Goal: Task Accomplishment & Management: Use online tool/utility

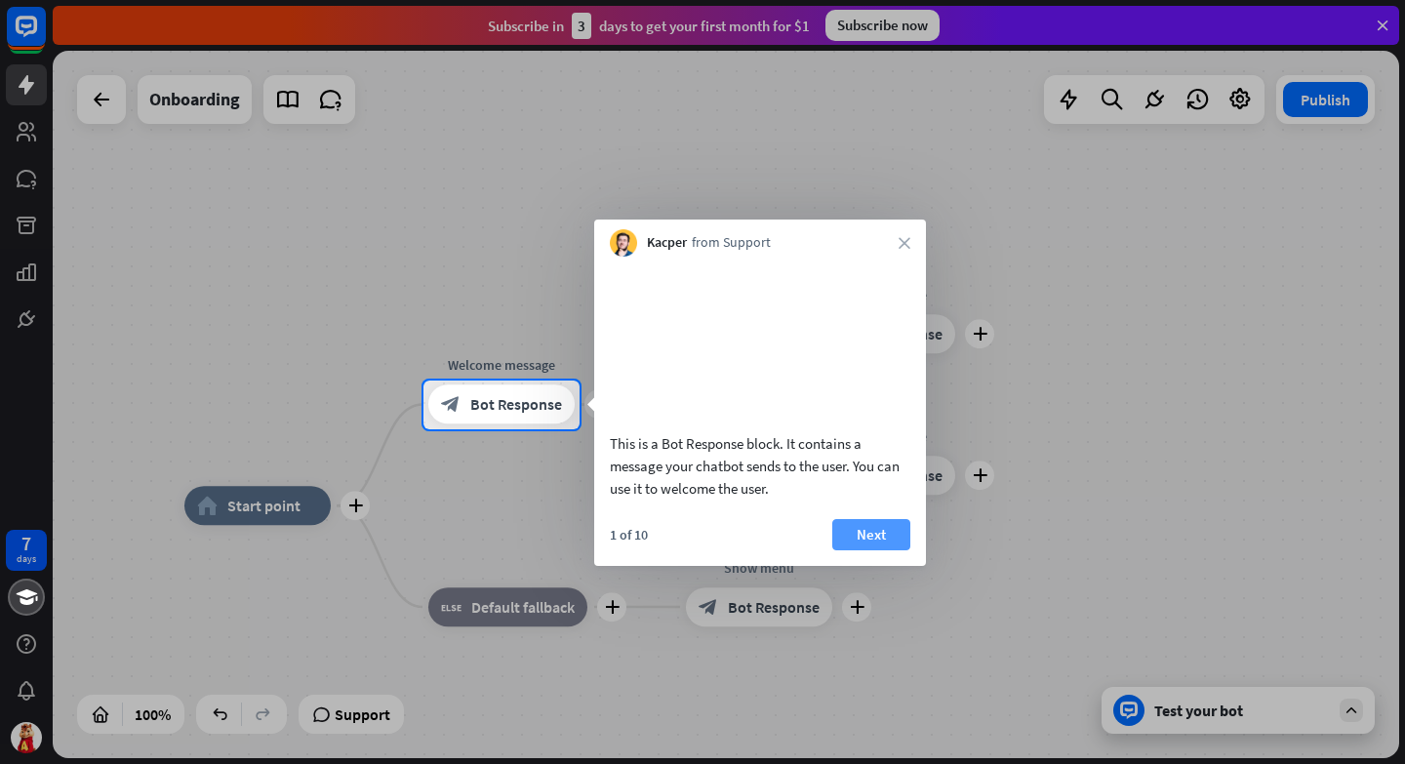
click at [870, 550] on button "Next" at bounding box center [871, 534] width 78 height 31
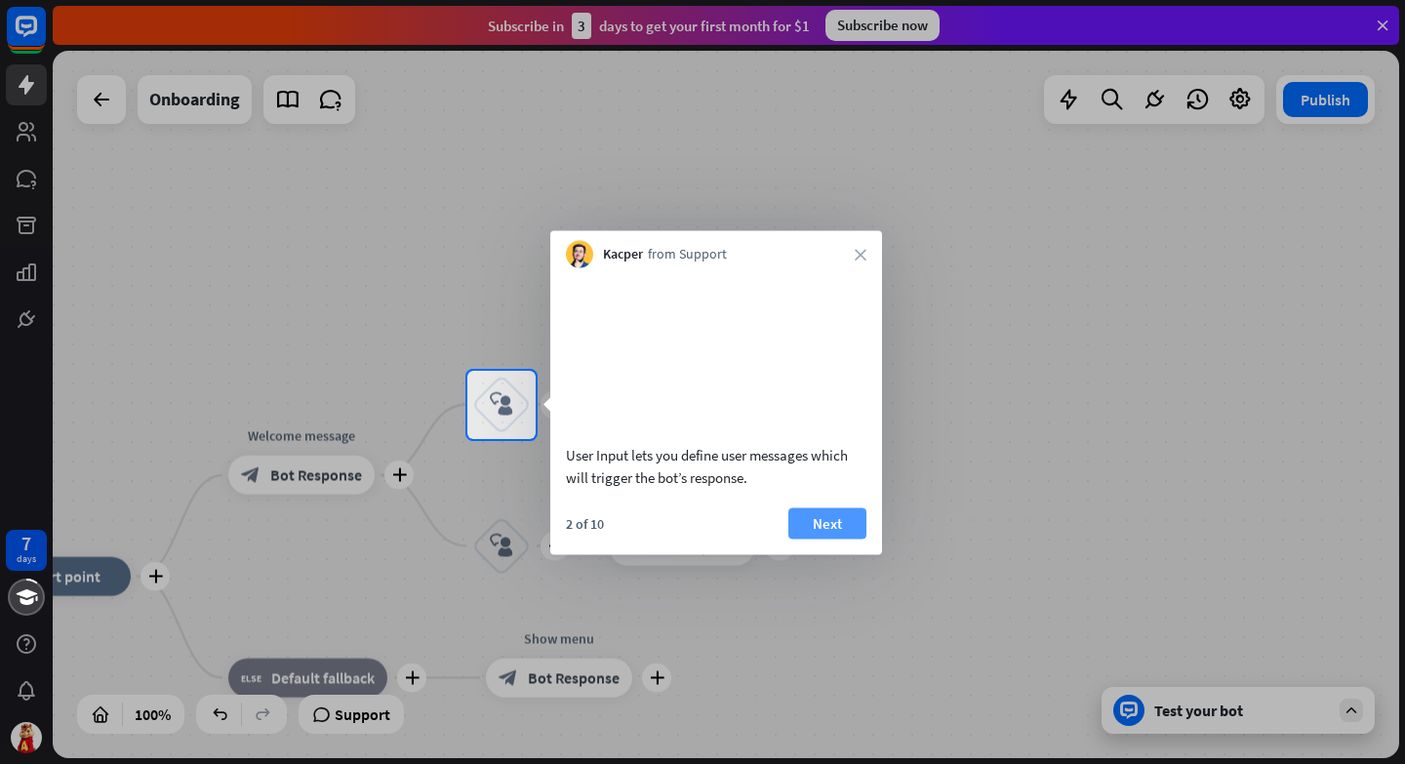
click at [841, 538] on button "Next" at bounding box center [827, 522] width 78 height 31
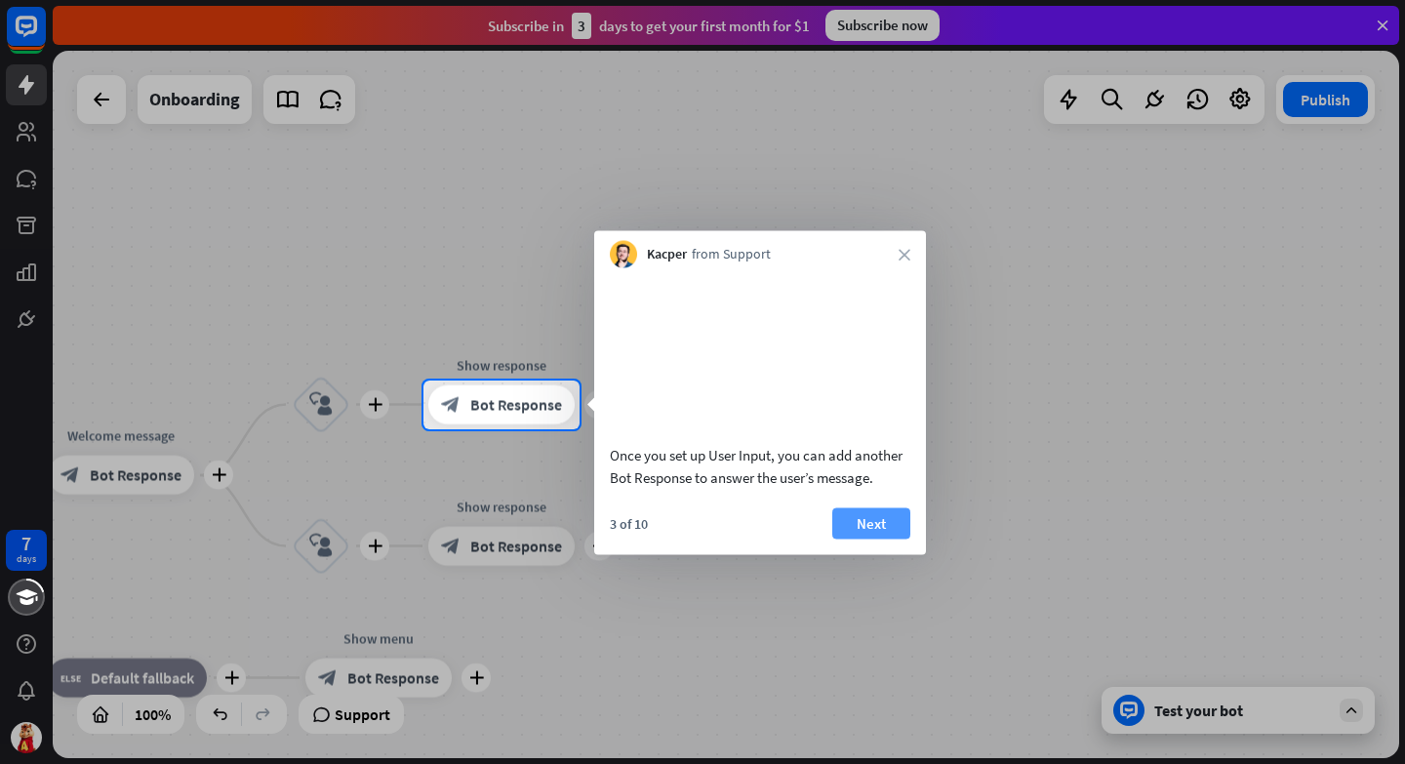
click at [873, 538] on button "Next" at bounding box center [871, 522] width 78 height 31
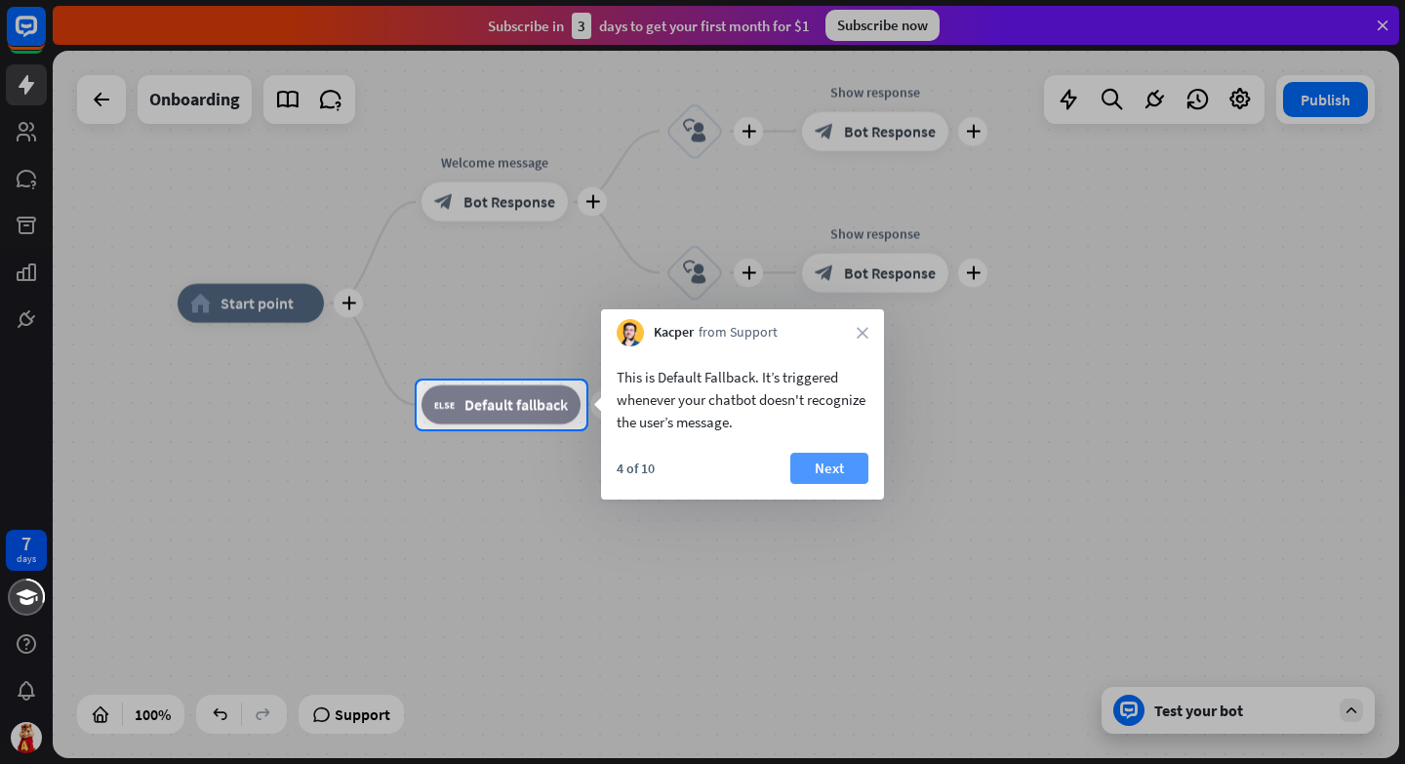
click at [831, 474] on button "Next" at bounding box center [829, 468] width 78 height 31
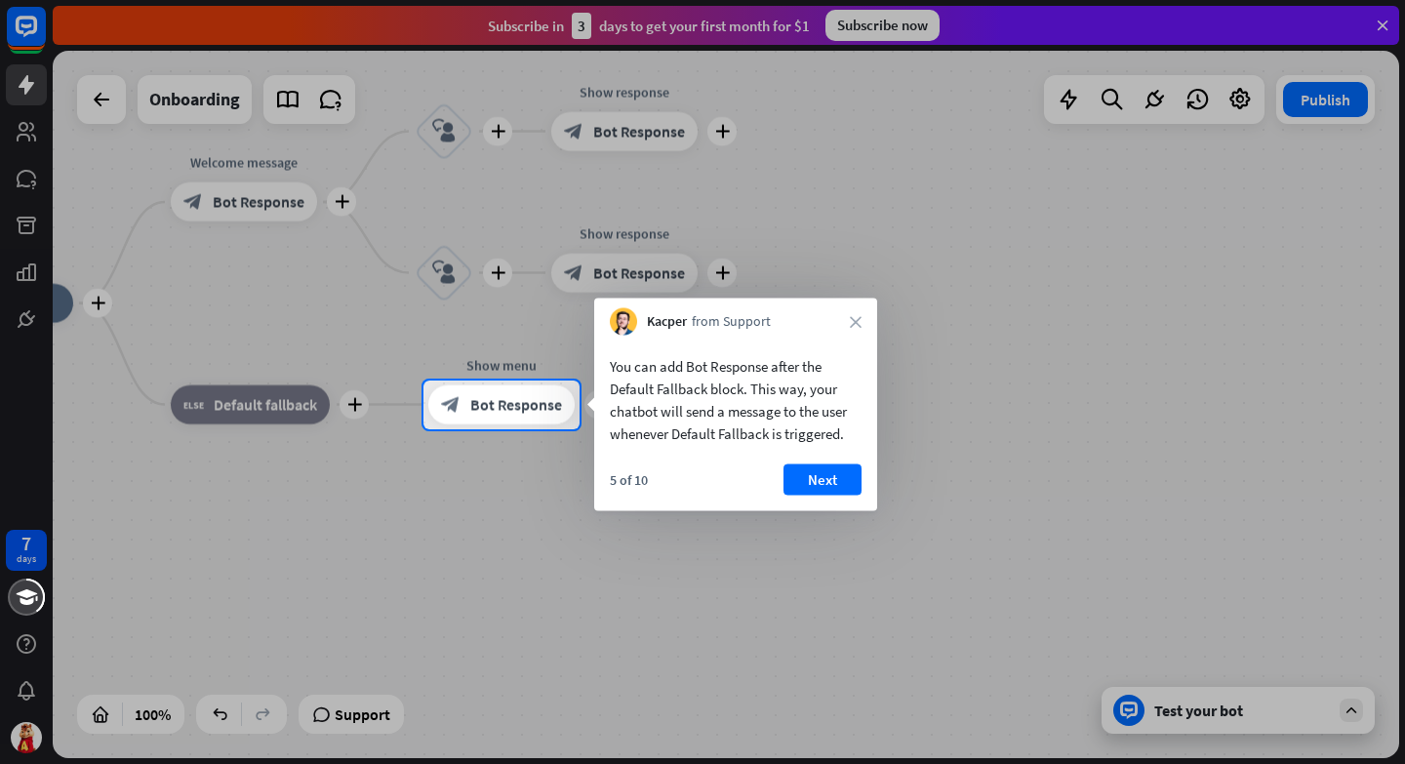
click at [831, 474] on button "Next" at bounding box center [822, 479] width 78 height 31
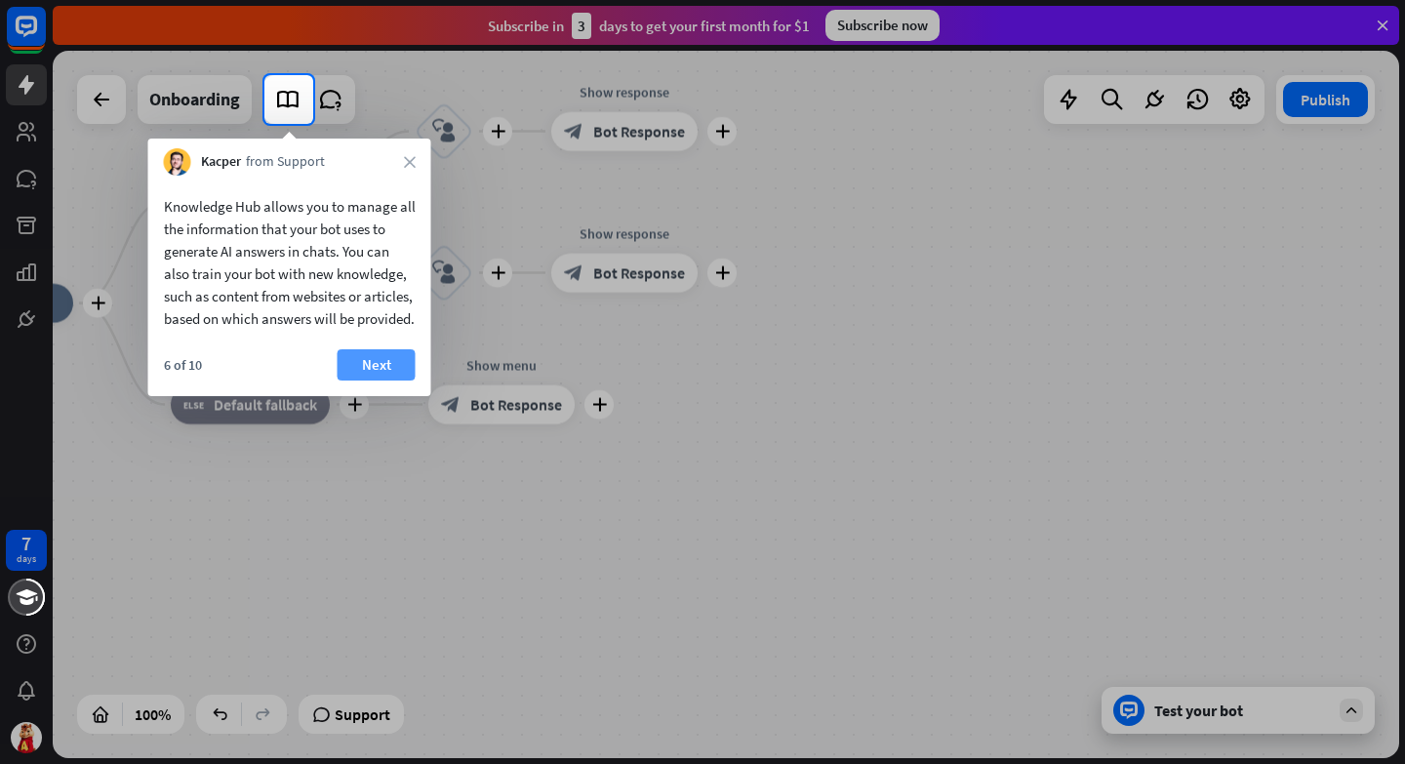
click at [367, 380] on button "Next" at bounding box center [377, 364] width 78 height 31
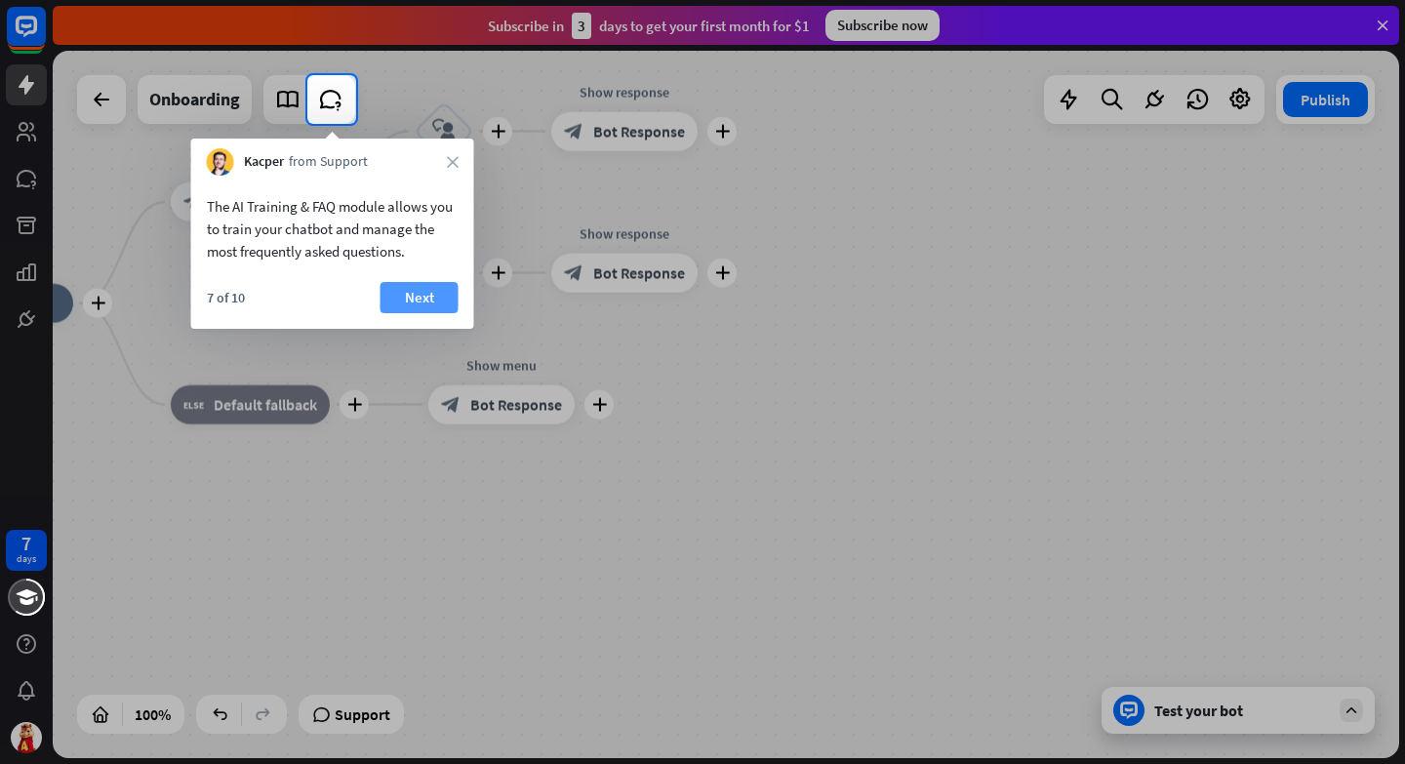
click at [418, 303] on button "Next" at bounding box center [419, 297] width 78 height 31
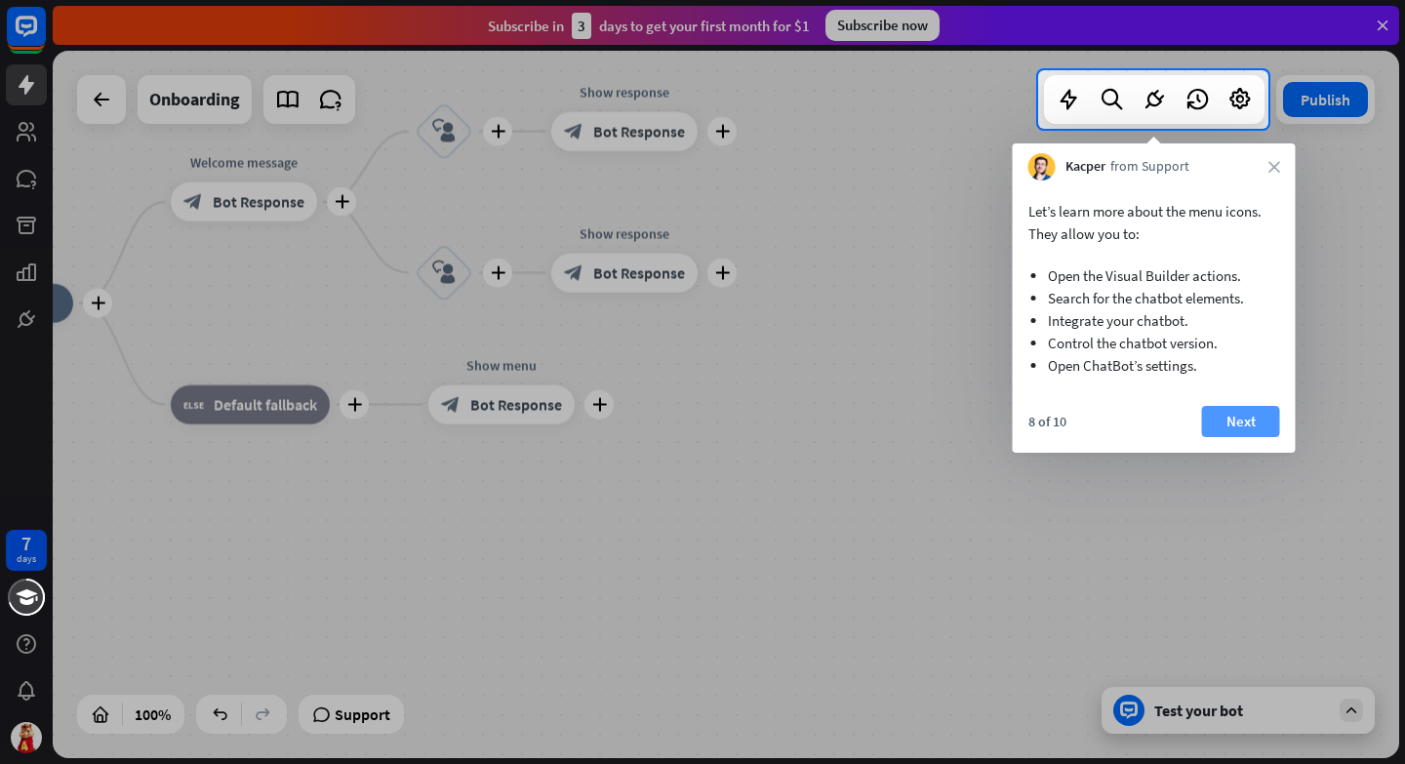
click at [1235, 422] on button "Next" at bounding box center [1241, 421] width 78 height 31
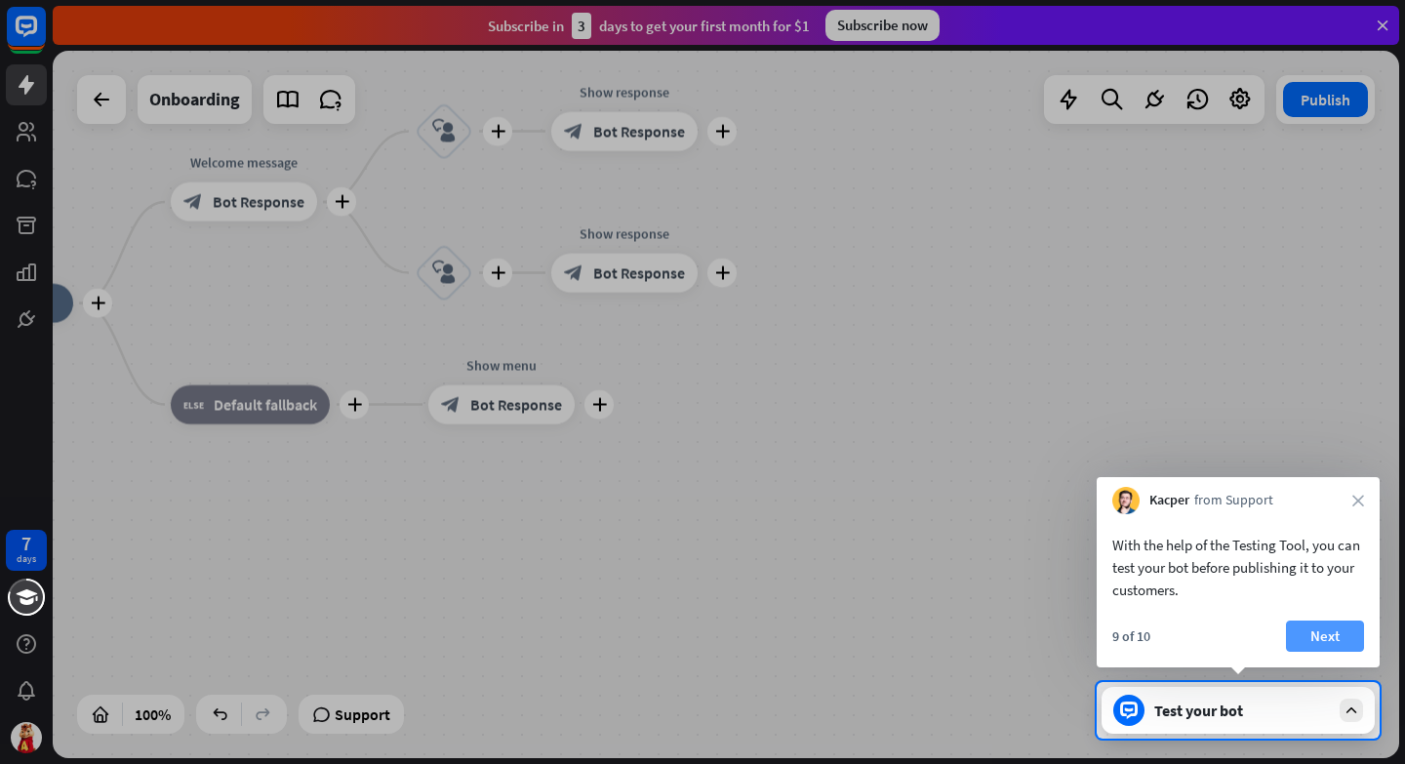
click at [1330, 640] on button "Next" at bounding box center [1325, 635] width 78 height 31
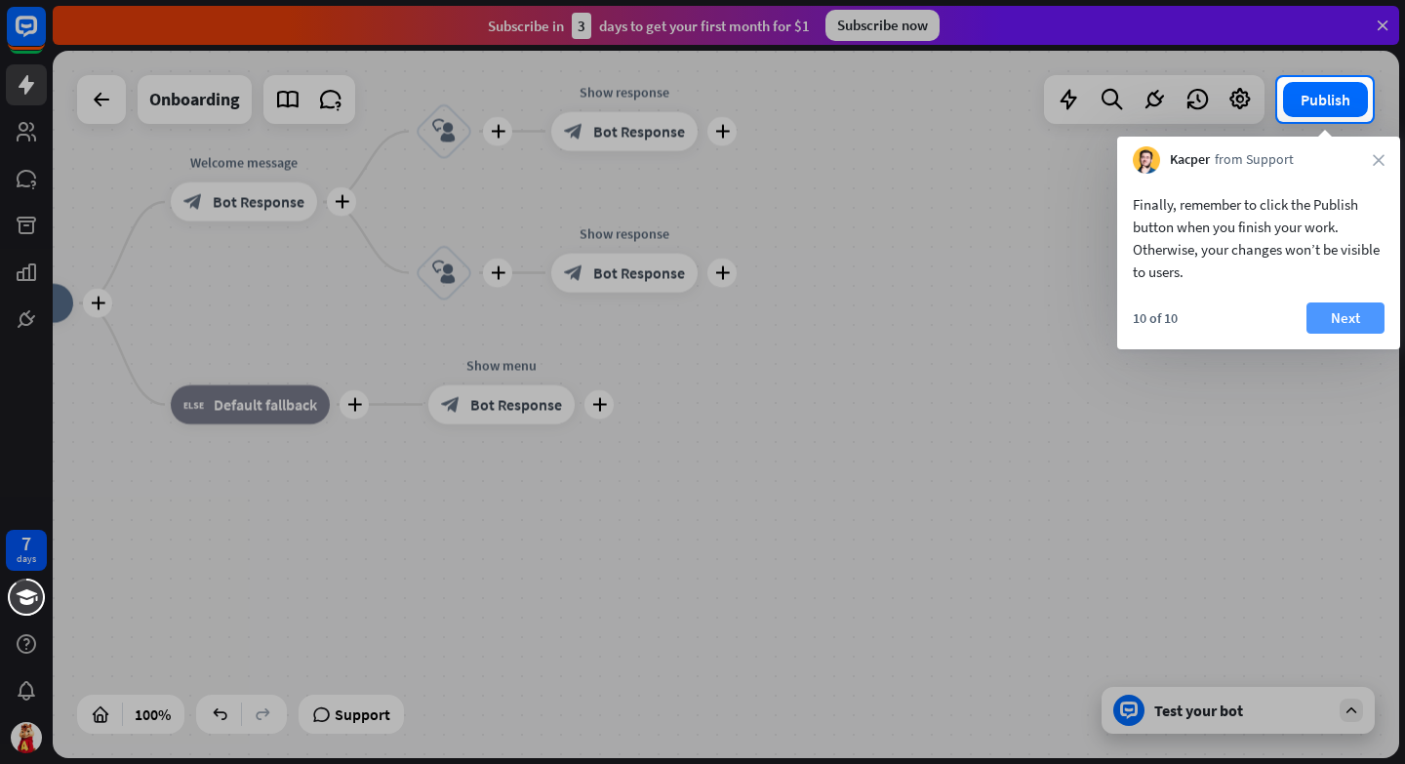
click at [1342, 318] on button "Next" at bounding box center [1345, 317] width 78 height 31
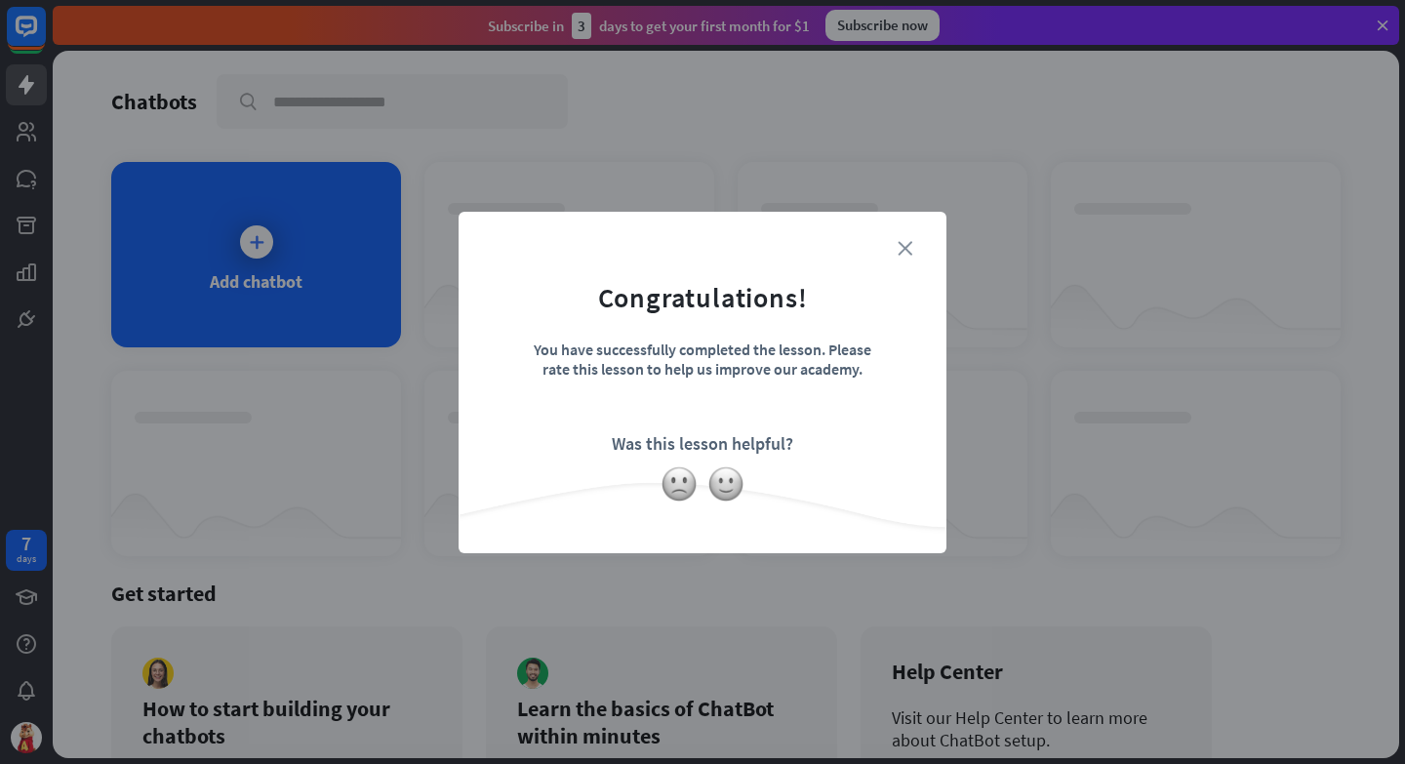
click at [904, 246] on icon "close" at bounding box center [904, 248] width 15 height 15
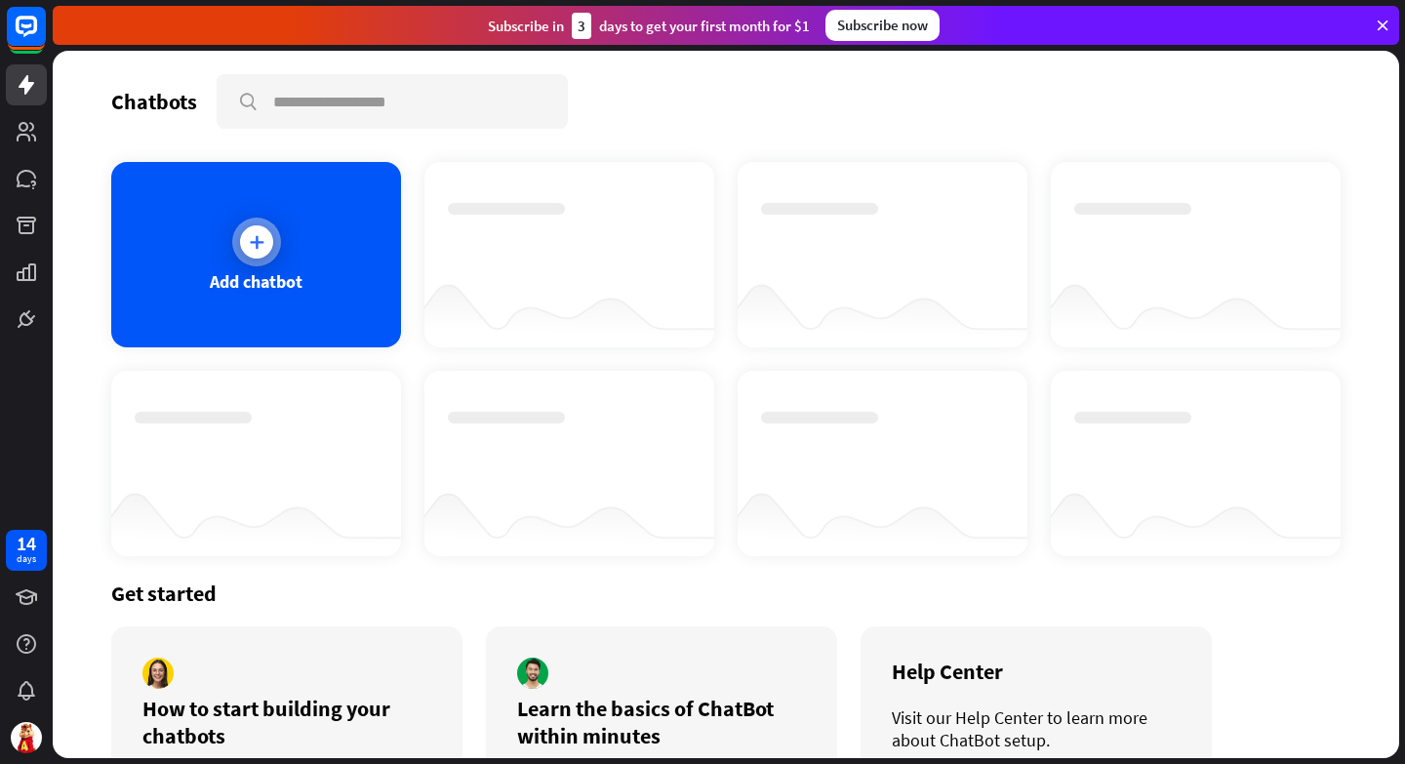
click at [255, 270] on div "Add chatbot" at bounding box center [256, 281] width 93 height 22
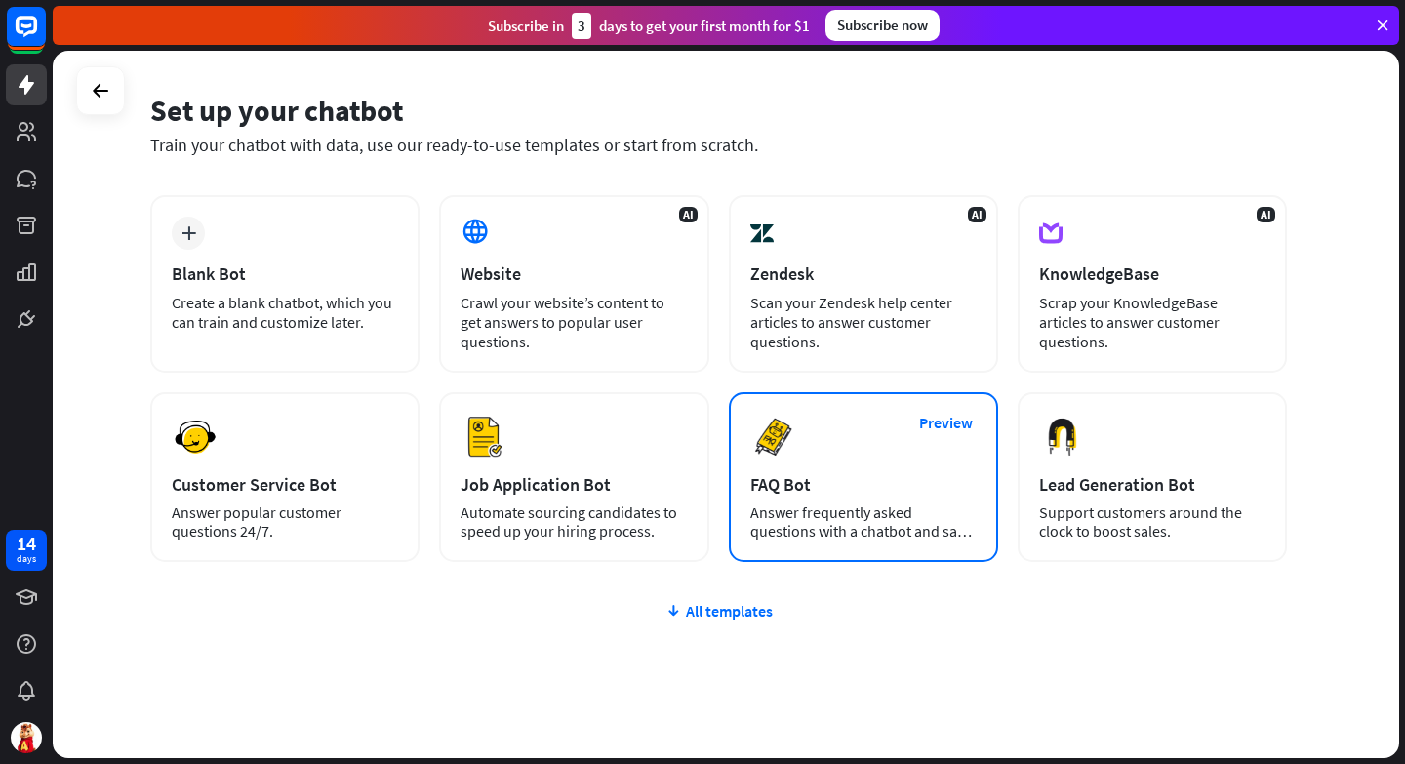
scroll to position [82, 0]
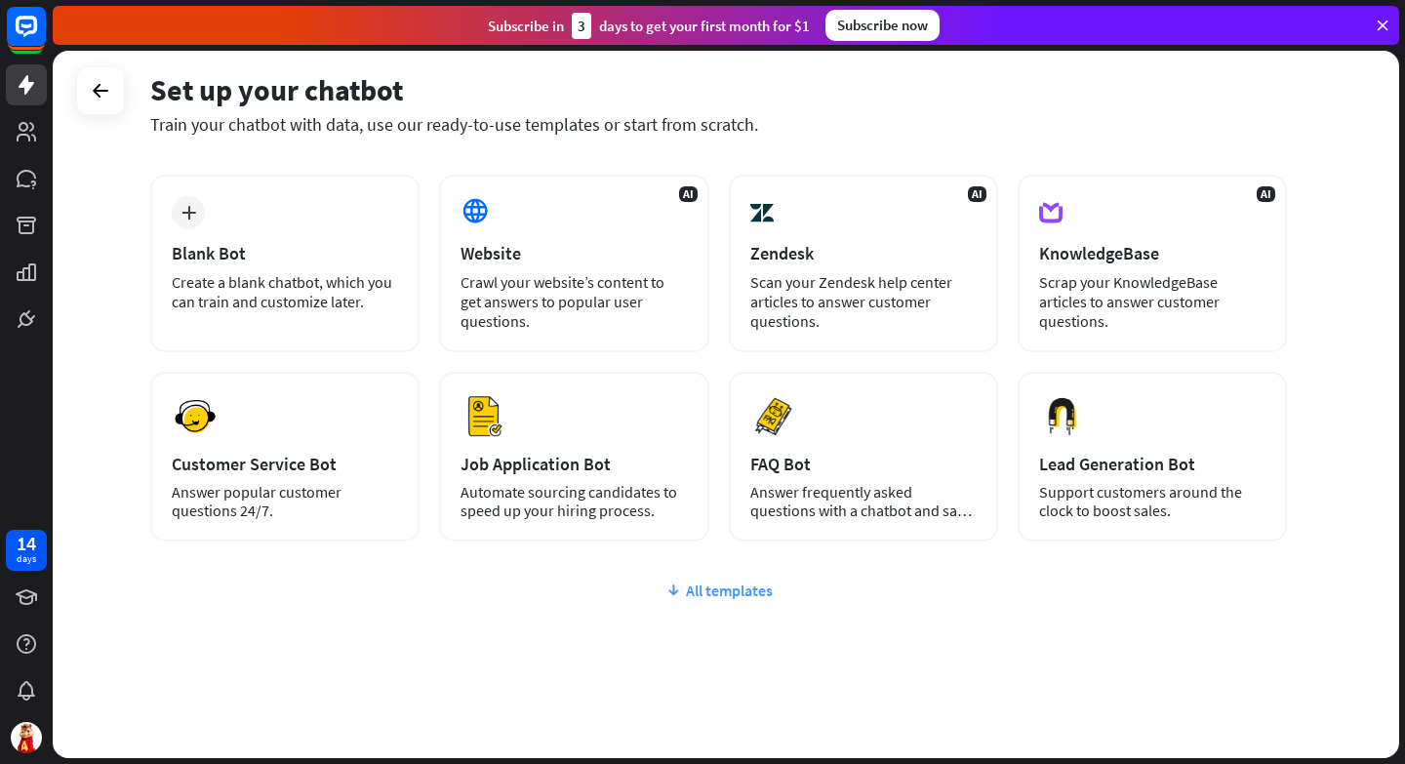
click at [713, 591] on div "All templates" at bounding box center [718, 590] width 1136 height 20
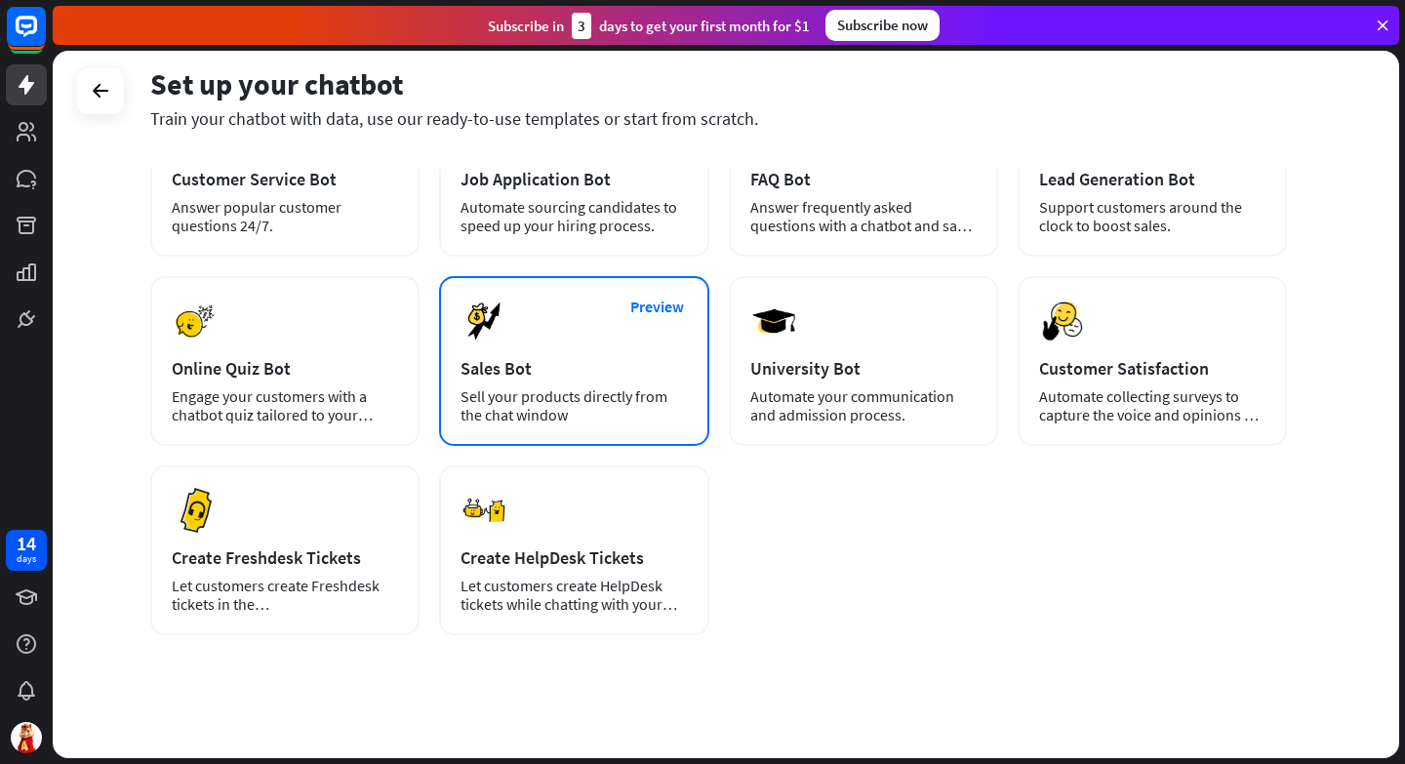
scroll to position [380, 0]
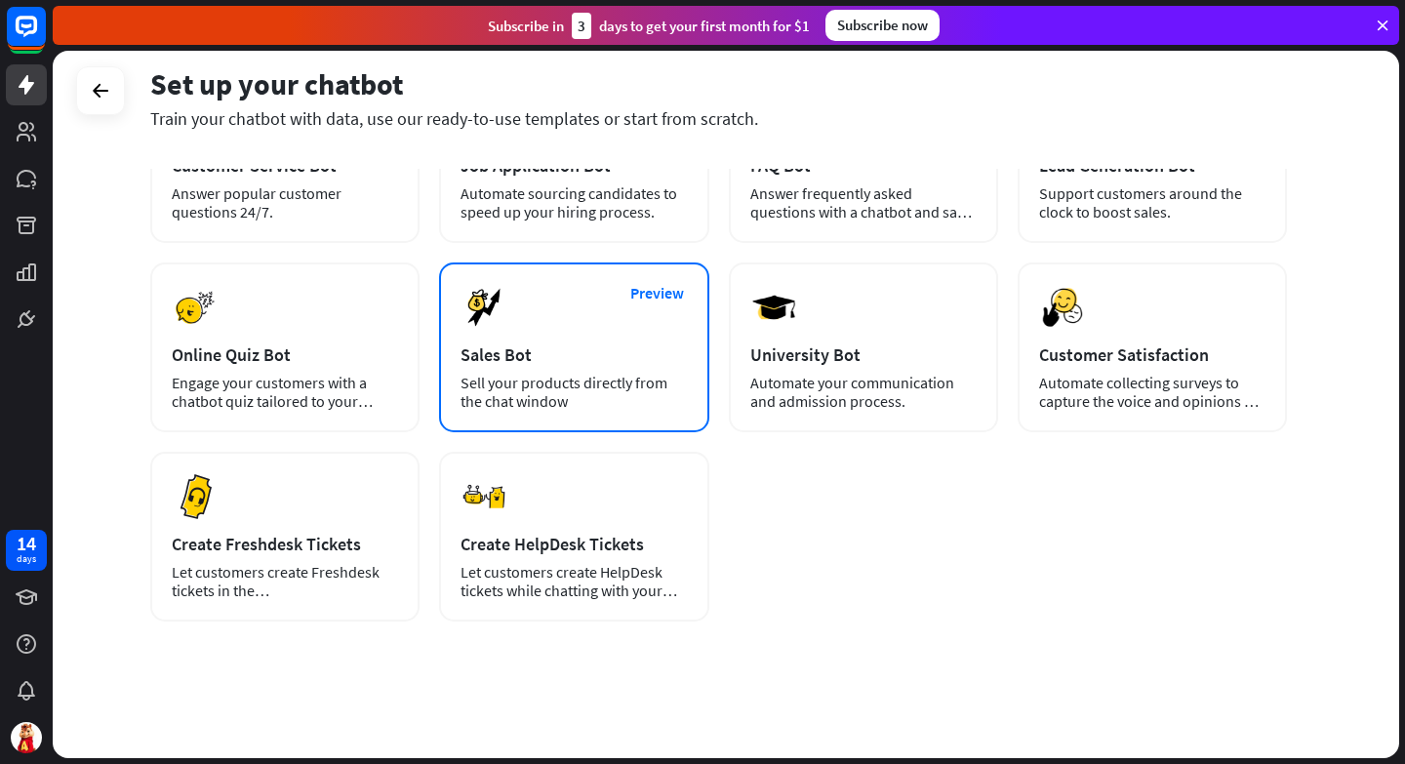
click at [588, 363] on div "Sales Bot" at bounding box center [573, 354] width 226 height 22
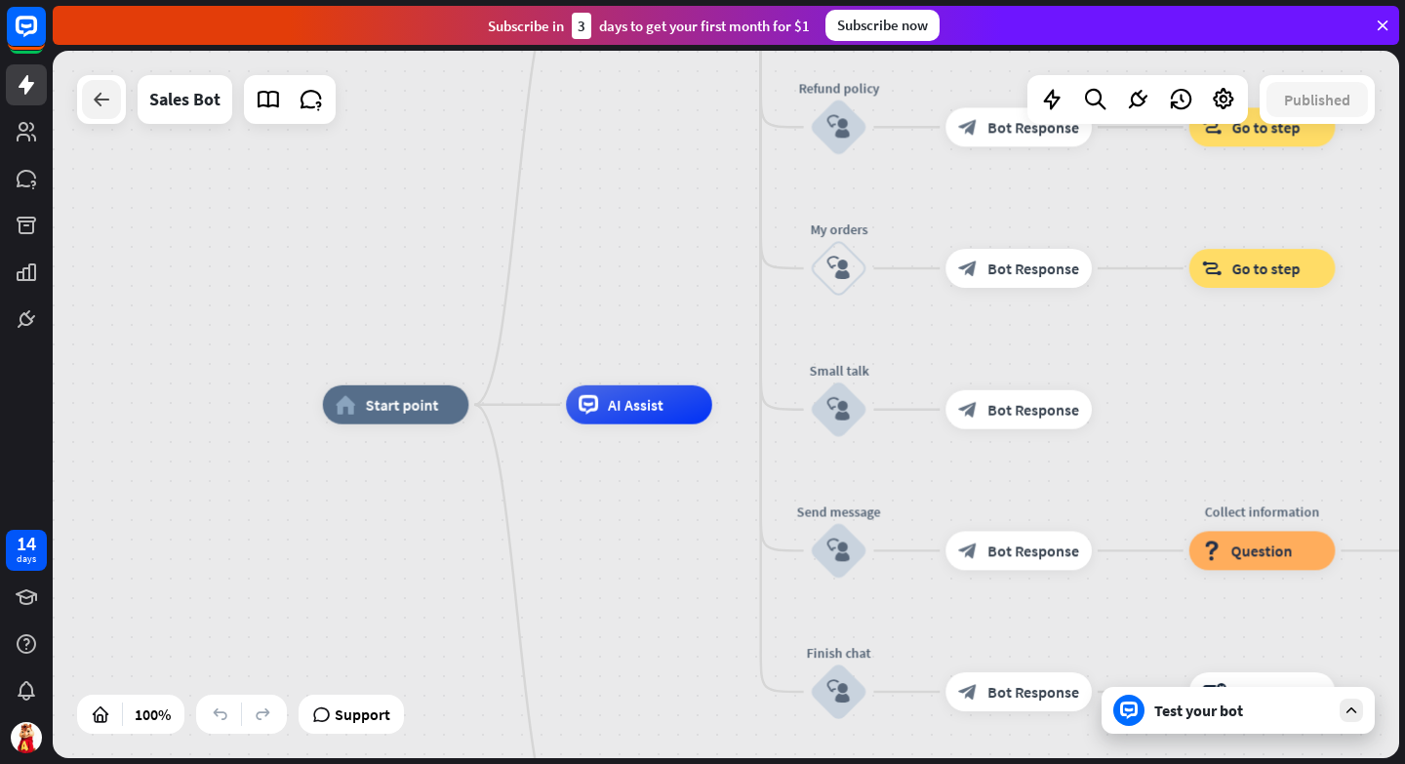
click at [96, 110] on icon at bounding box center [101, 99] width 23 height 23
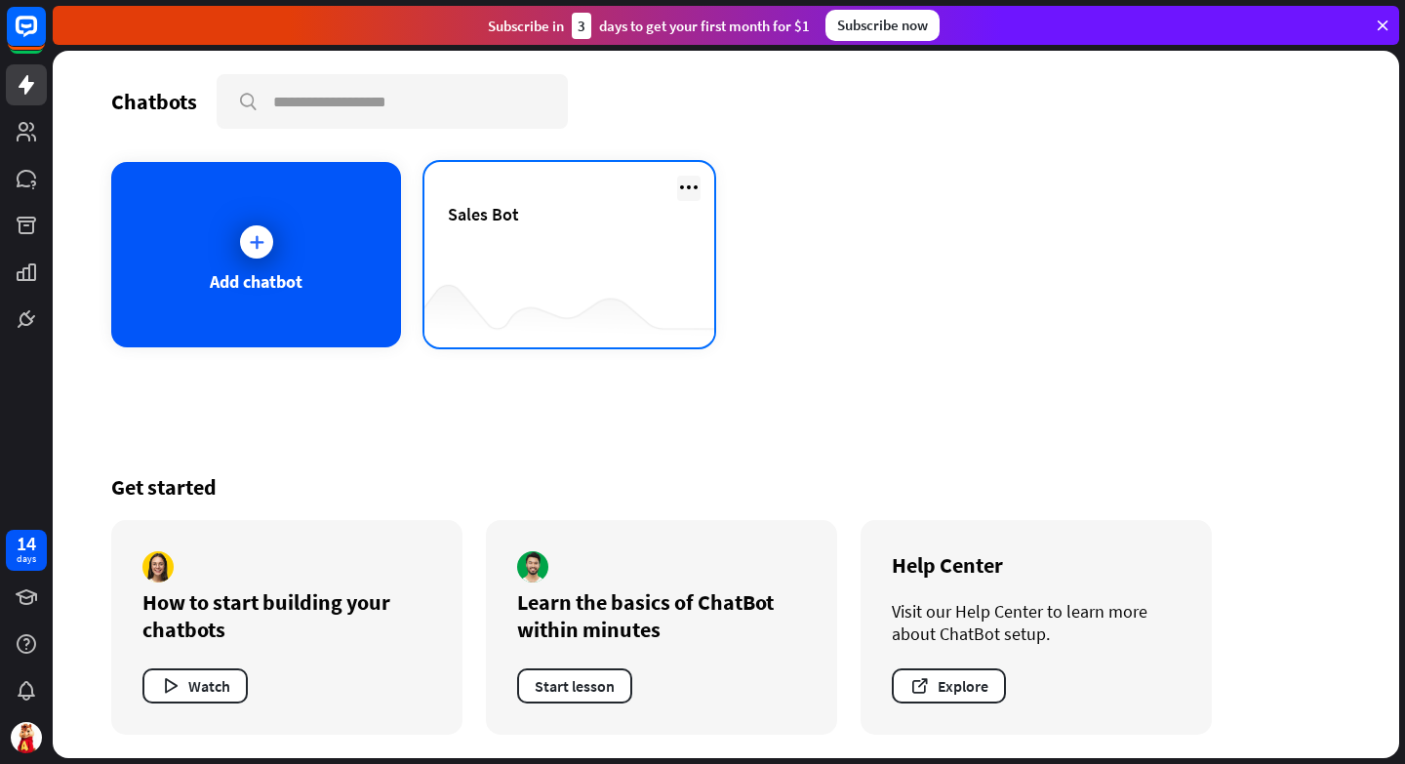
click at [687, 182] on icon at bounding box center [688, 187] width 23 height 23
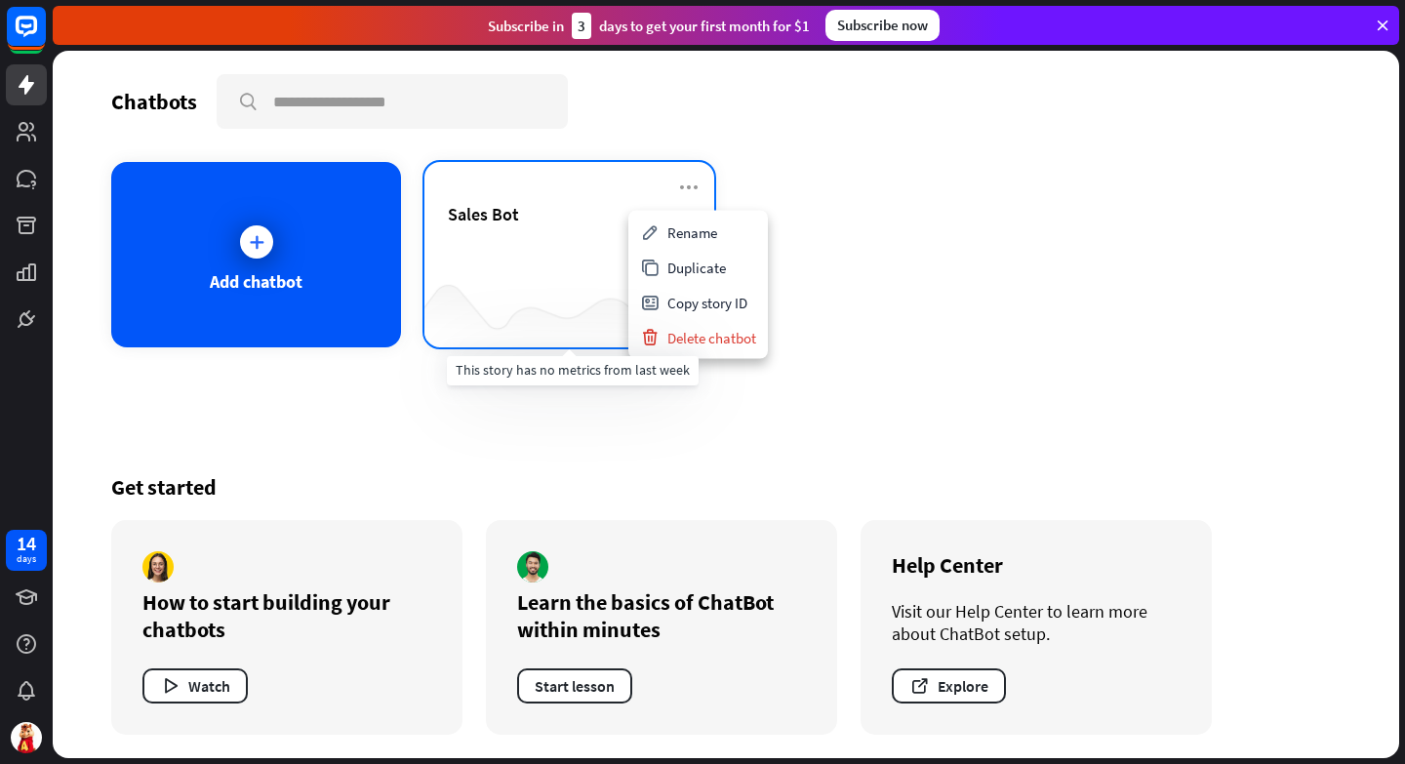
click at [566, 275] on div at bounding box center [569, 308] width 290 height 75
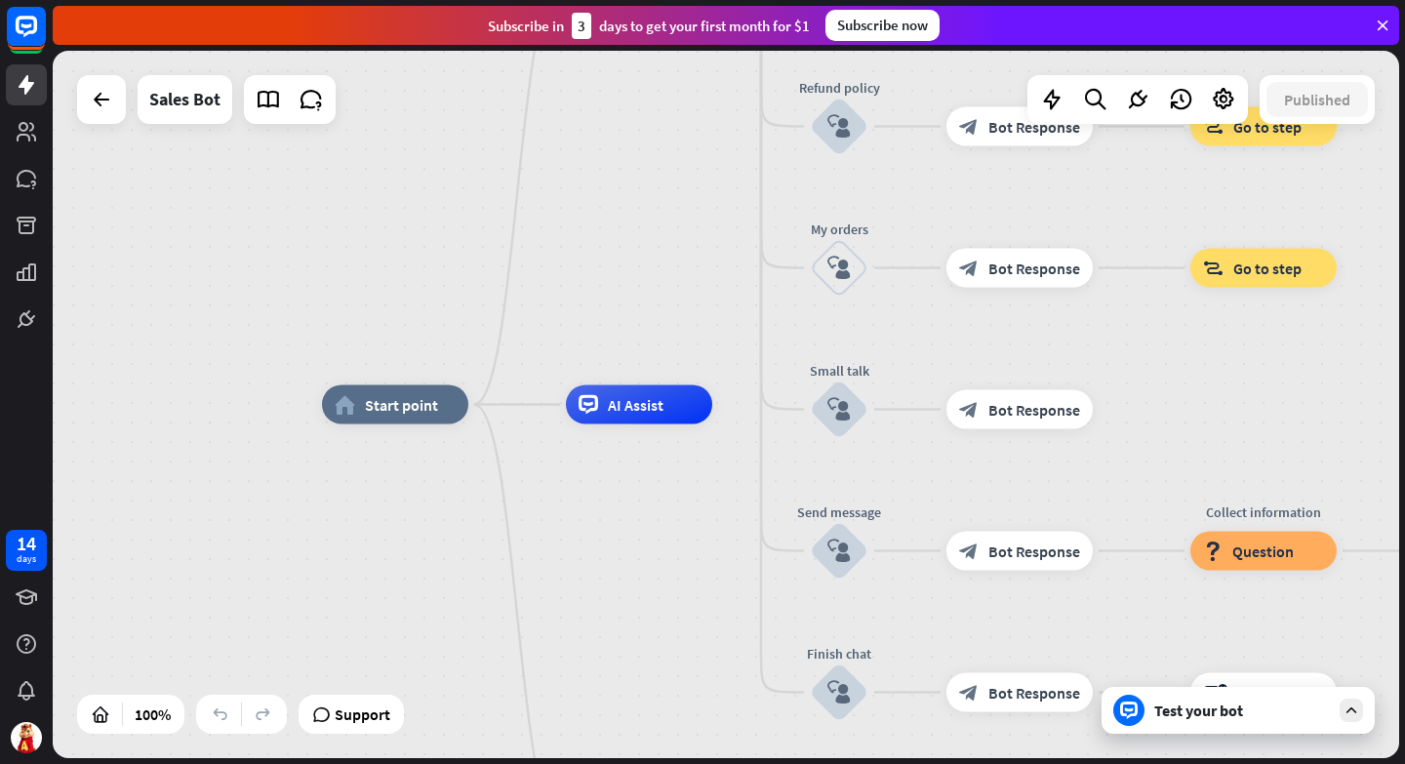
click at [1224, 709] on div "Test your bot" at bounding box center [1242, 710] width 176 height 20
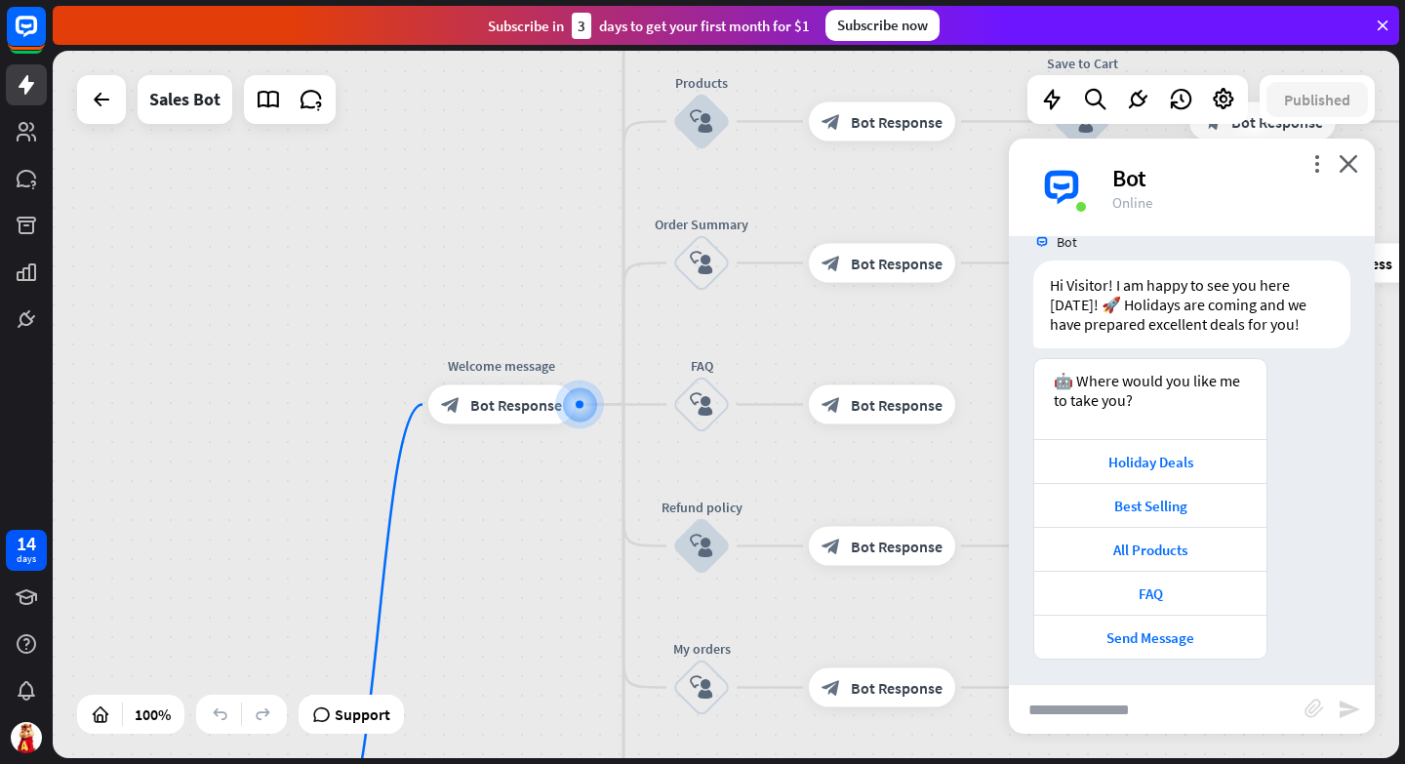
scroll to position [37, 0]
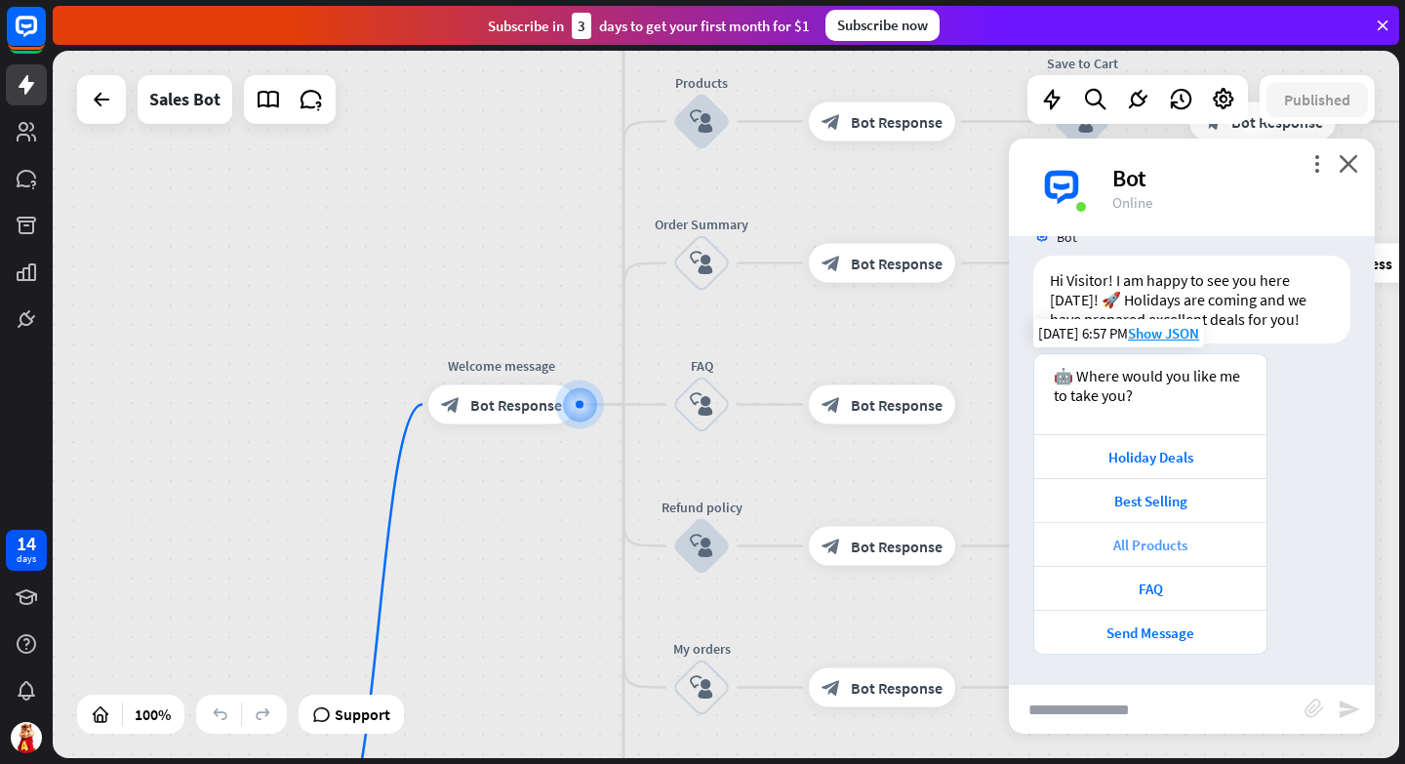
click at [1137, 547] on div "All Products" at bounding box center [1150, 545] width 213 height 19
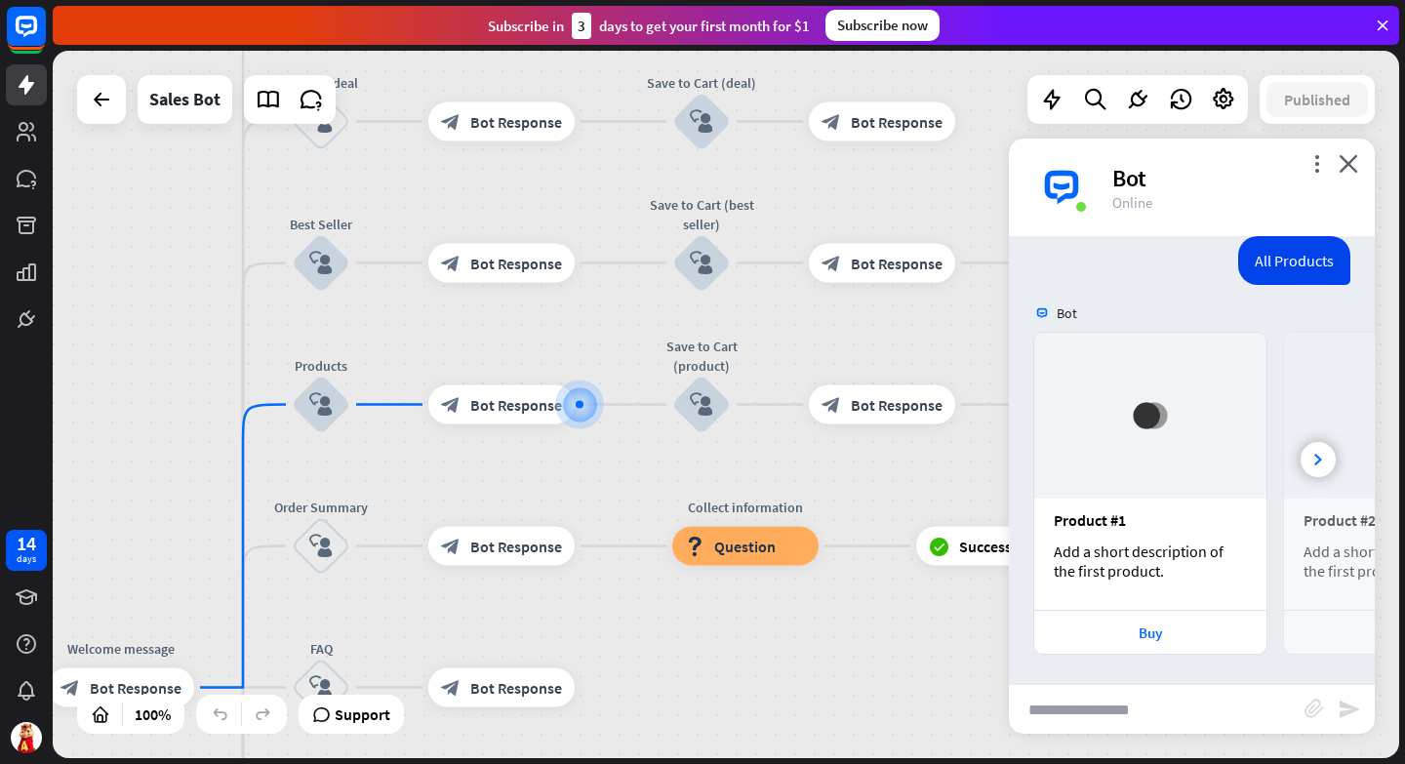
scroll to position [502, 0]
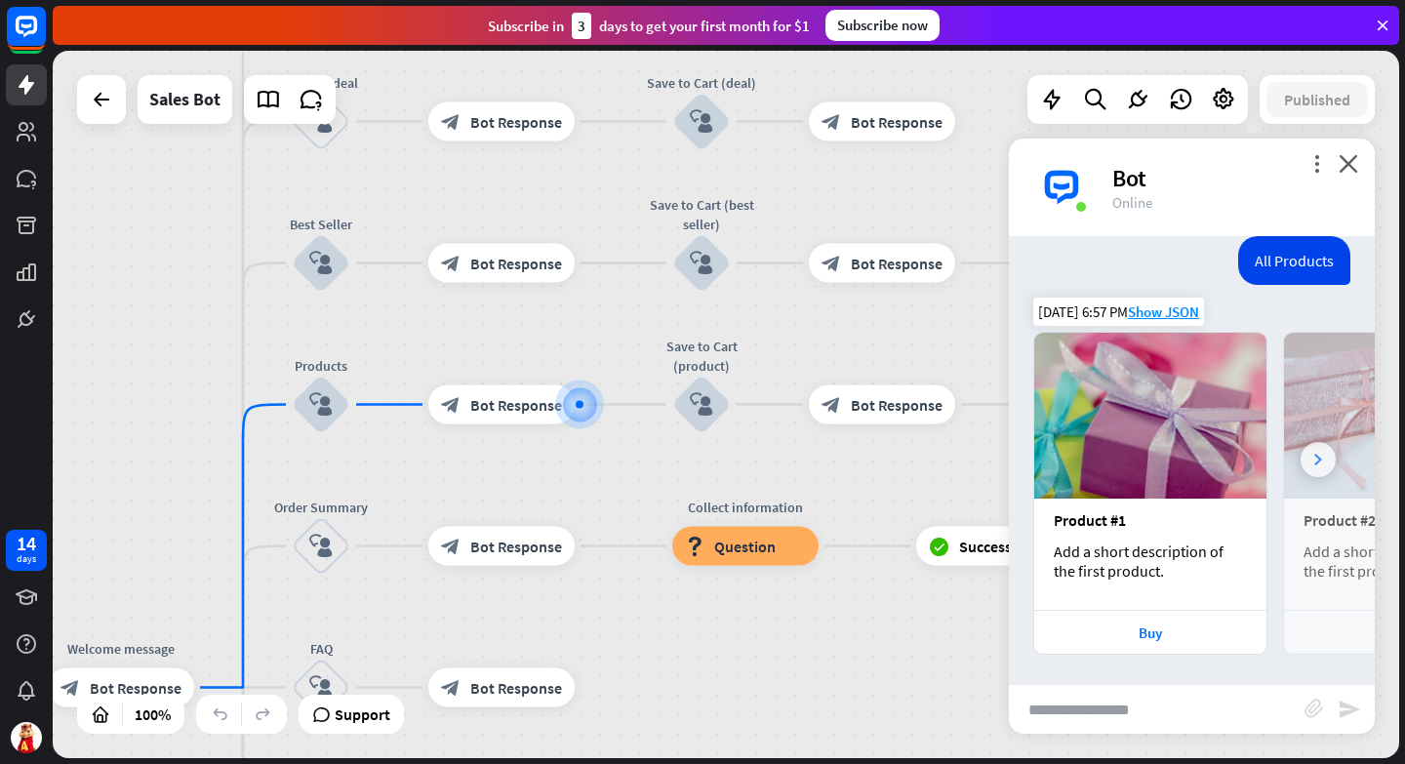
click at [1320, 461] on icon at bounding box center [1318, 460] width 8 height 12
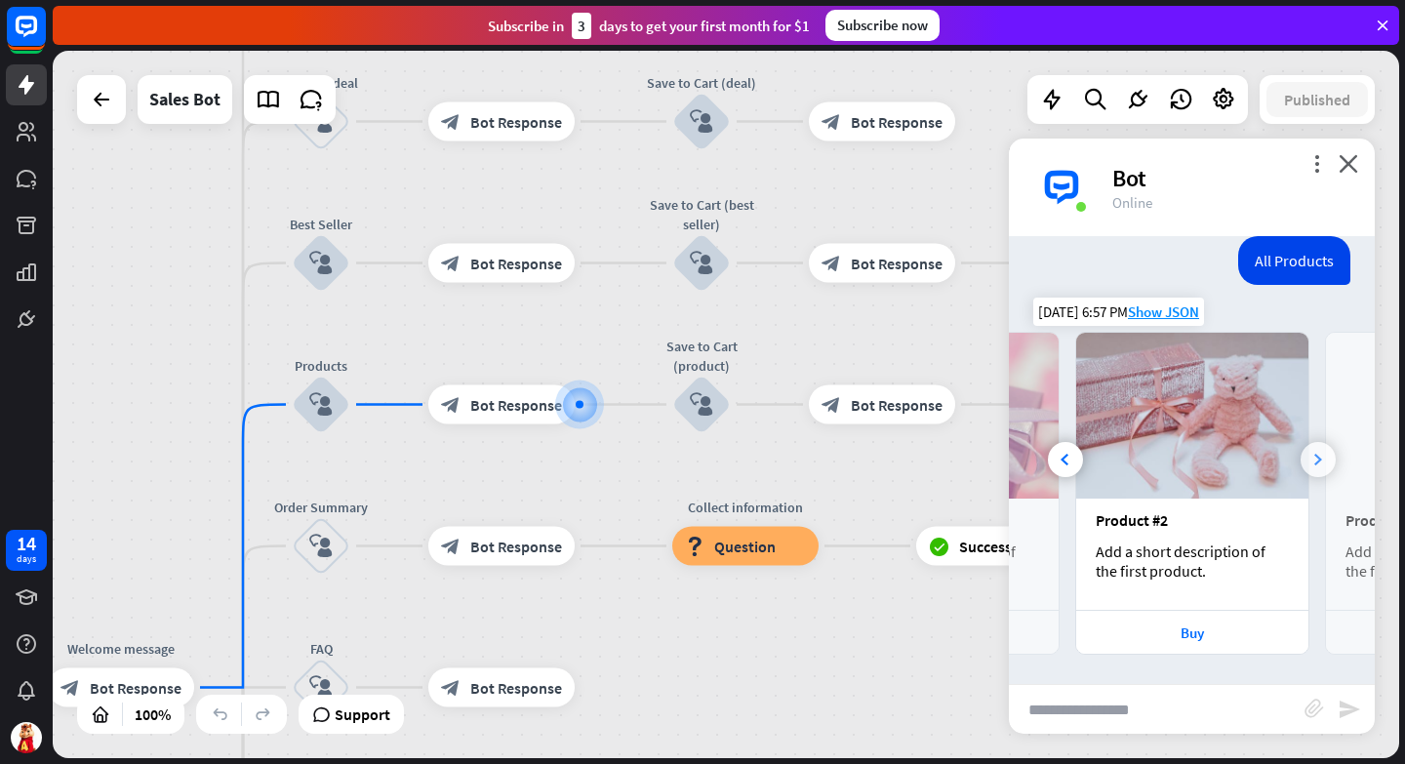
click at [1320, 461] on icon at bounding box center [1318, 460] width 8 height 12
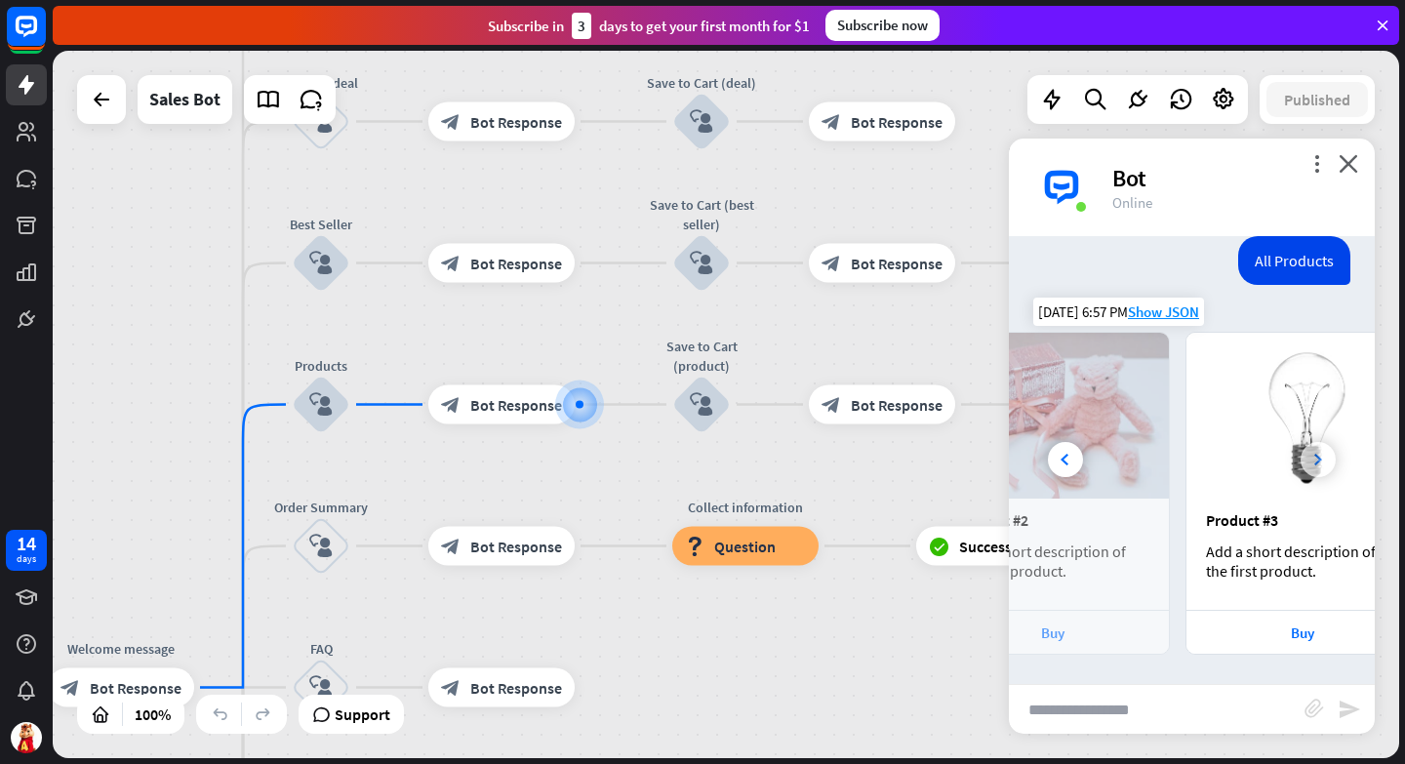
scroll to position [0, 417]
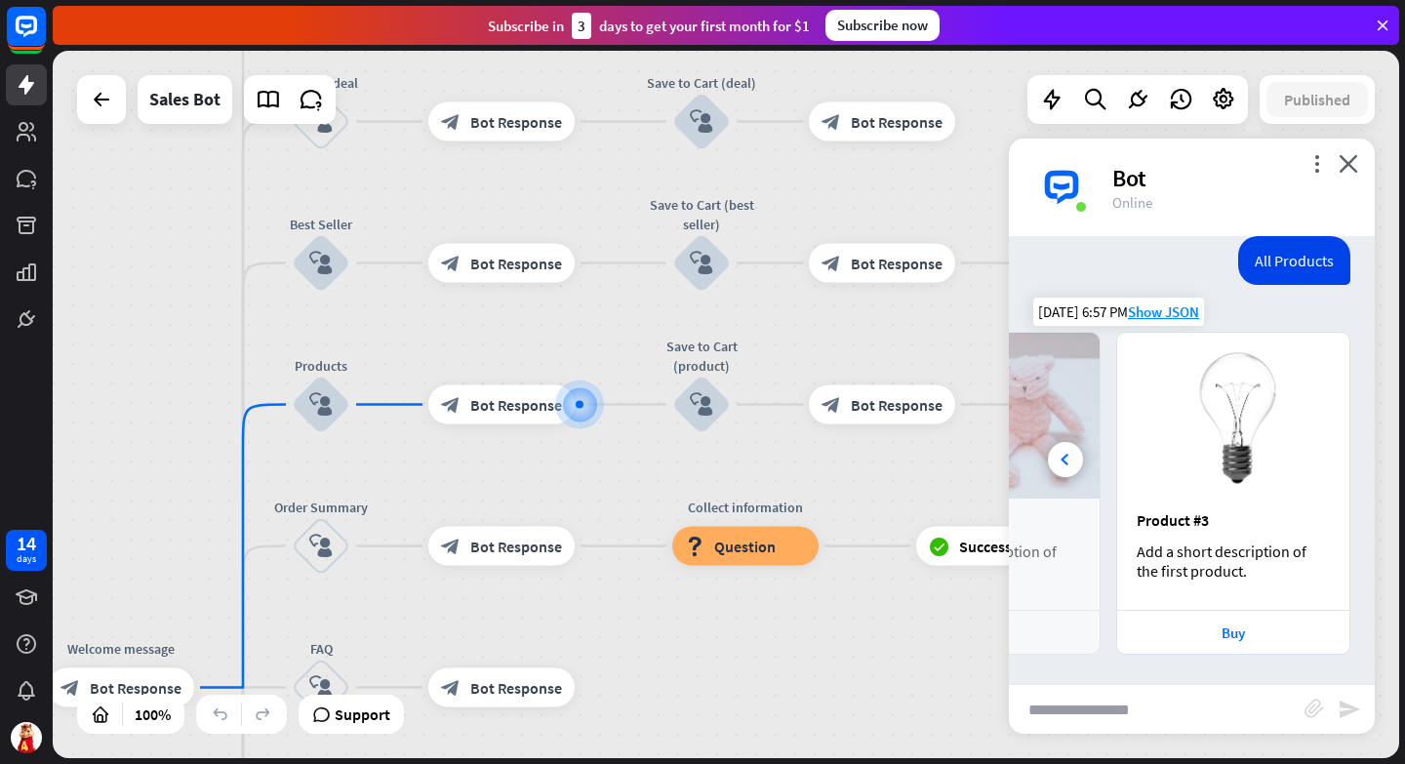
click at [1320, 461] on img at bounding box center [1233, 416] width 232 height 166
click at [1169, 313] on span "Show JSON" at bounding box center [1163, 311] width 71 height 19
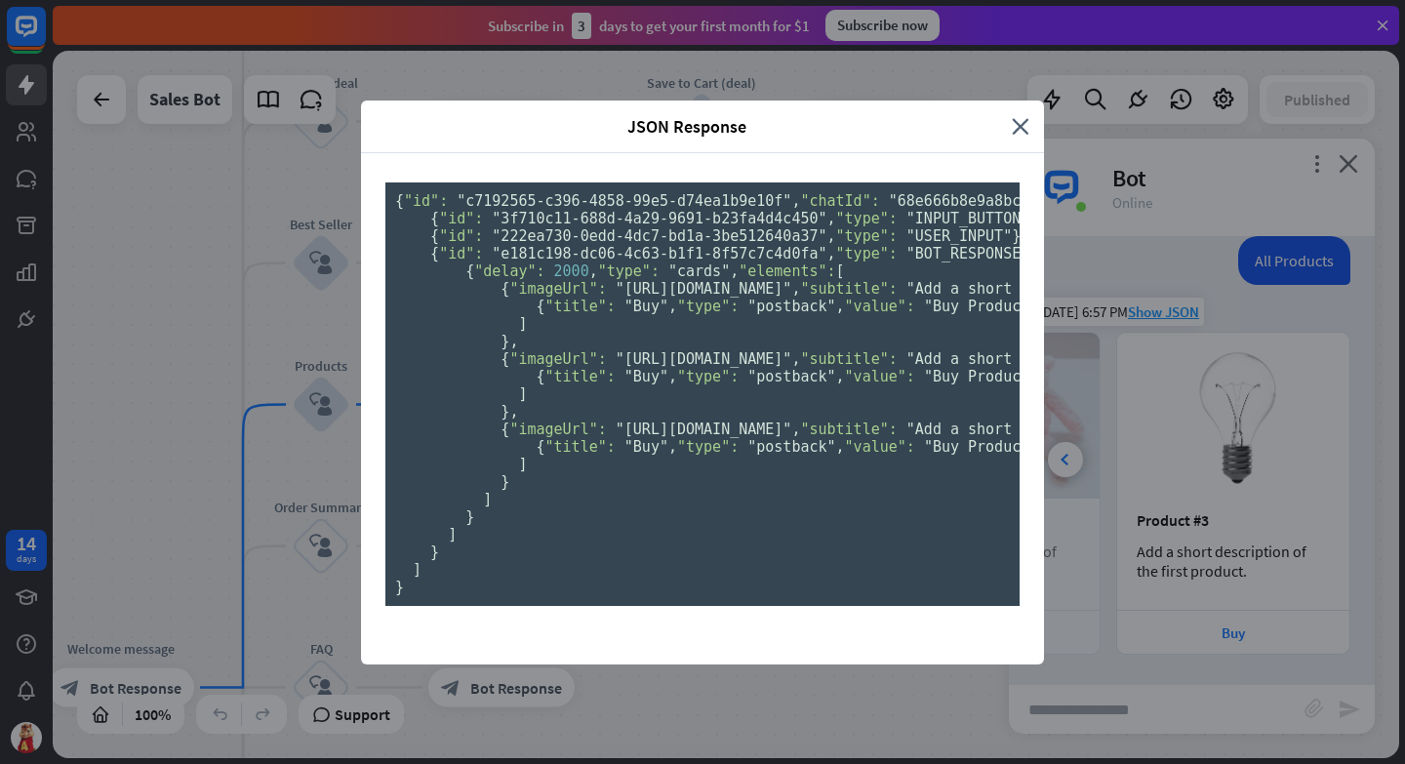
scroll to position [0, 0]
click at [1021, 115] on icon "close" at bounding box center [1021, 126] width 18 height 22
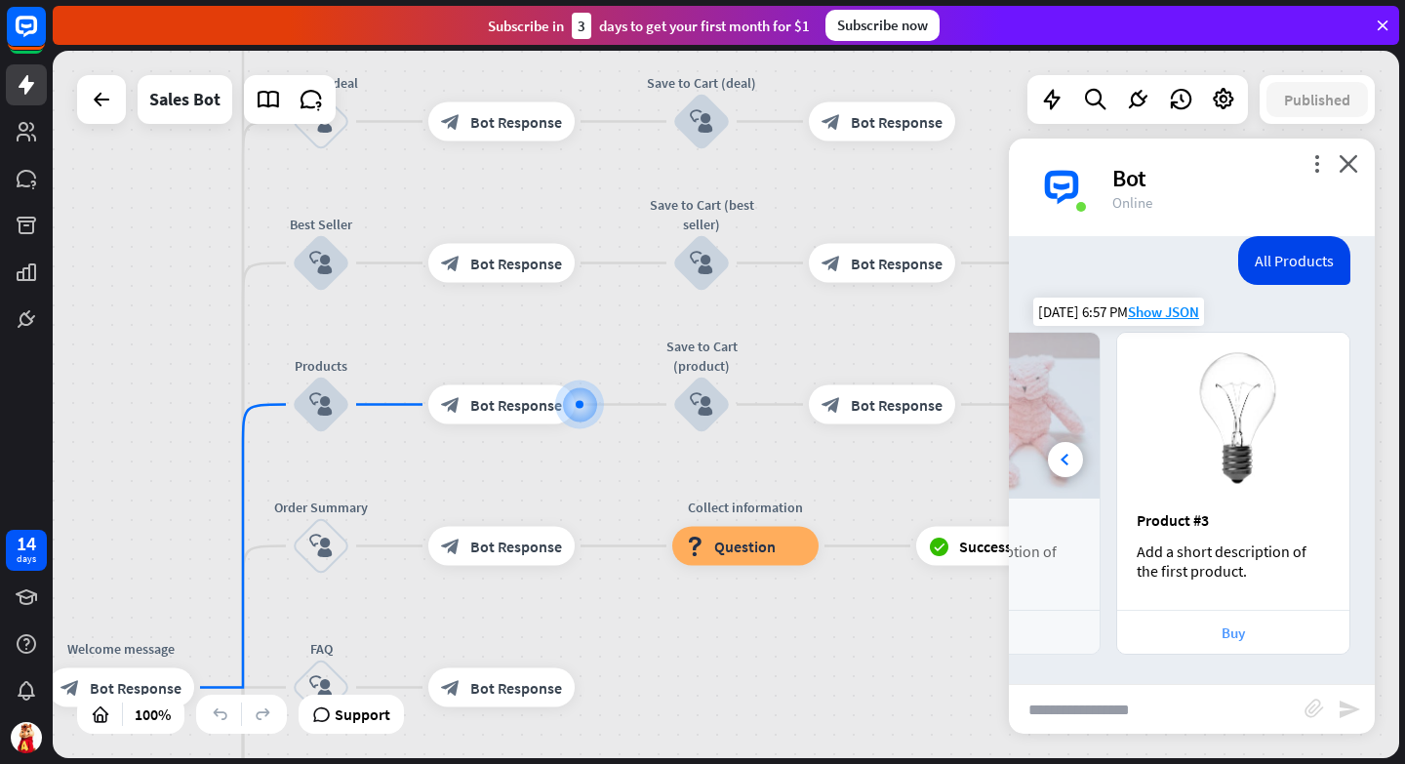
click at [1226, 632] on div "Buy" at bounding box center [1233, 632] width 213 height 19
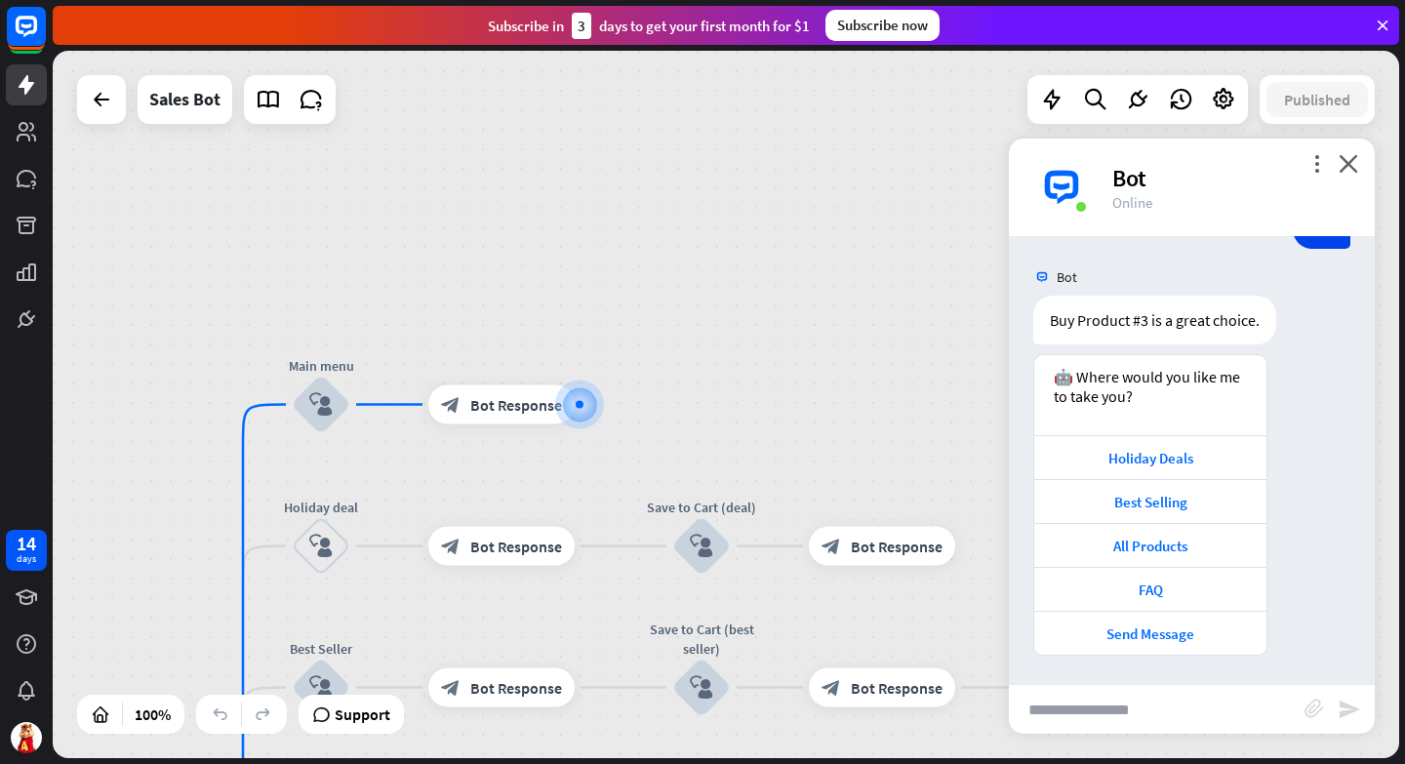
scroll to position [1005, 0]
click at [1149, 501] on div "Best Selling" at bounding box center [1150, 501] width 213 height 19
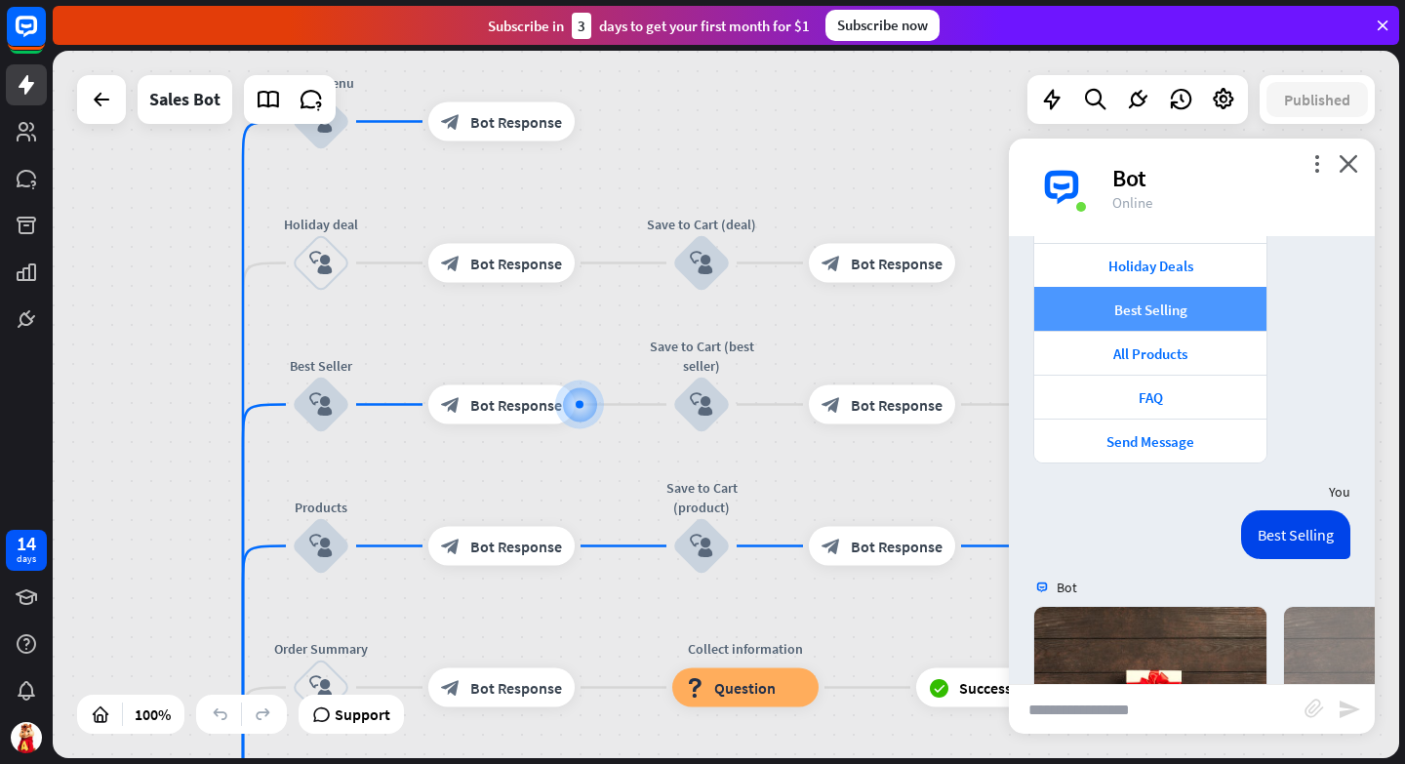
scroll to position [1490, 0]
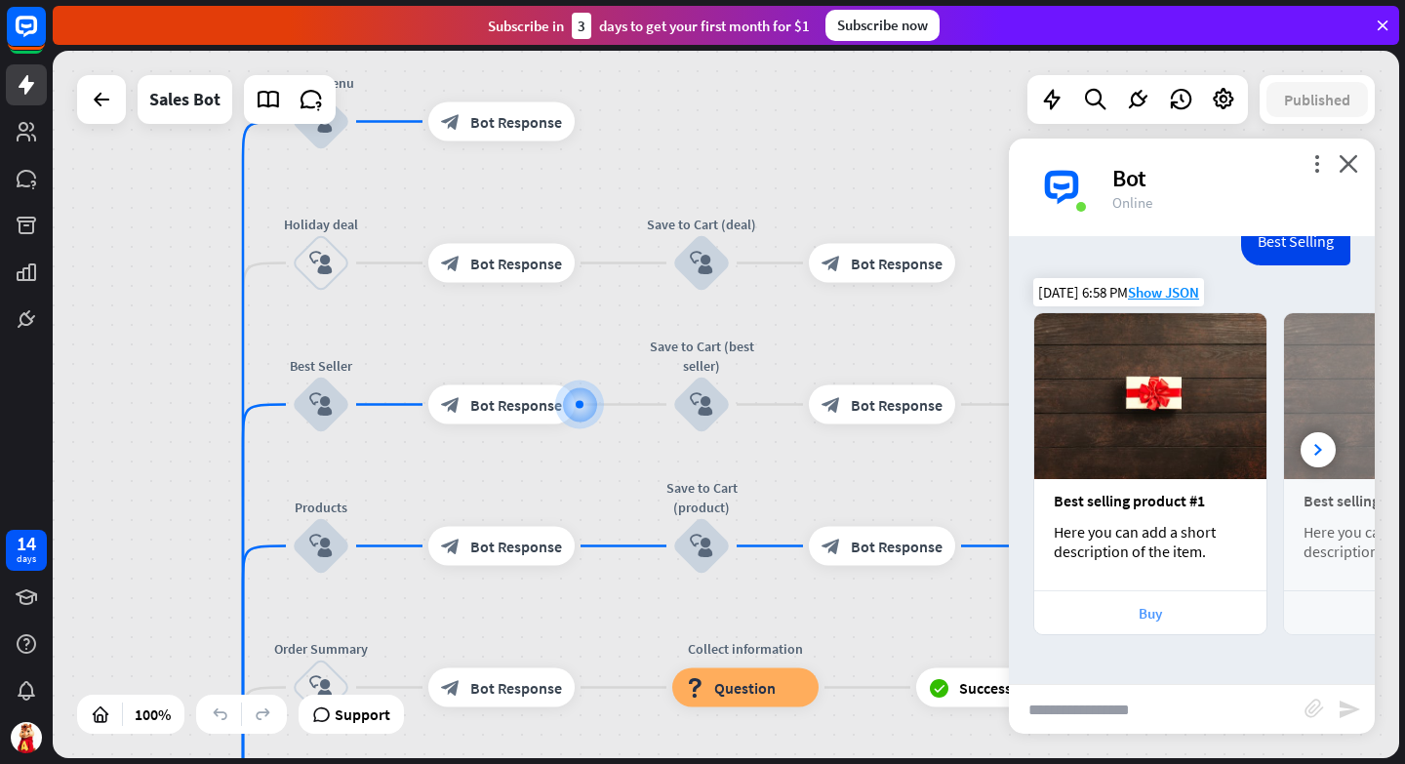
click at [1139, 610] on div "Buy" at bounding box center [1150, 613] width 213 height 19
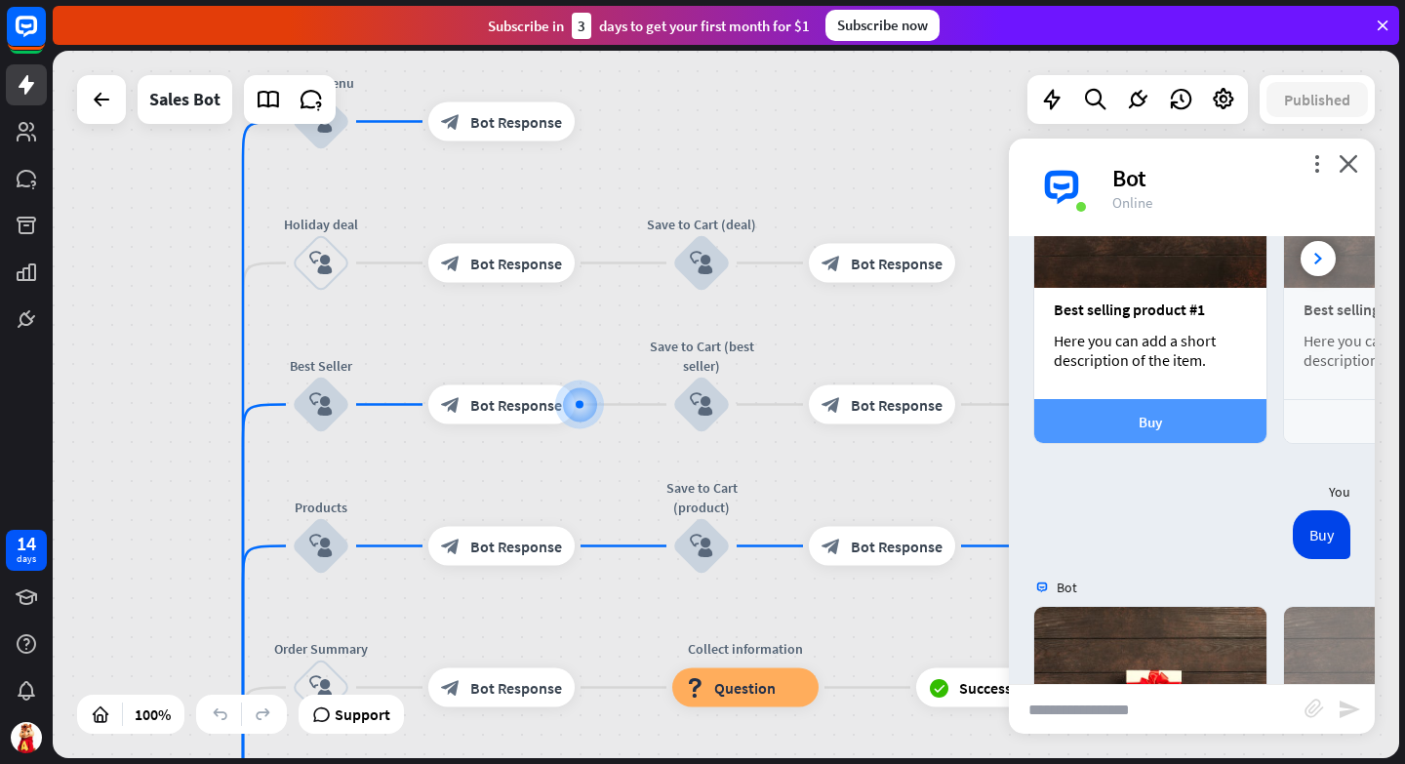
scroll to position [1974, 0]
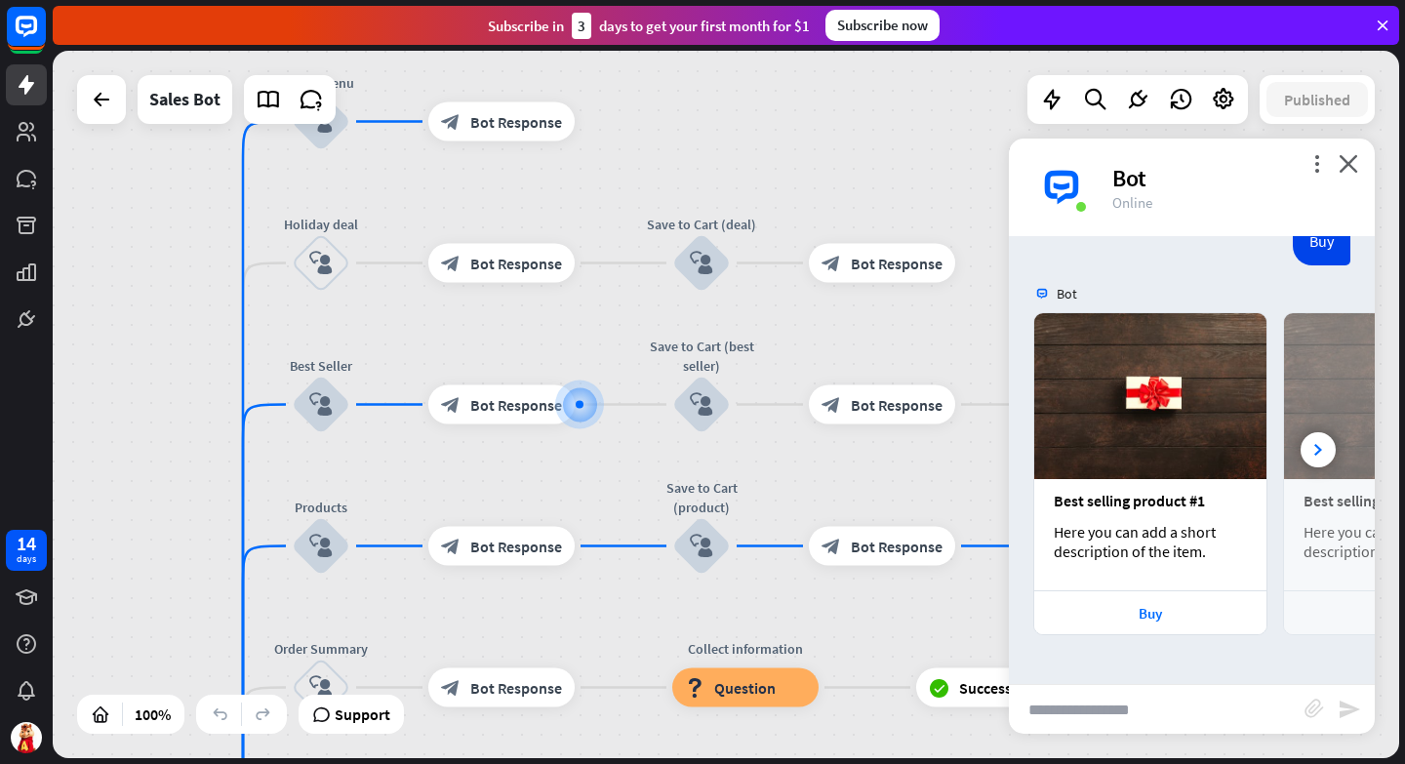
click at [1063, 717] on input "text" at bounding box center [1157, 709] width 296 height 49
type input "****"
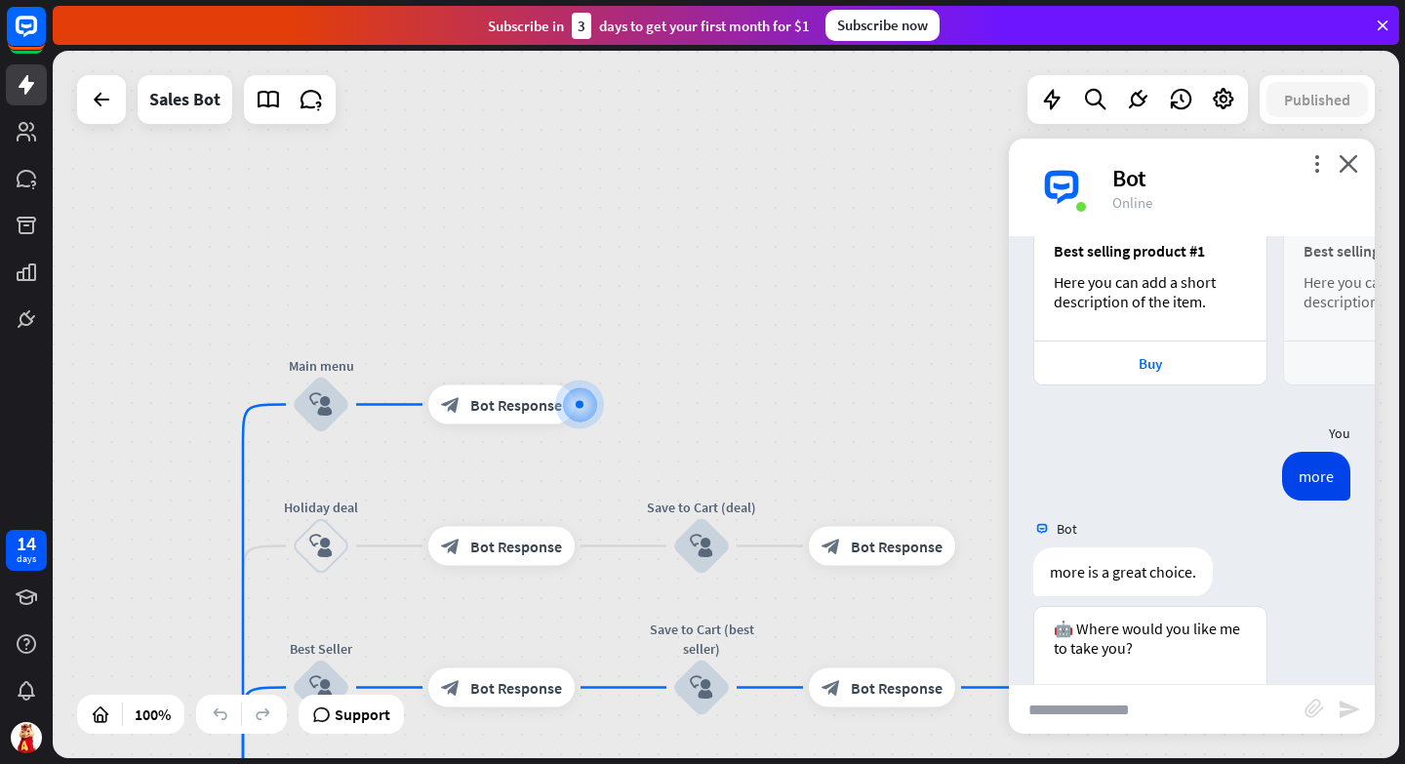
scroll to position [2477, 0]
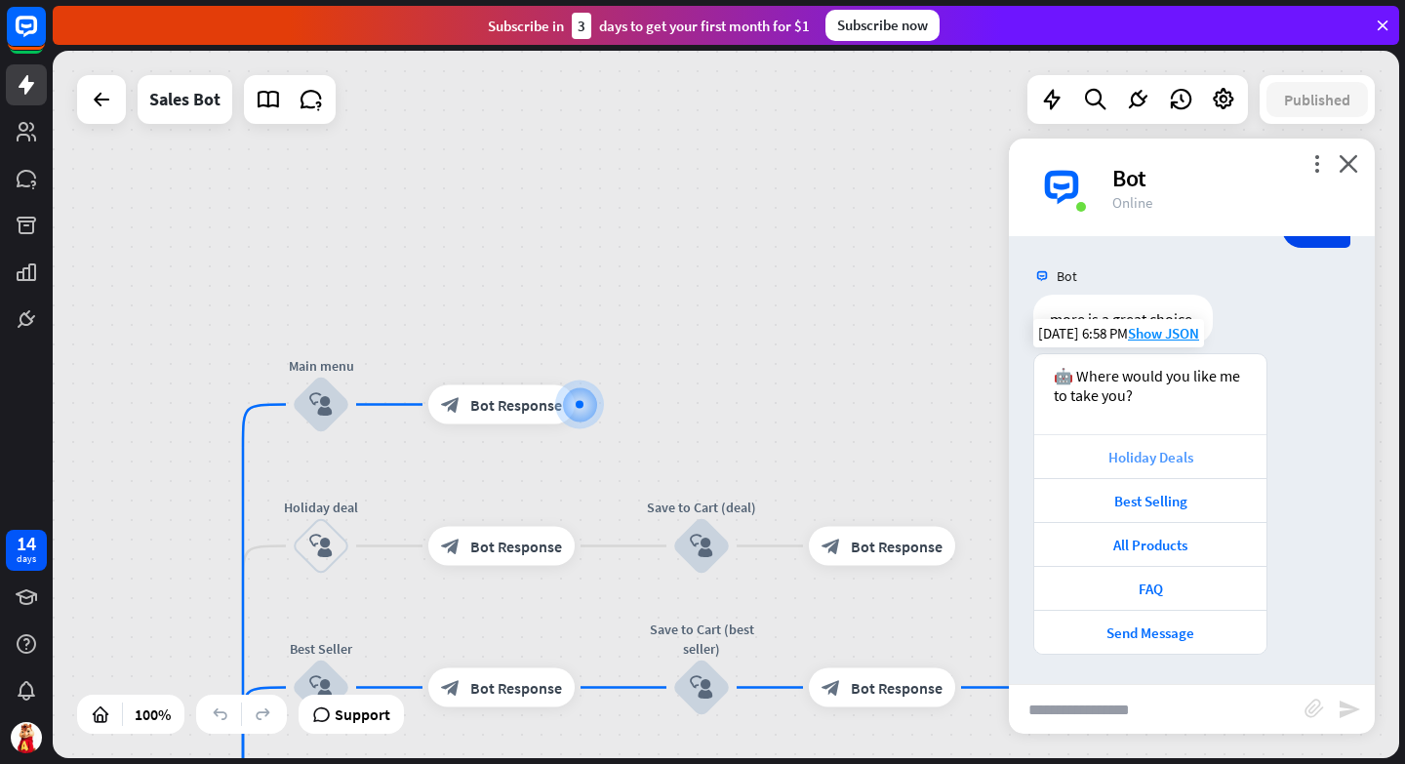
click at [1140, 457] on div "Holiday Deals" at bounding box center [1150, 457] width 213 height 19
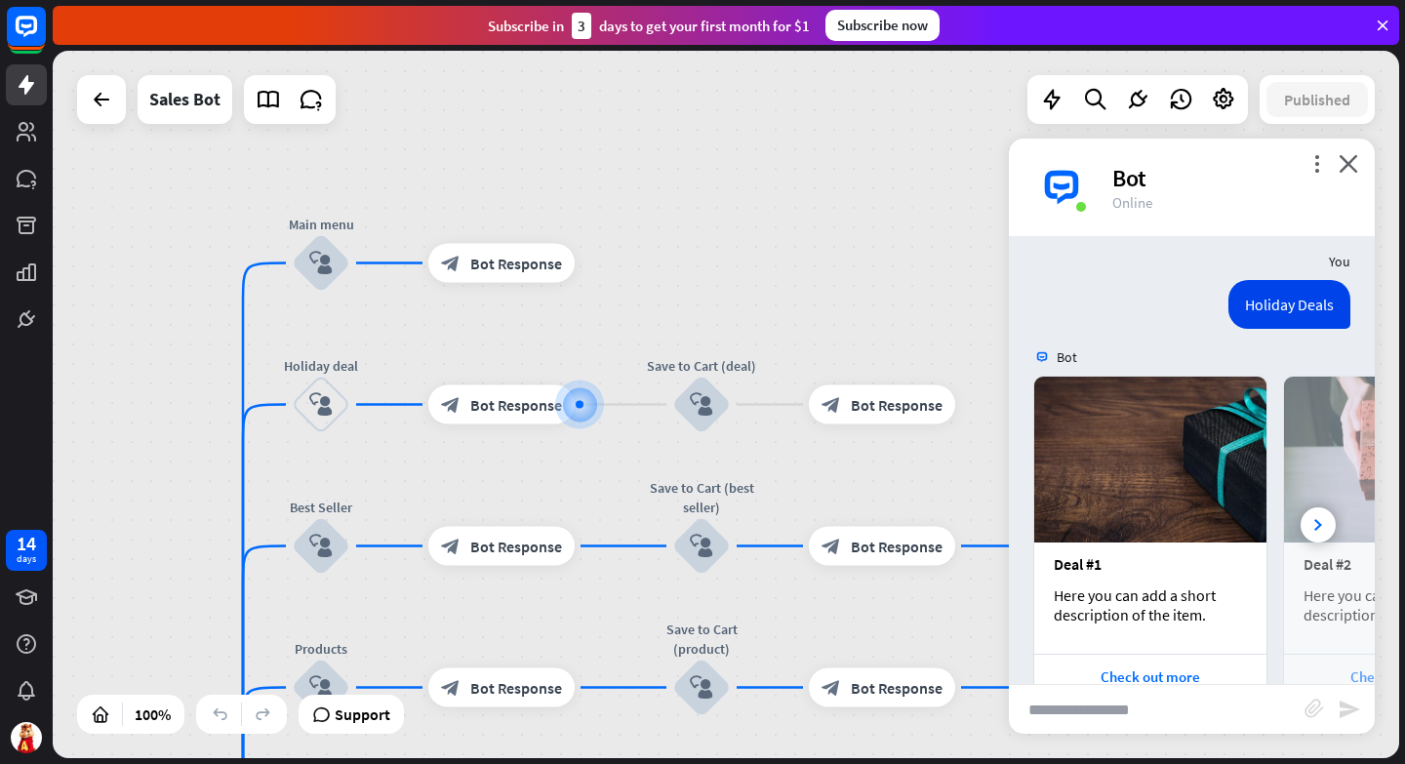
scroll to position [2986, 0]
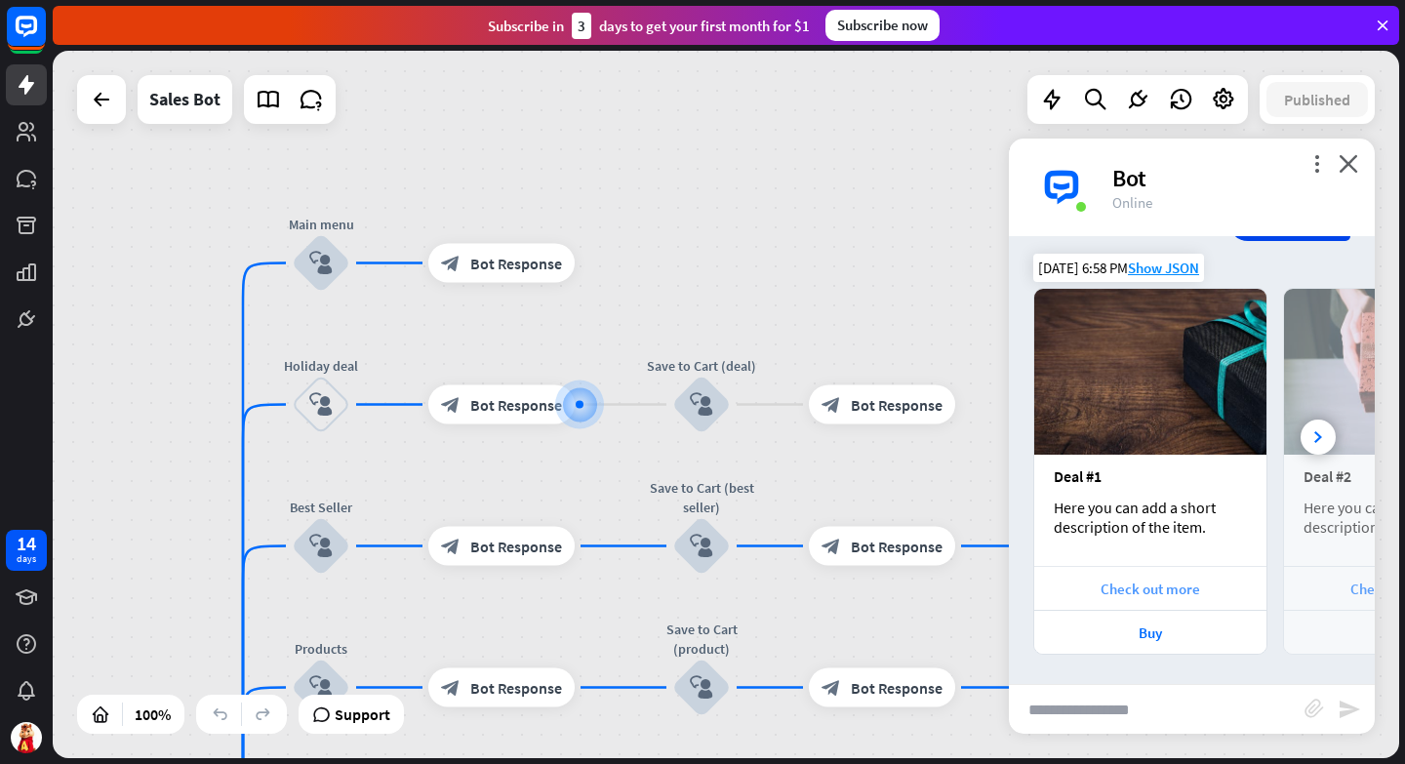
click at [1140, 587] on div "Check out more" at bounding box center [1150, 588] width 213 height 19
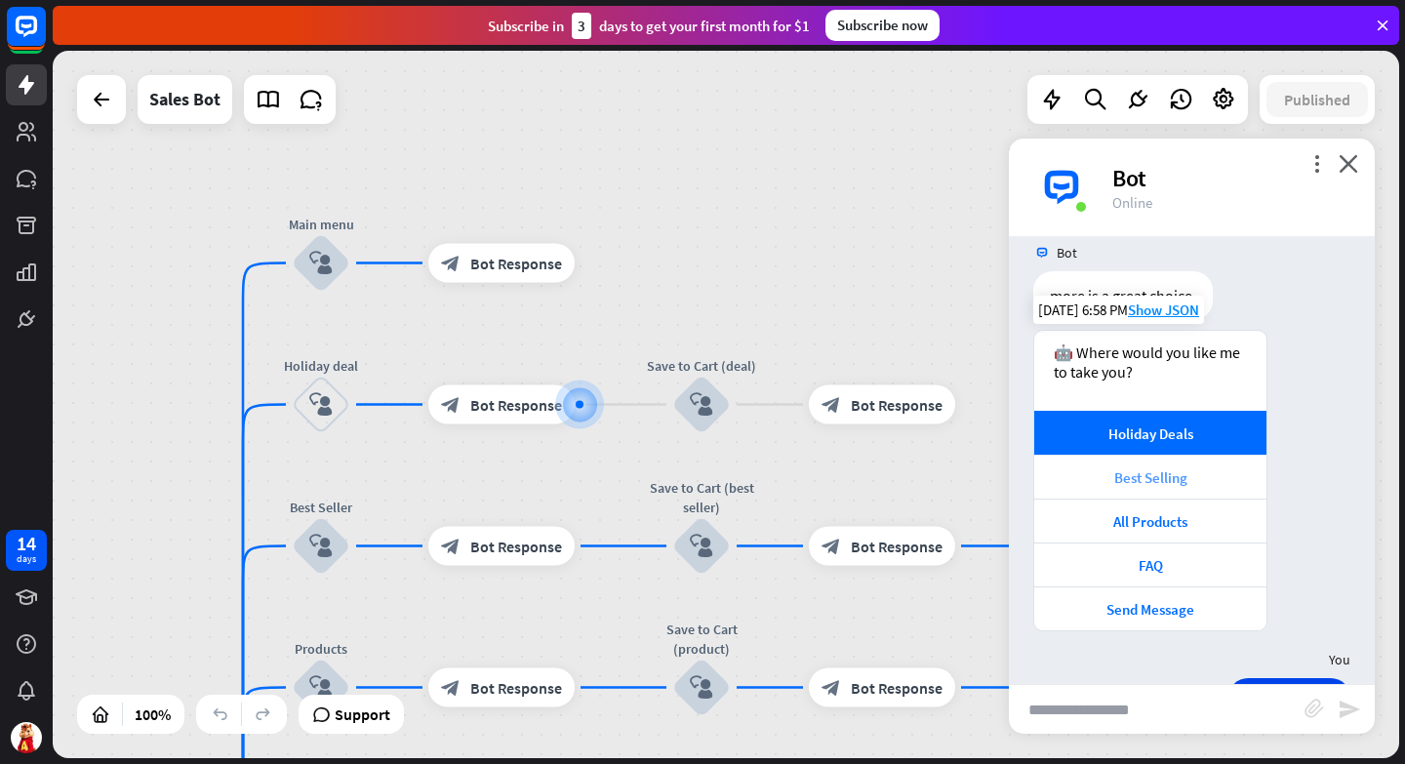
scroll to position [2501, 0]
click at [1142, 614] on div "Send Message" at bounding box center [1150, 608] width 213 height 19
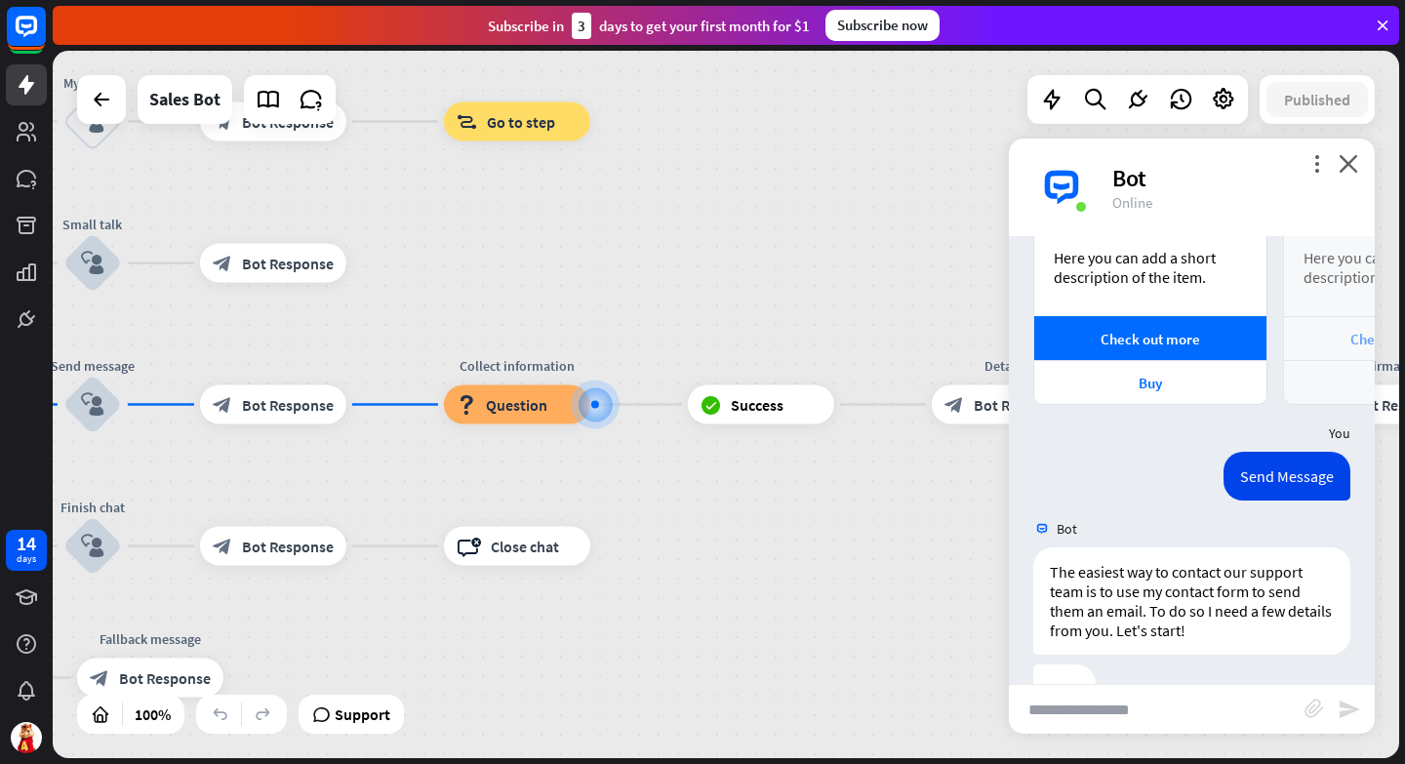
scroll to position [3294, 0]
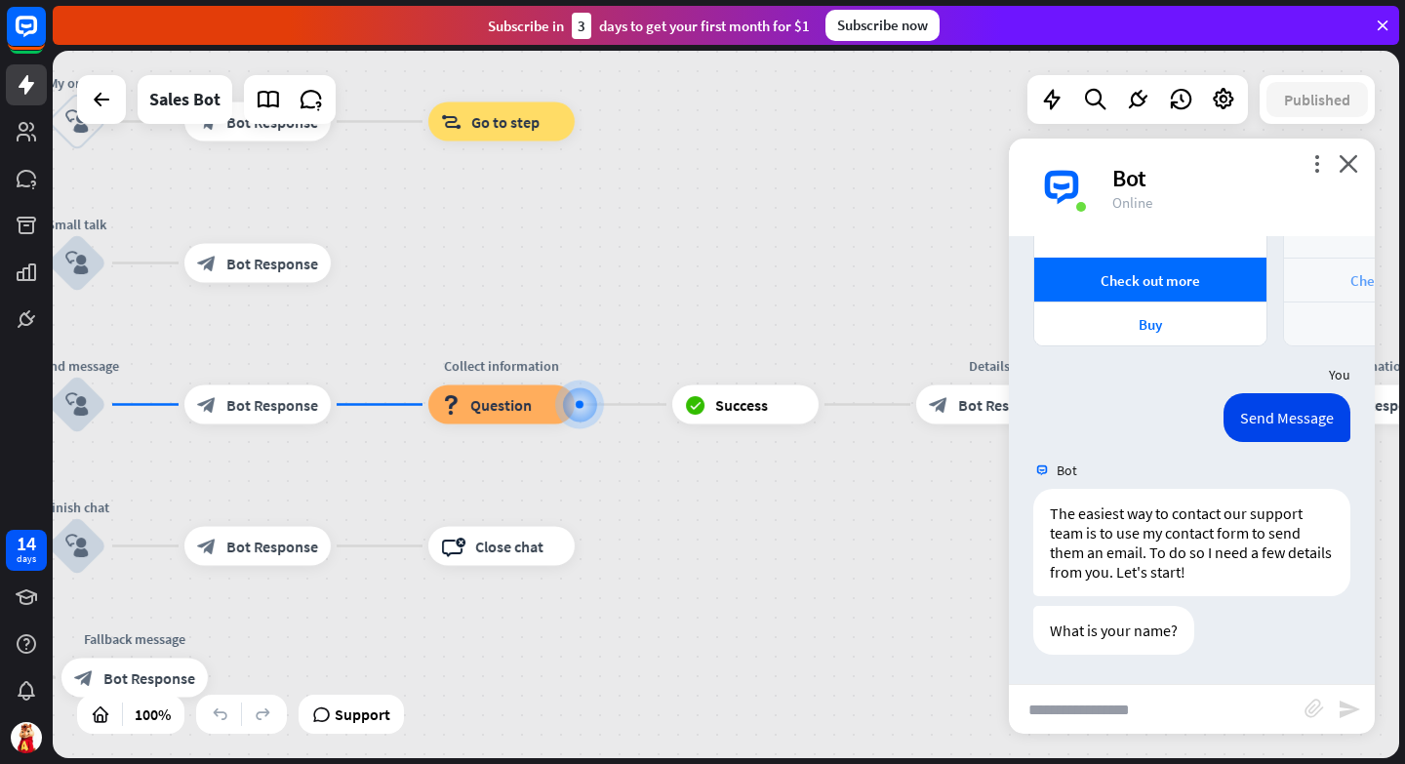
click at [1084, 708] on input "text" at bounding box center [1157, 709] width 296 height 49
type input "*****"
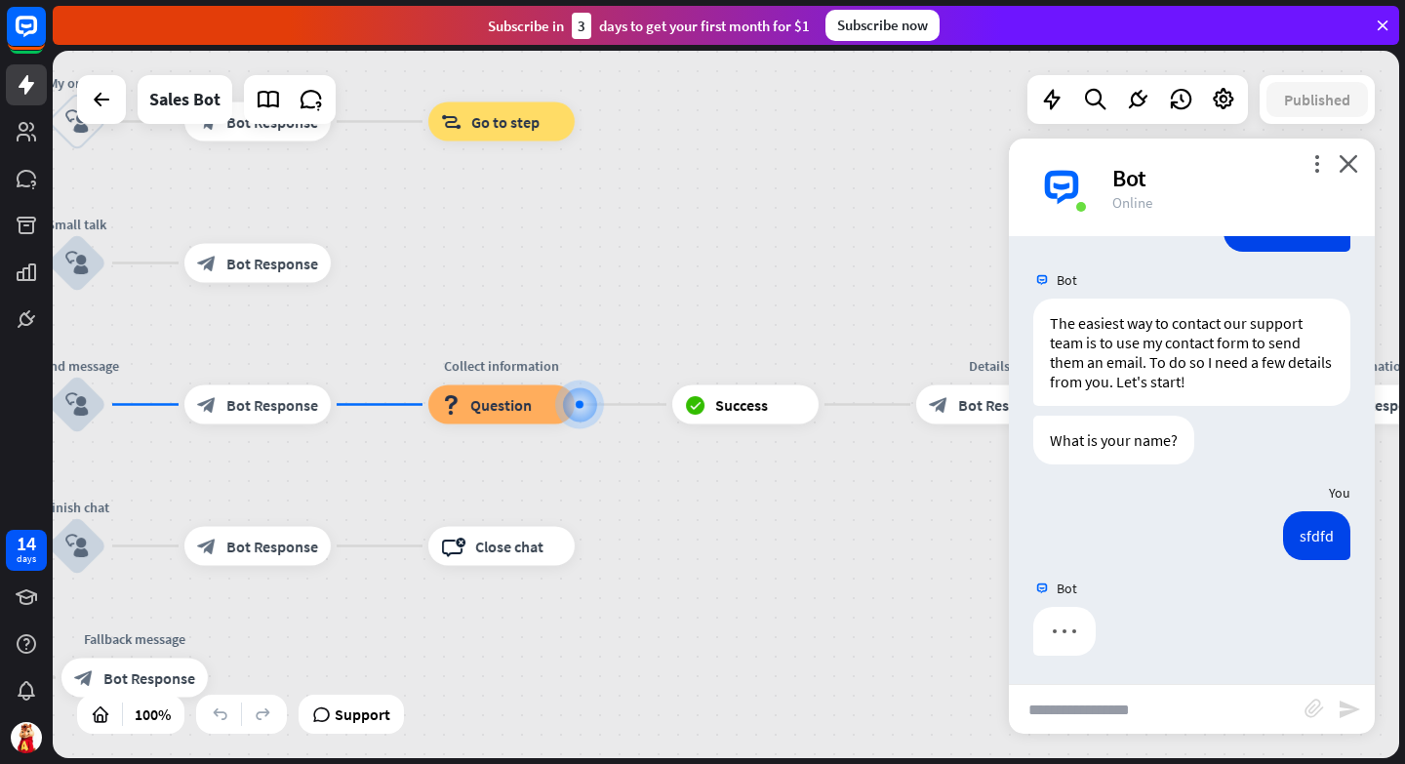
scroll to position [3485, 0]
click at [1321, 163] on icon "more_vert" at bounding box center [1316, 163] width 19 height 19
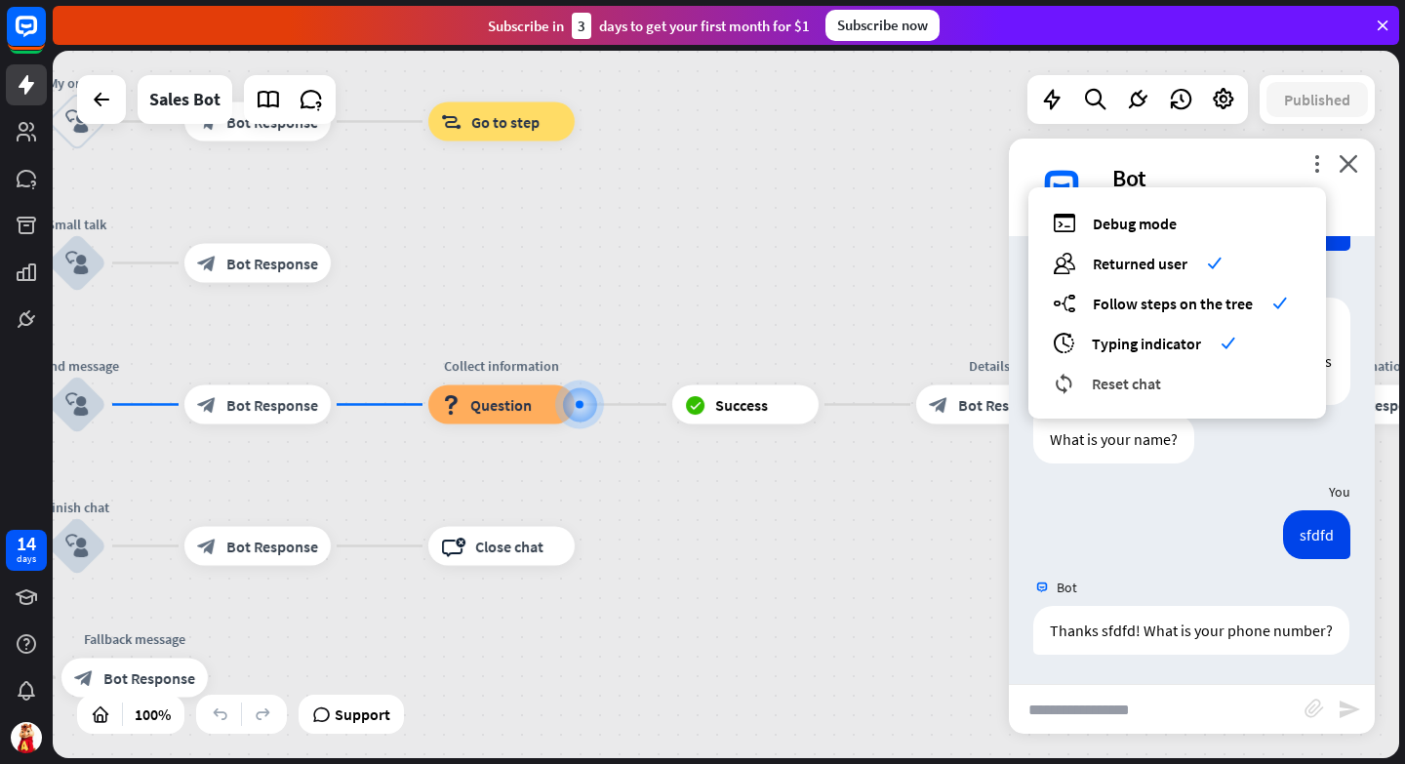
click at [1116, 387] on span "Reset chat" at bounding box center [1126, 384] width 69 height 20
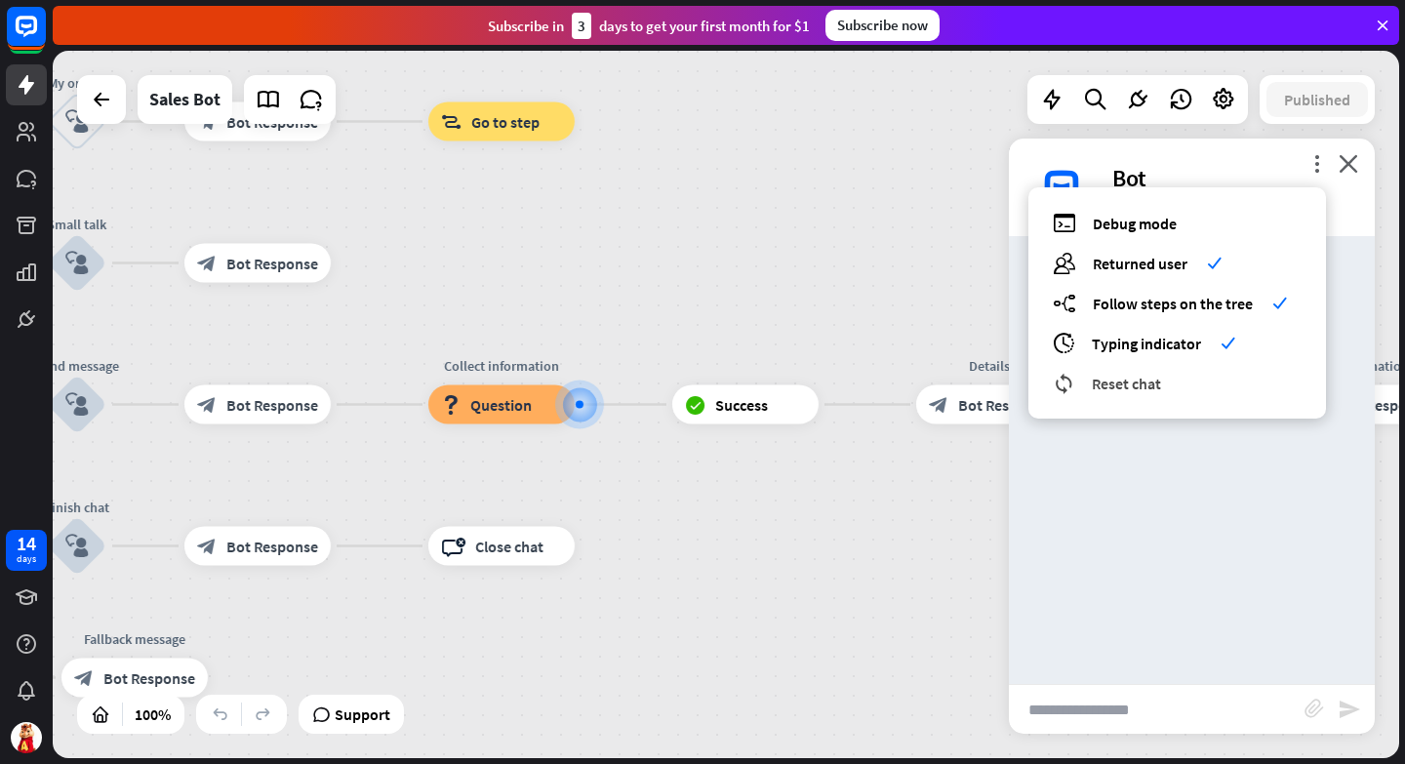
scroll to position [0, 0]
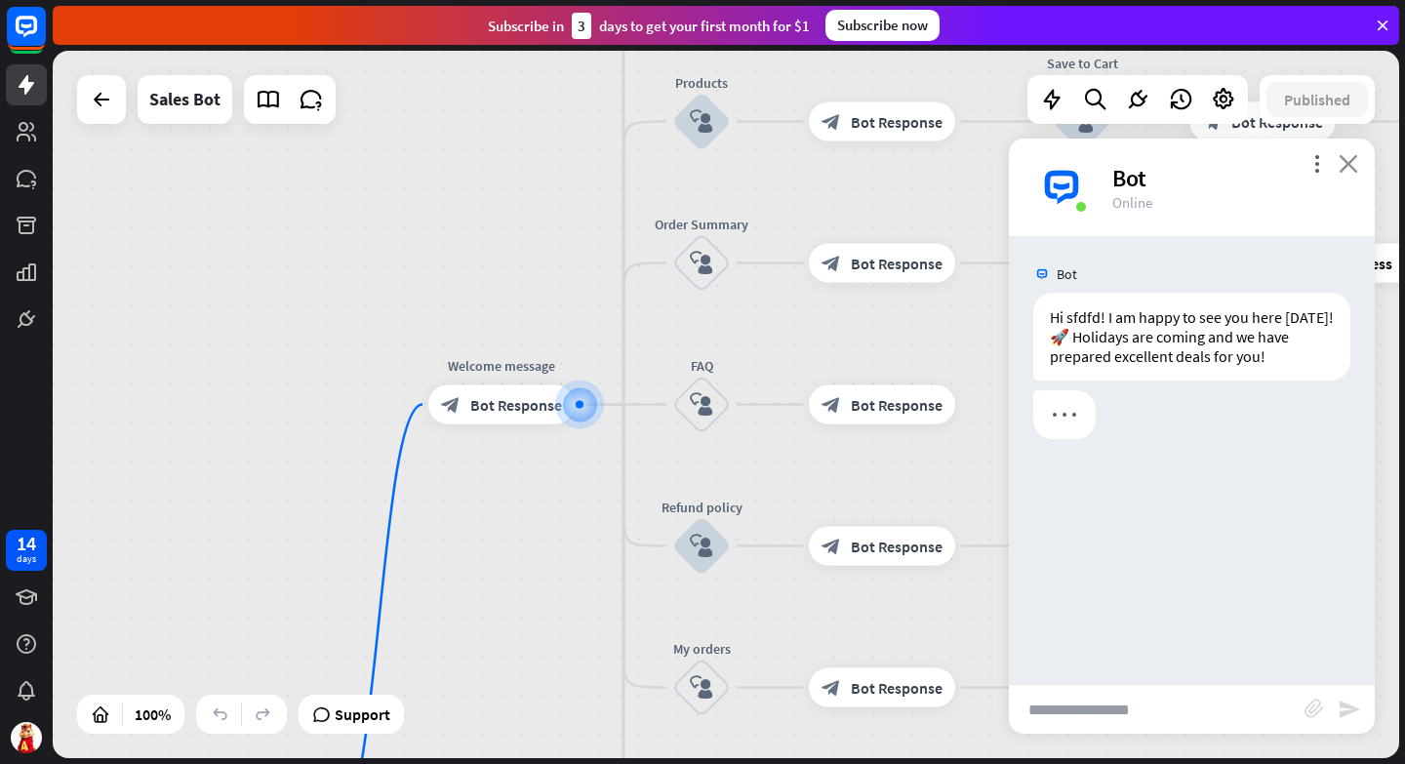
click at [1356, 161] on icon "close" at bounding box center [1348, 163] width 20 height 19
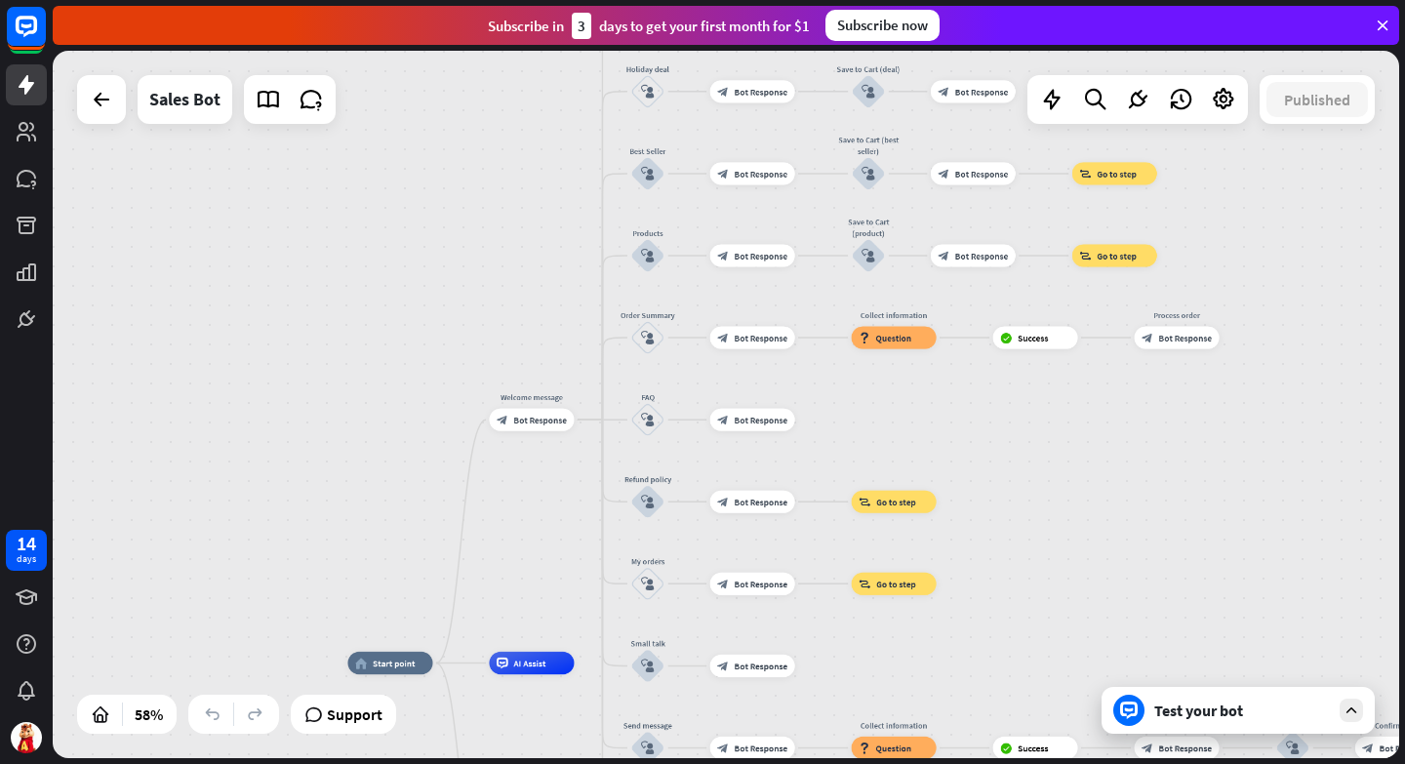
click at [1235, 707] on div "Test your bot" at bounding box center [1242, 710] width 176 height 20
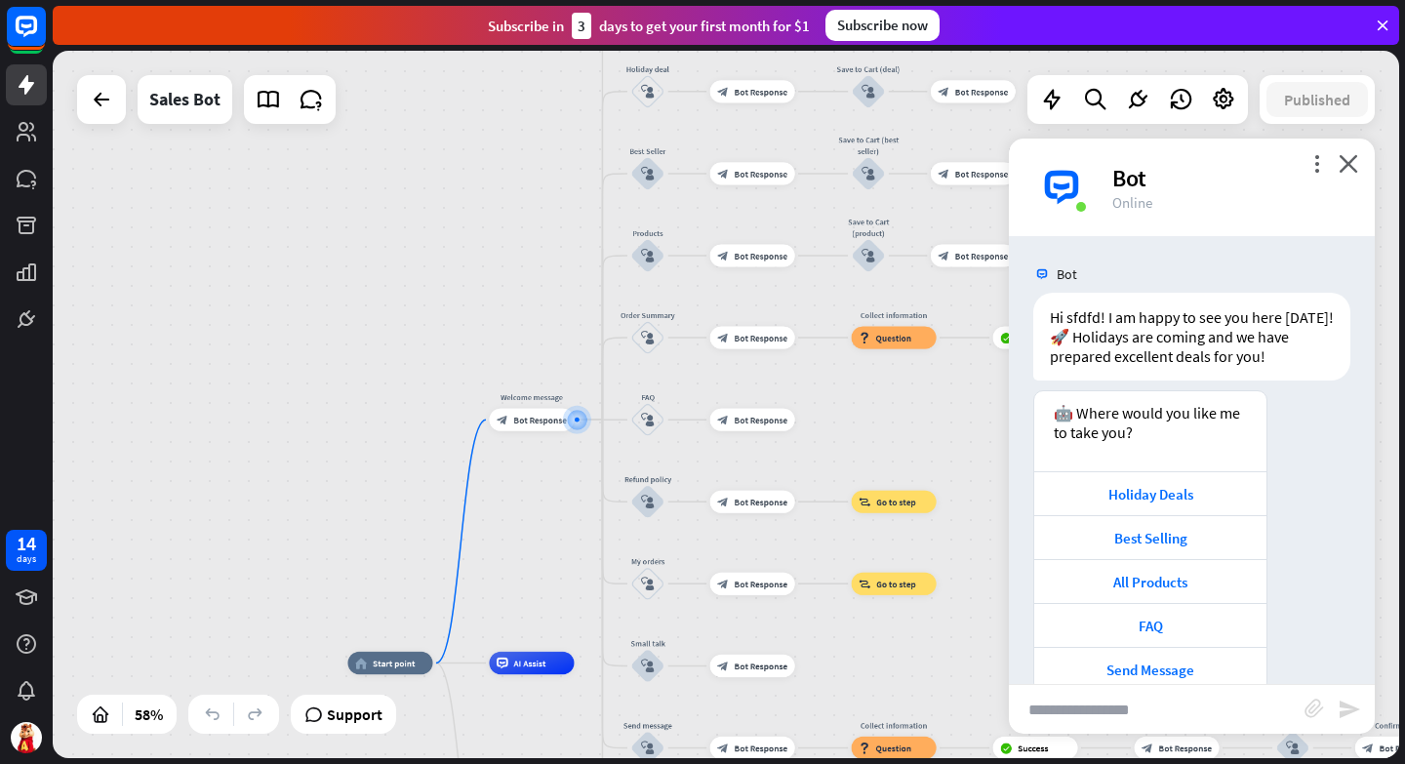
scroll to position [37, 0]
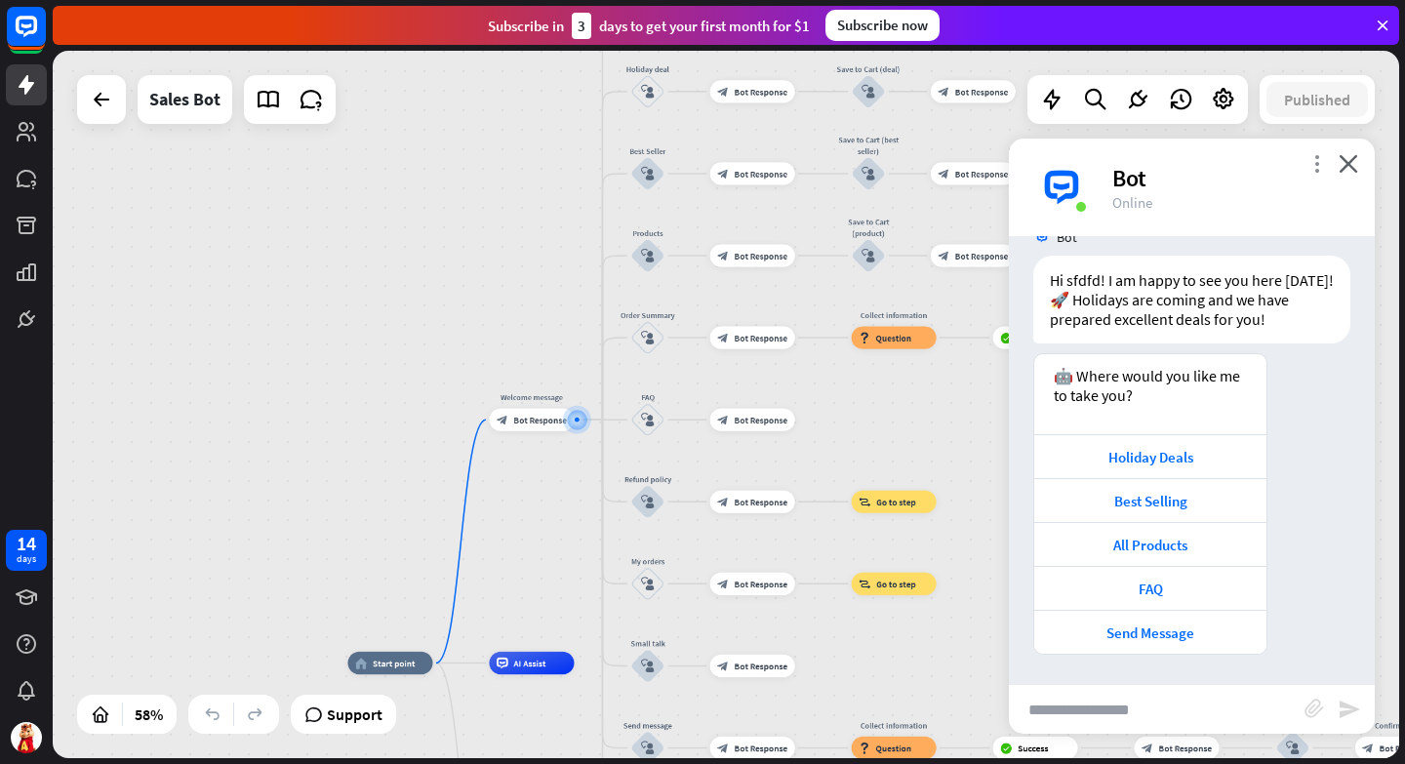
click at [1322, 163] on icon "more_vert" at bounding box center [1316, 163] width 19 height 19
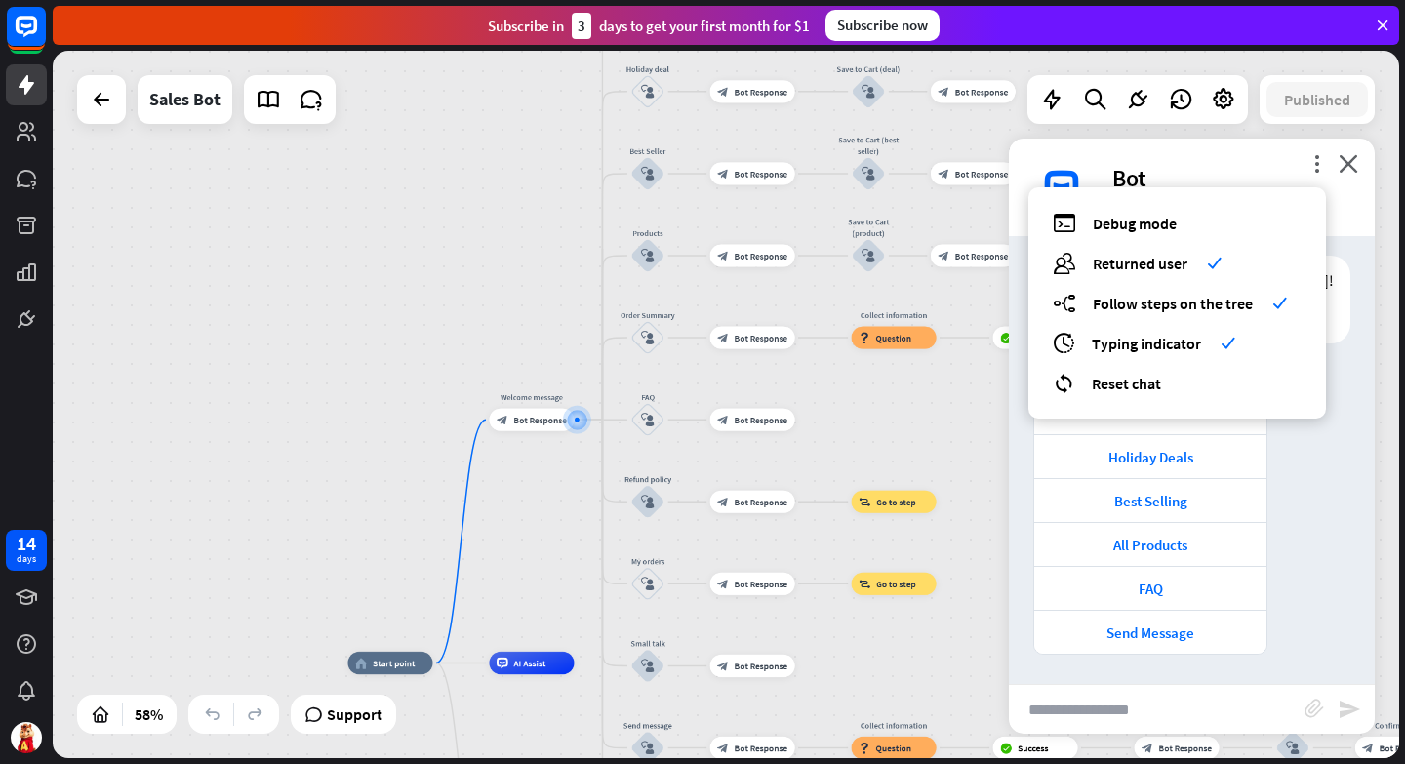
click at [1332, 545] on div "🤖 Where would you like me to take you? Holiday Deals Best Selling All Products …" at bounding box center [1192, 508] width 366 height 311
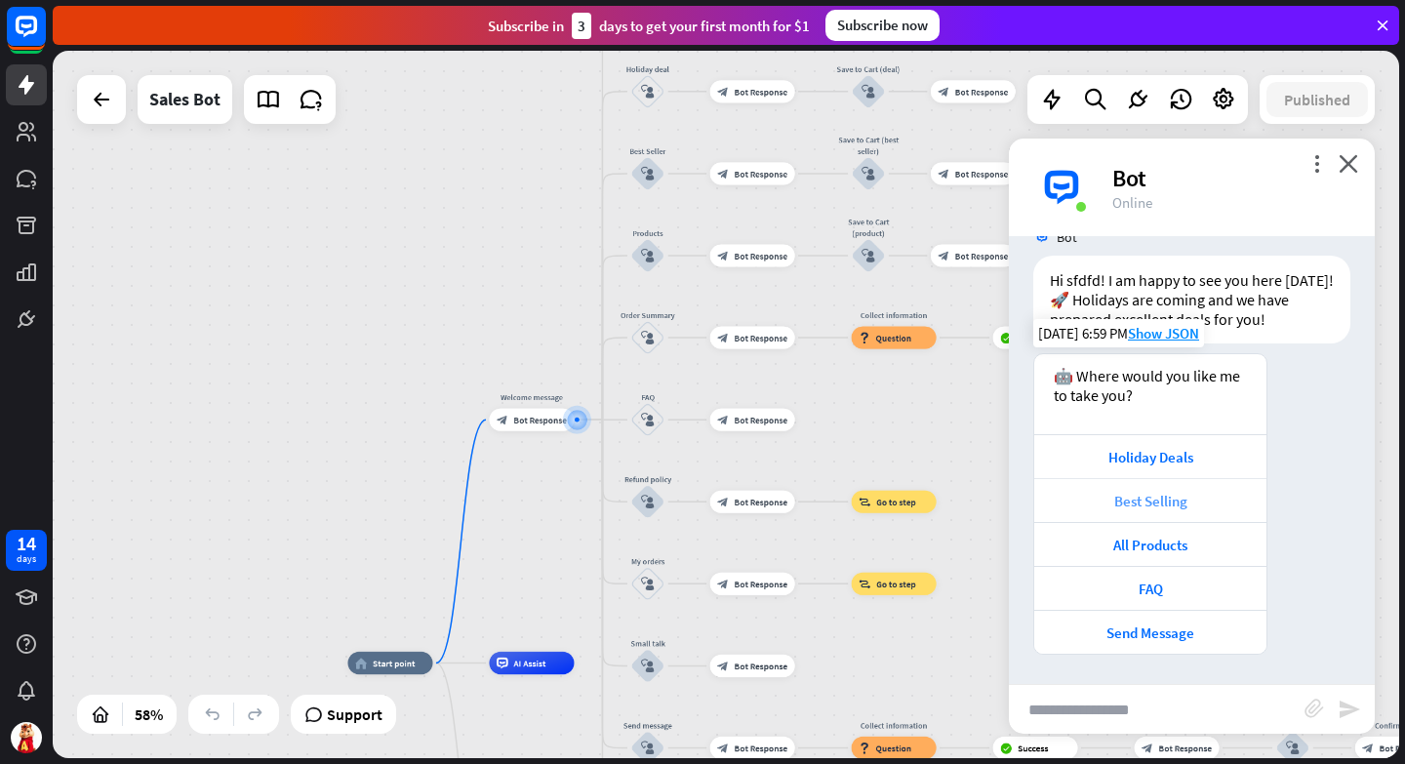
click at [1153, 502] on div "Best Selling" at bounding box center [1150, 501] width 213 height 19
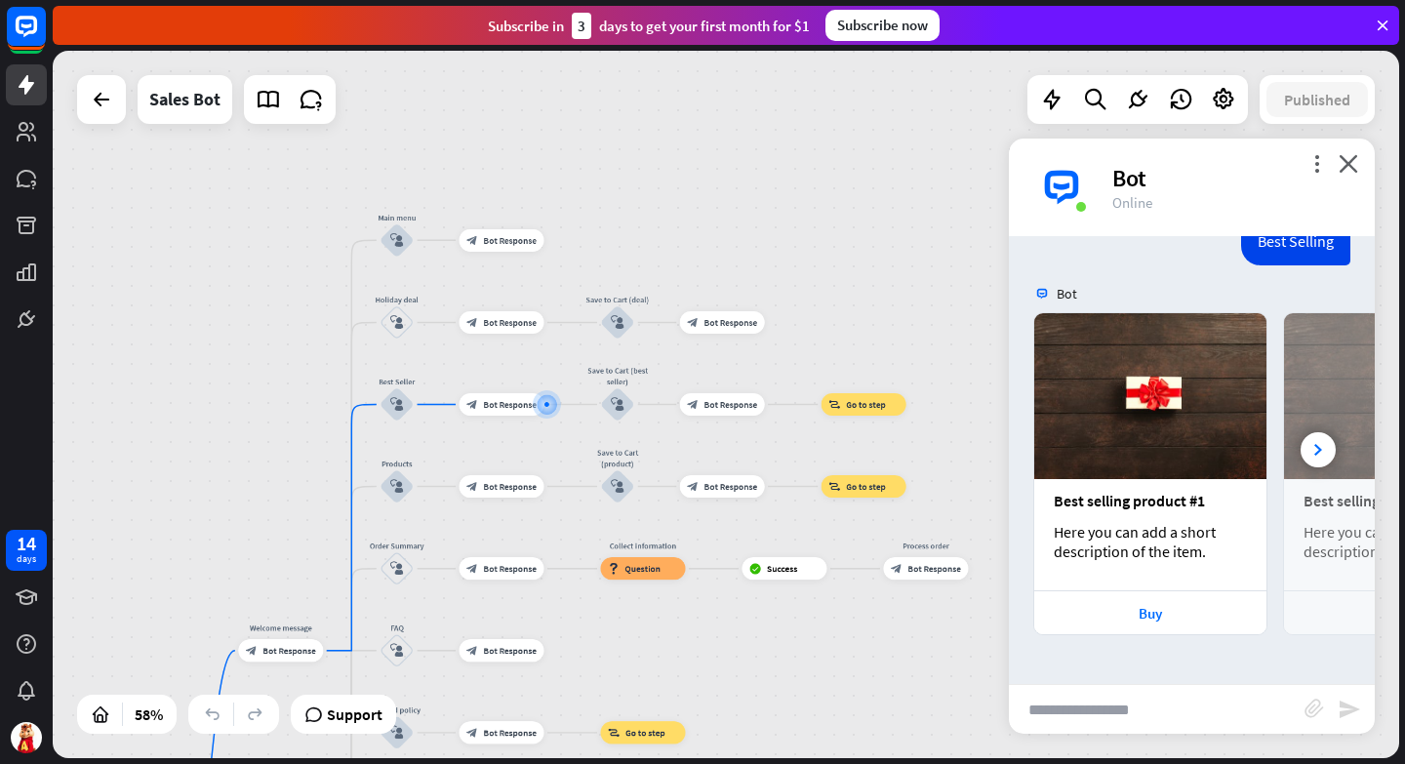
scroll to position [522, 0]
click at [1159, 613] on div "Buy" at bounding box center [1150, 613] width 213 height 19
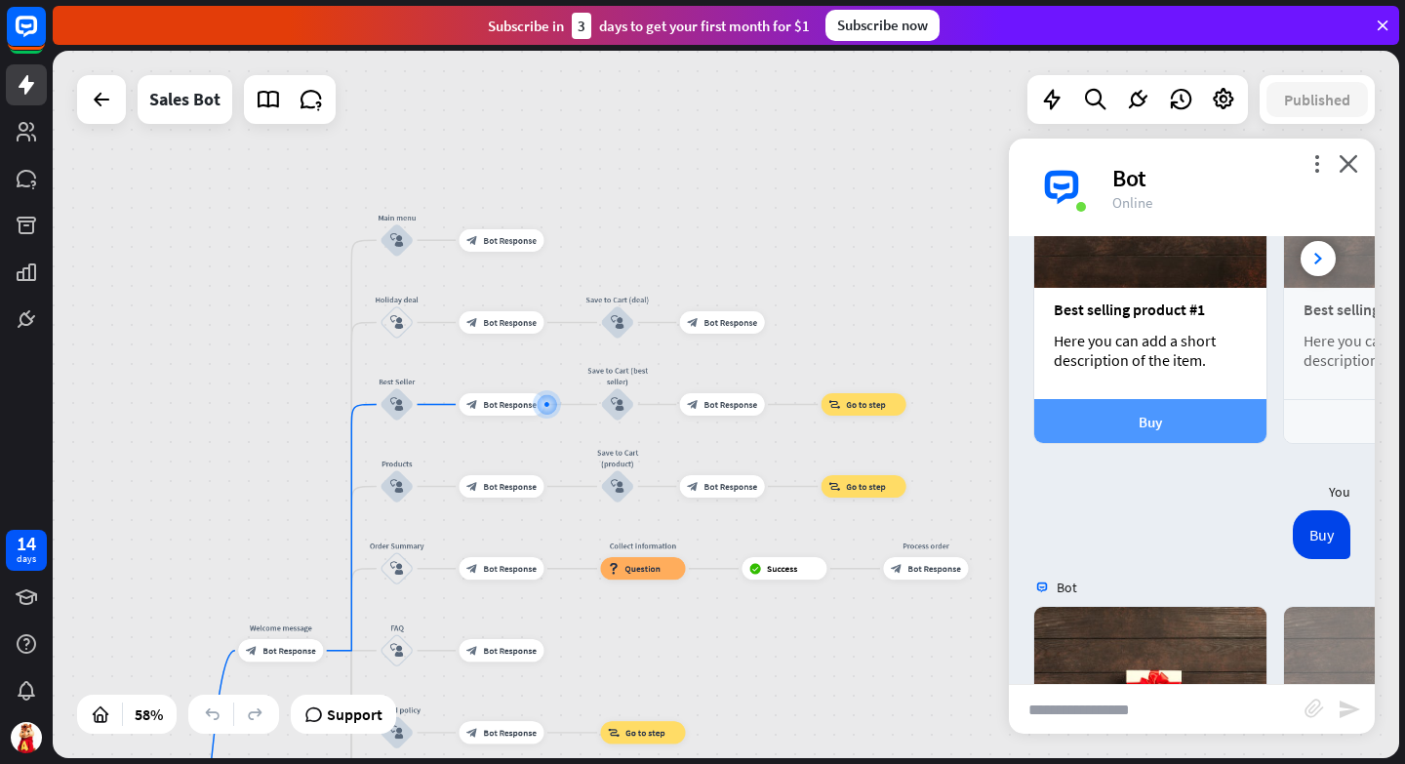
scroll to position [1007, 0]
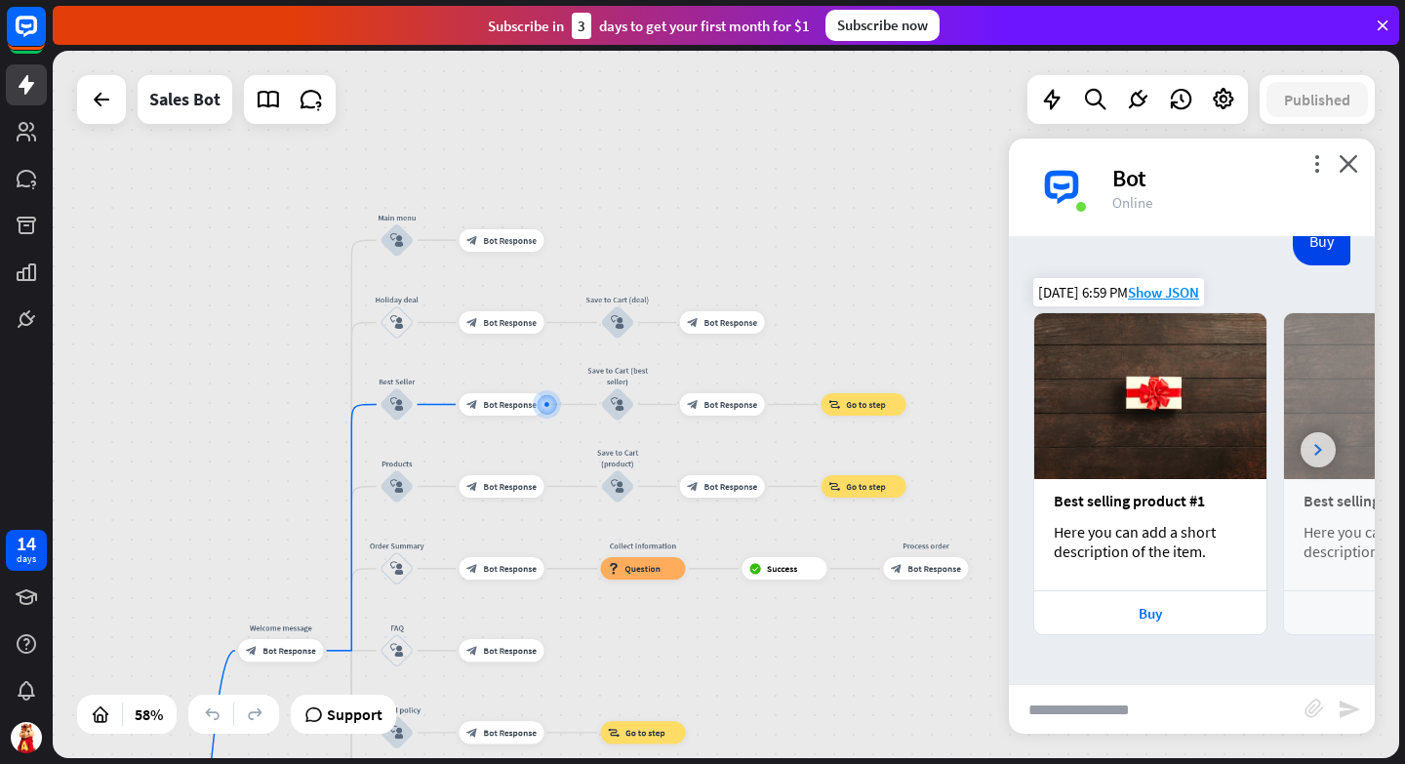
click at [1314, 453] on icon at bounding box center [1318, 450] width 8 height 12
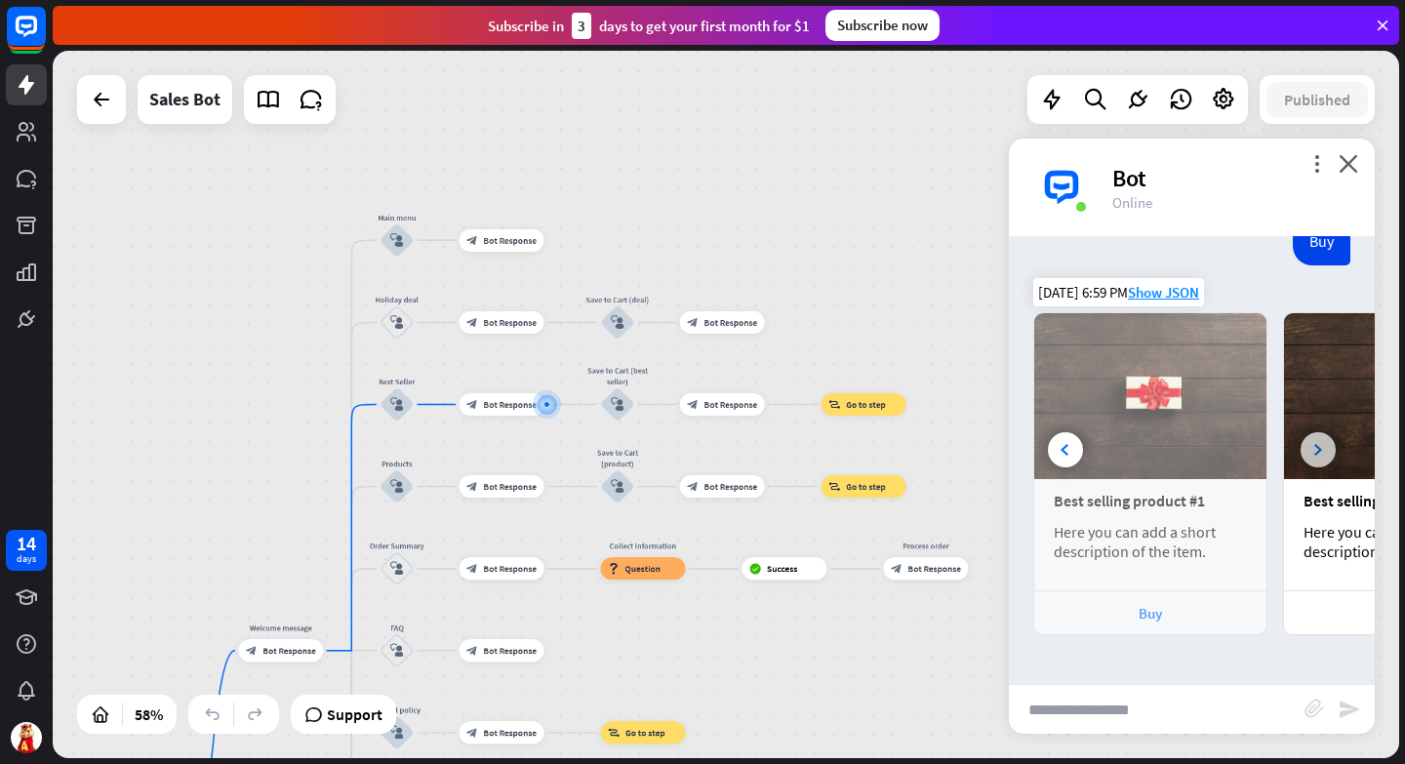
scroll to position [0, 208]
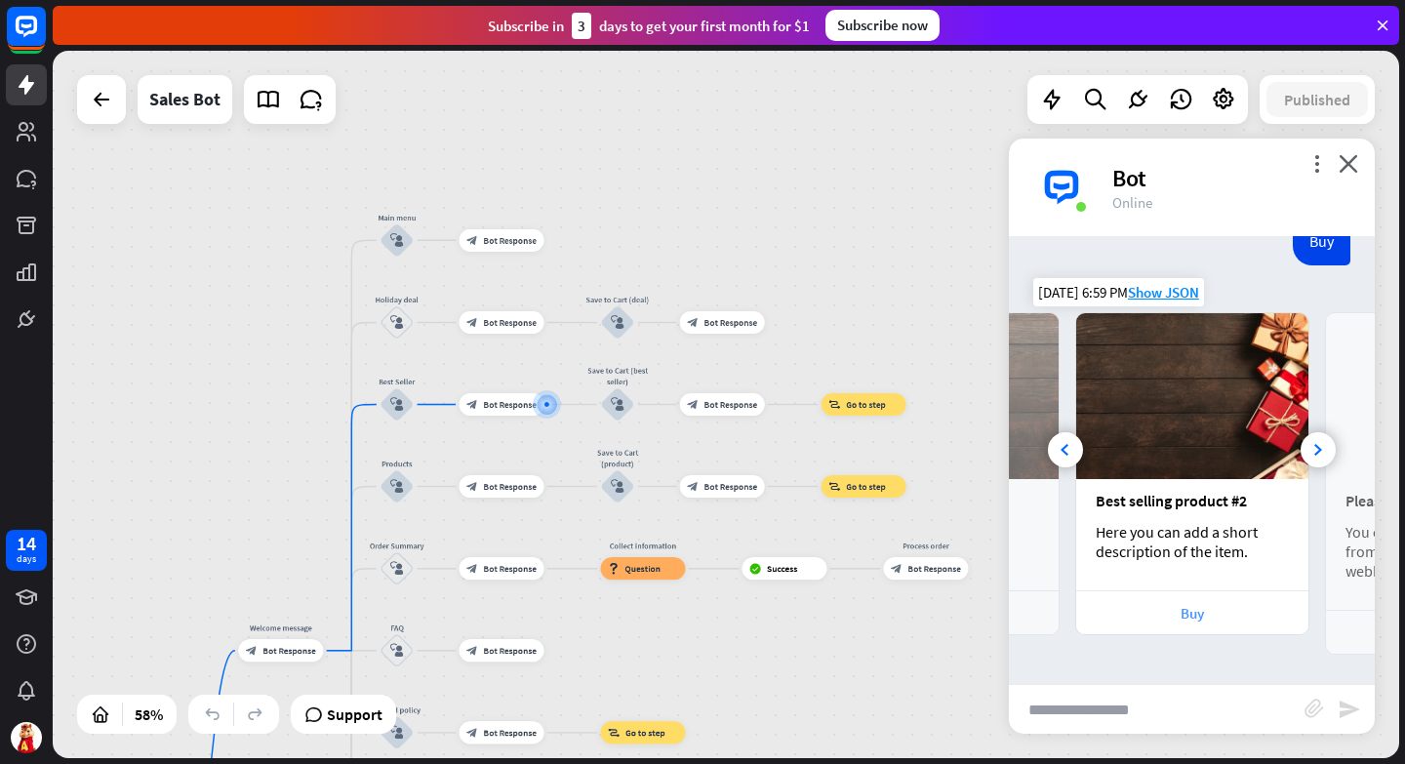
click at [1205, 614] on div "Buy" at bounding box center [1192, 613] width 213 height 19
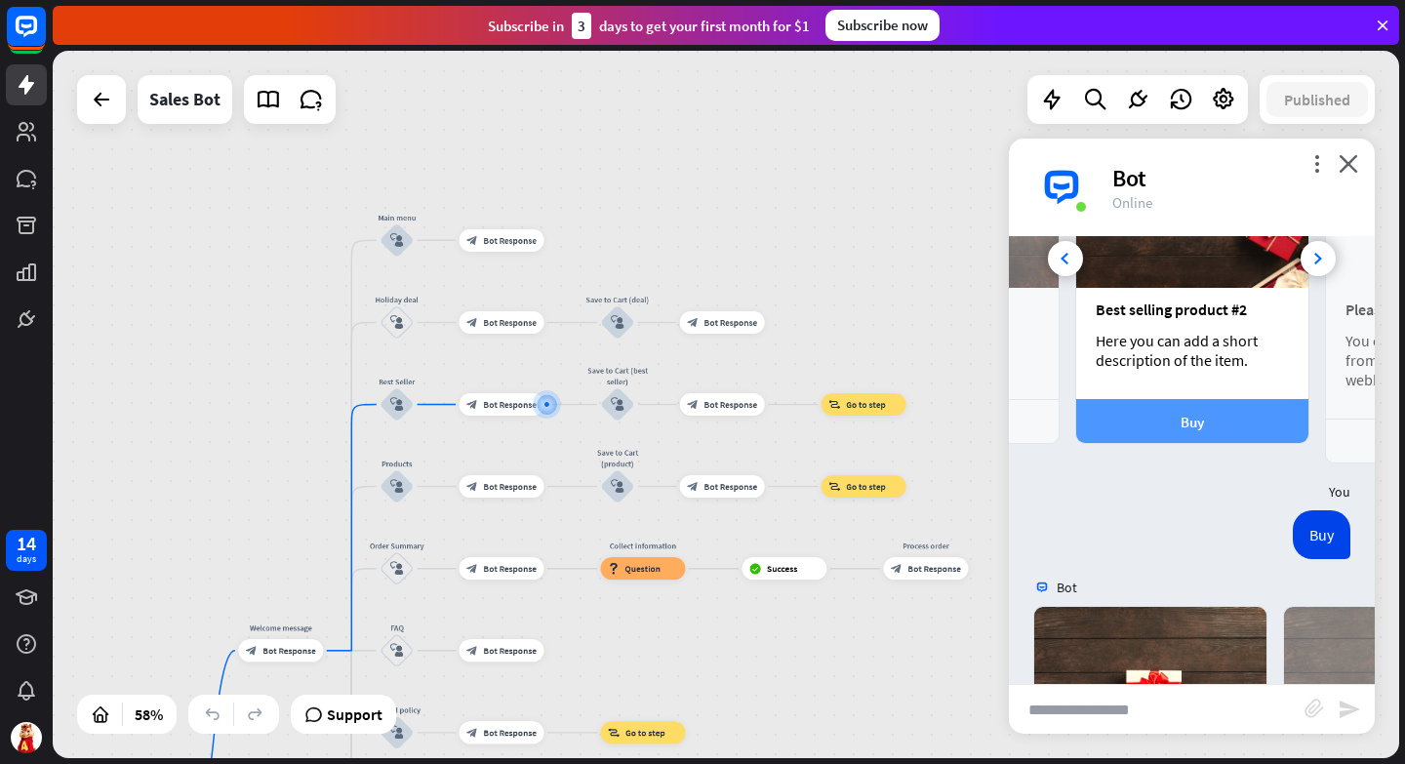
scroll to position [1492, 0]
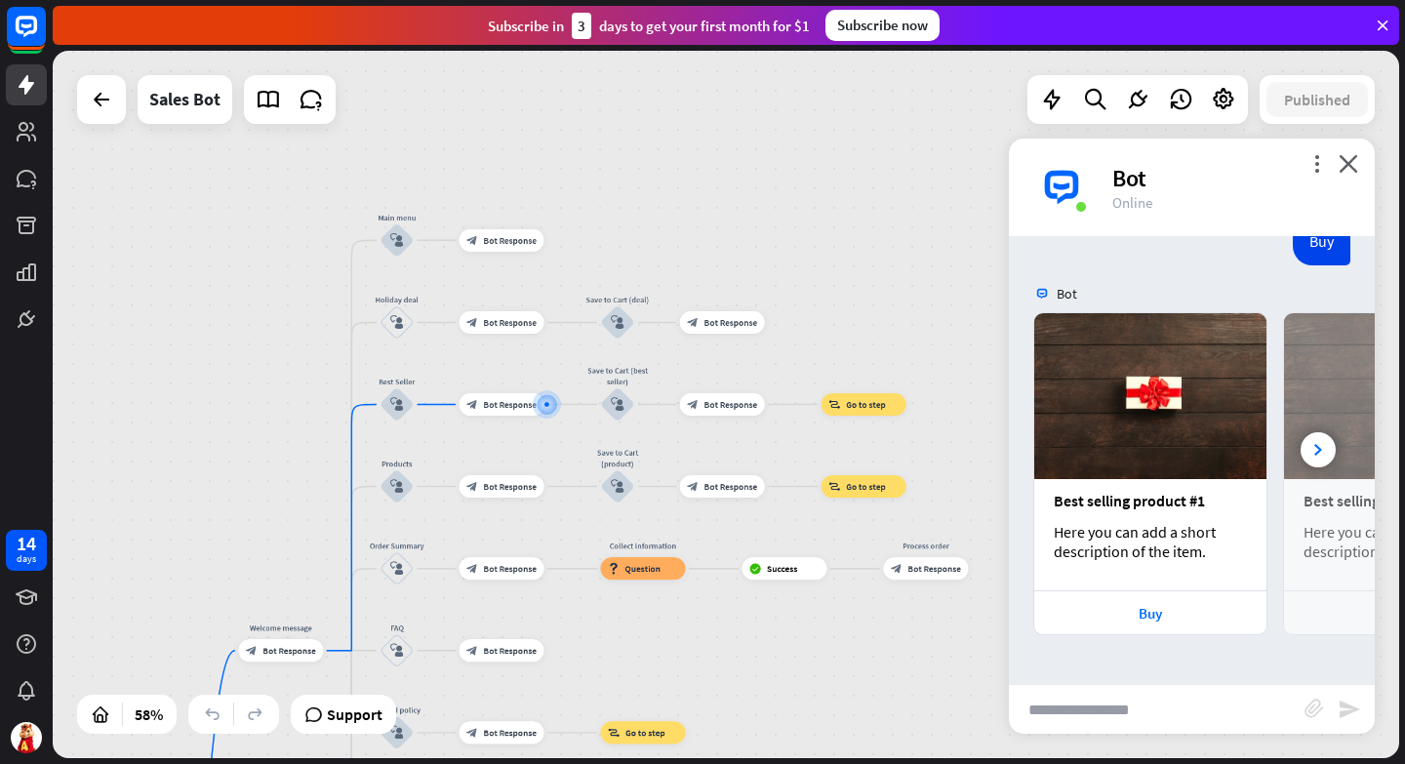
click at [1362, 169] on div "more_vert close Bot Online" at bounding box center [1192, 188] width 366 height 98
click at [1346, 167] on icon "close" at bounding box center [1348, 163] width 20 height 19
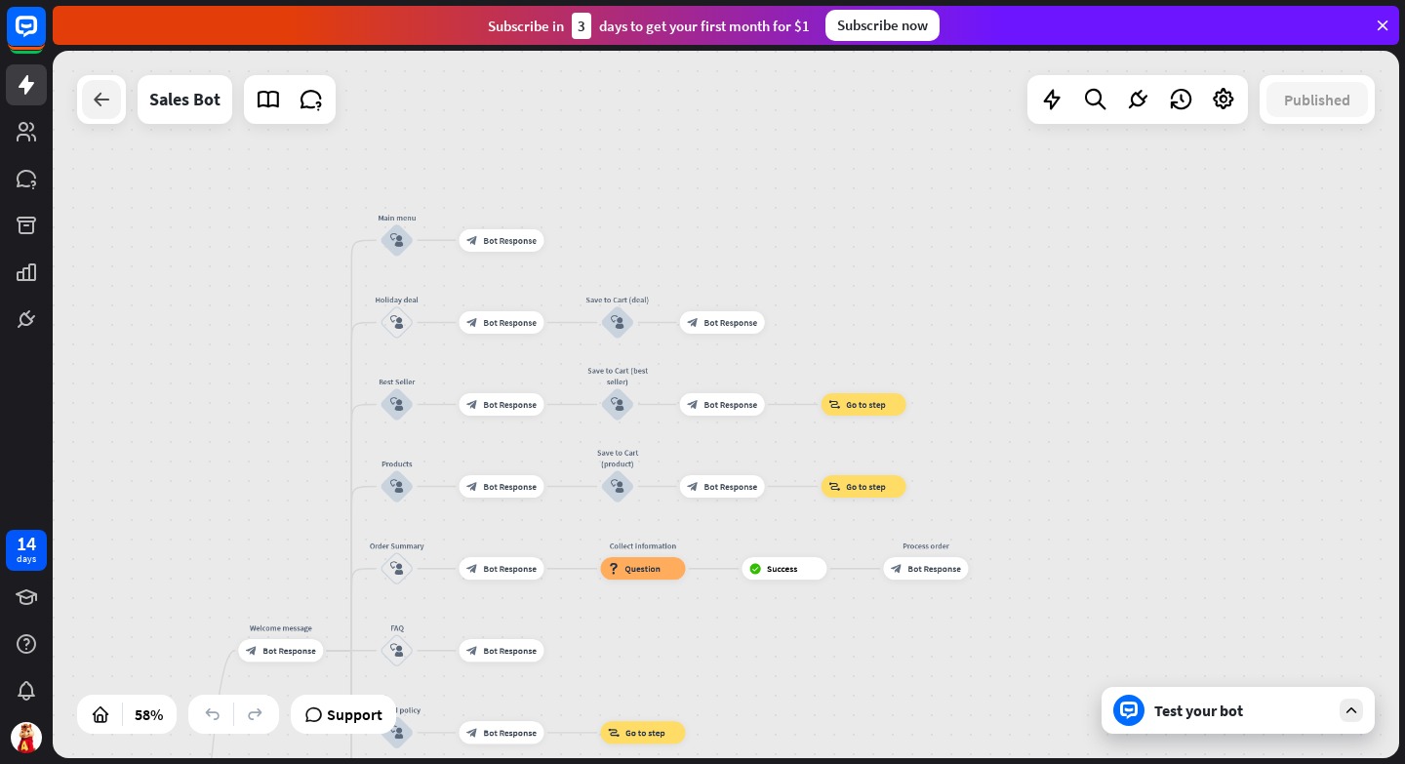
click at [106, 102] on icon at bounding box center [101, 99] width 23 height 23
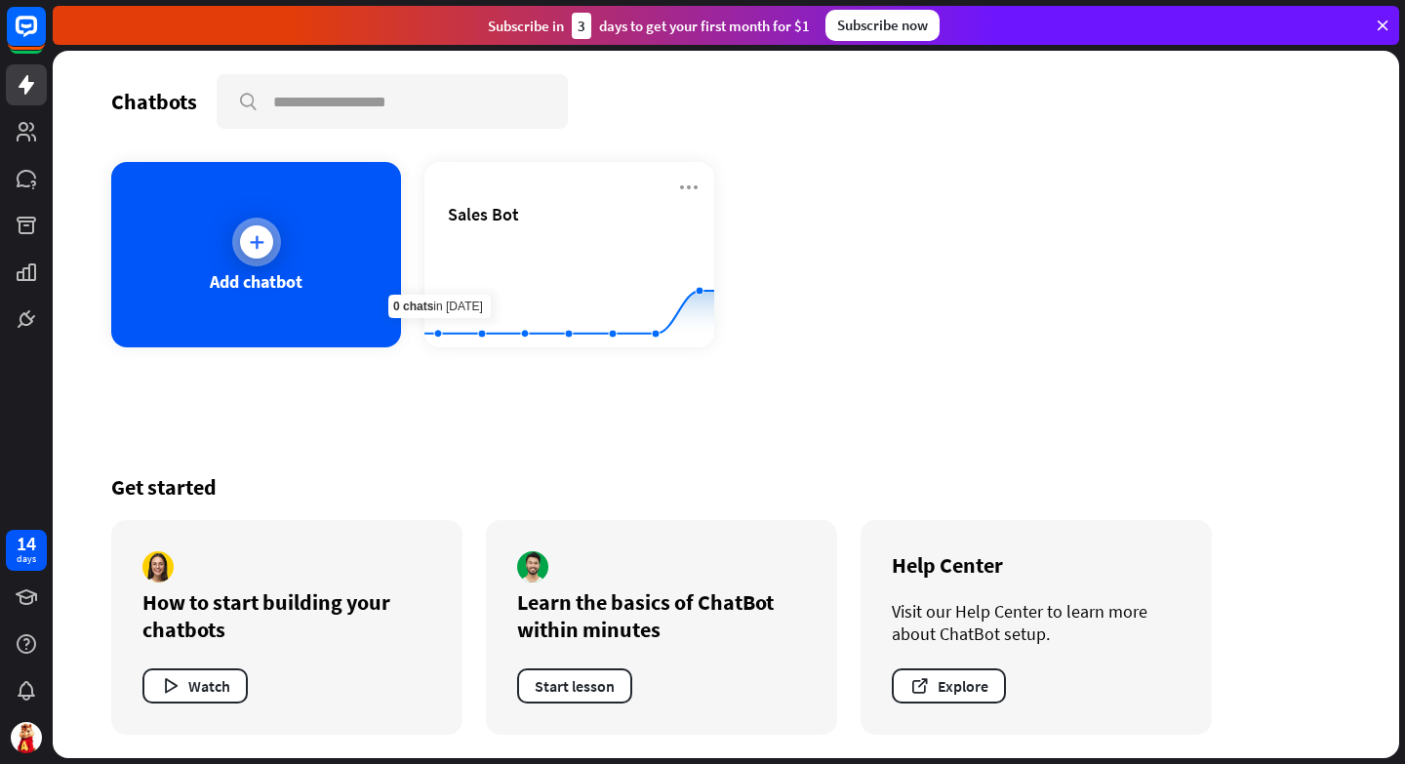
click at [242, 249] on div at bounding box center [256, 241] width 33 height 33
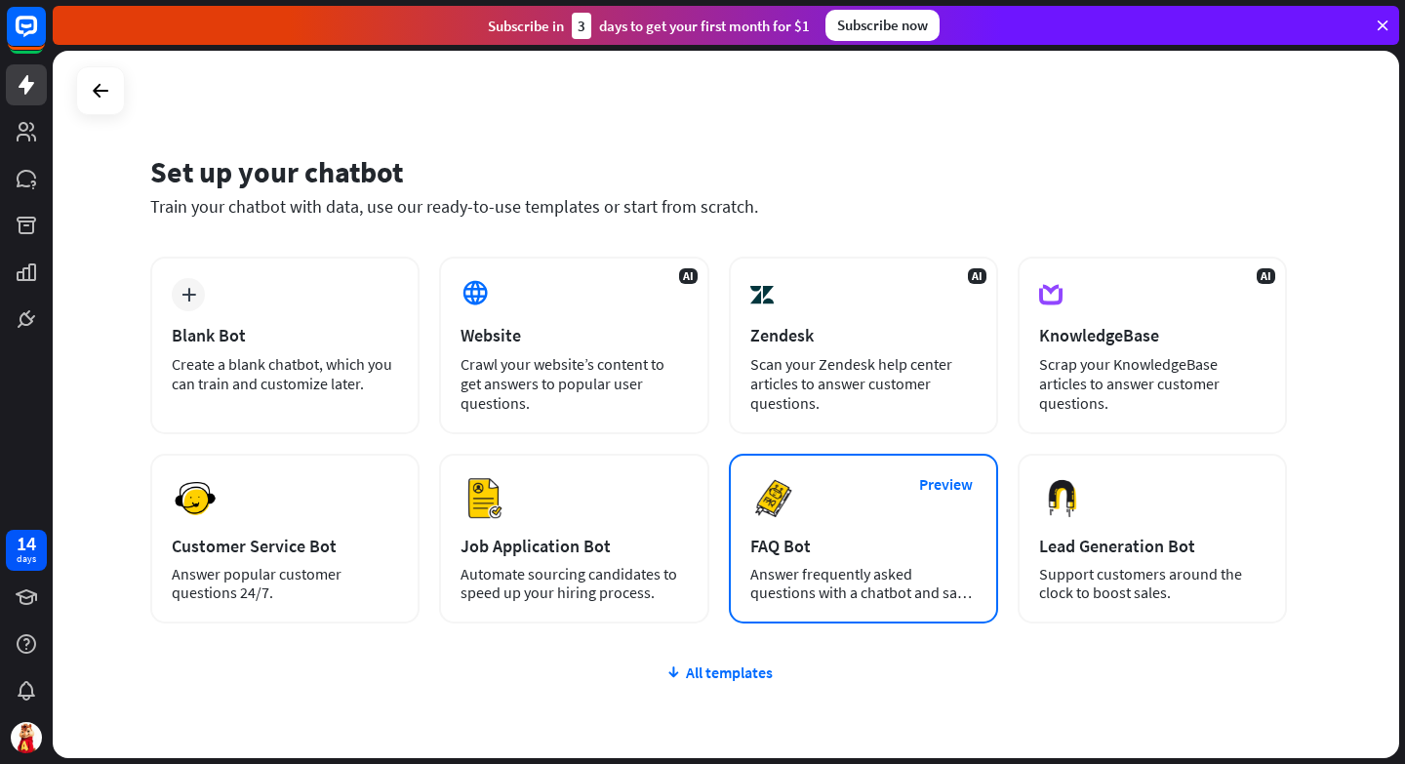
click at [992, 532] on div "Preview FAQ Bot [PERSON_NAME] frequently asked questions with a chatbot and sav…" at bounding box center [863, 539] width 269 height 170
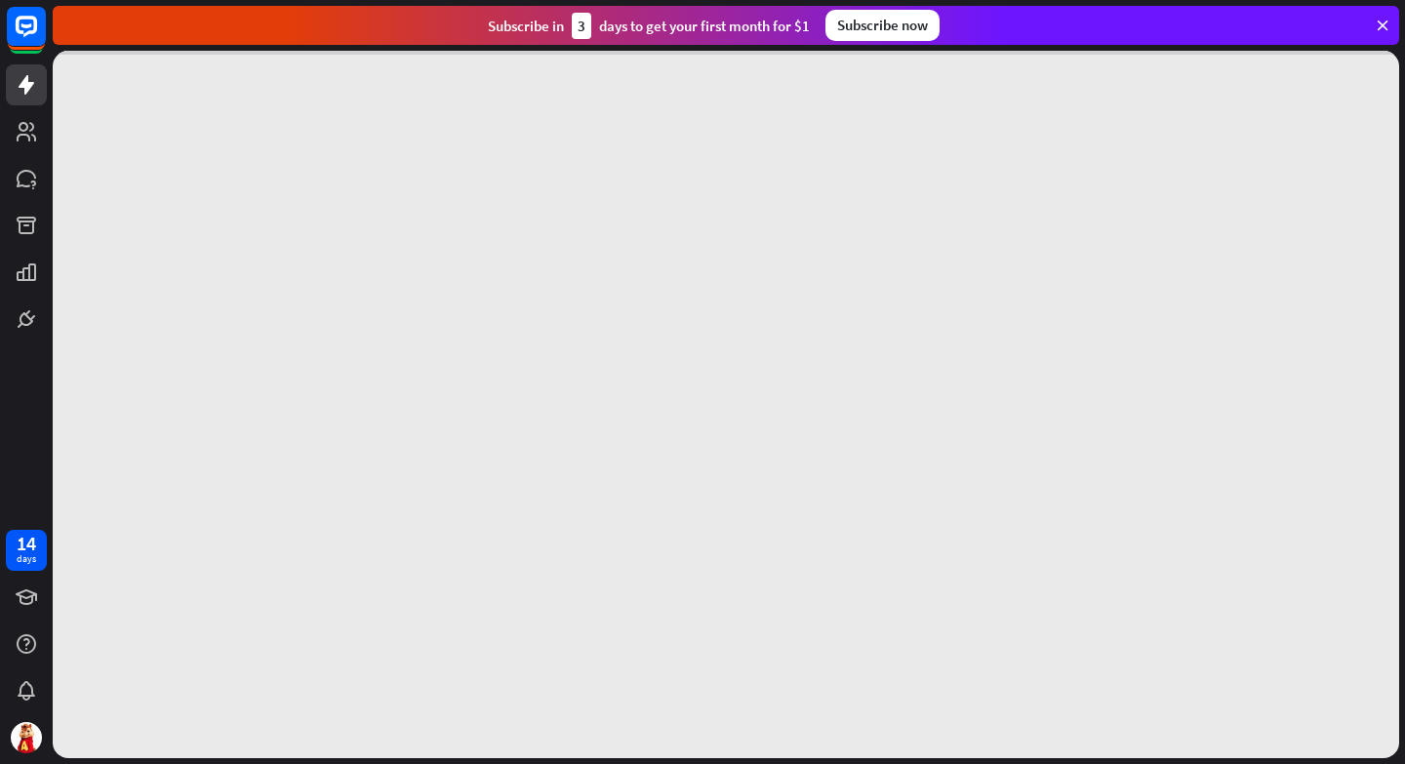
click at [697, 672] on div at bounding box center [726, 404] width 1346 height 707
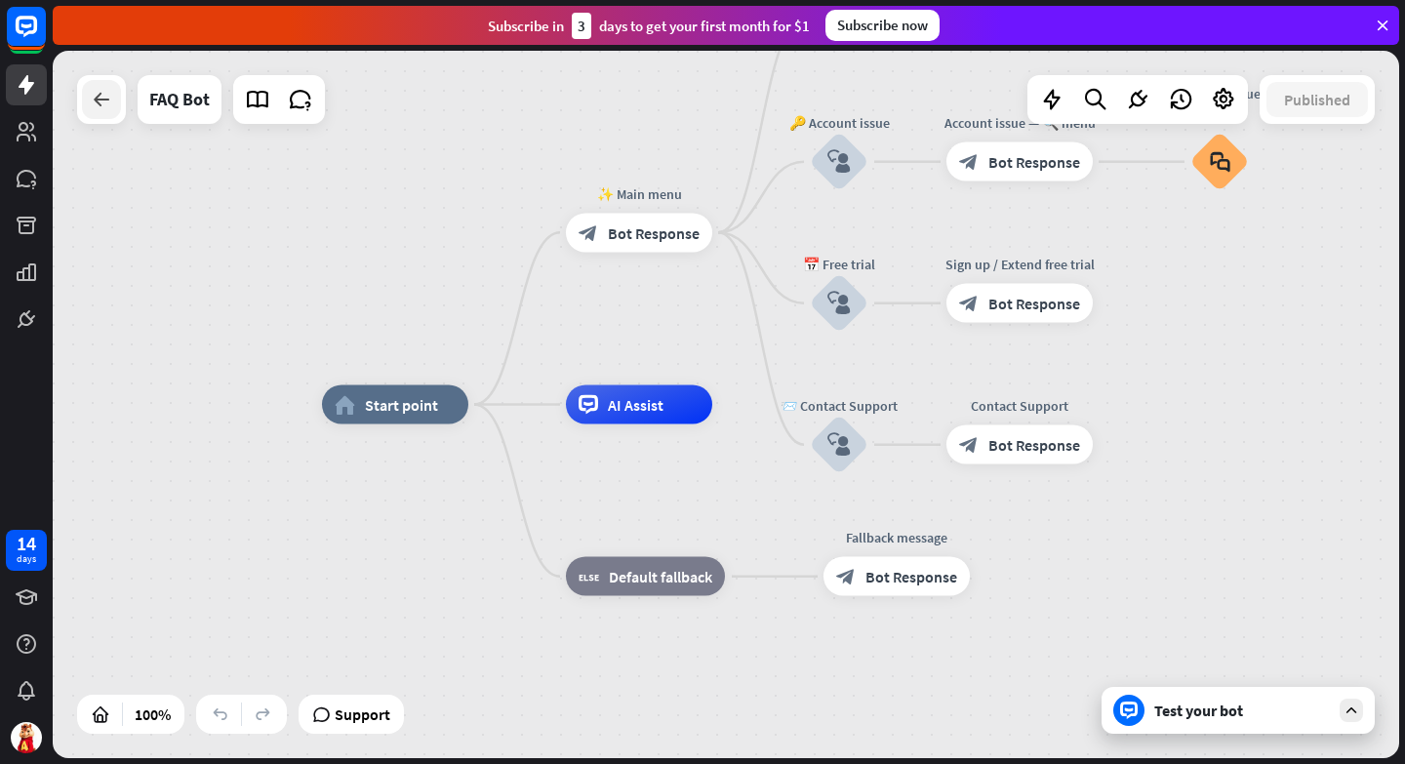
click at [99, 111] on div at bounding box center [101, 99] width 39 height 39
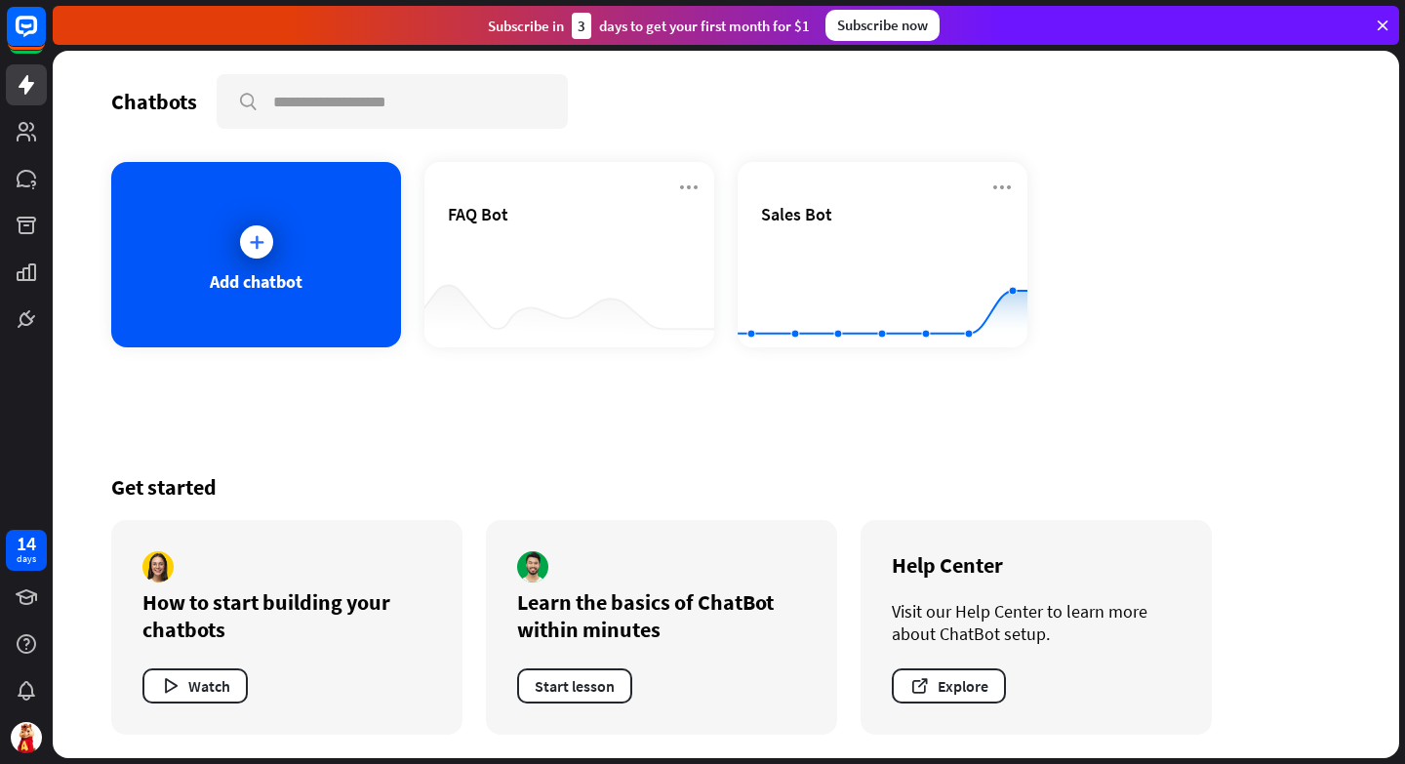
click at [597, 459] on div "Get started How to start building your chatbots Watch Learn the basics of ChatB…" at bounding box center [725, 604] width 1229 height 308
click at [267, 259] on div at bounding box center [256, 242] width 49 height 49
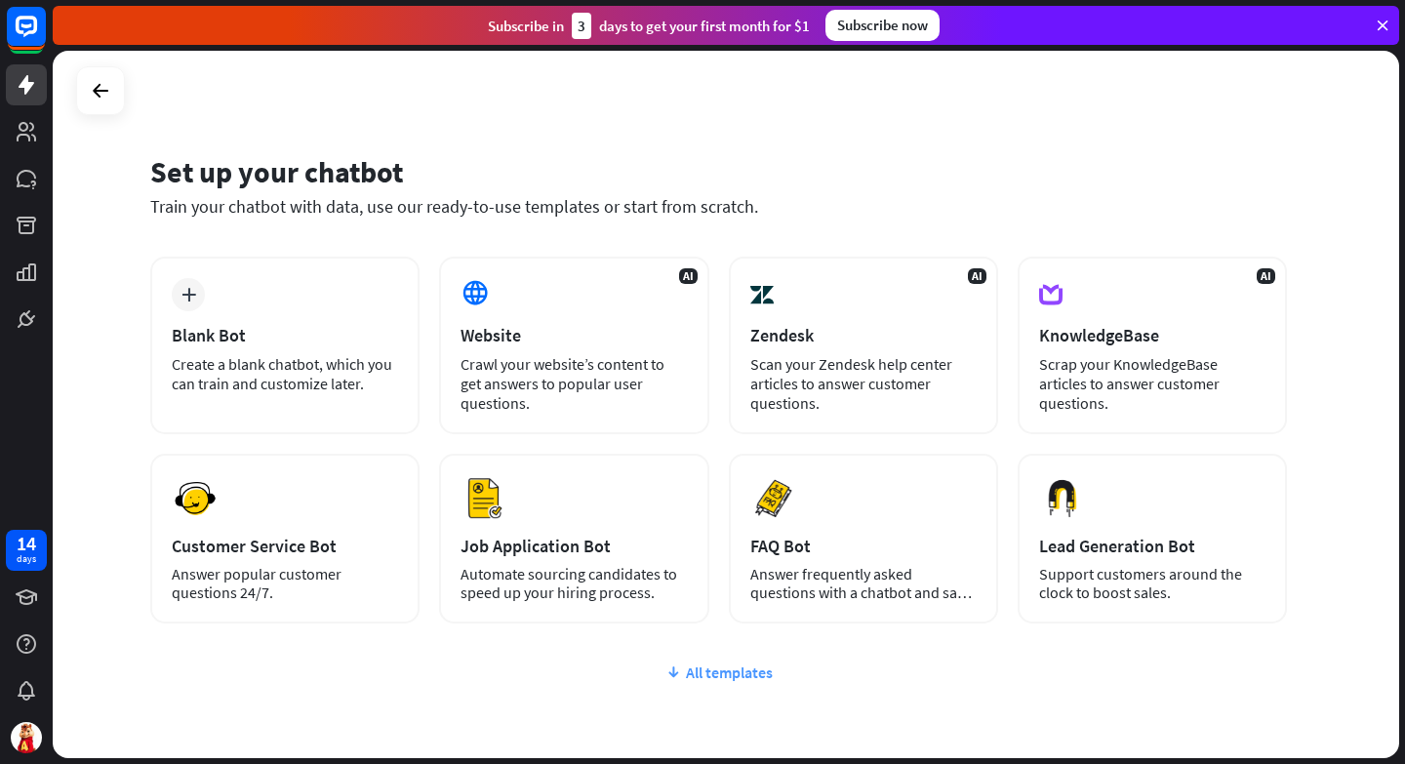
click at [722, 673] on div "All templates" at bounding box center [718, 672] width 1136 height 20
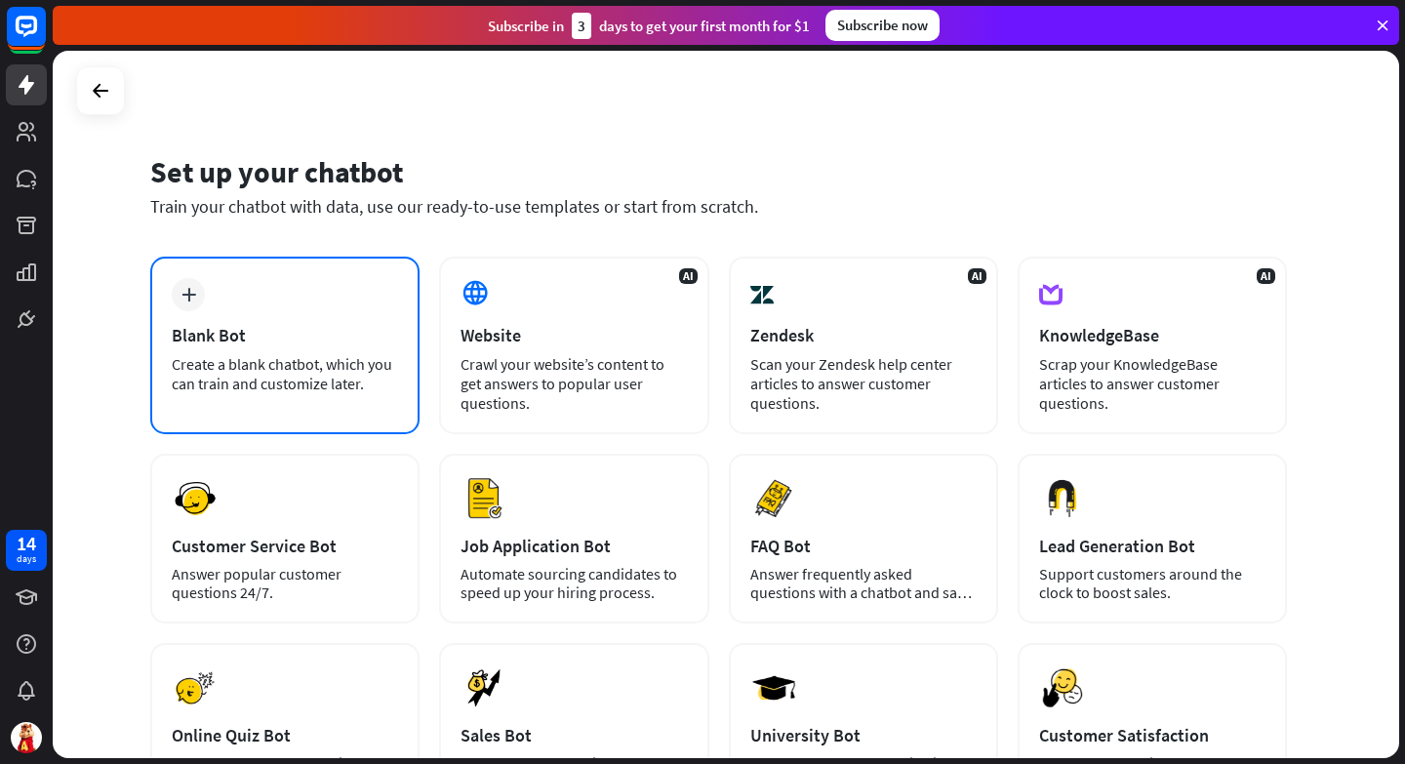
click at [268, 321] on div "plus Blank Bot Create a blank chatbot, which you can train and customize later." at bounding box center [284, 346] width 269 height 178
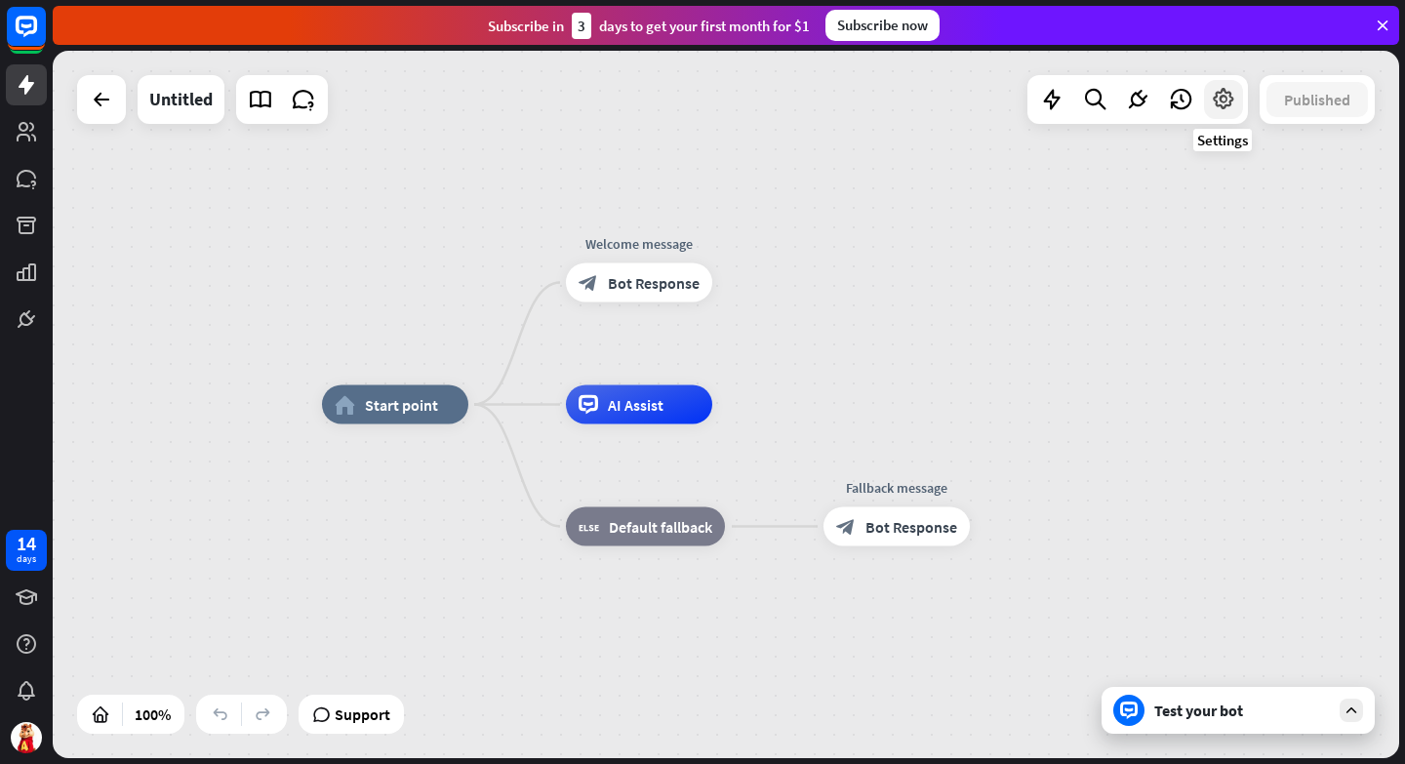
click at [1223, 104] on icon at bounding box center [1223, 99] width 25 height 25
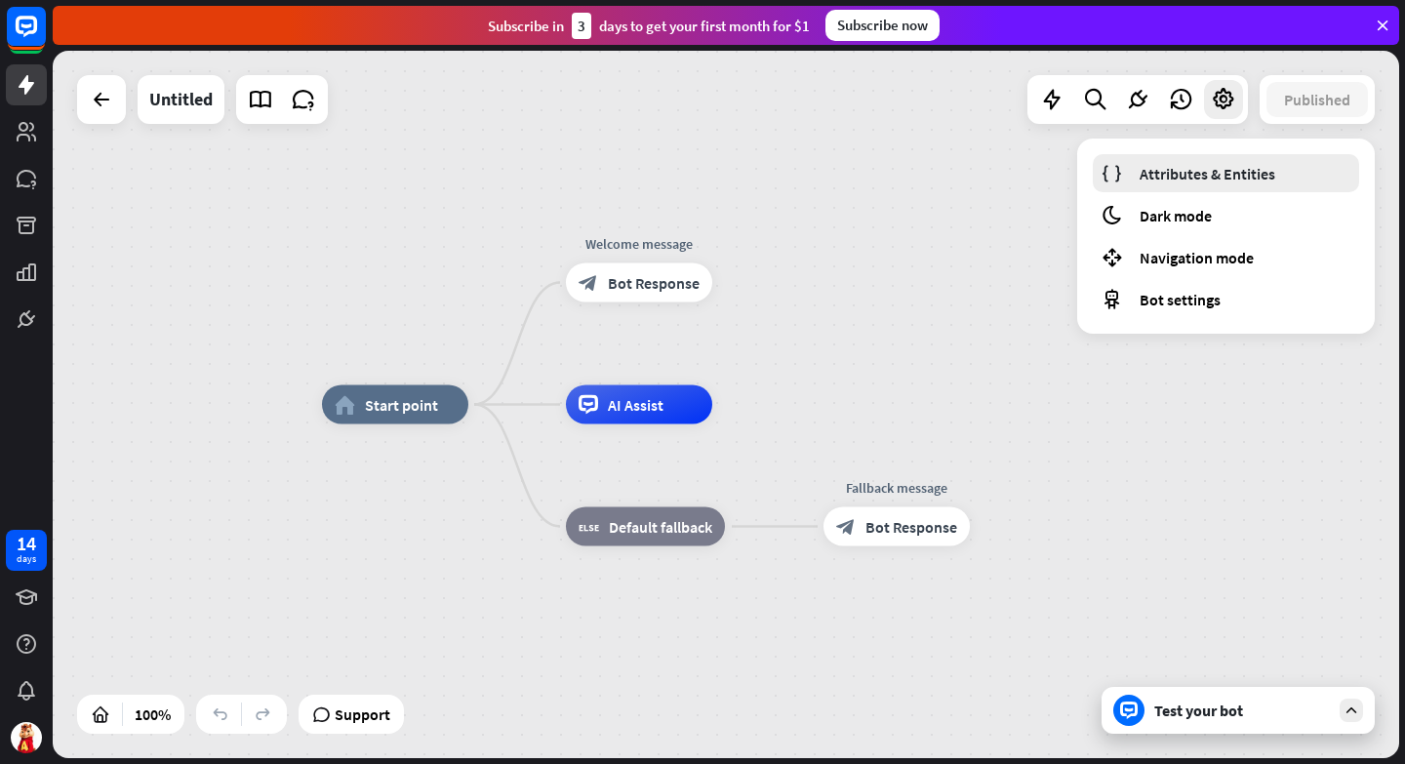
click at [1213, 170] on span "Attributes & Entities" at bounding box center [1207, 174] width 136 height 20
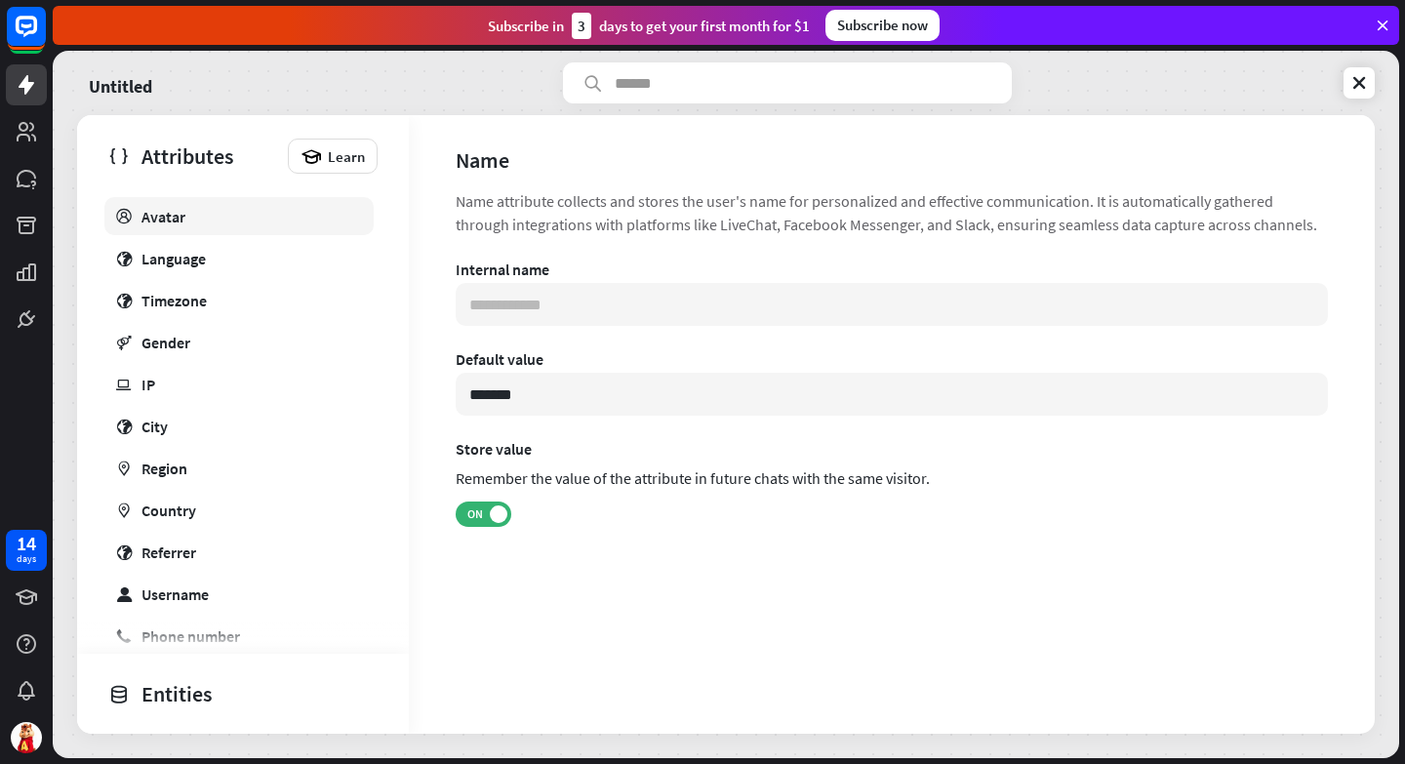
scroll to position [347, 0]
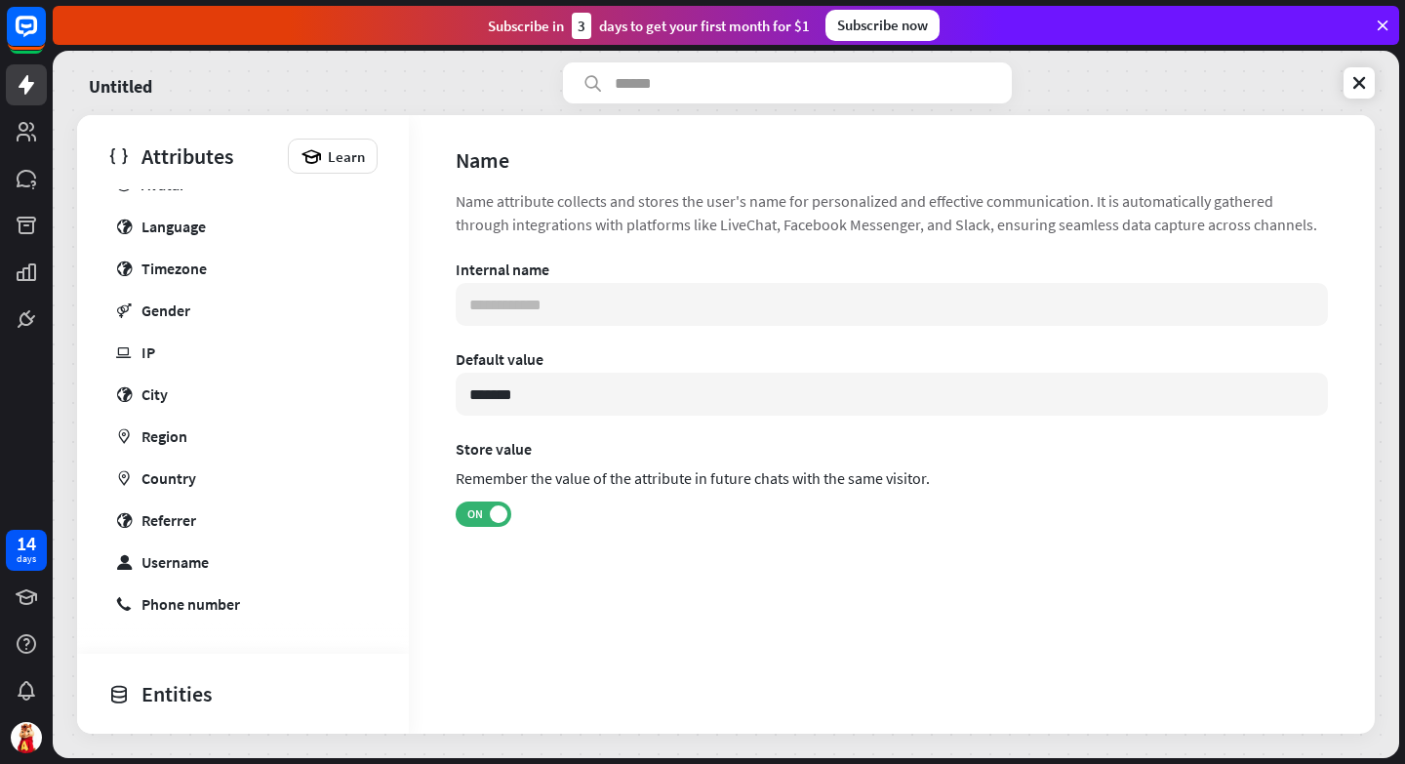
click at [201, 697] on div "Entities" at bounding box center [237, 693] width 259 height 33
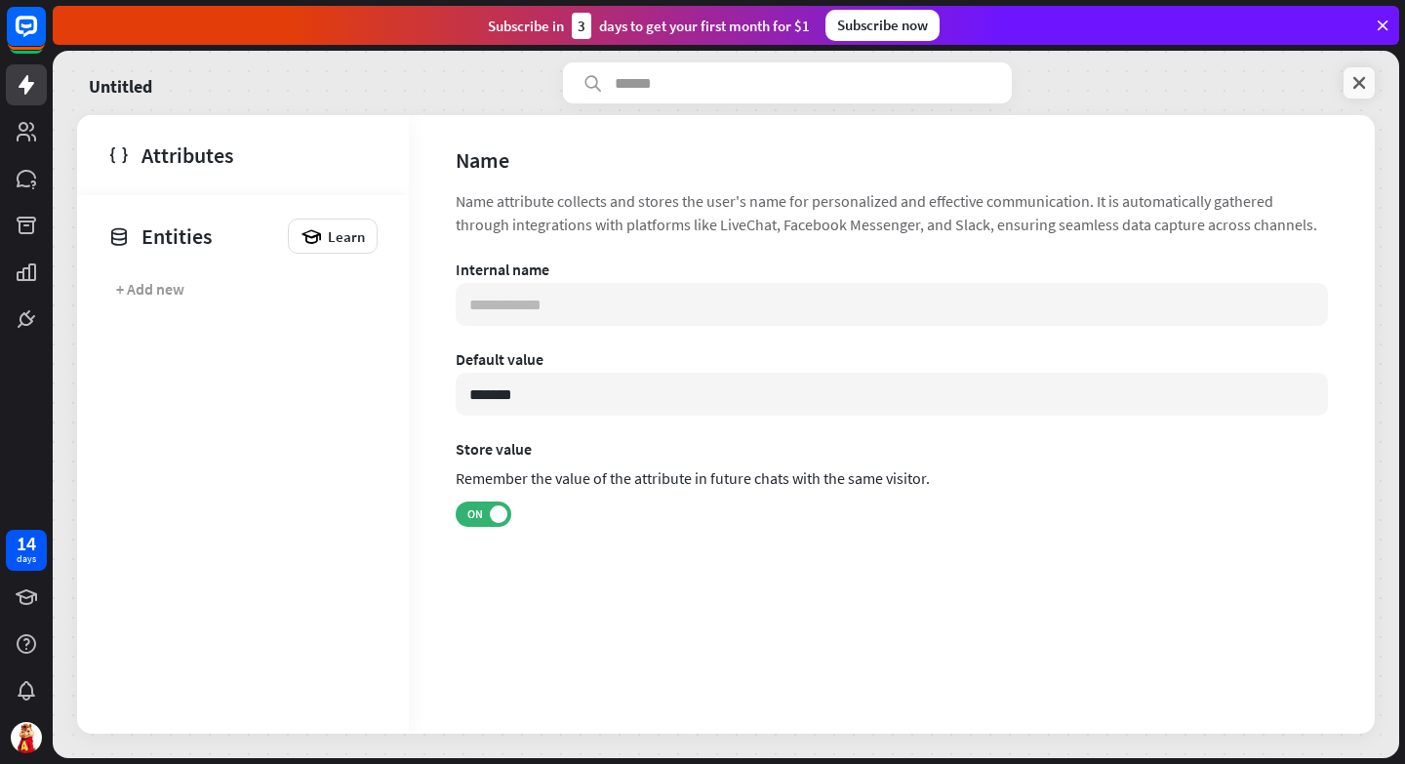
click at [1358, 78] on icon at bounding box center [1359, 83] width 20 height 20
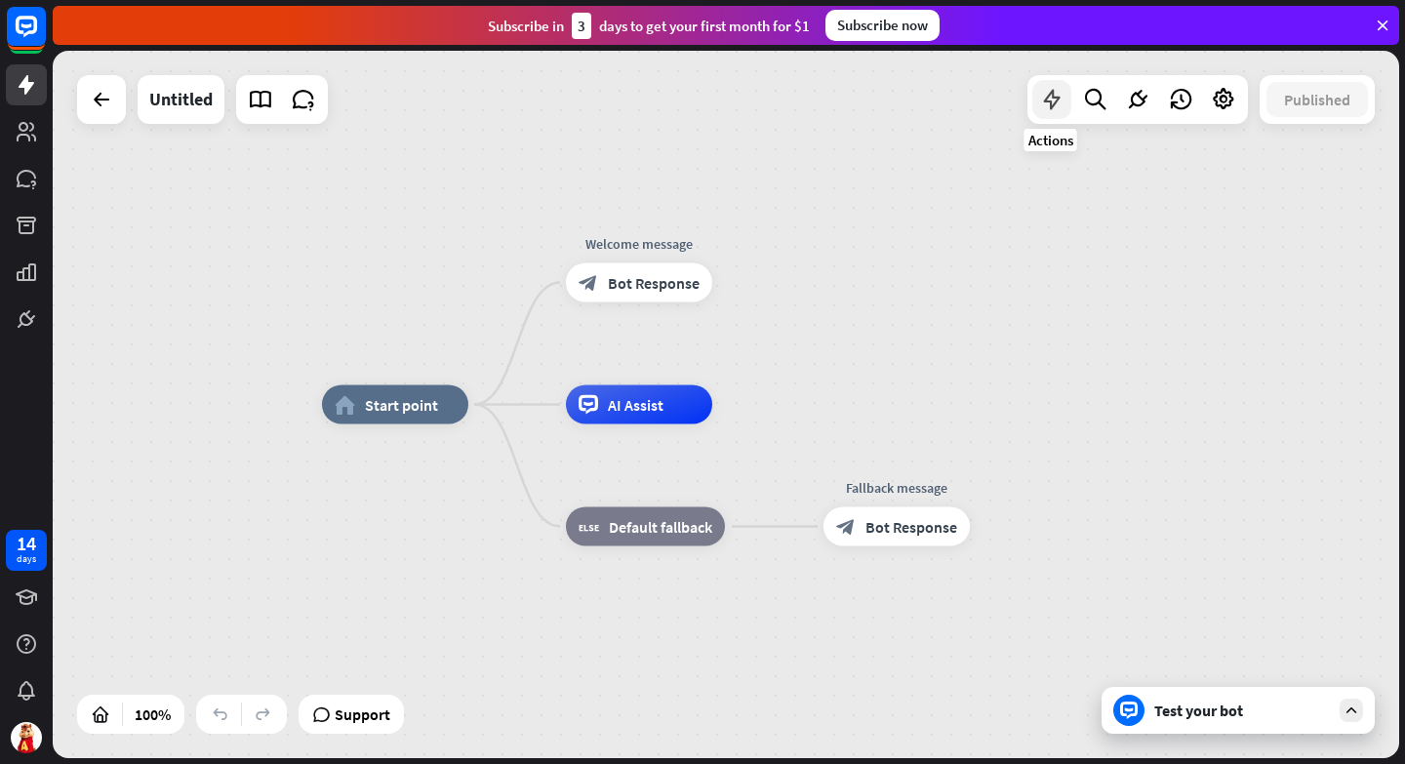
click at [1052, 103] on icon at bounding box center [1051, 99] width 25 height 25
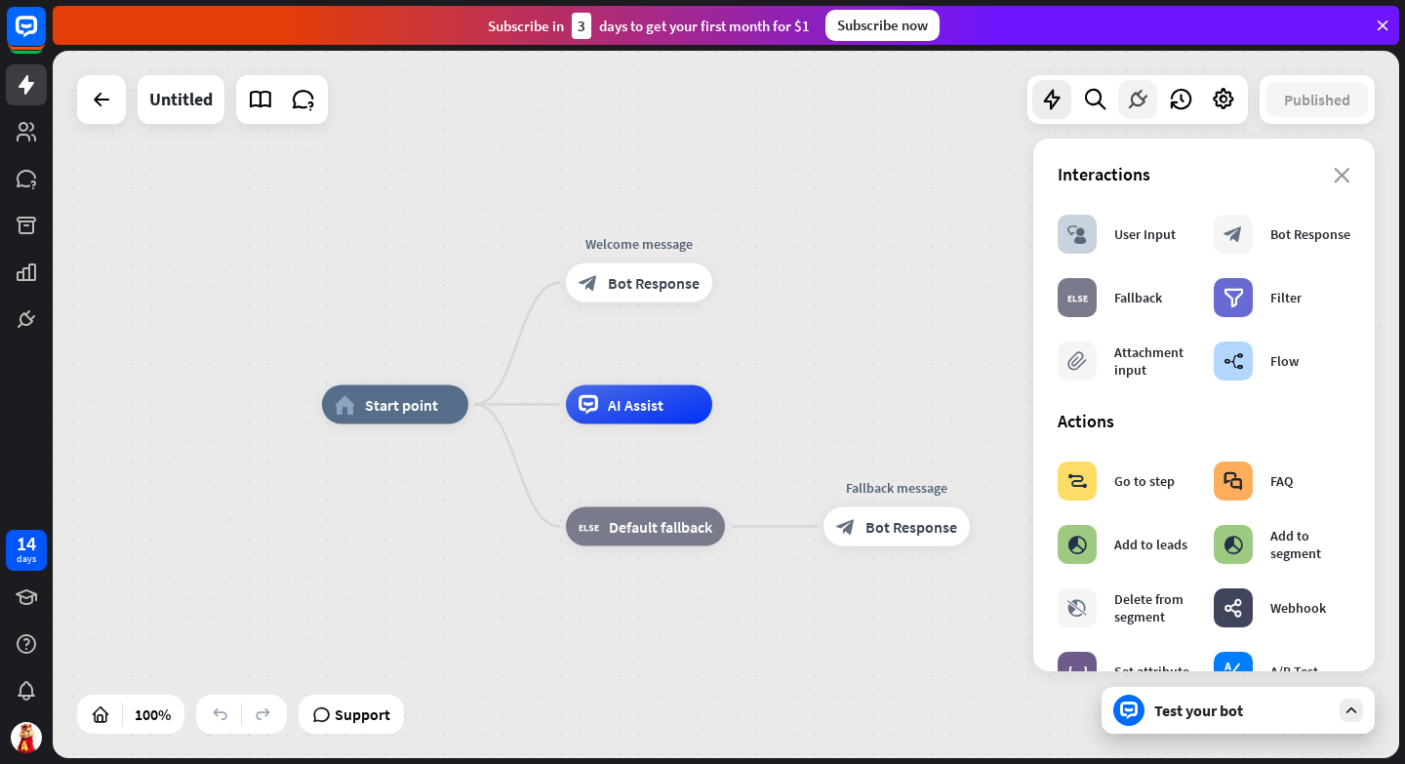
click at [1138, 98] on icon at bounding box center [1137, 99] width 25 height 25
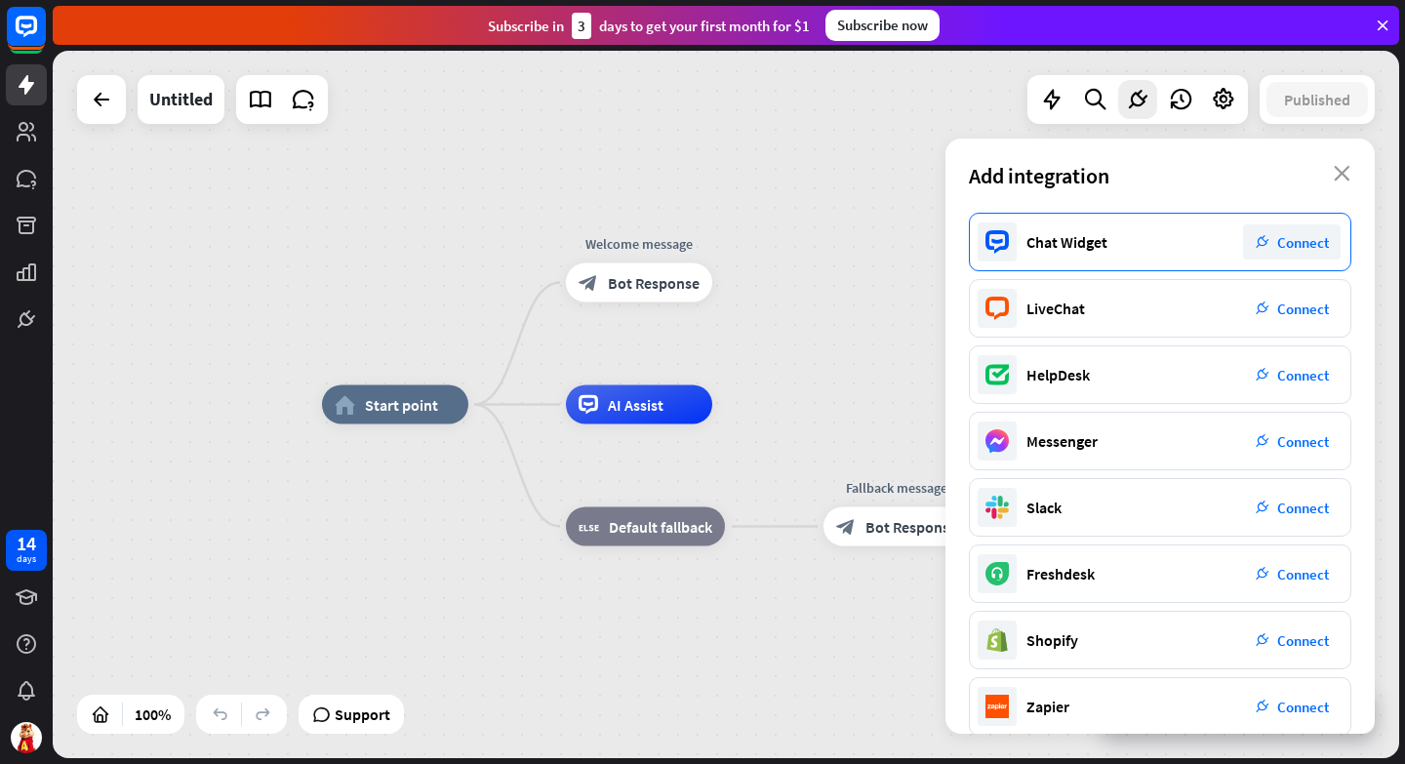
click at [1295, 242] on span "Connect" at bounding box center [1303, 242] width 52 height 19
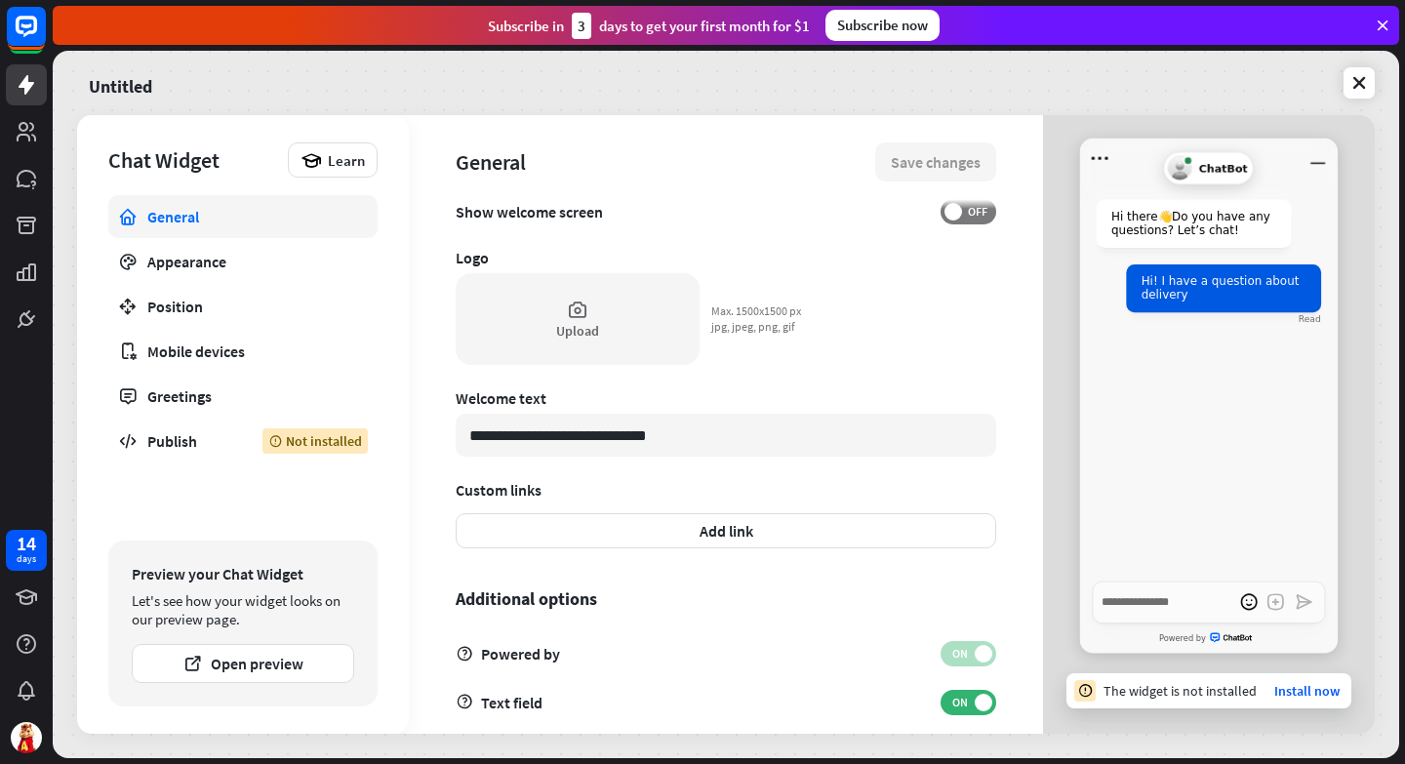
scroll to position [521, 0]
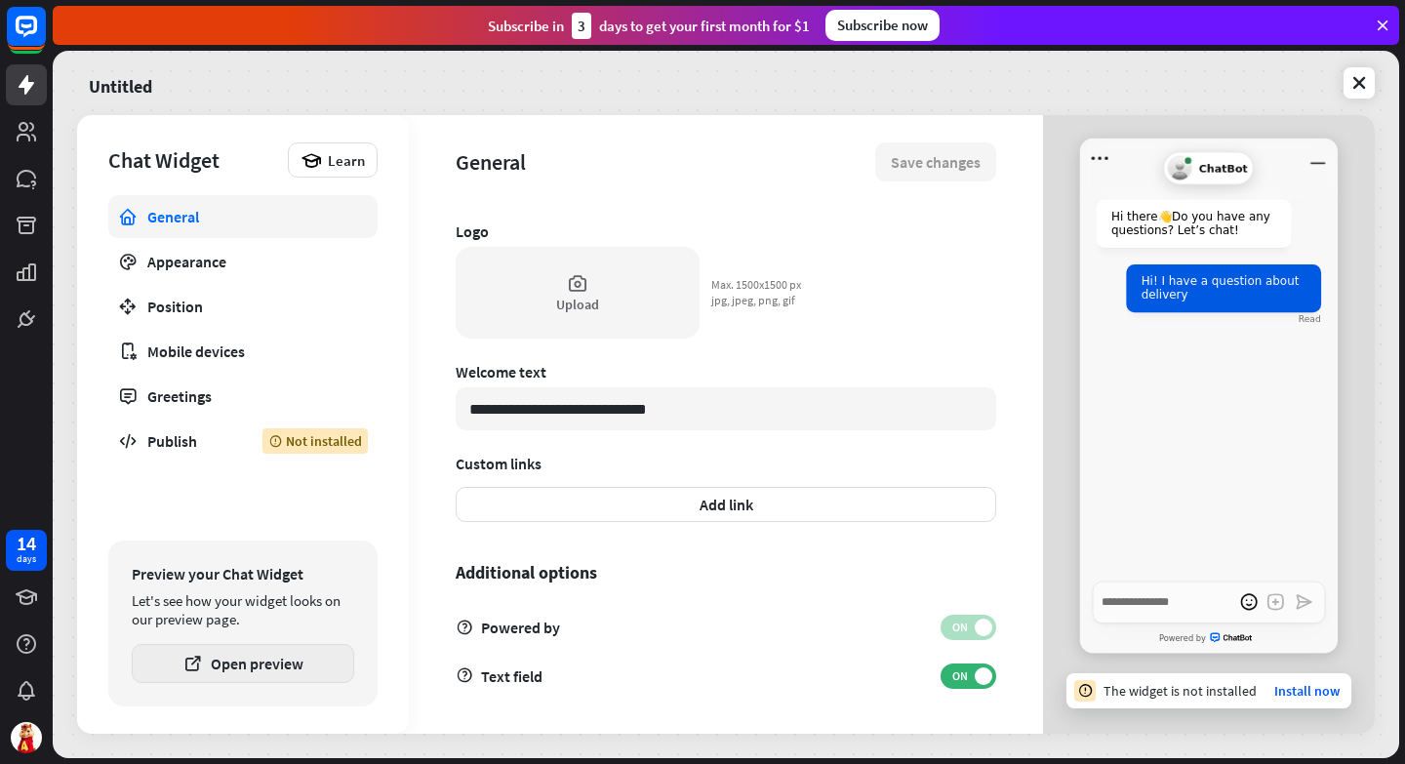
click at [233, 671] on button "Open preview" at bounding box center [243, 663] width 222 height 39
click at [162, 390] on div "Greetings" at bounding box center [242, 396] width 191 height 20
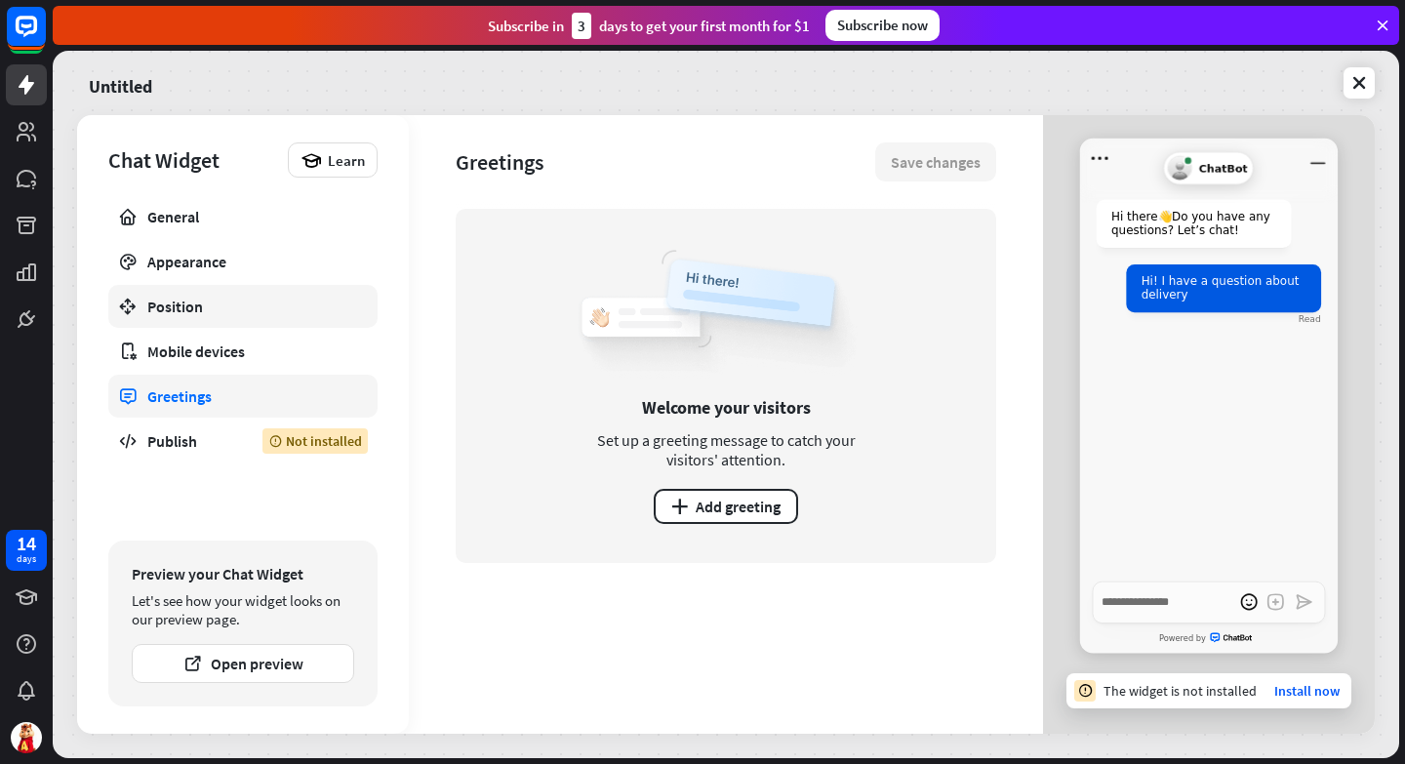
click at [175, 306] on div "Position" at bounding box center [242, 307] width 191 height 20
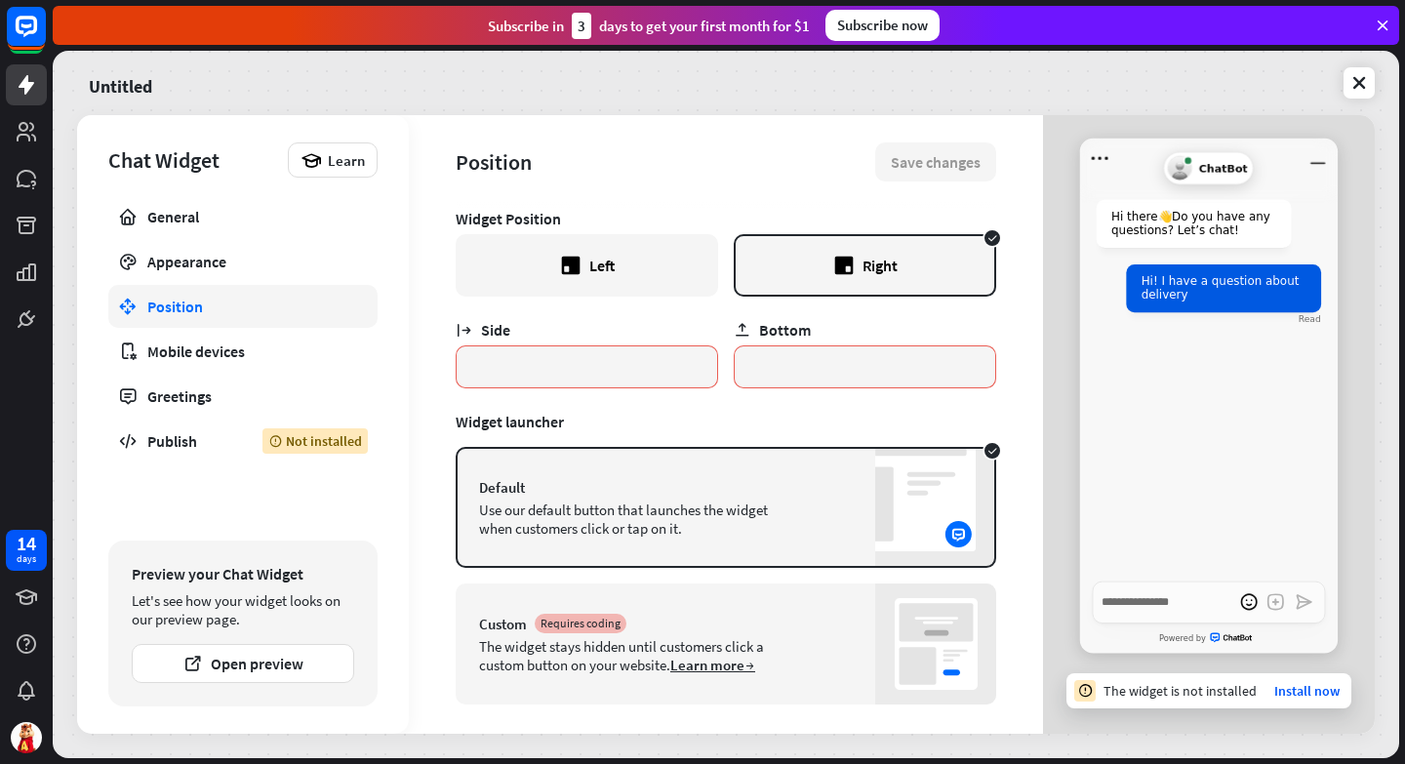
scroll to position [25, 0]
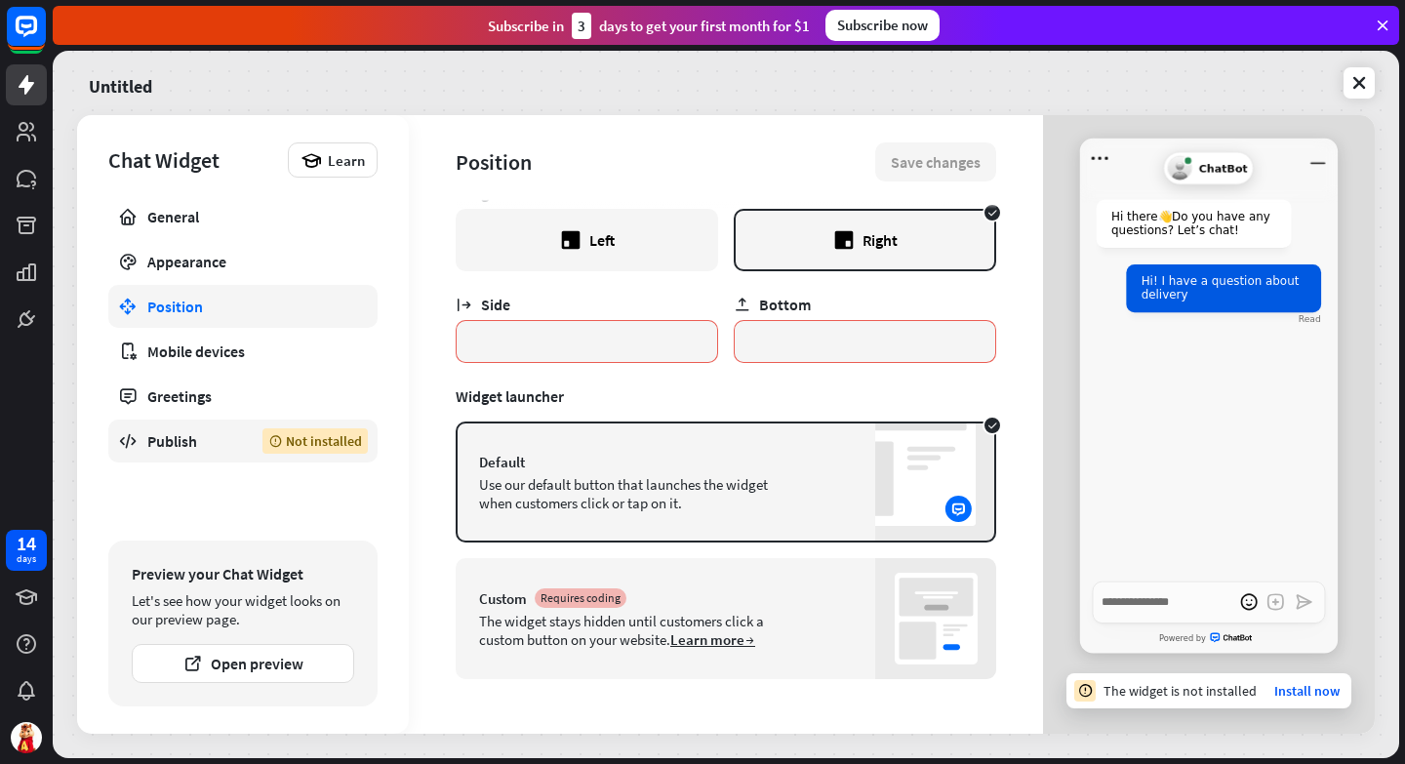
click at [127, 439] on icon at bounding box center [128, 441] width 20 height 20
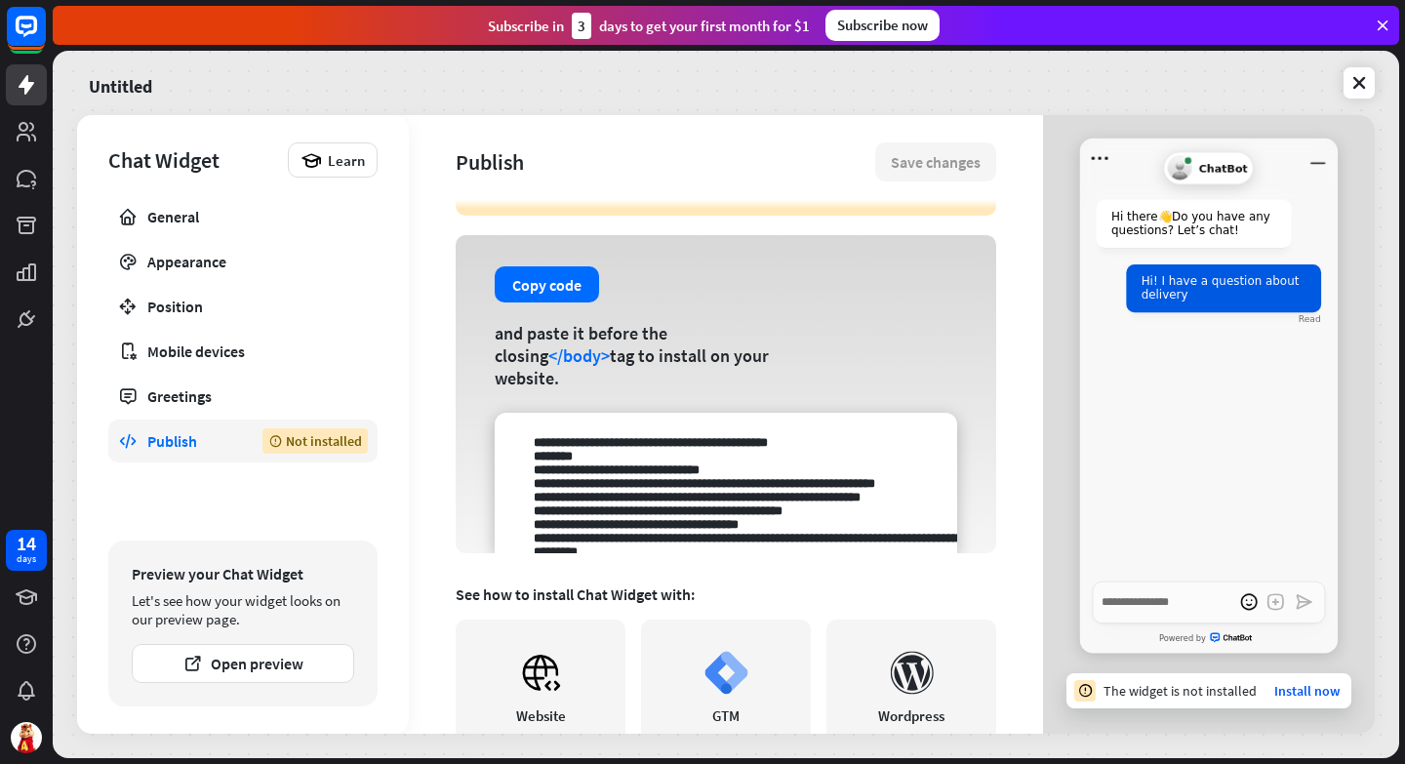
scroll to position [105, 0]
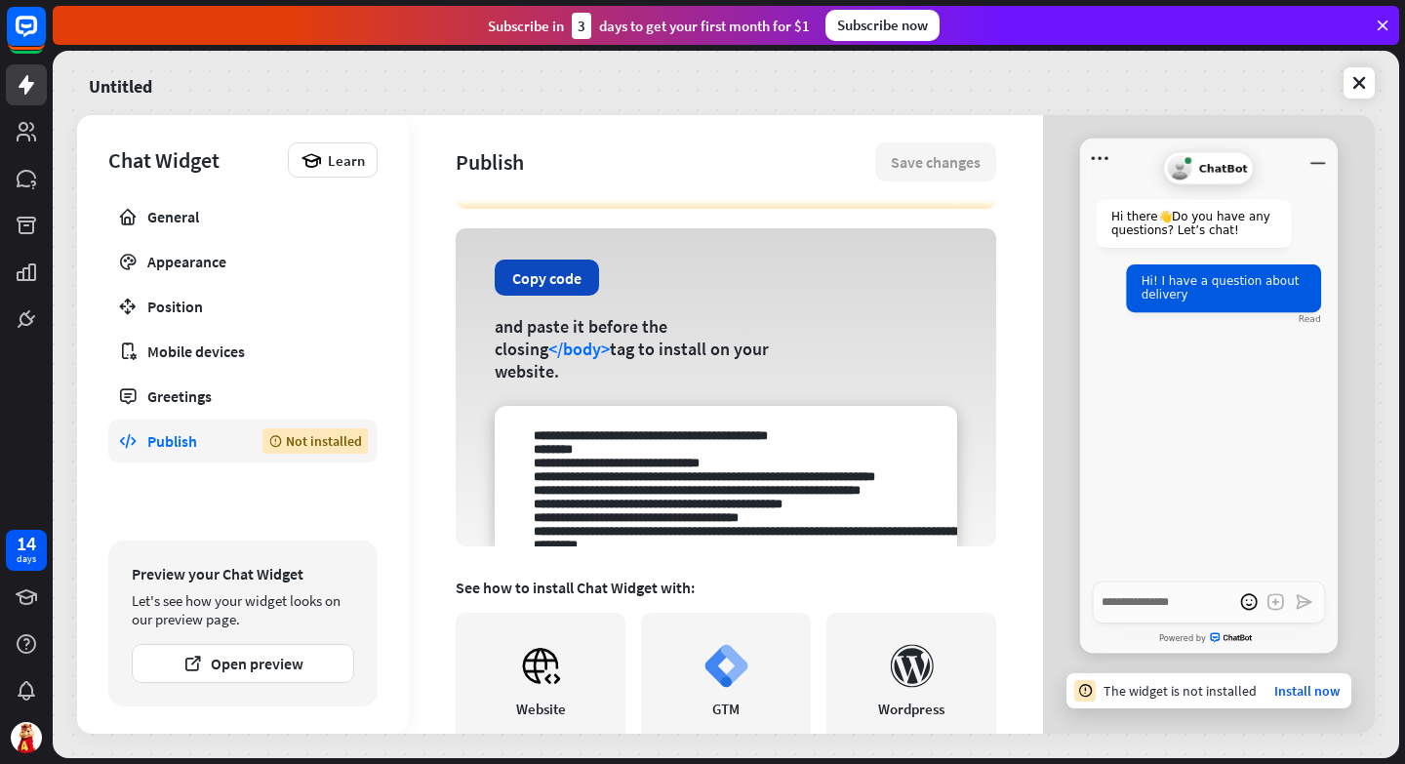
click at [544, 293] on button "Copy code" at bounding box center [547, 277] width 104 height 36
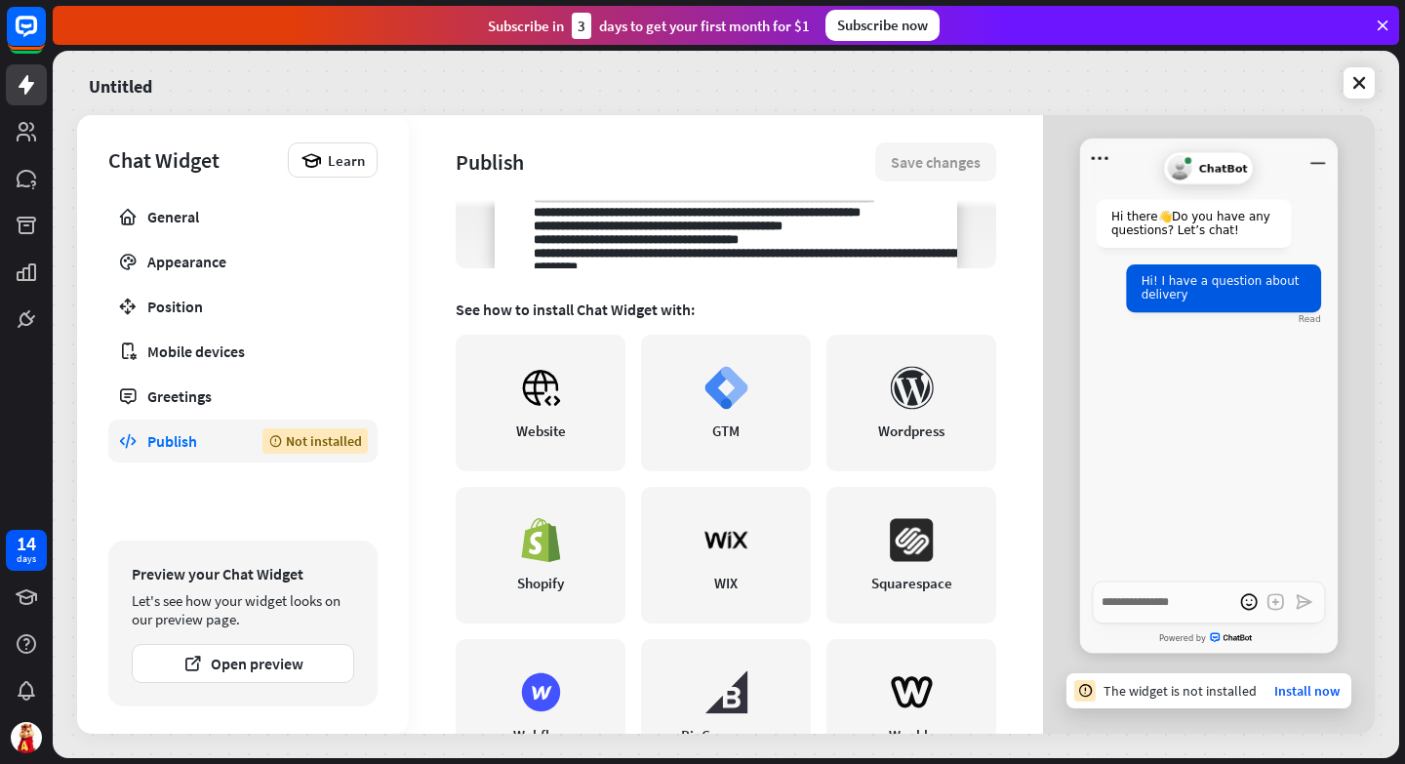
scroll to position [464, 0]
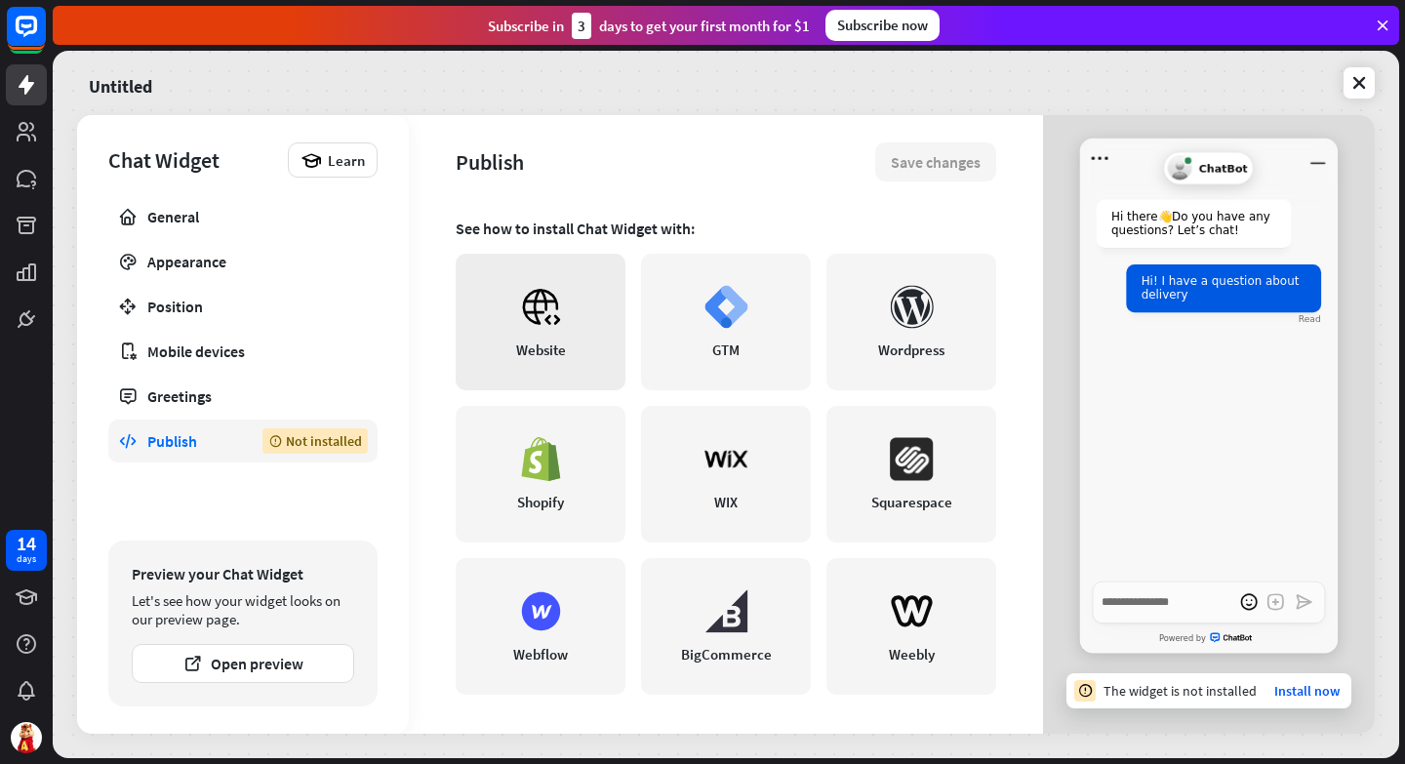
click at [538, 340] on div "Website" at bounding box center [541, 349] width 50 height 19
click at [1354, 85] on icon at bounding box center [1359, 83] width 20 height 20
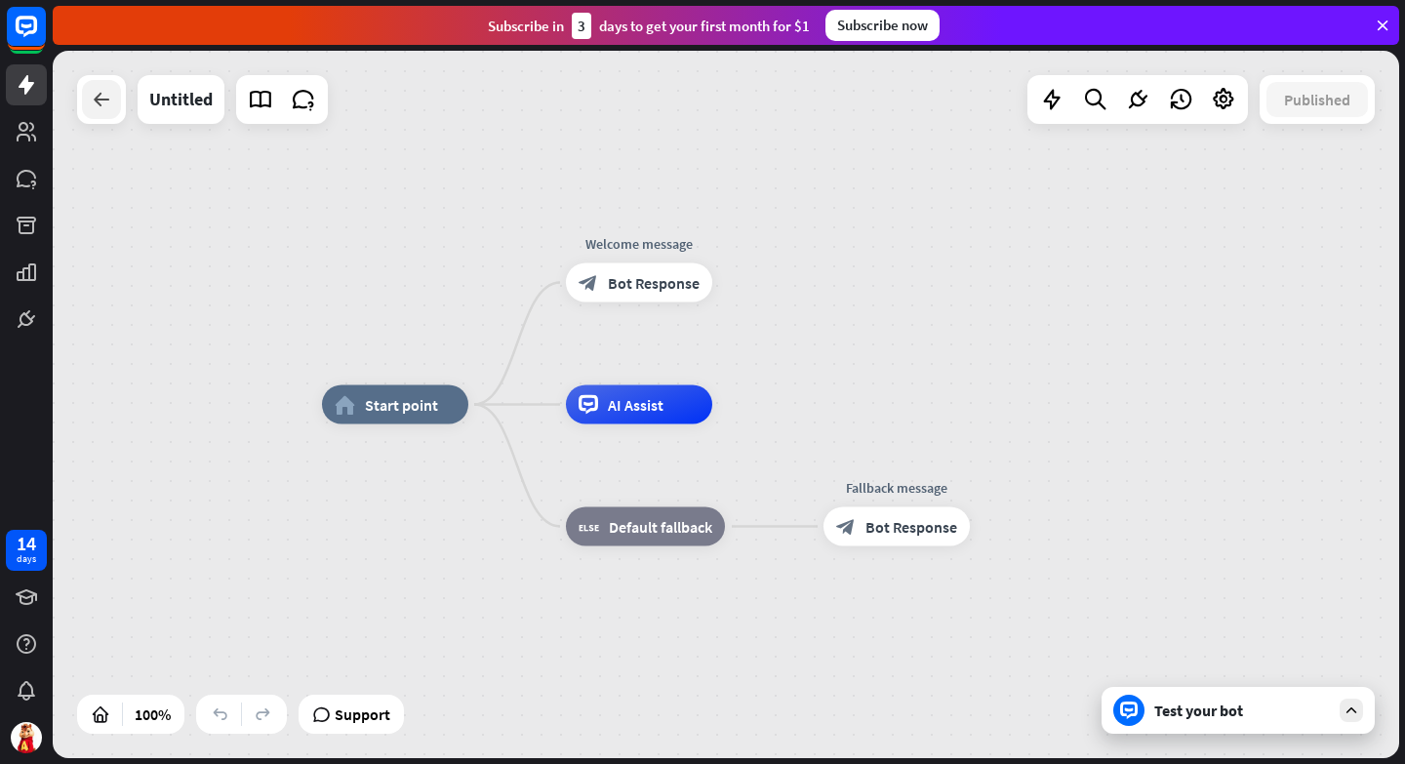
click at [99, 105] on icon at bounding box center [101, 99] width 23 height 23
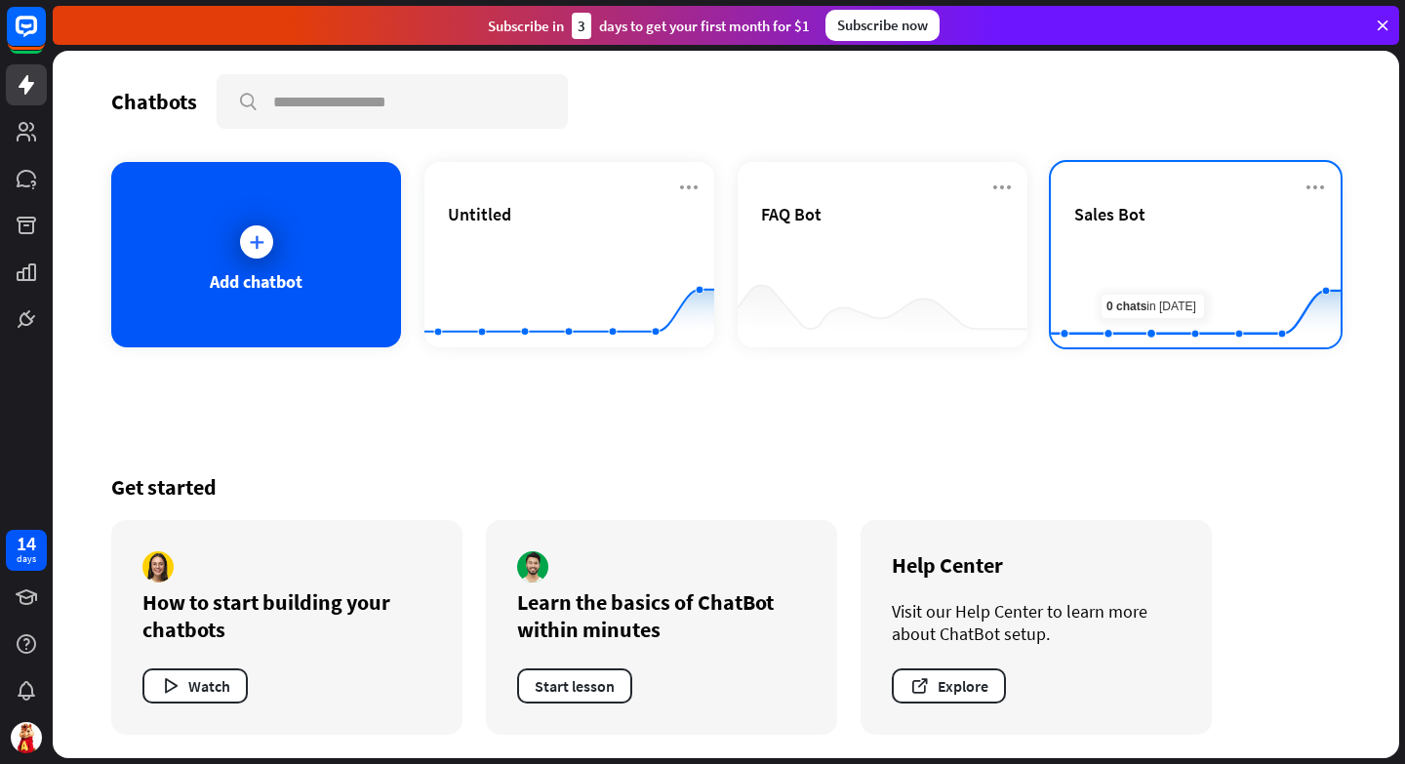
click at [1177, 243] on rect at bounding box center [1196, 299] width 290 height 122
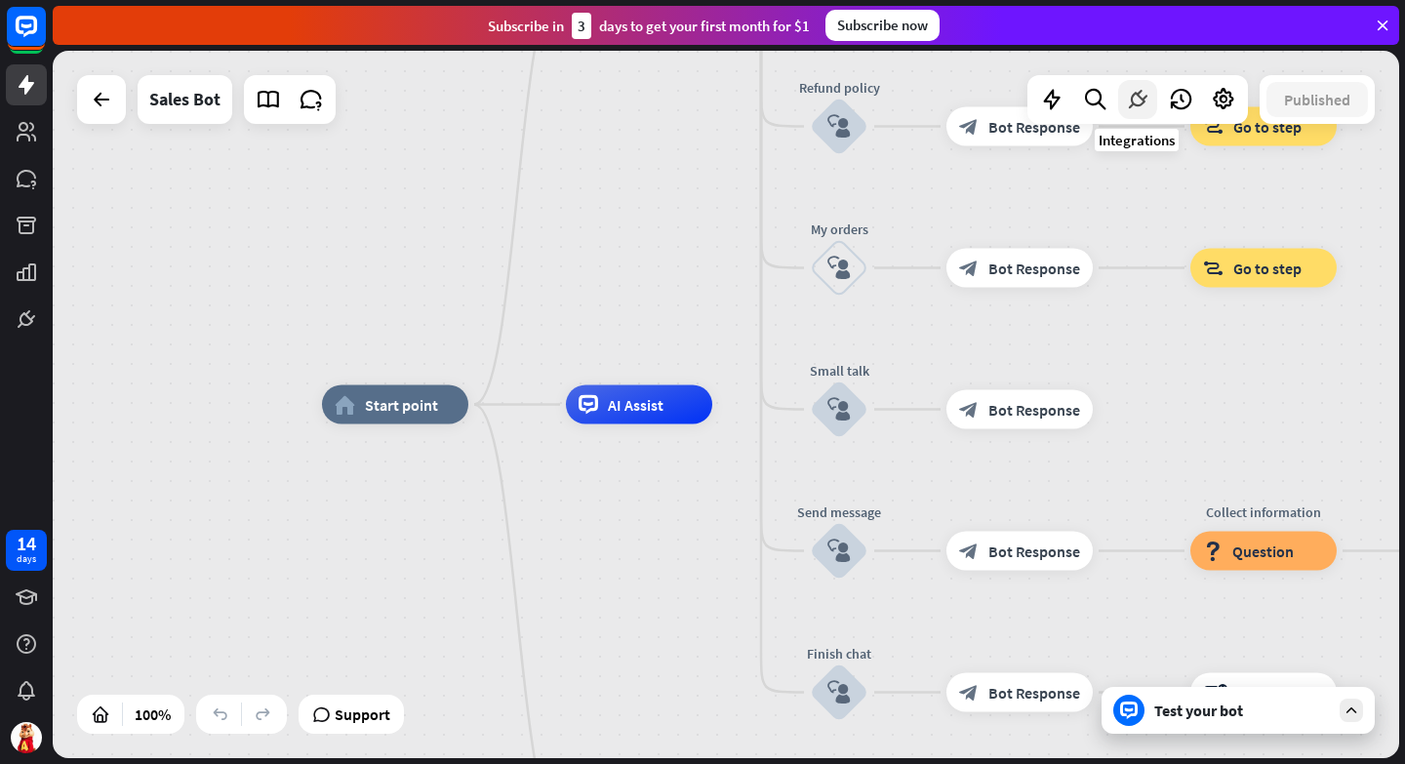
click at [1128, 103] on icon at bounding box center [1137, 99] width 25 height 25
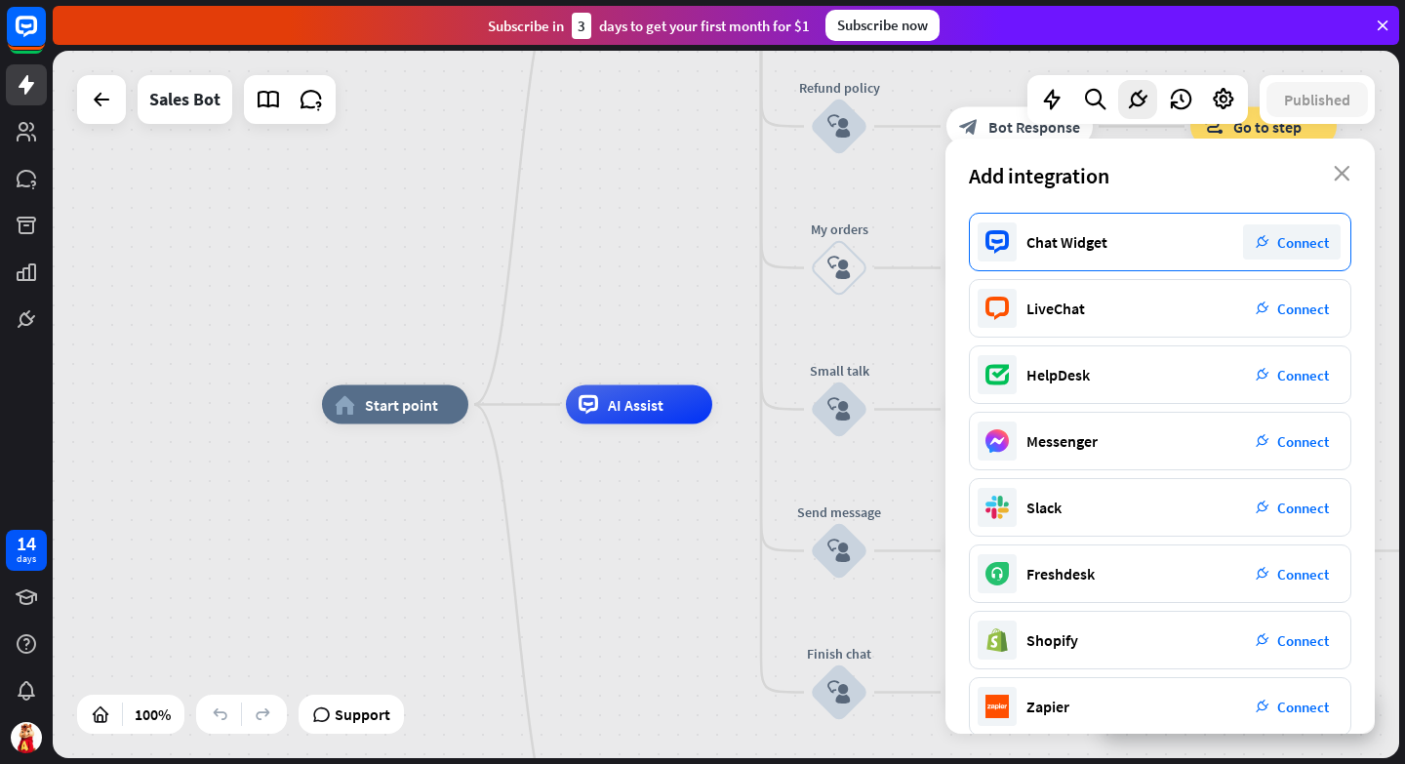
click at [1298, 245] on span "Connect" at bounding box center [1303, 242] width 52 height 19
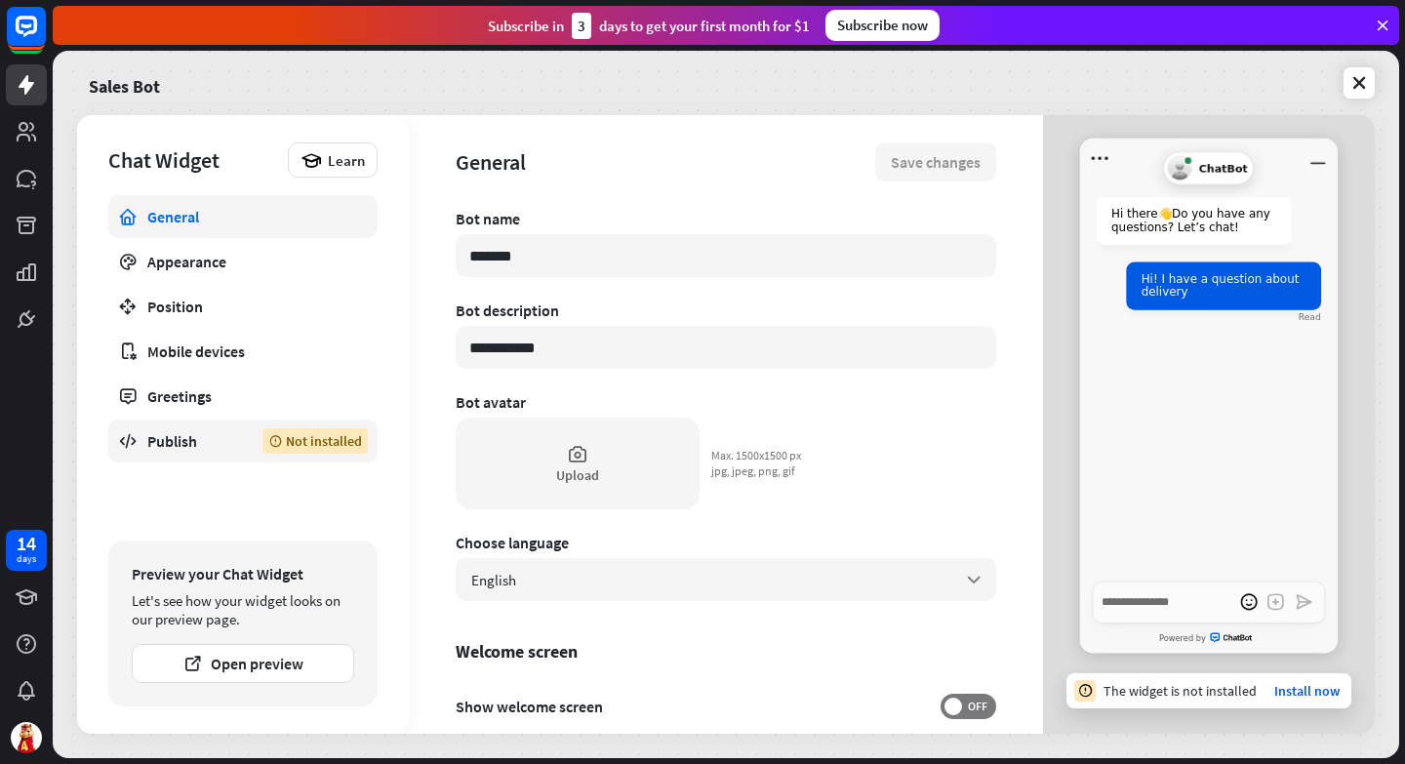
click at [171, 441] on div "Publish" at bounding box center [190, 441] width 86 height 20
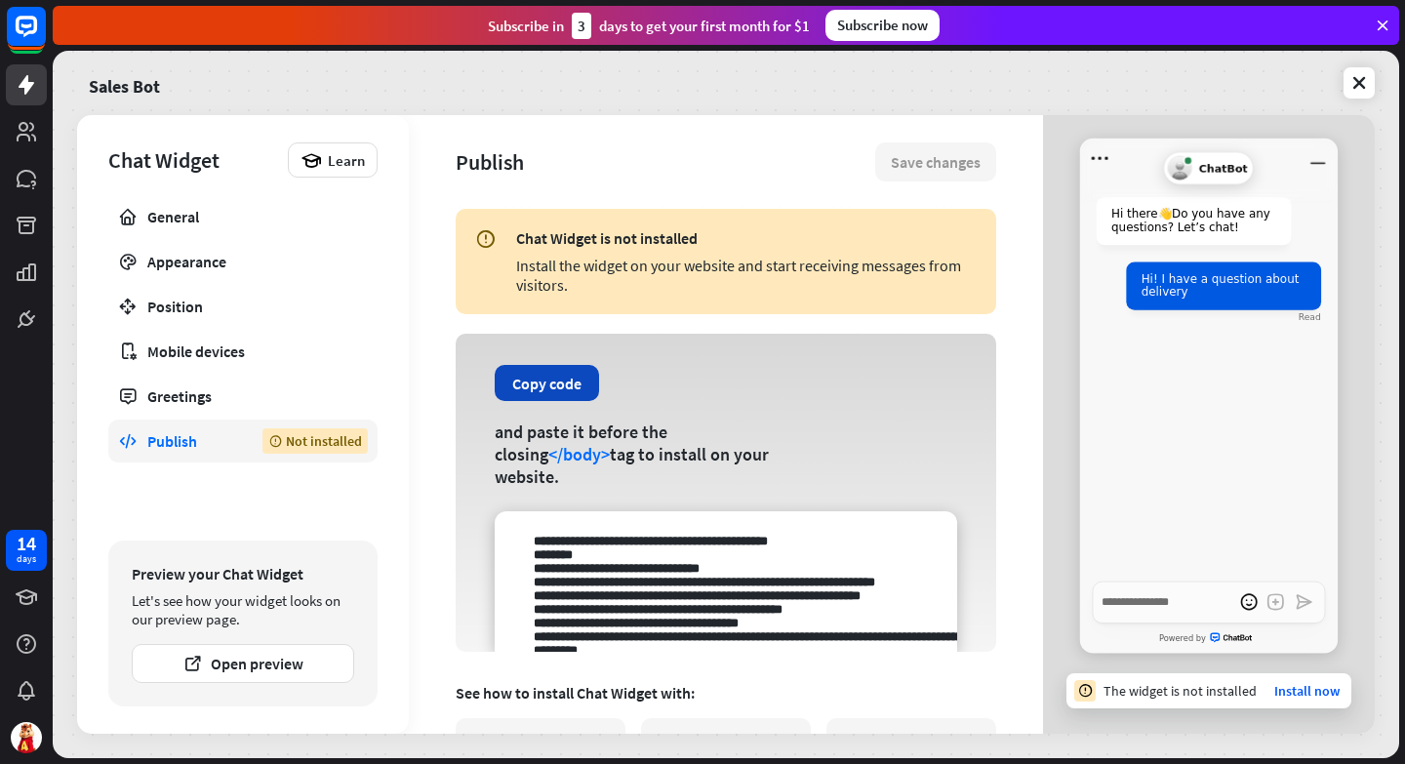
click at [541, 389] on button "Copy code" at bounding box center [547, 383] width 104 height 36
click at [162, 214] on div "General" at bounding box center [242, 217] width 191 height 20
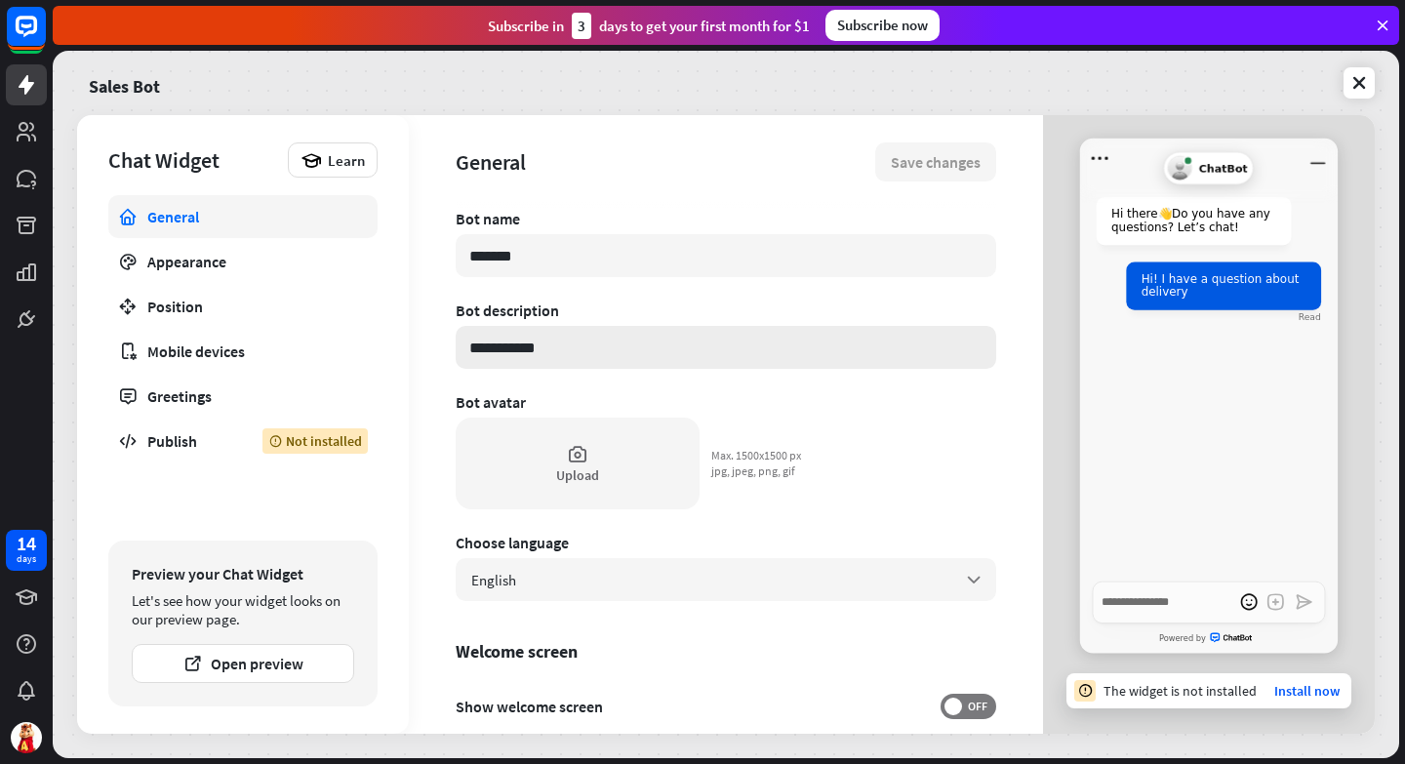
click at [573, 342] on input "**********" at bounding box center [726, 347] width 540 height 43
type textarea "*"
click at [194, 269] on div "Appearance" at bounding box center [242, 262] width 191 height 20
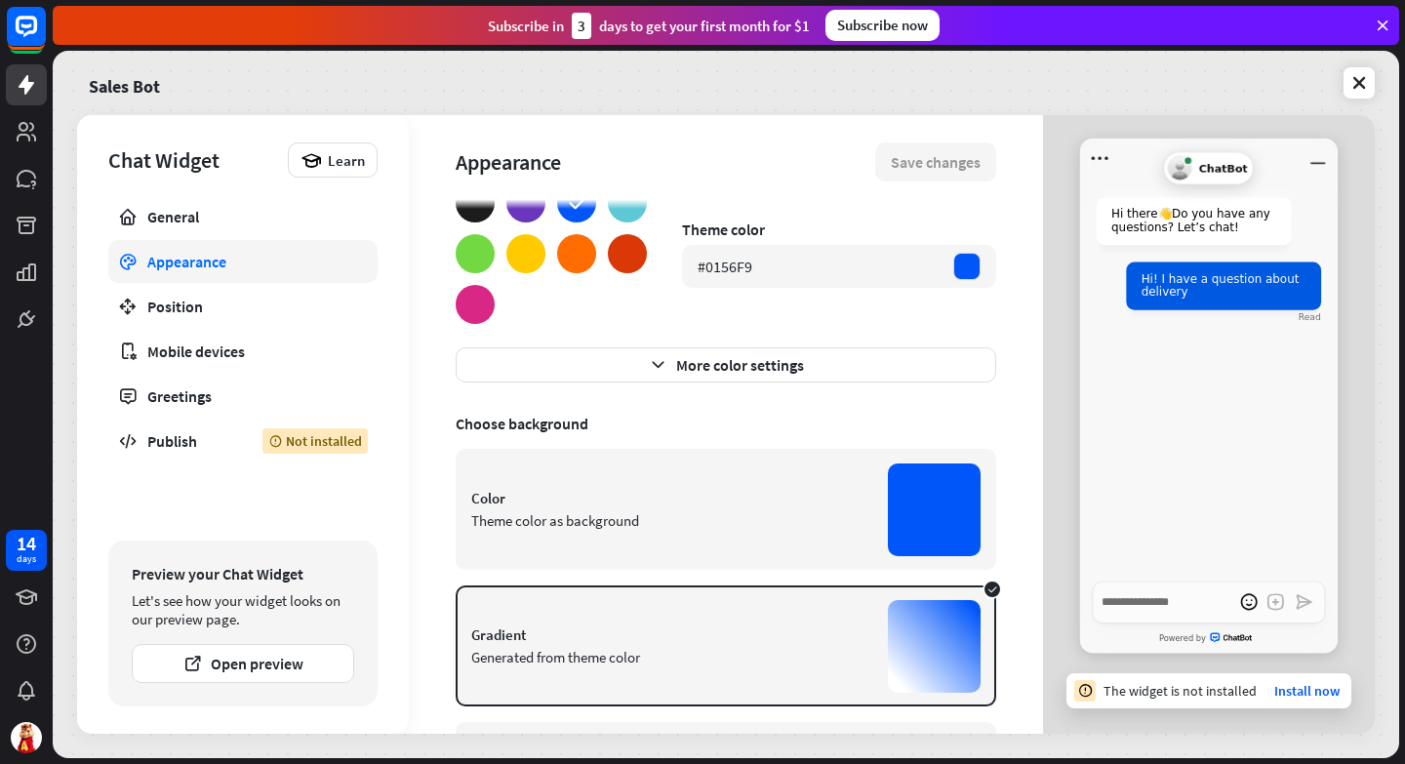
scroll to position [230, 0]
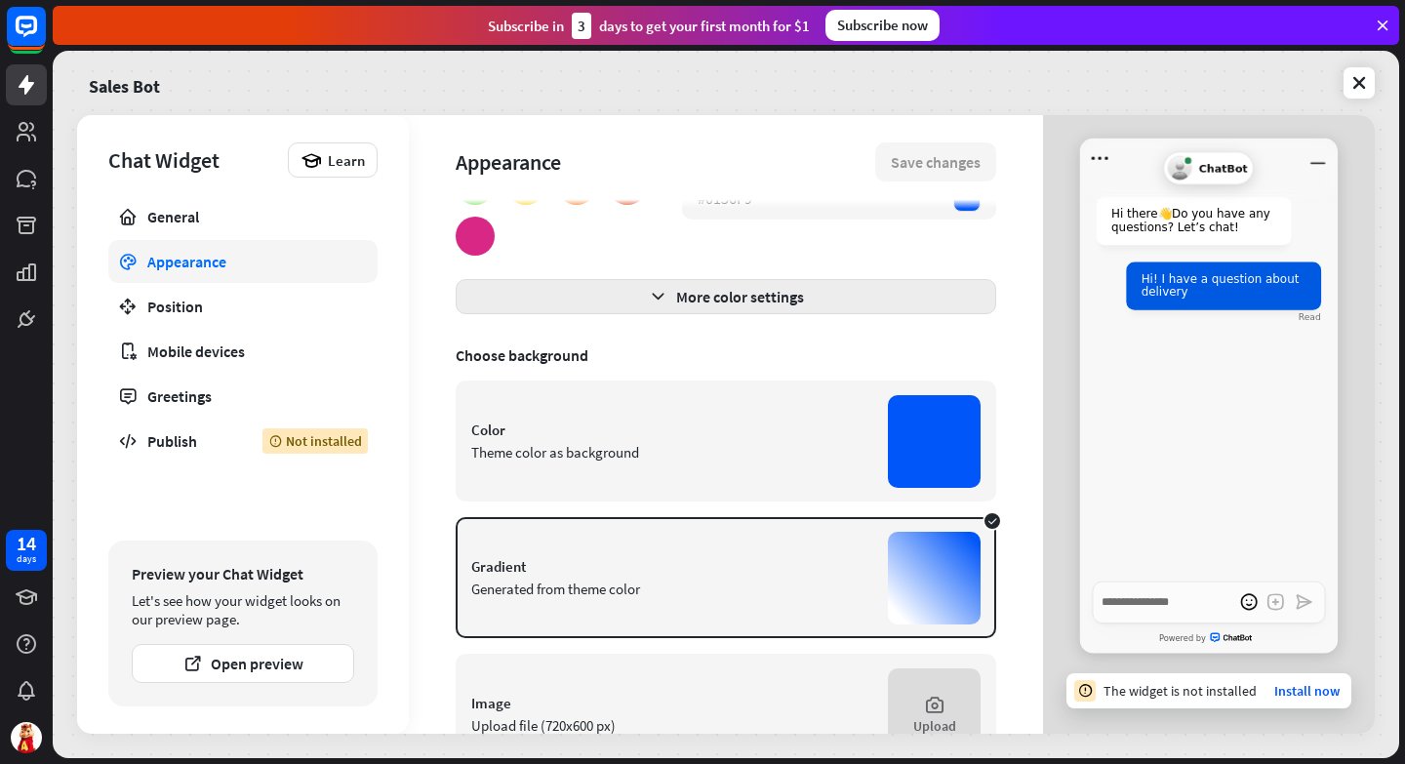
click at [676, 300] on button "More color settings" at bounding box center [726, 296] width 540 height 35
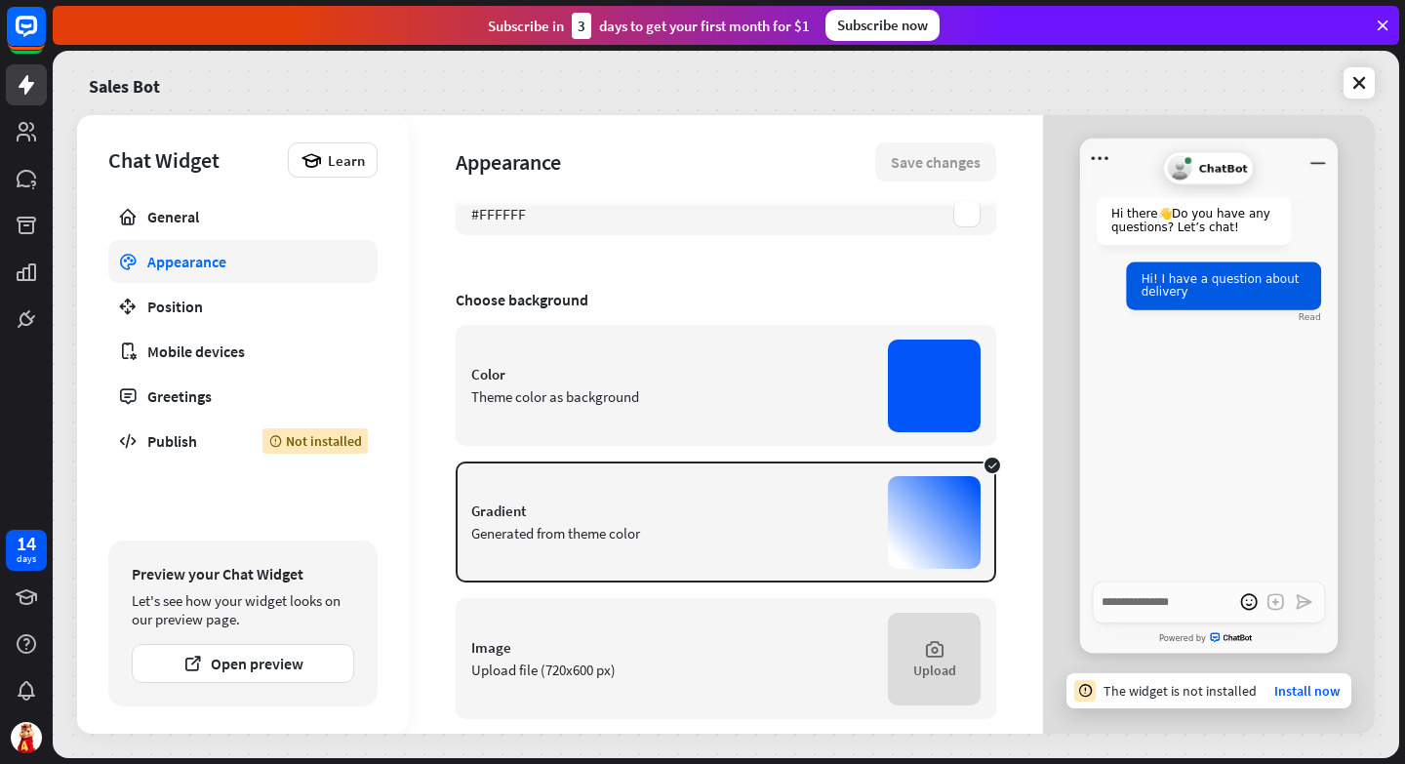
scroll to position [960, 0]
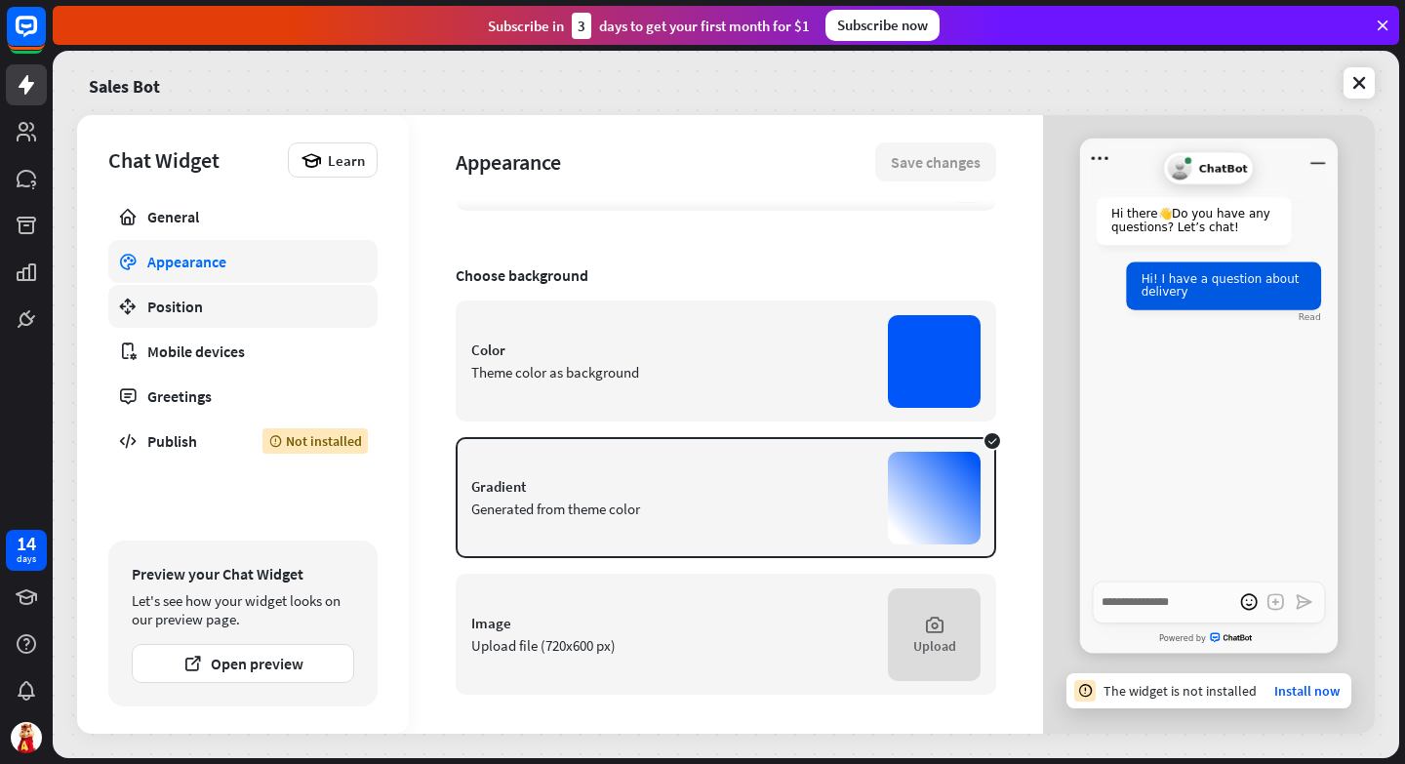
click at [164, 303] on div "Position" at bounding box center [242, 307] width 191 height 20
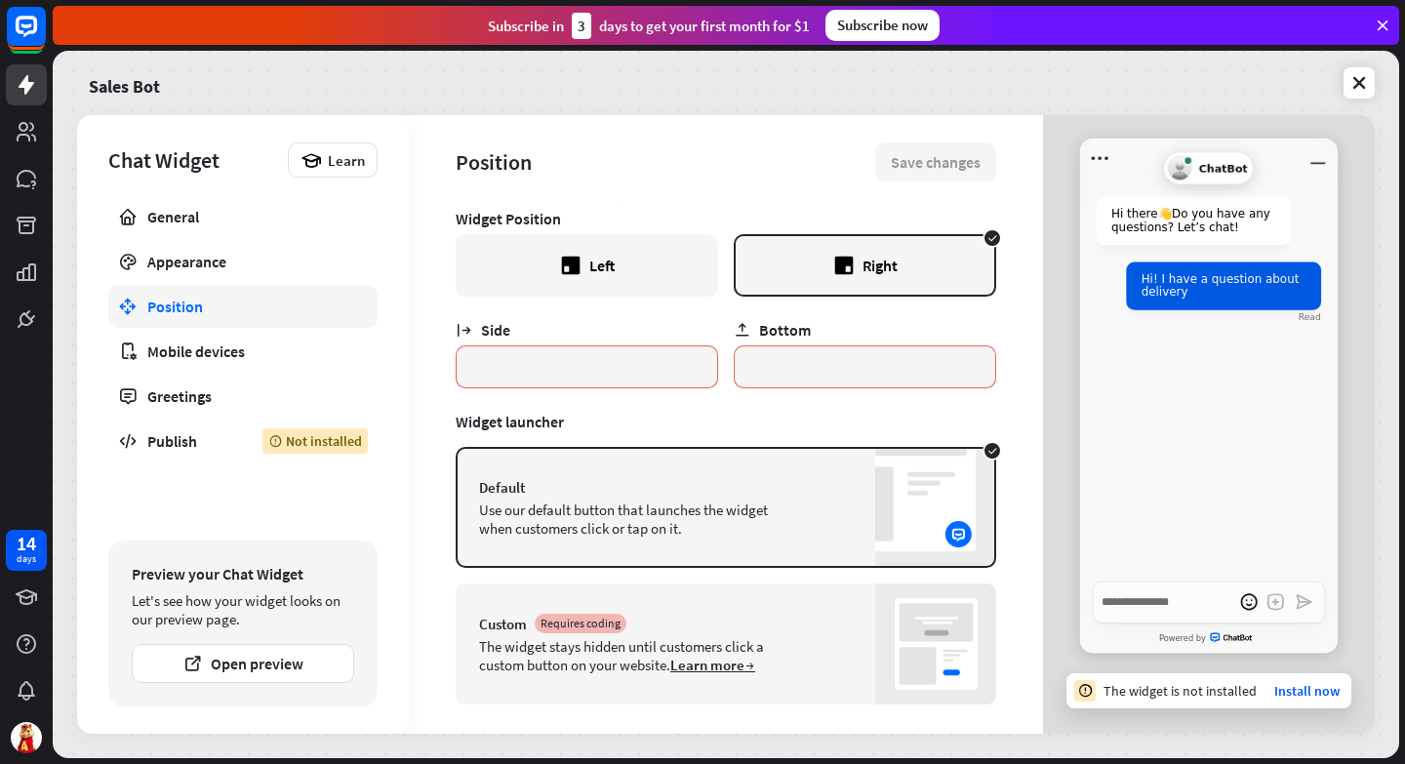
scroll to position [25, 0]
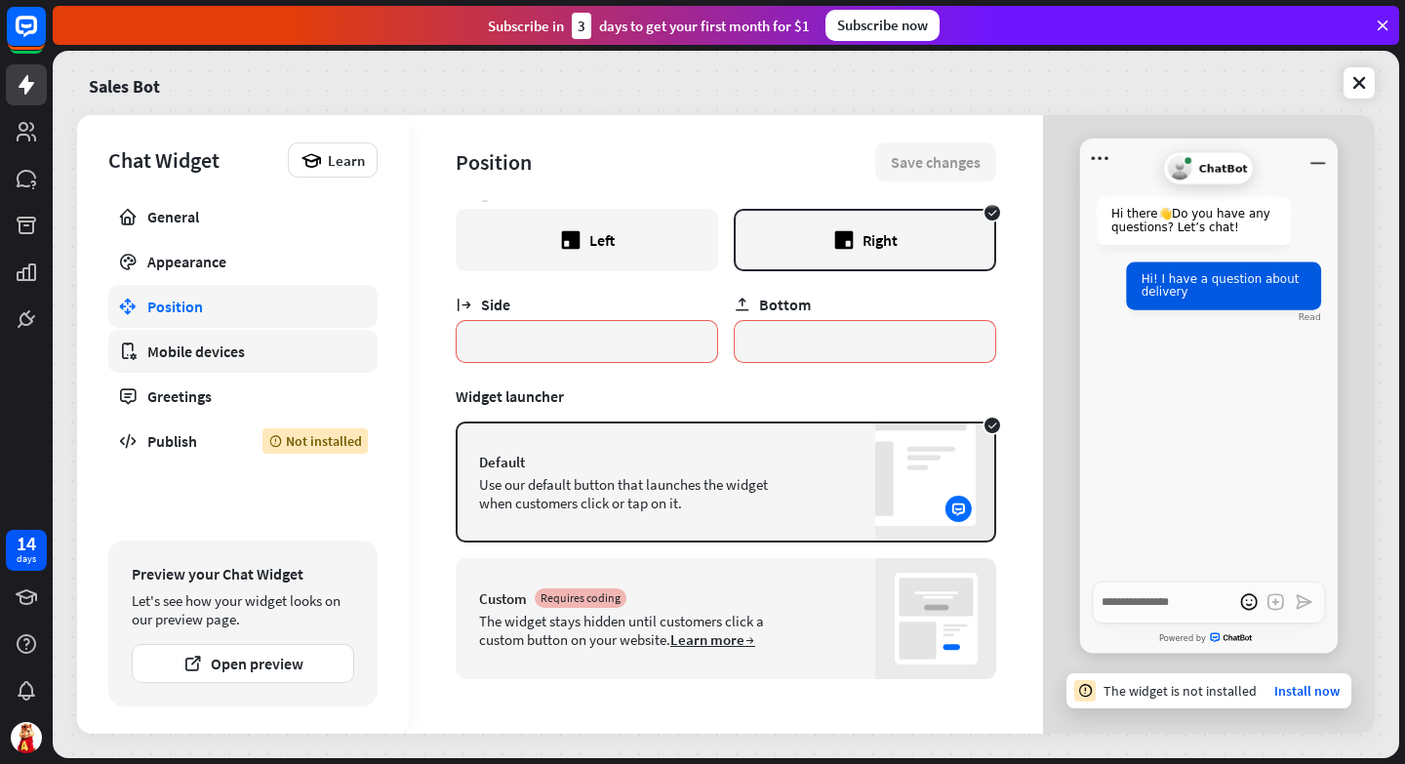
click at [214, 354] on div "Mobile devices" at bounding box center [242, 351] width 191 height 20
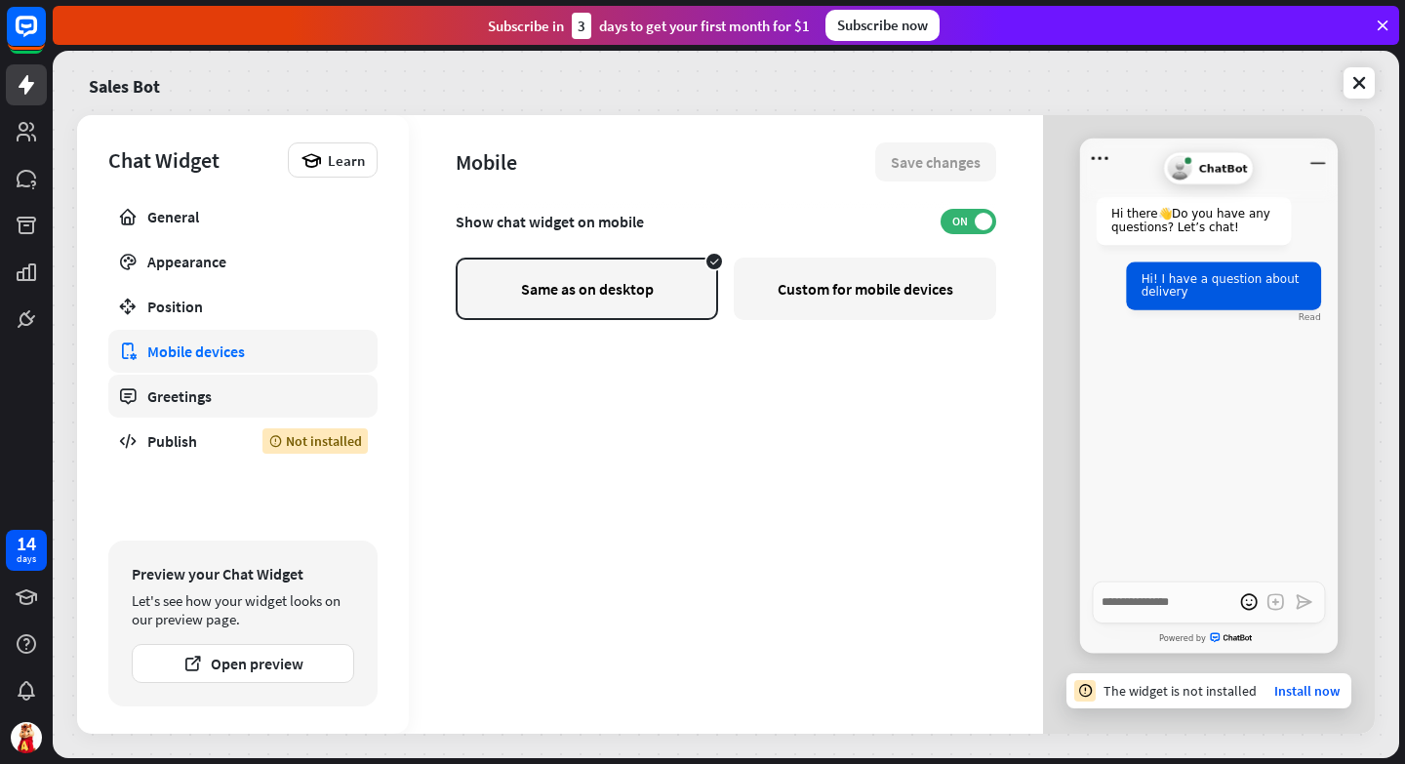
click at [189, 404] on div "Greetings" at bounding box center [242, 396] width 191 height 20
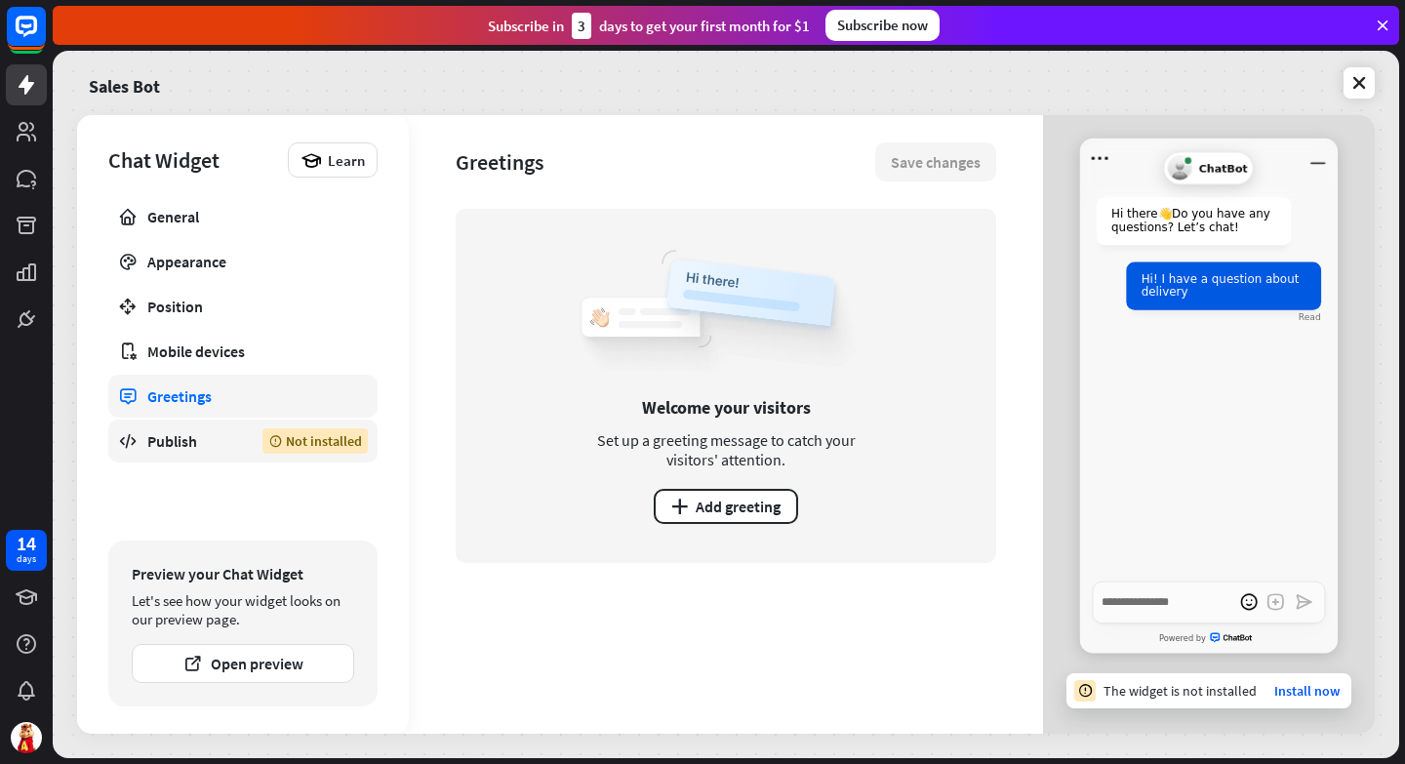
click at [173, 452] on link "Publish Not installed" at bounding box center [242, 440] width 269 height 43
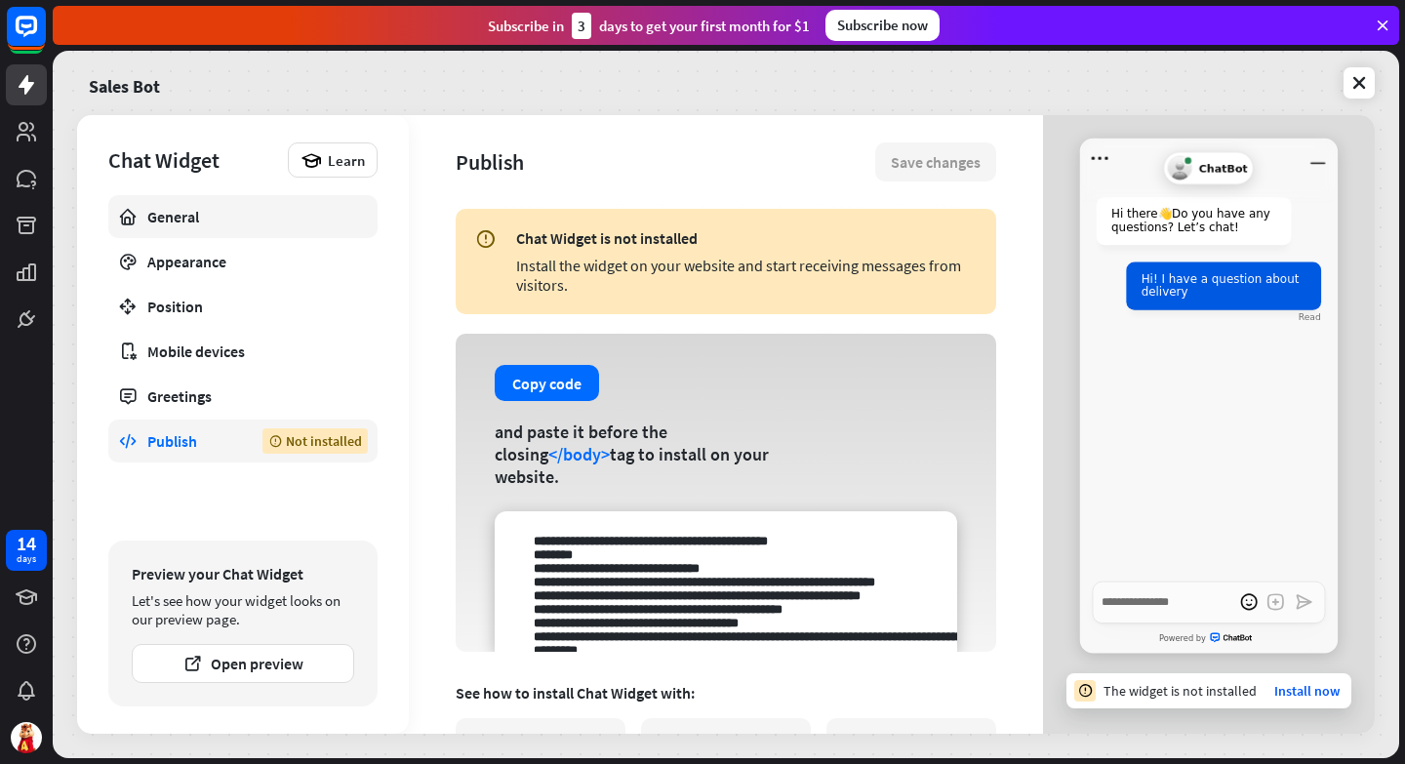
click at [192, 219] on div "General" at bounding box center [242, 217] width 191 height 20
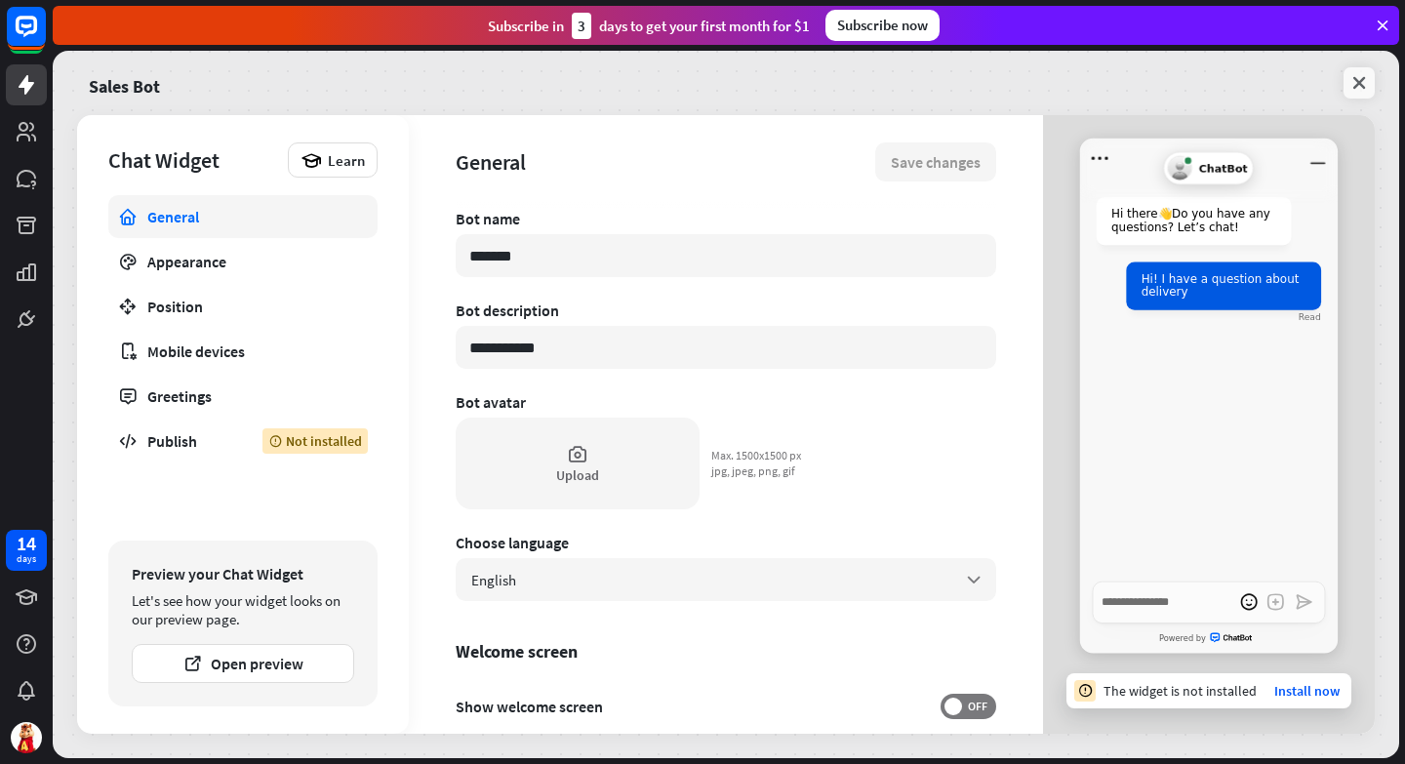
click at [1359, 92] on link at bounding box center [1358, 82] width 31 height 31
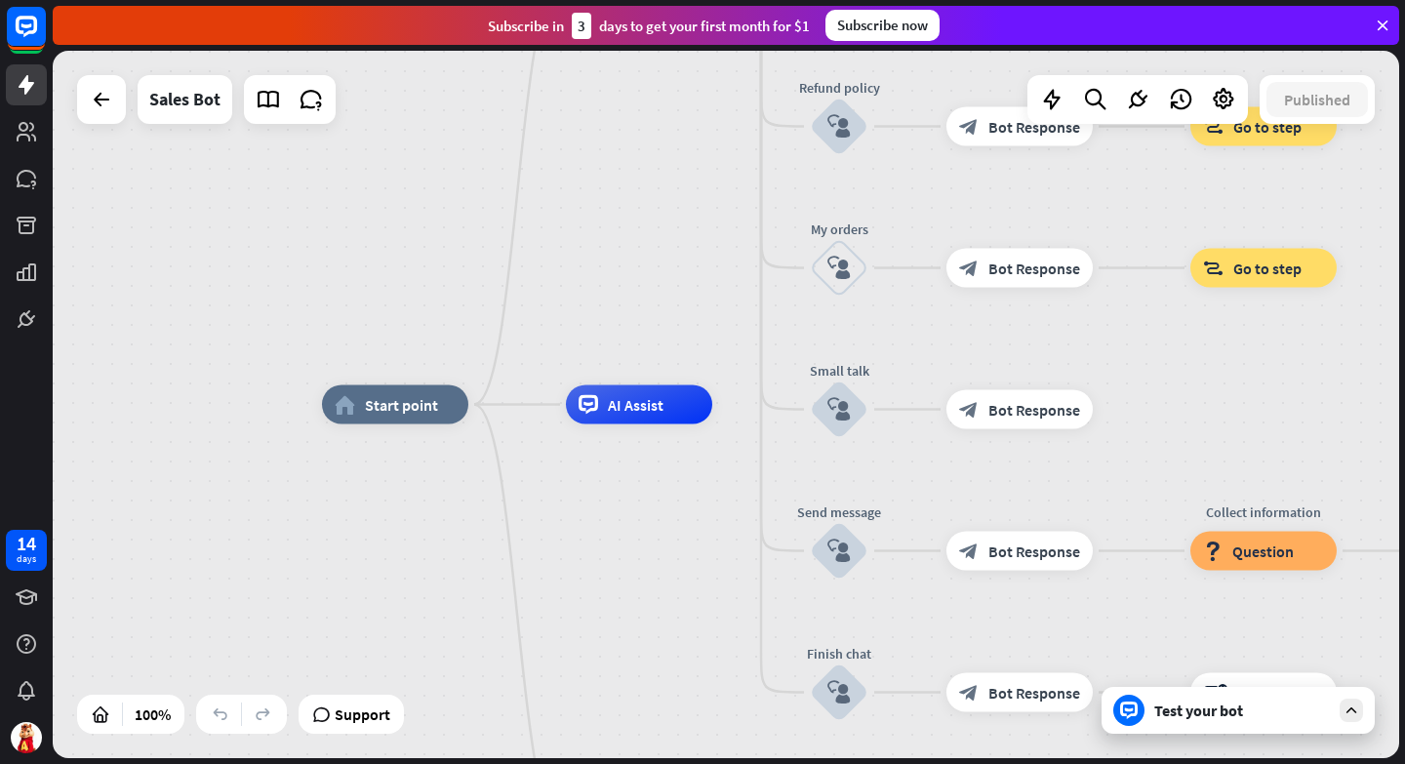
click at [1223, 703] on div "Test your bot" at bounding box center [1242, 710] width 176 height 20
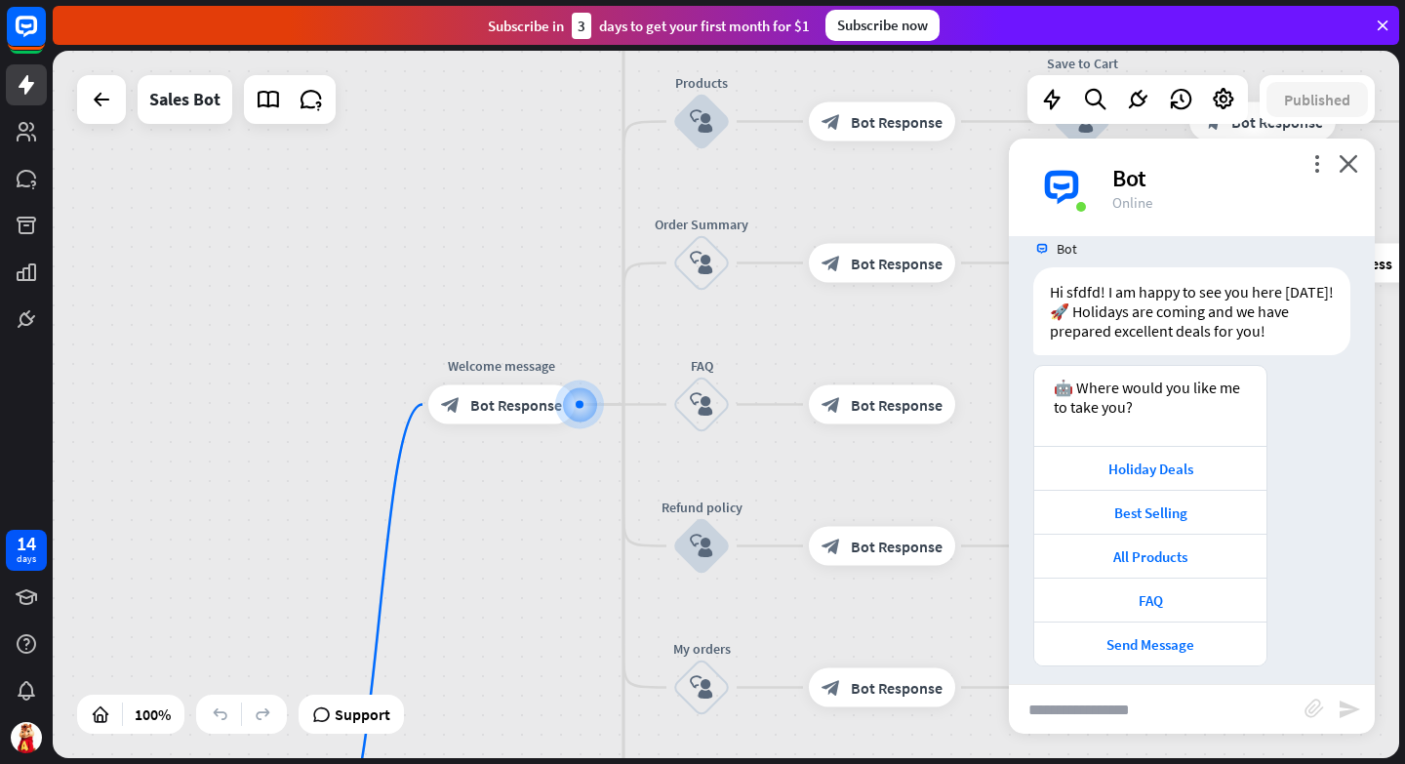
scroll to position [37, 0]
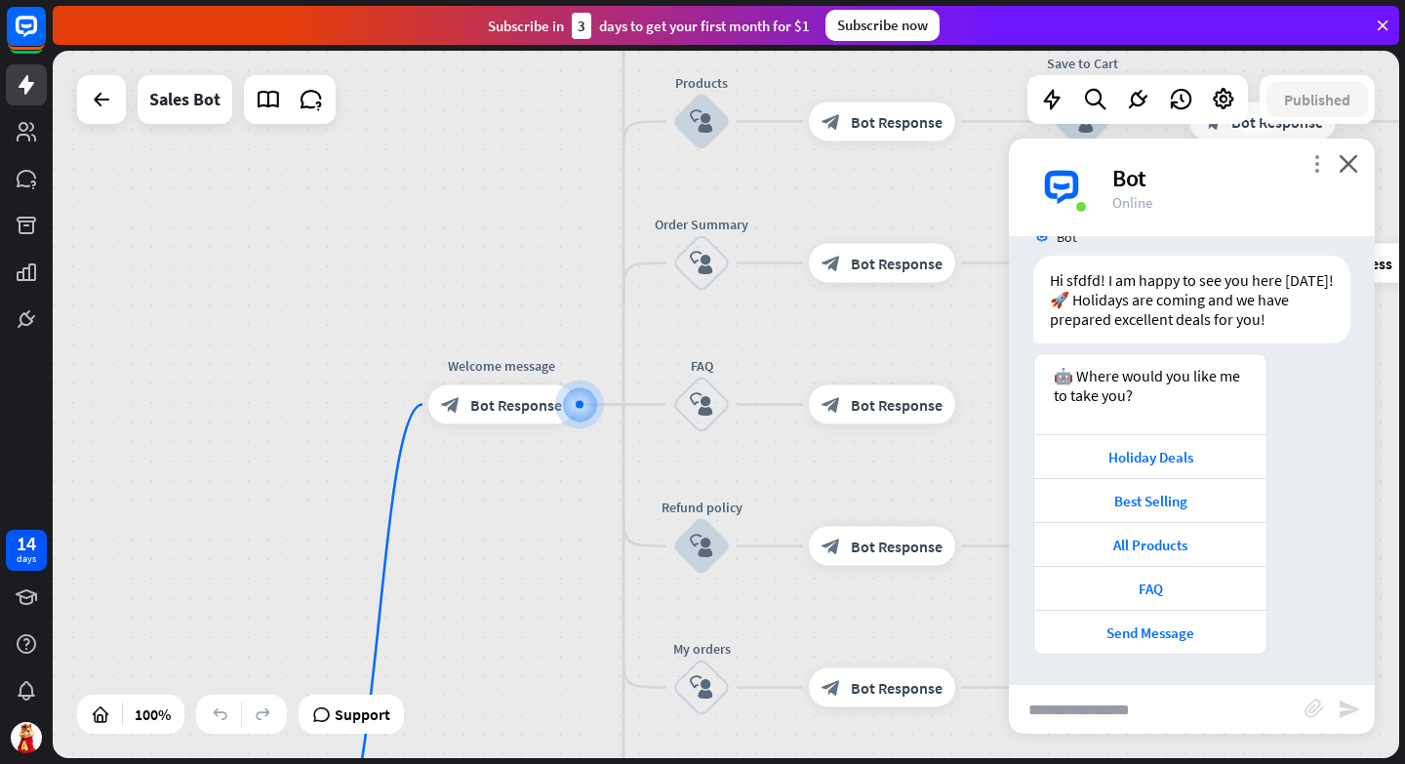
click at [1314, 159] on icon "more_vert" at bounding box center [1316, 163] width 19 height 19
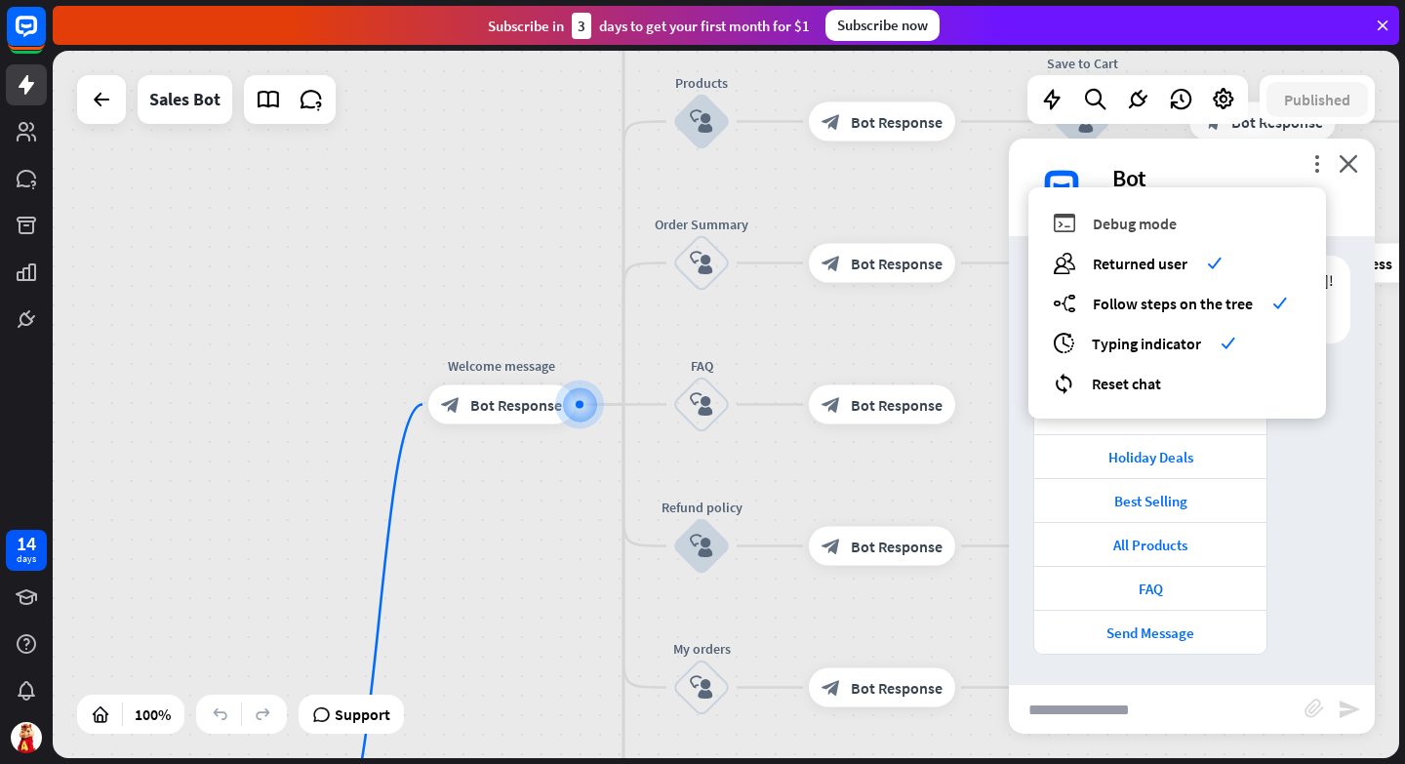
click at [1133, 218] on span "Debug mode" at bounding box center [1135, 224] width 84 height 20
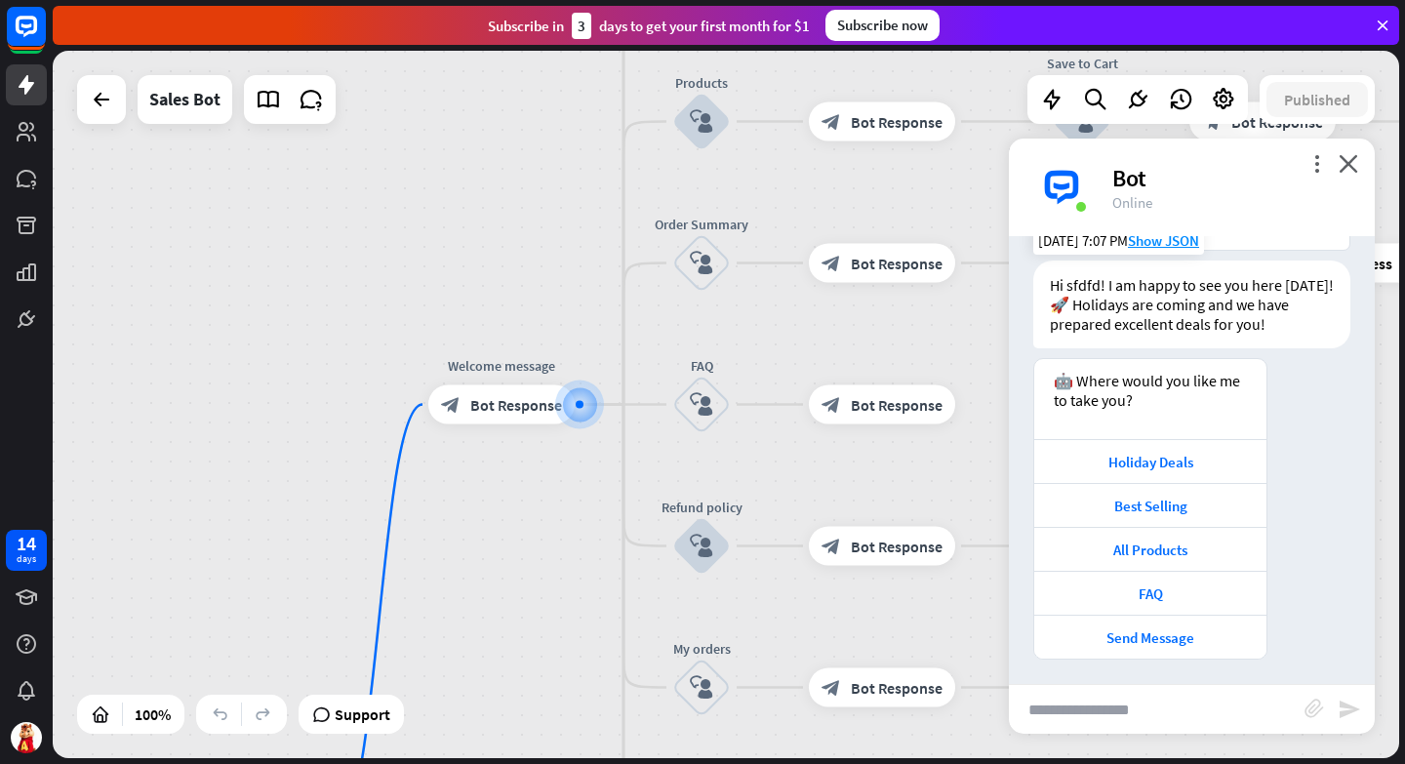
scroll to position [308, 0]
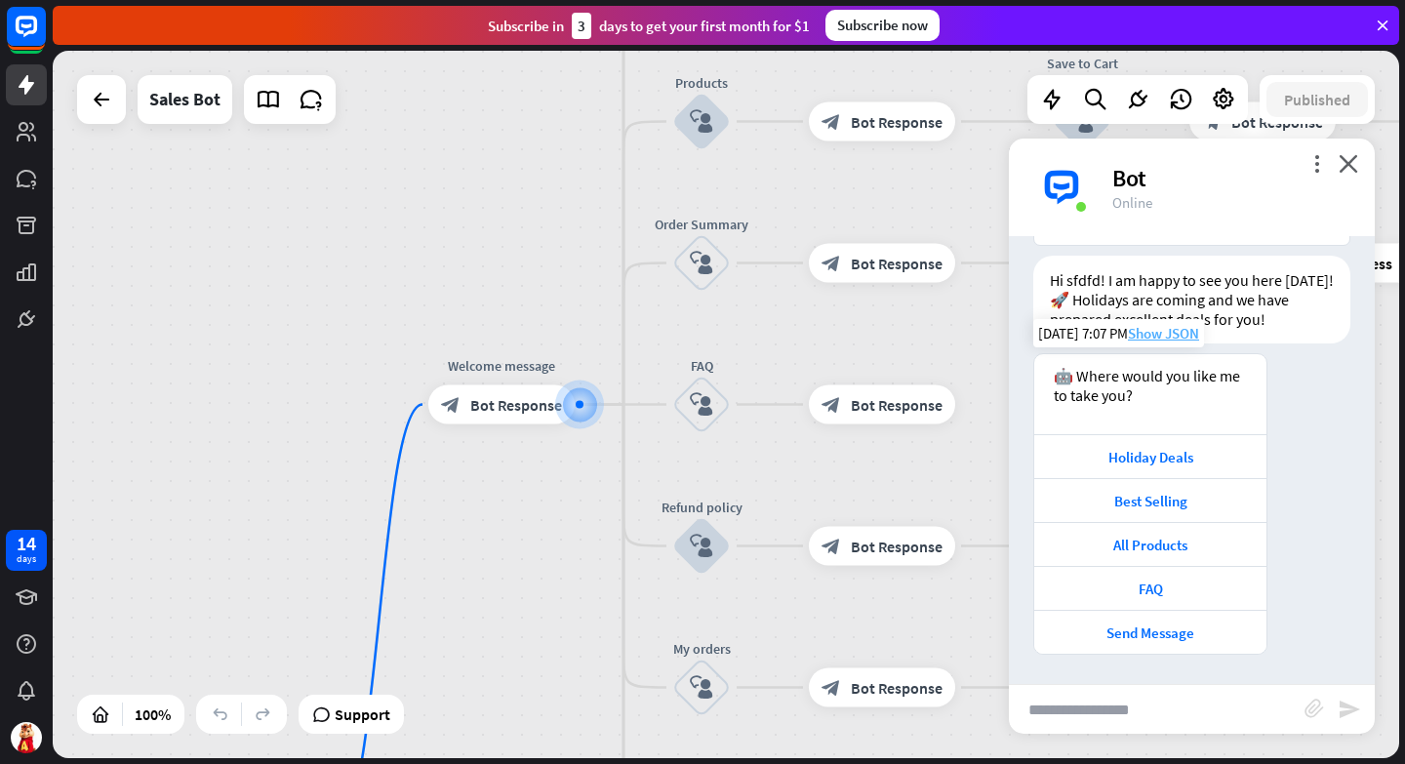
click at [1158, 334] on span "Show JSON" at bounding box center [1163, 333] width 71 height 19
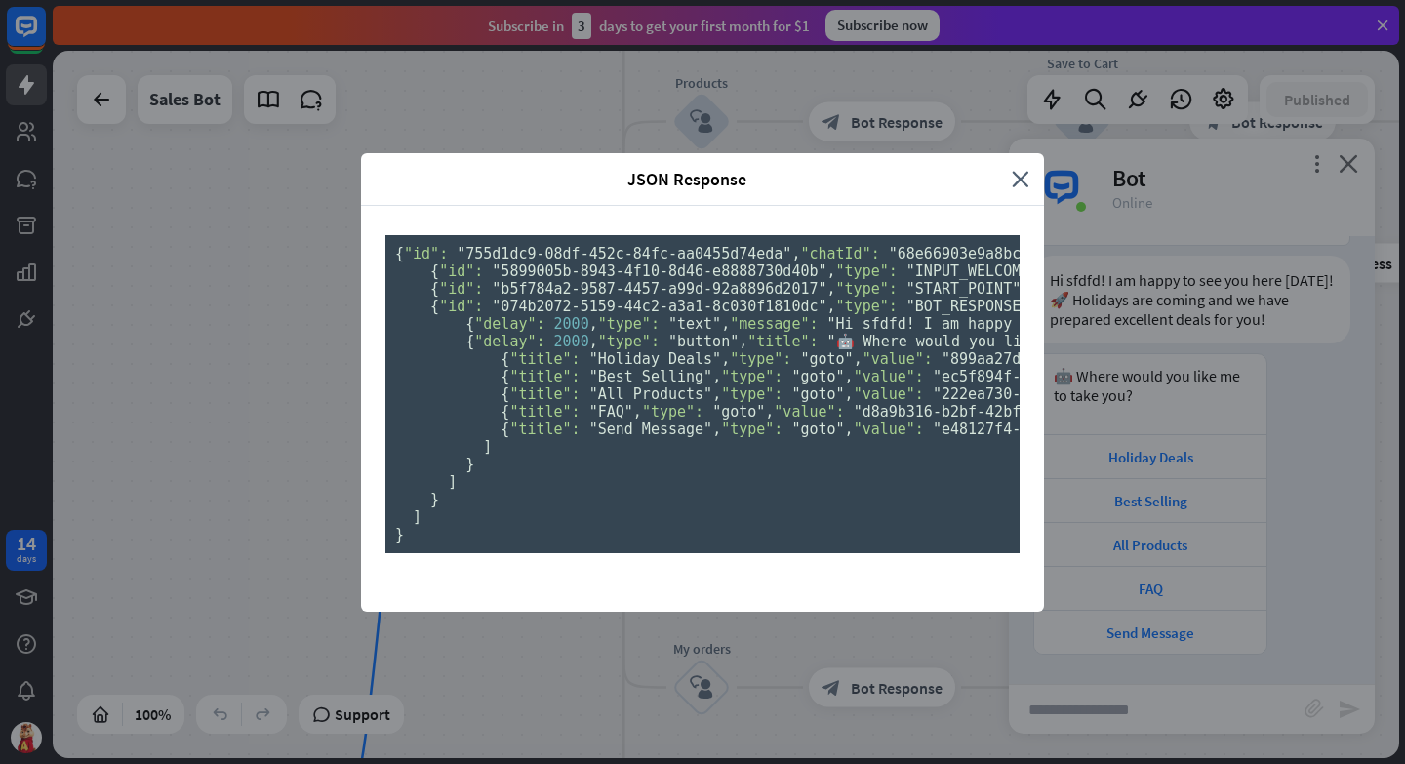
scroll to position [0, 0]
click at [1022, 168] on icon "close" at bounding box center [1021, 179] width 18 height 22
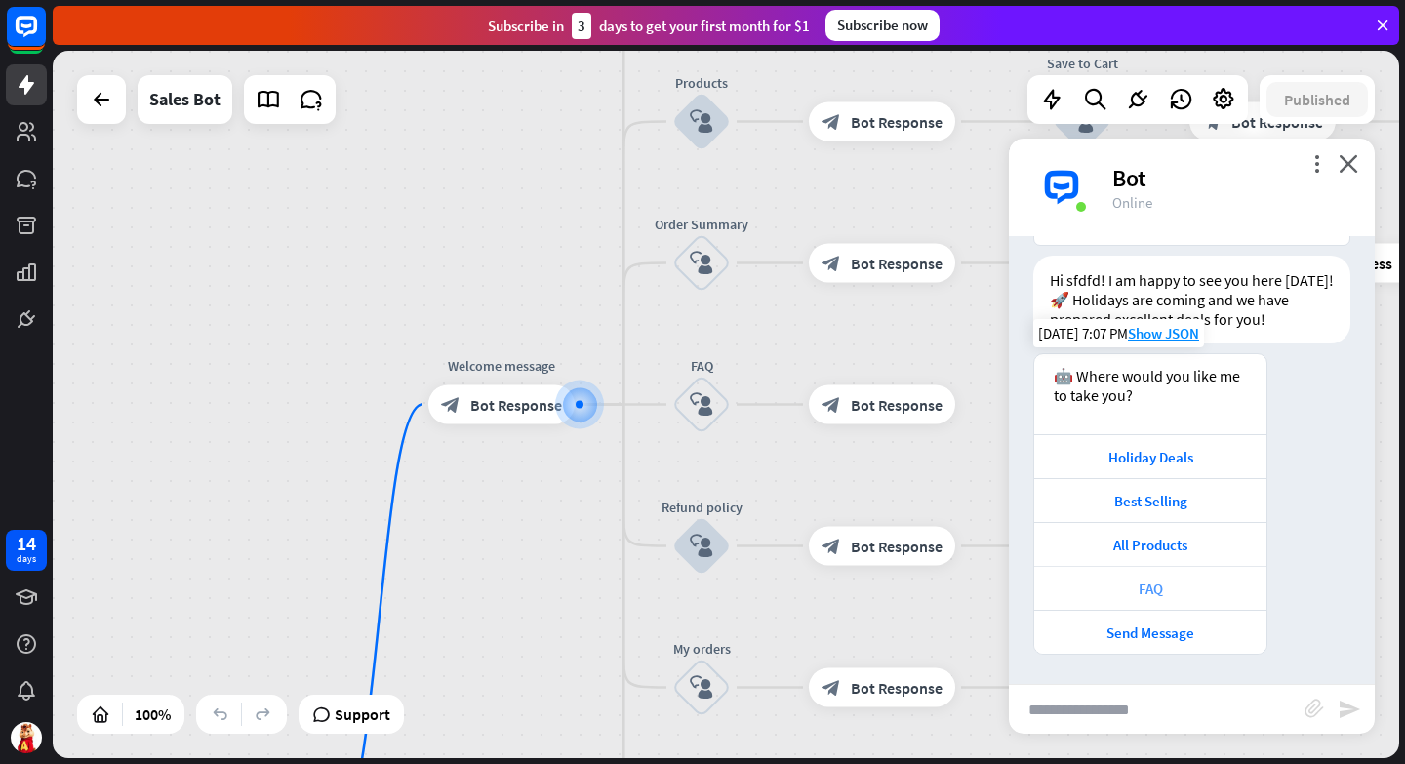
click at [1149, 590] on div "FAQ" at bounding box center [1150, 588] width 213 height 19
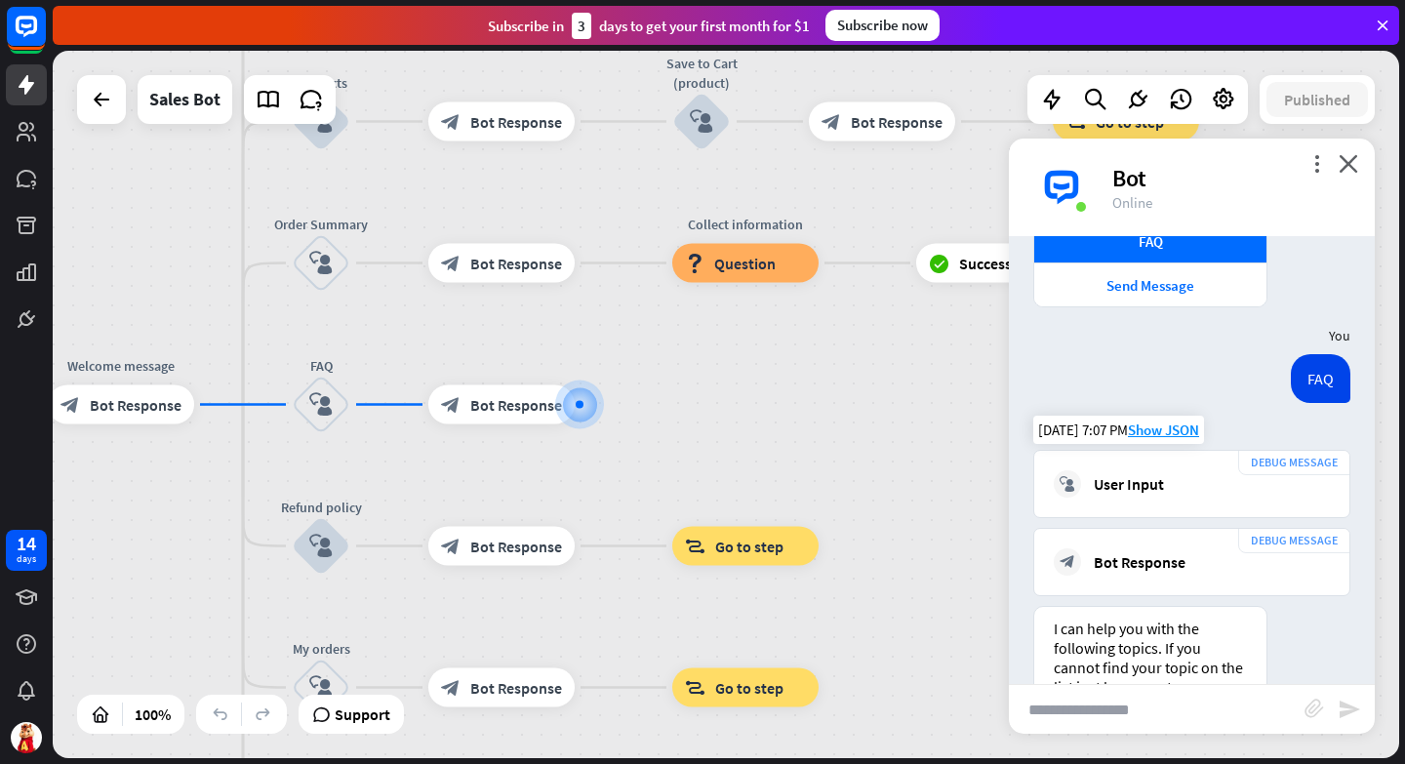
scroll to position [835, 0]
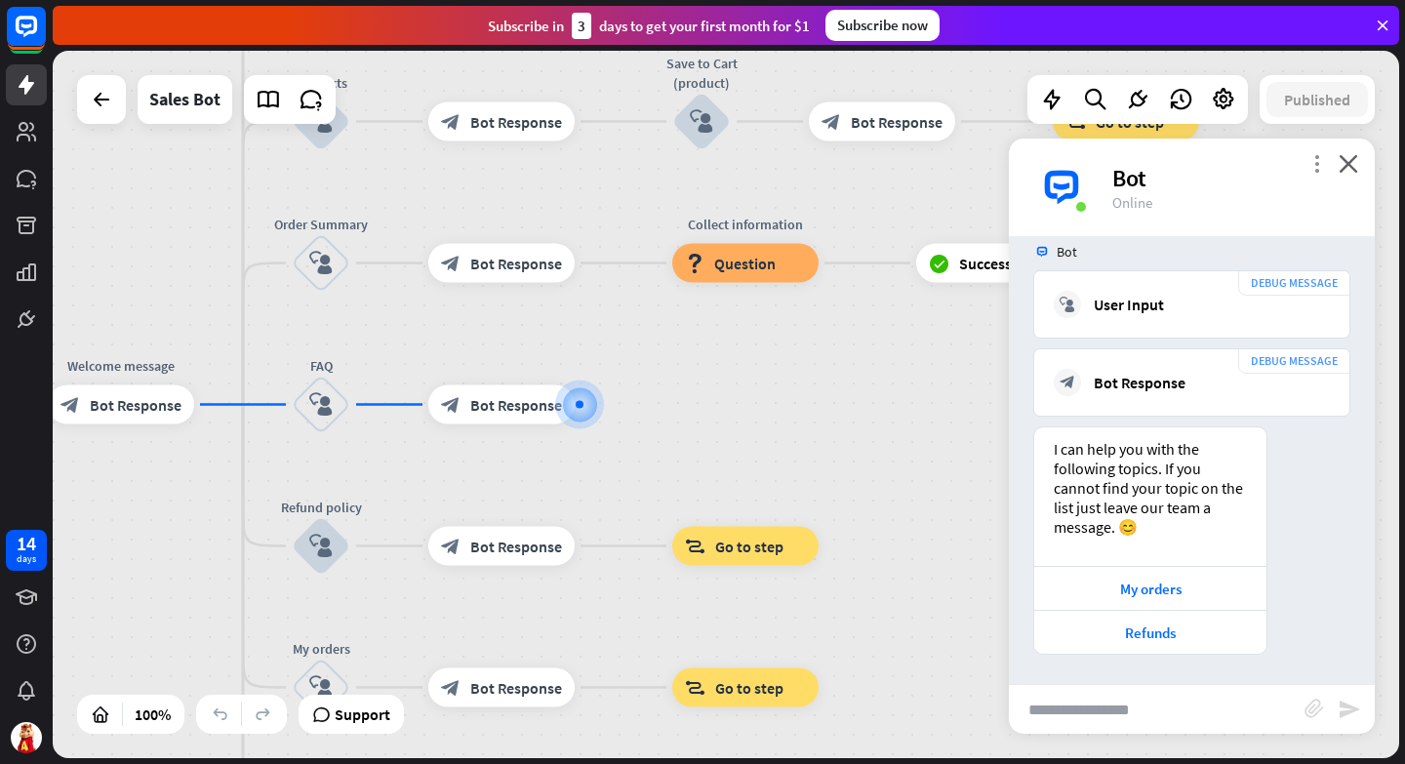
click at [1322, 160] on icon "more_vert" at bounding box center [1316, 163] width 19 height 19
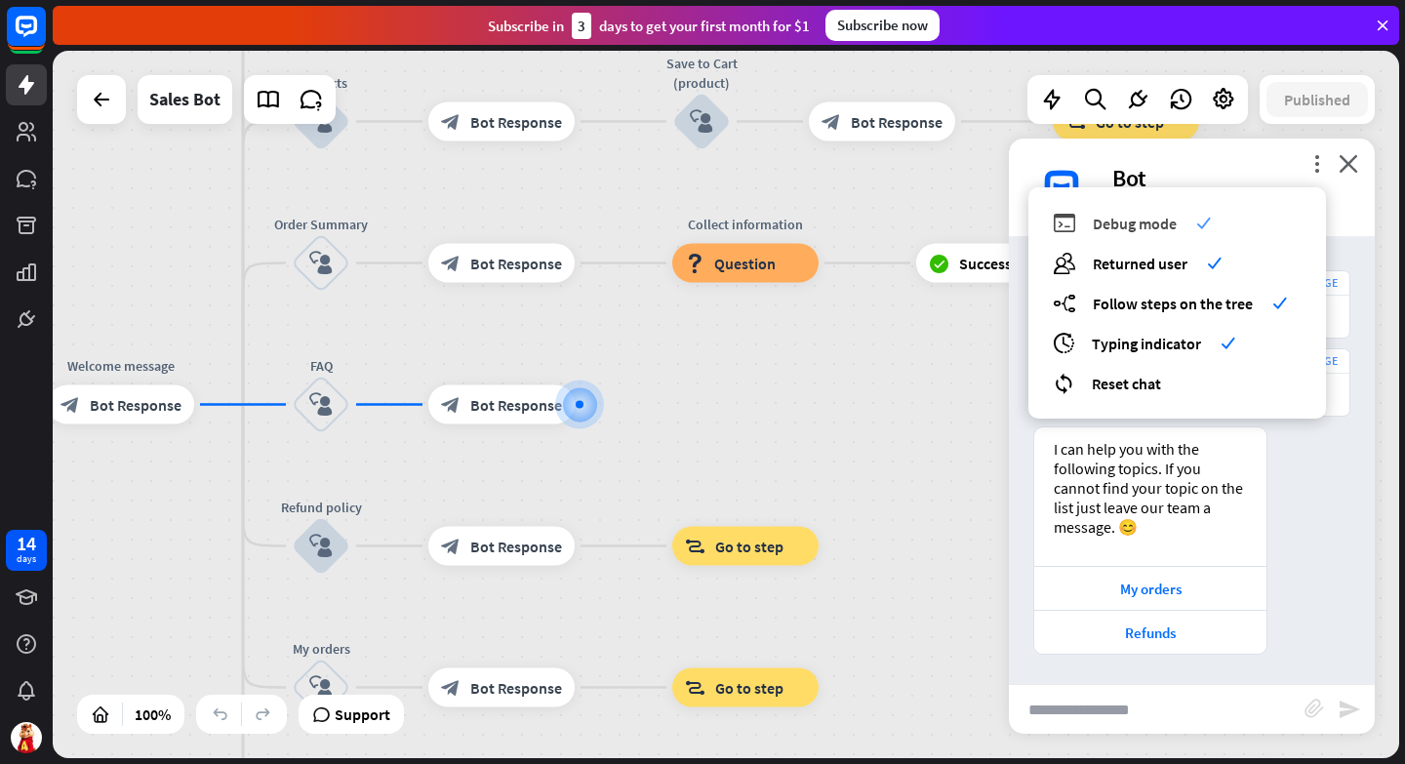
click at [1119, 219] on span "Debug mode" at bounding box center [1135, 224] width 84 height 20
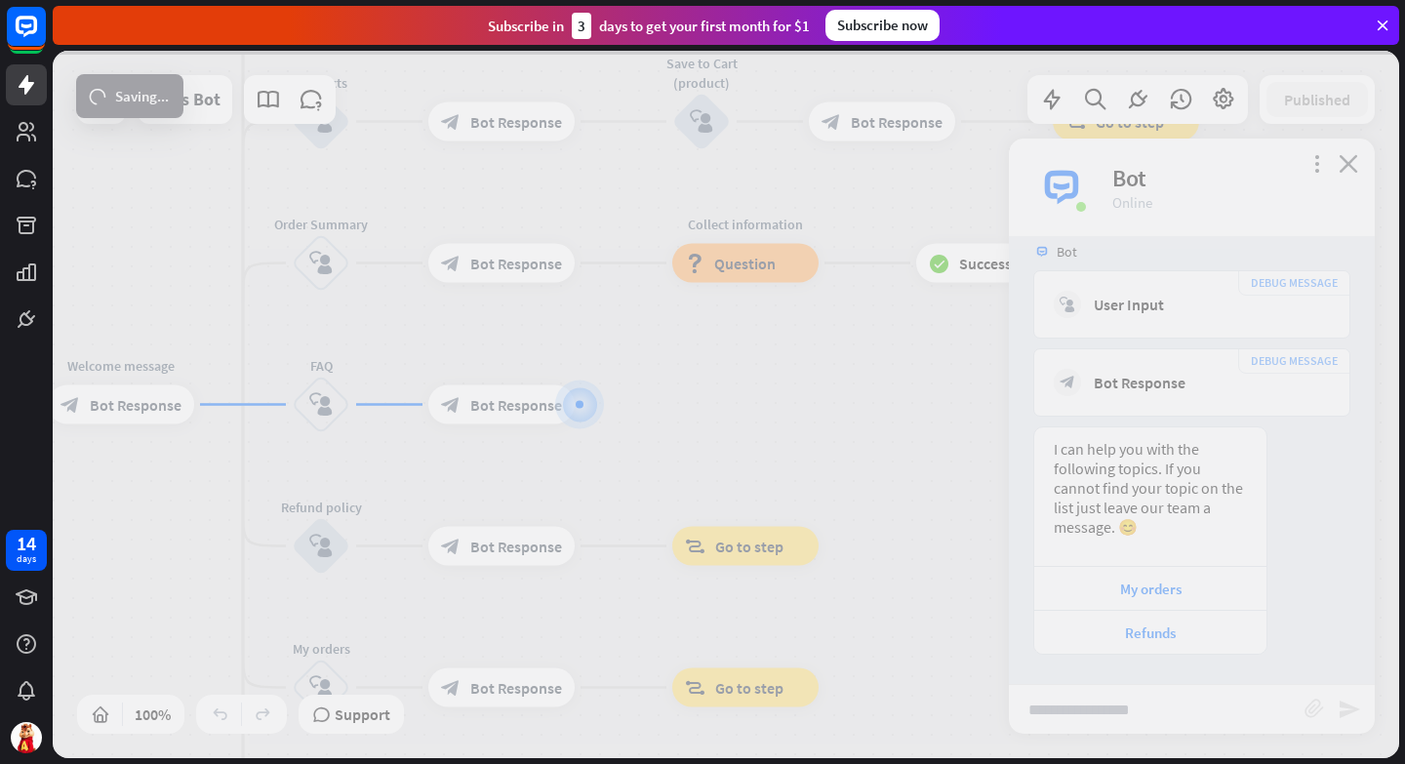
scroll to position [408, 0]
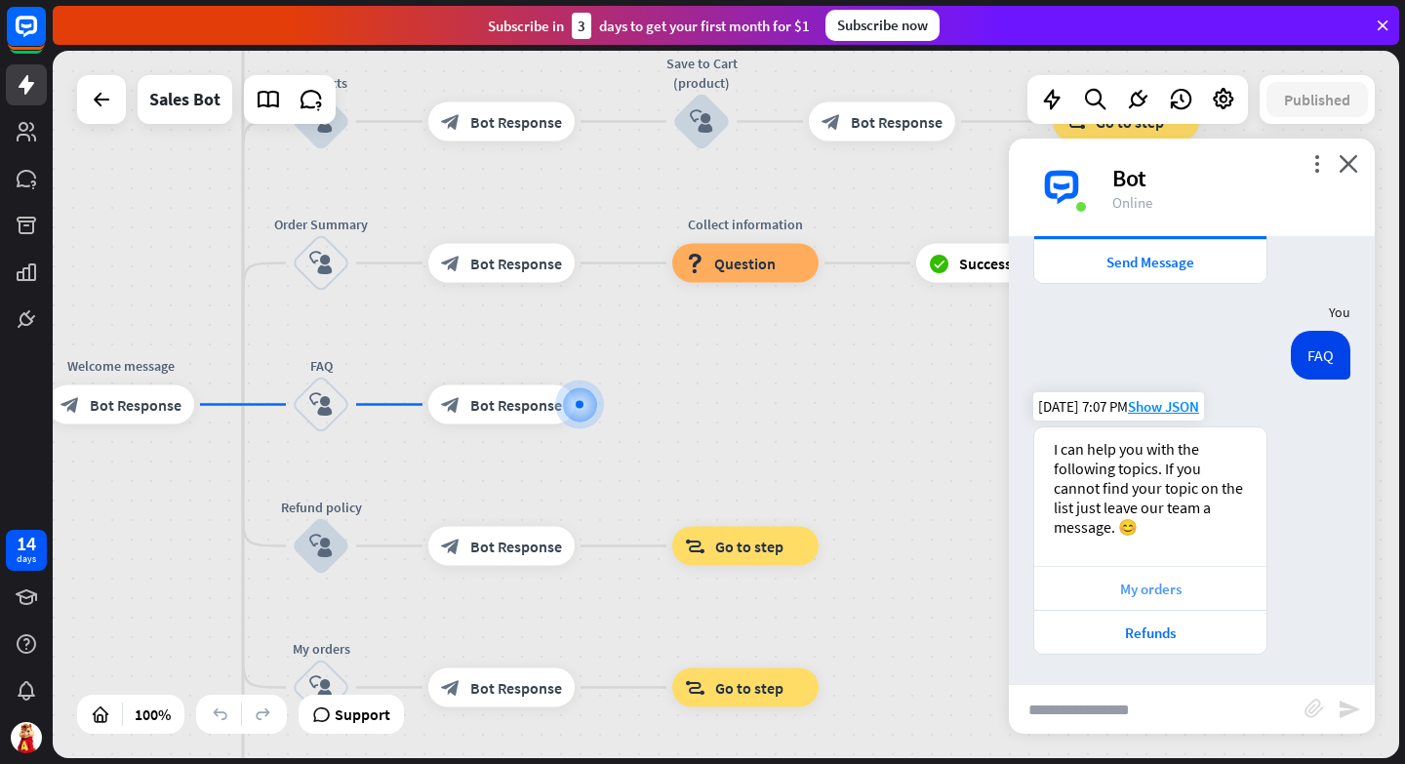
click at [1193, 584] on div "My orders" at bounding box center [1150, 588] width 213 height 19
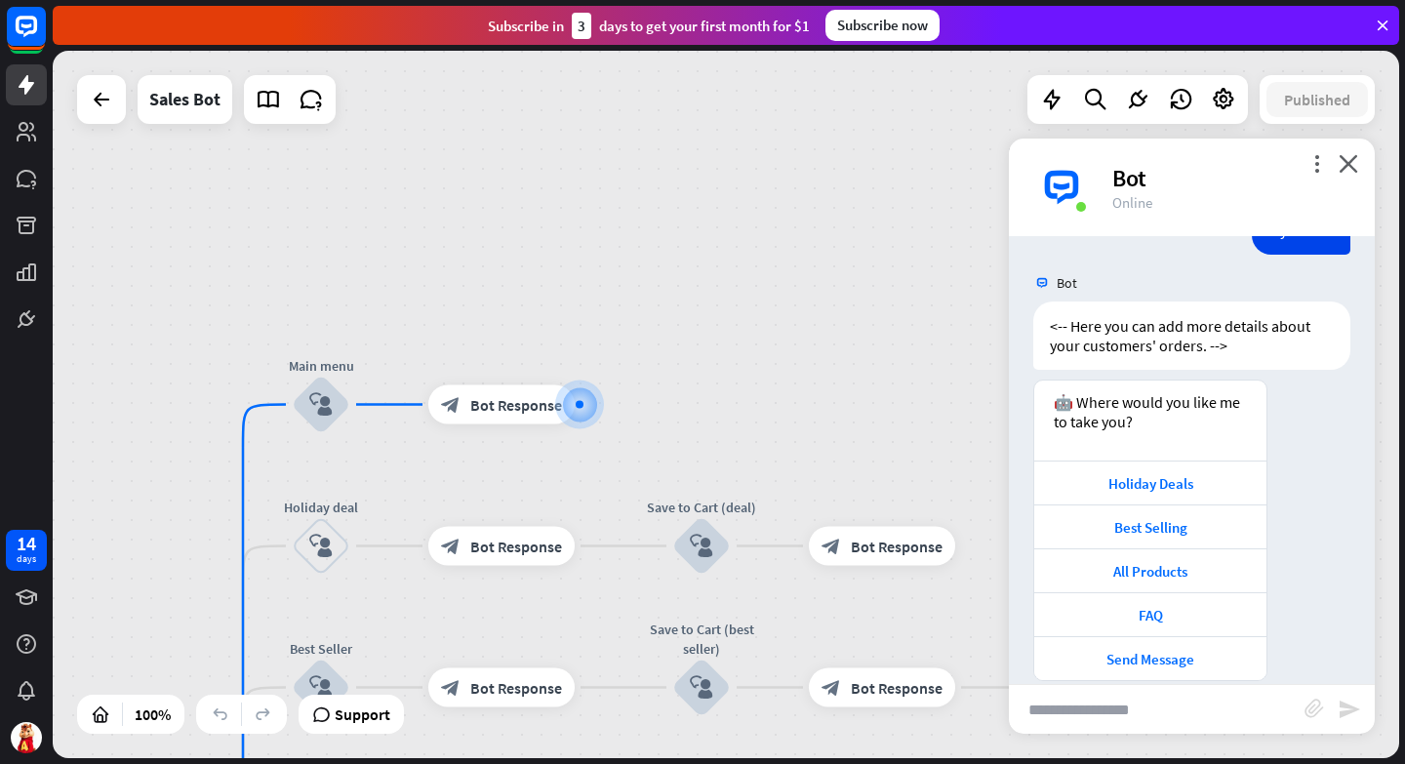
scroll to position [930, 0]
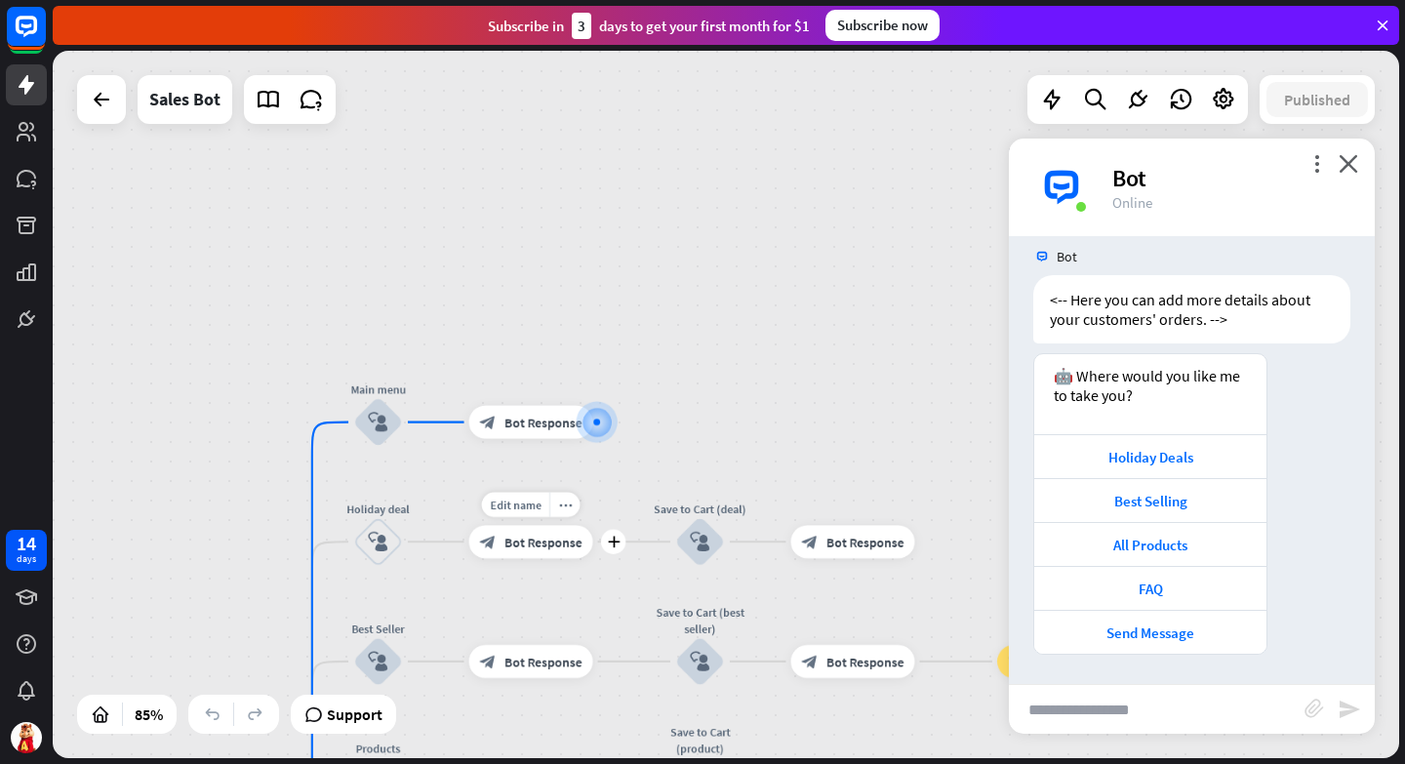
click at [526, 541] on span "Bot Response" at bounding box center [543, 542] width 78 height 17
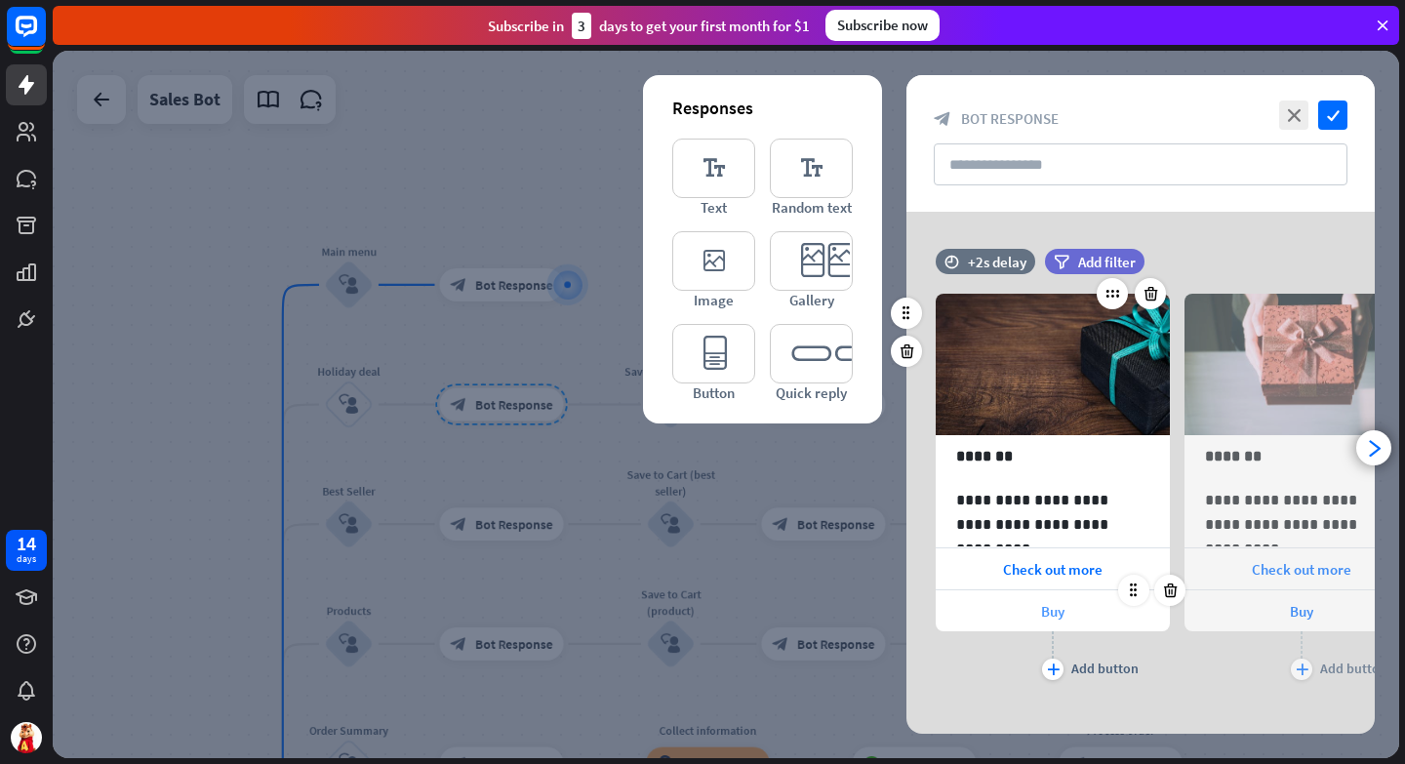
click at [1041, 613] on span "Buy" at bounding box center [1052, 611] width 23 height 19
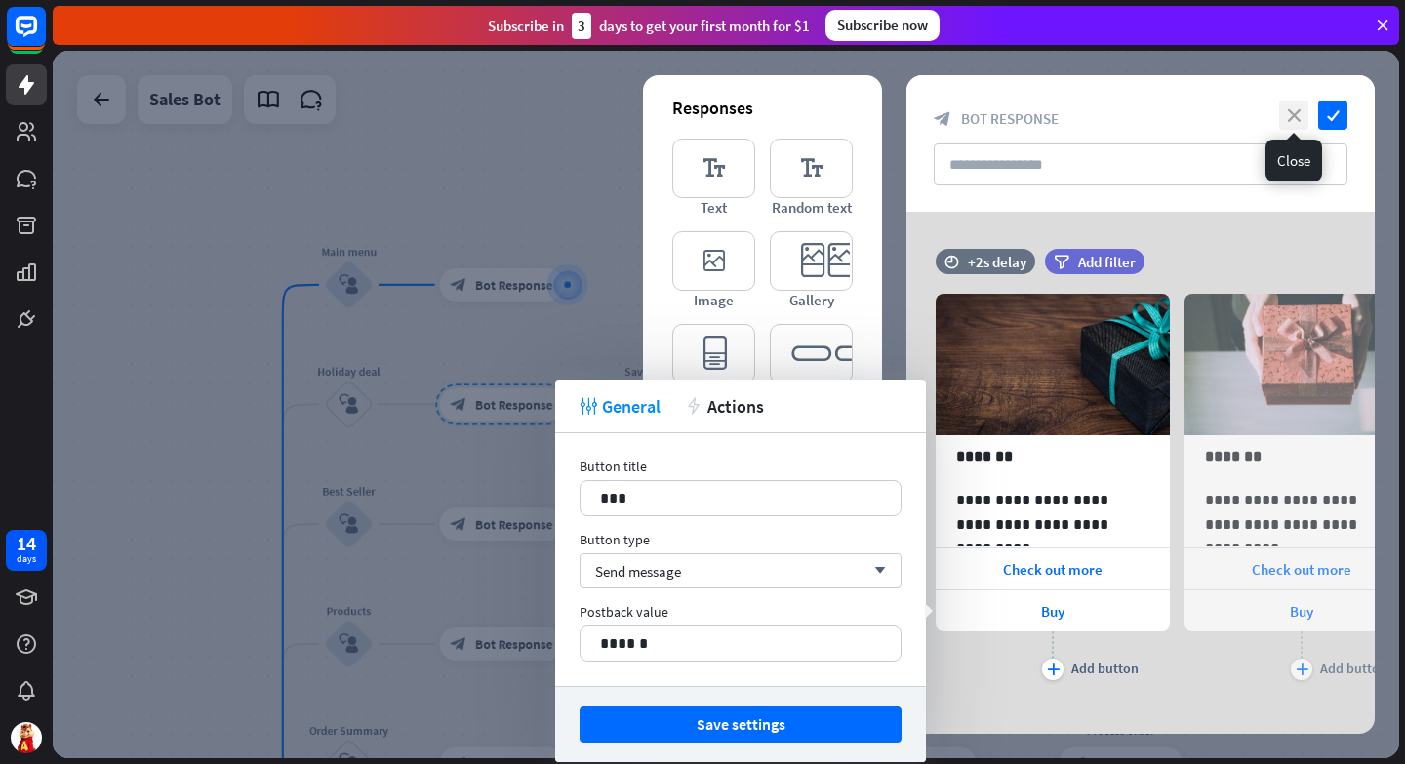
click at [1298, 118] on icon "close" at bounding box center [1293, 114] width 29 height 29
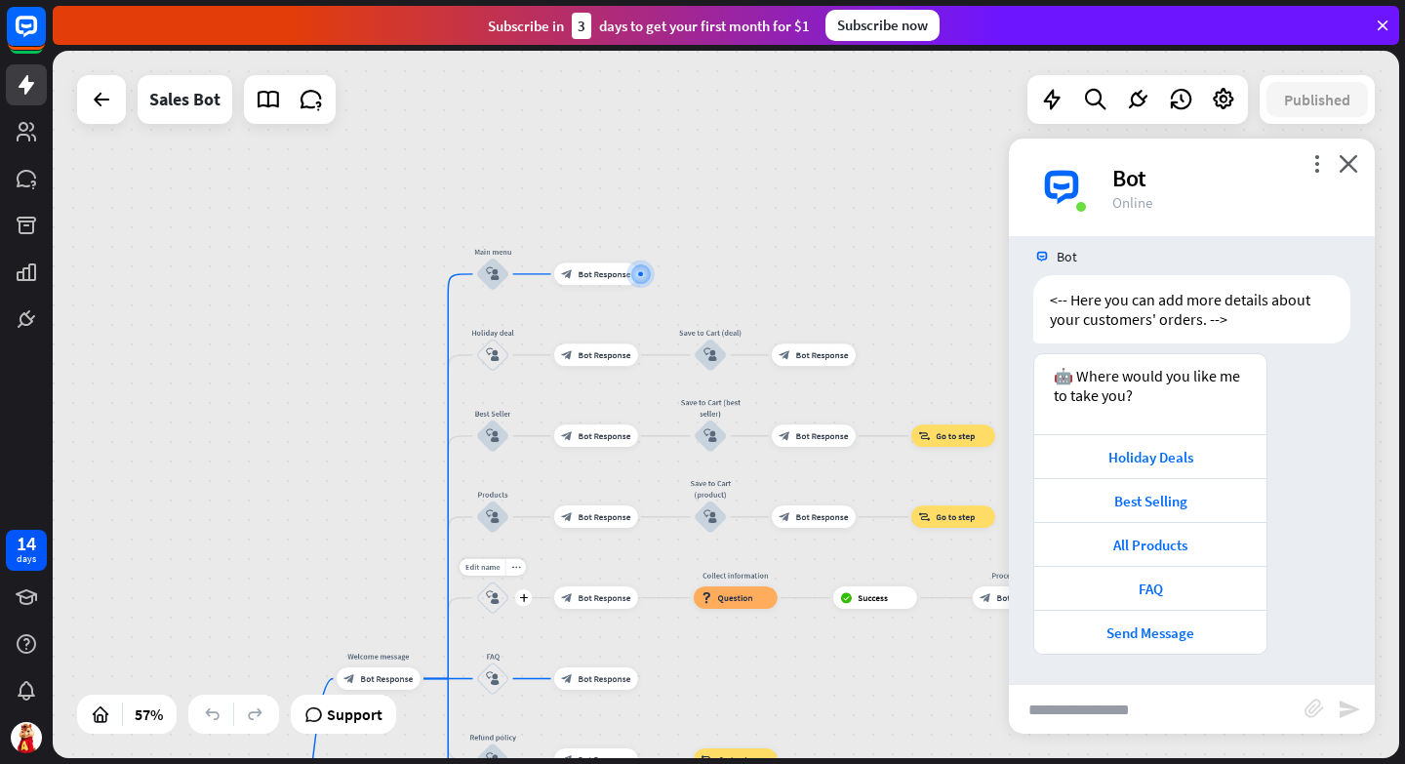
click at [487, 600] on icon "block_user_input" at bounding box center [493, 598] width 14 height 14
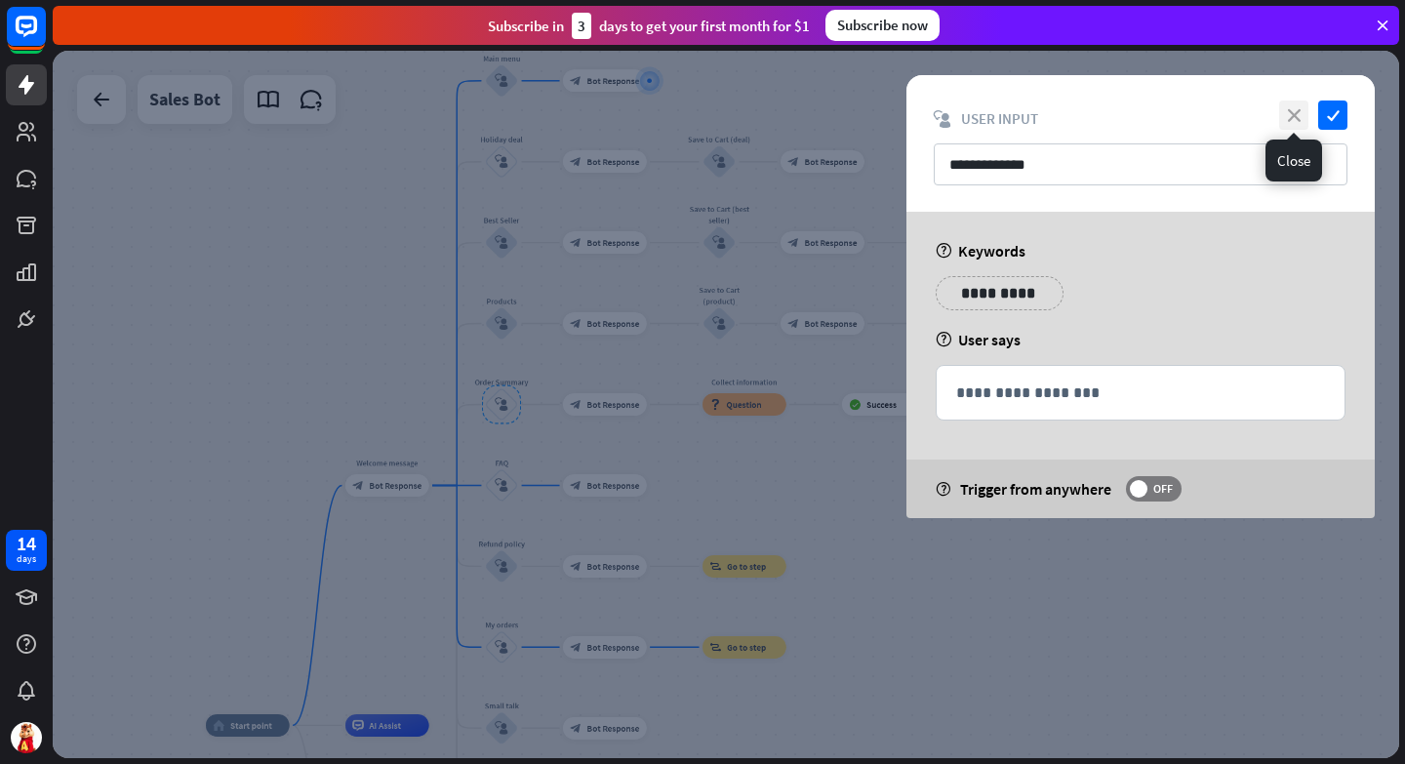
click at [1286, 115] on icon "close" at bounding box center [1293, 114] width 29 height 29
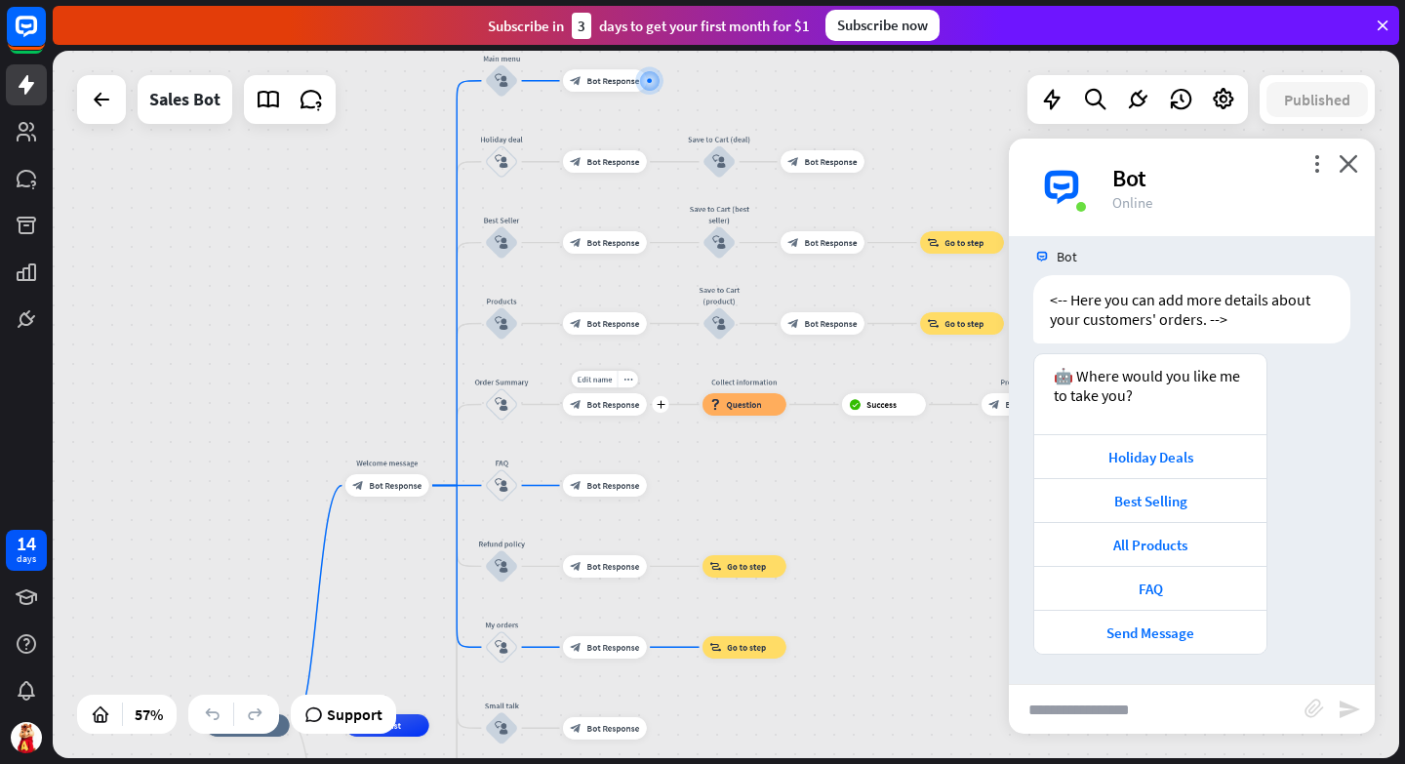
click at [609, 411] on div "block_bot_response Bot Response" at bounding box center [605, 404] width 84 height 22
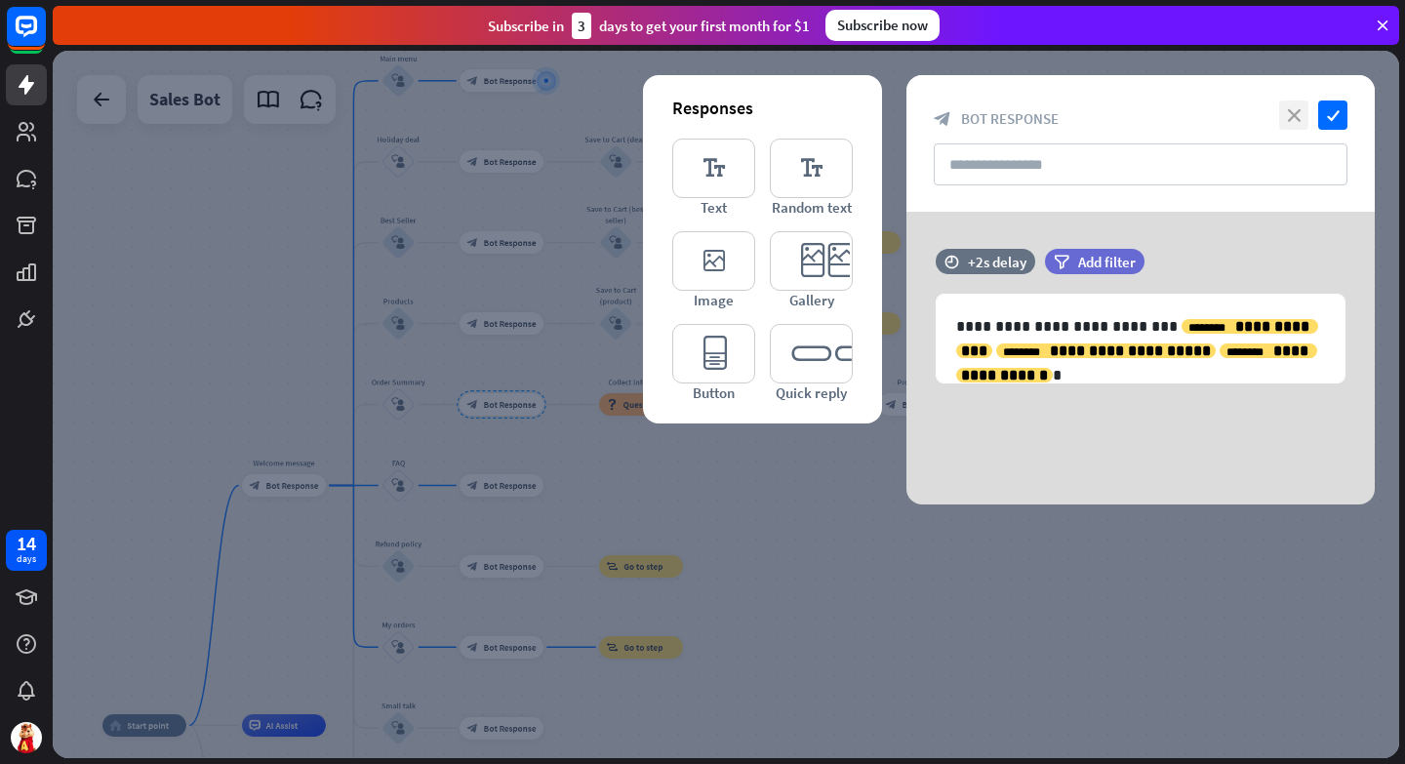
click at [1298, 121] on icon "close" at bounding box center [1293, 114] width 29 height 29
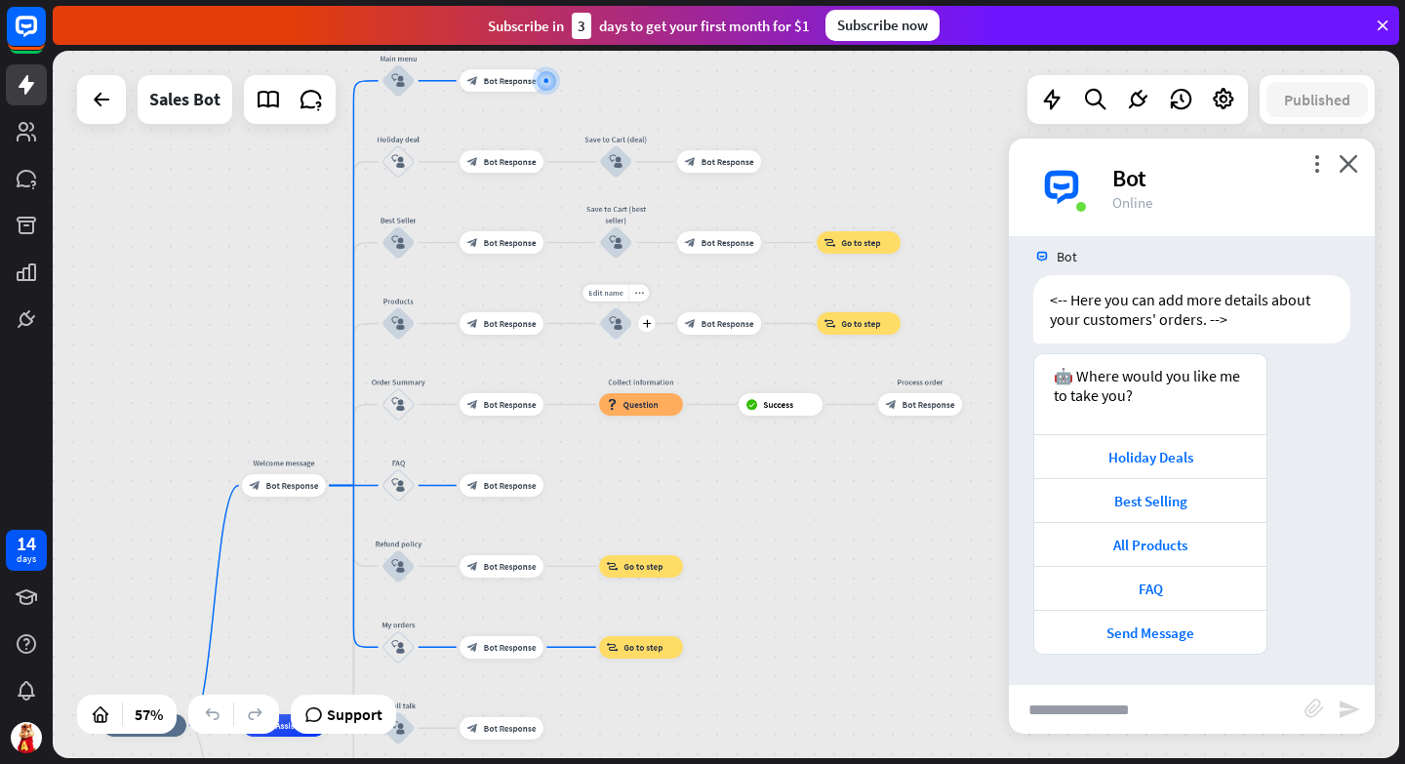
click at [619, 325] on icon "block_user_input" at bounding box center [616, 324] width 14 height 14
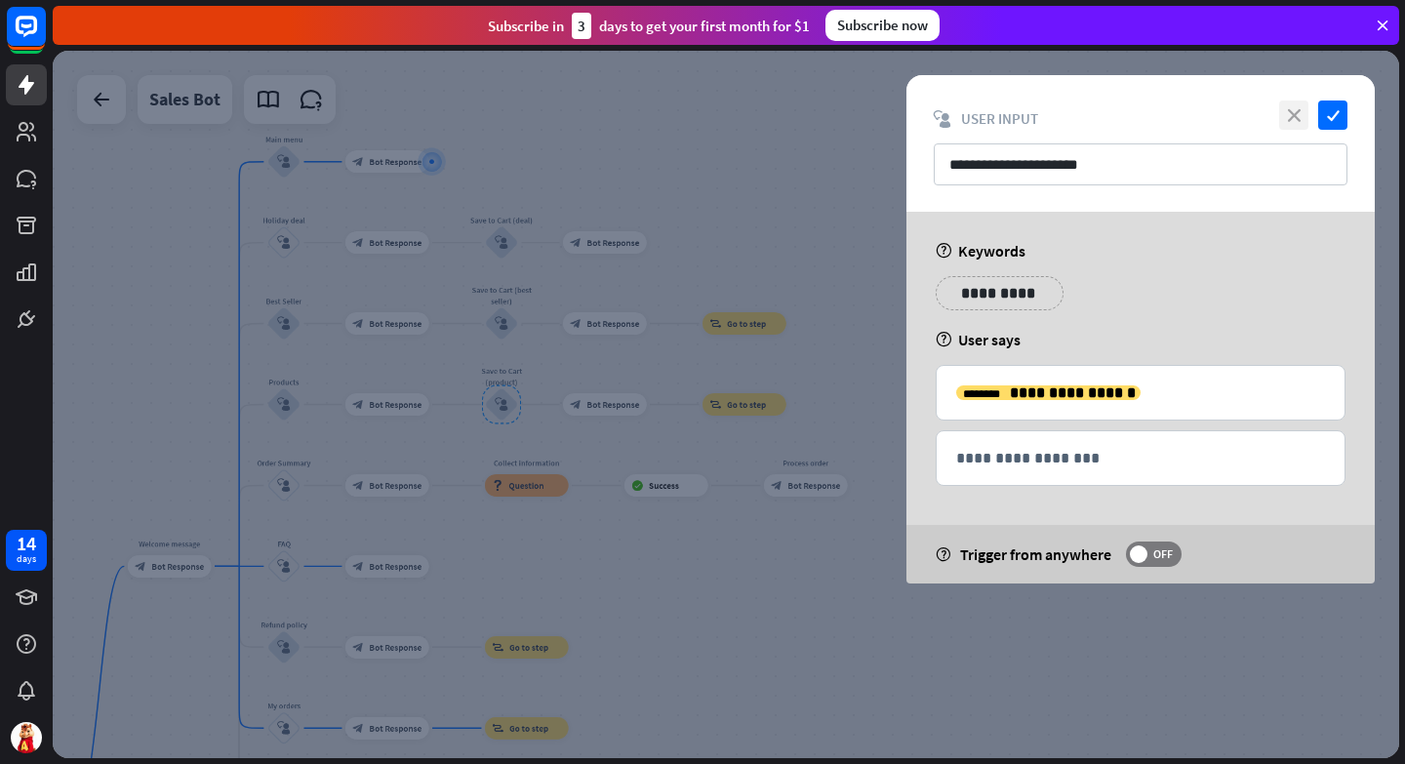
click at [1292, 112] on icon "close" at bounding box center [1293, 114] width 29 height 29
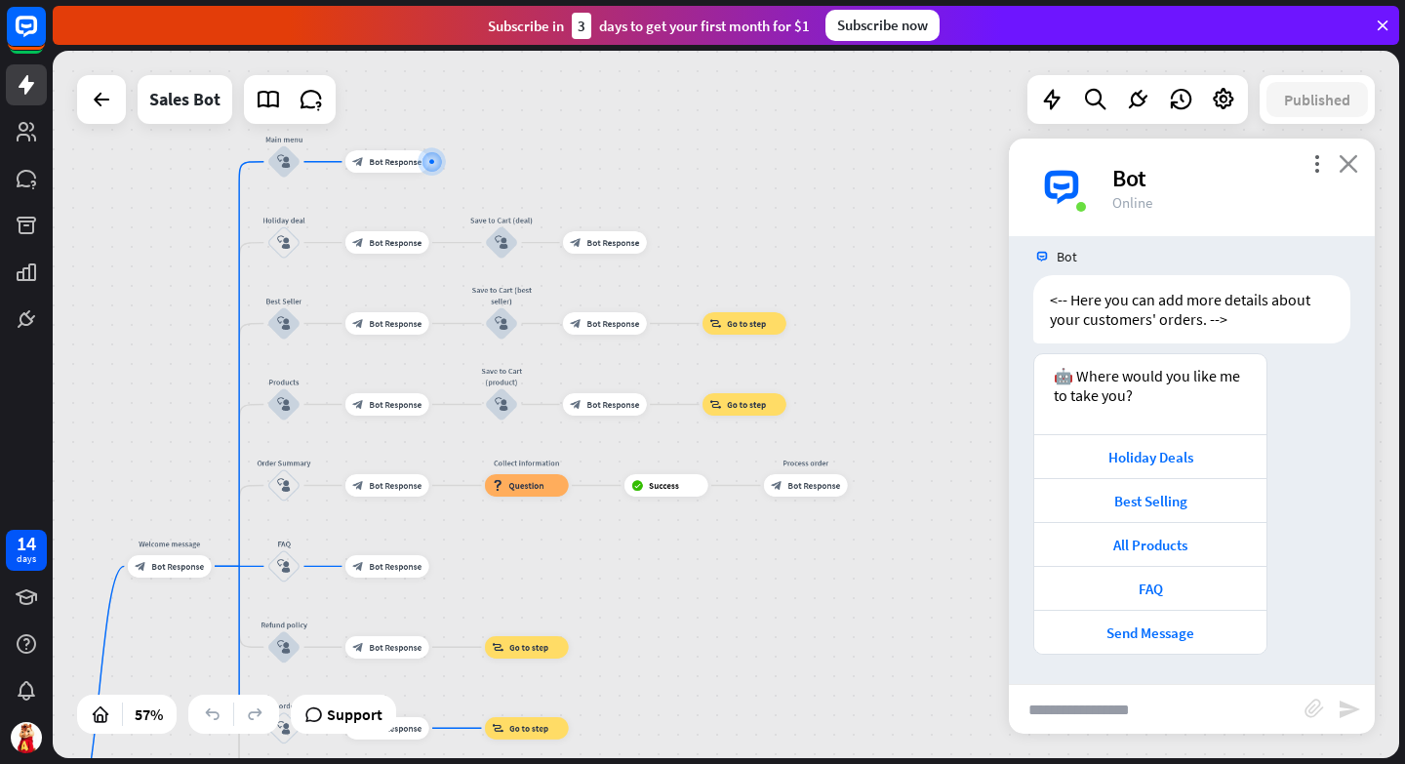
click at [1355, 154] on icon "close" at bounding box center [1348, 163] width 20 height 19
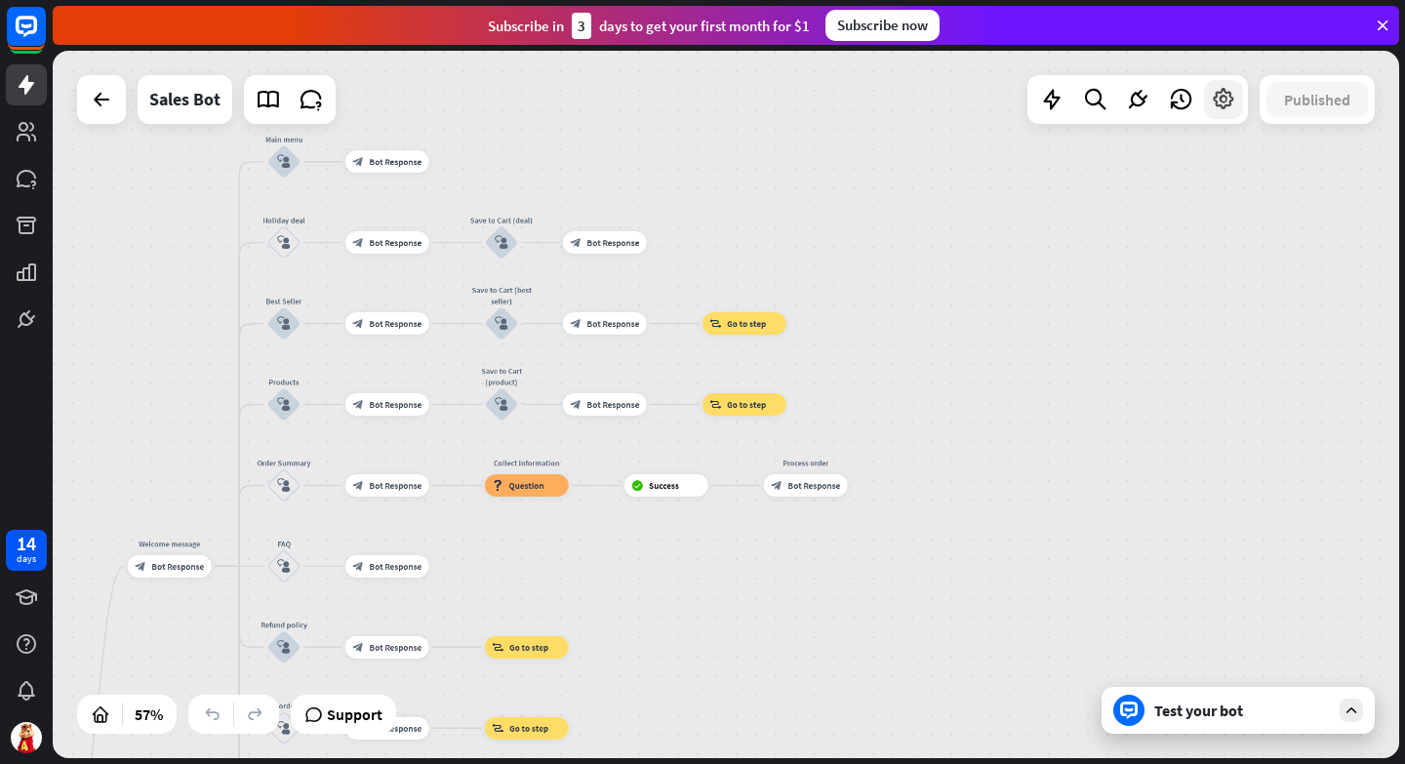
click at [1223, 96] on icon at bounding box center [1223, 99] width 25 height 25
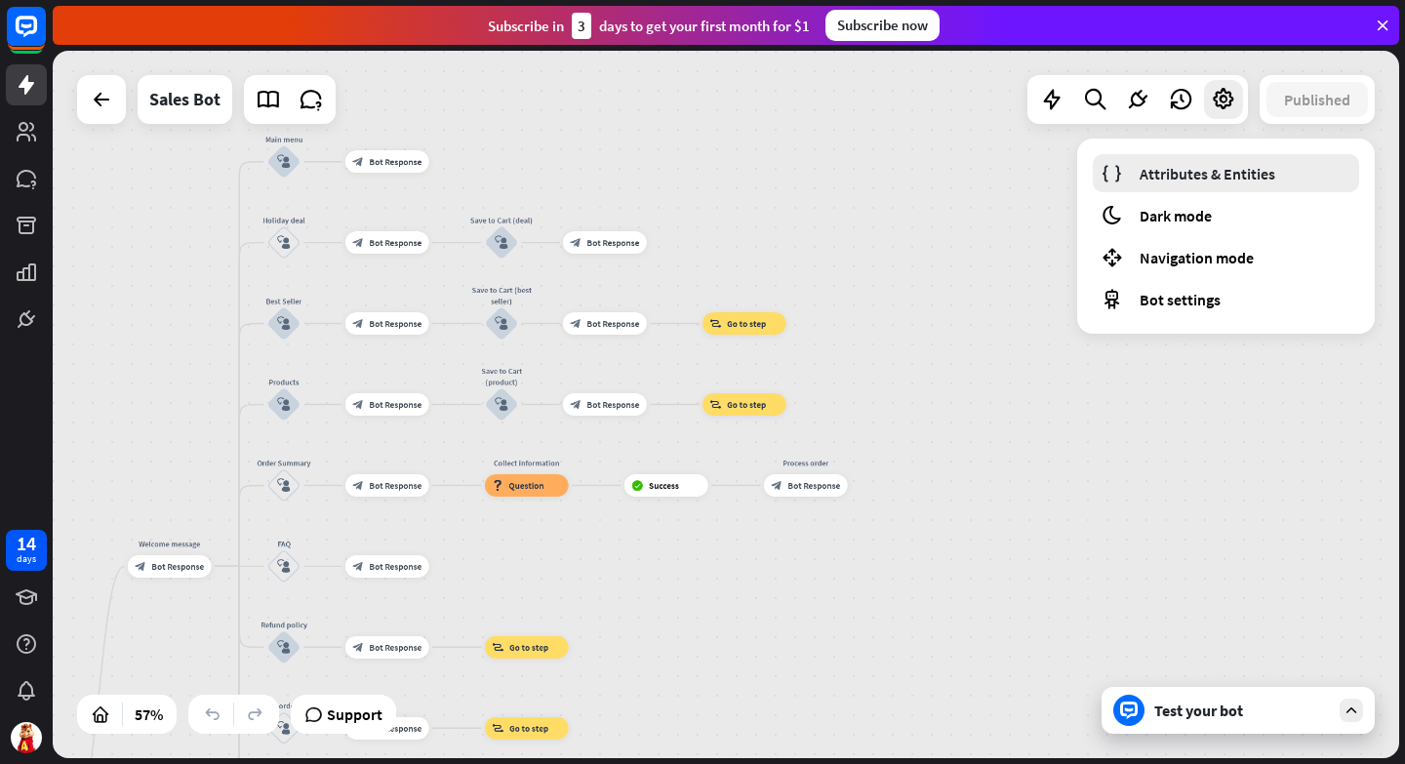
click at [1178, 177] on span "Attributes & Entities" at bounding box center [1207, 174] width 136 height 20
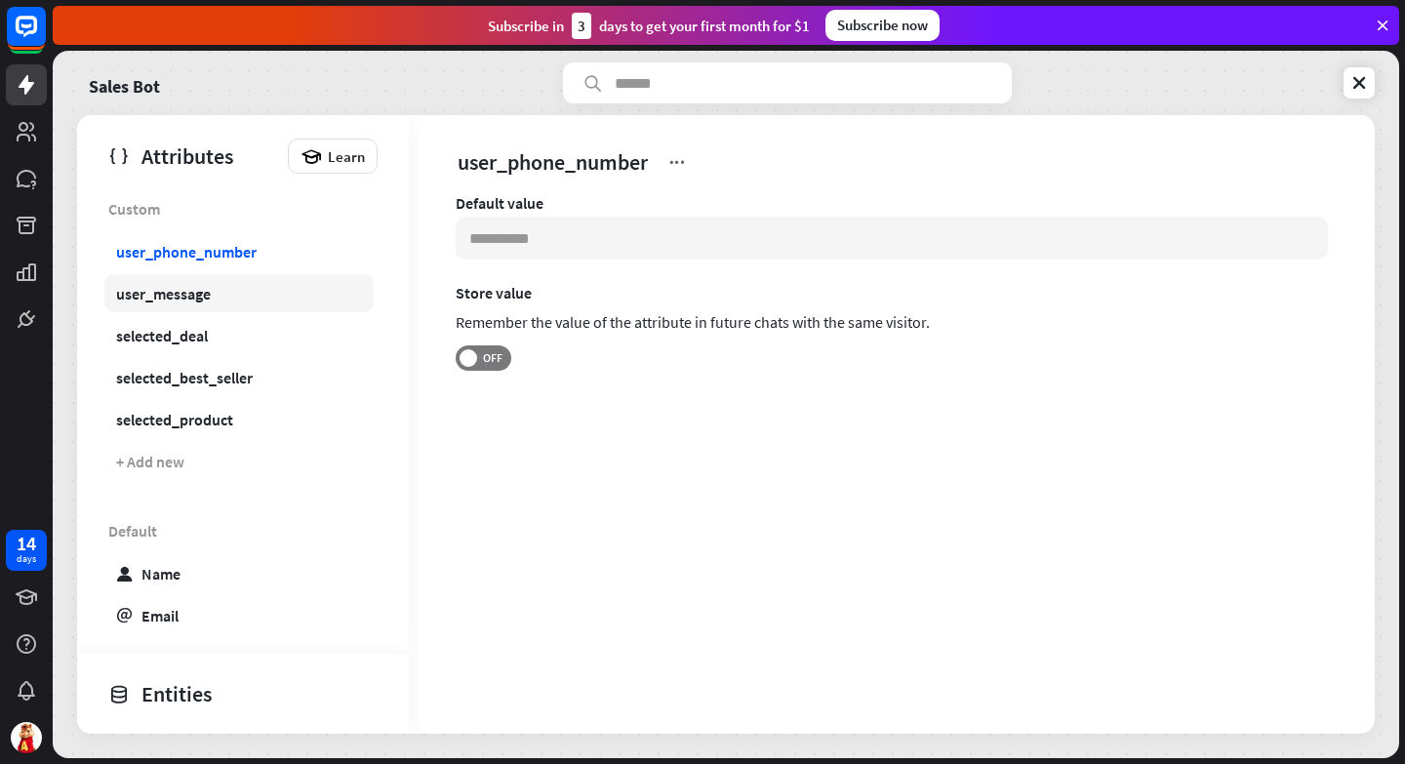
click at [206, 291] on div "user_message" at bounding box center [163, 294] width 95 height 20
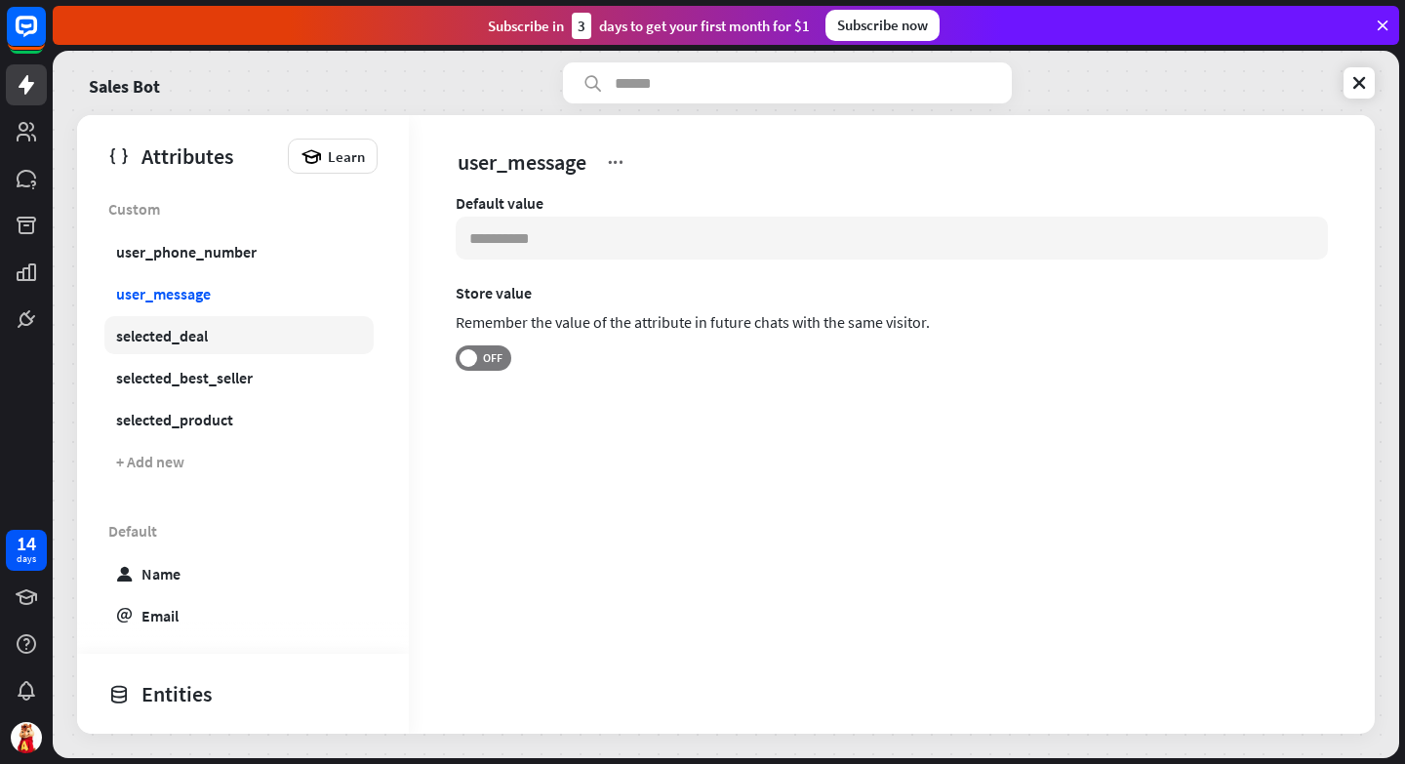
click at [181, 328] on div "selected_deal" at bounding box center [162, 336] width 92 height 20
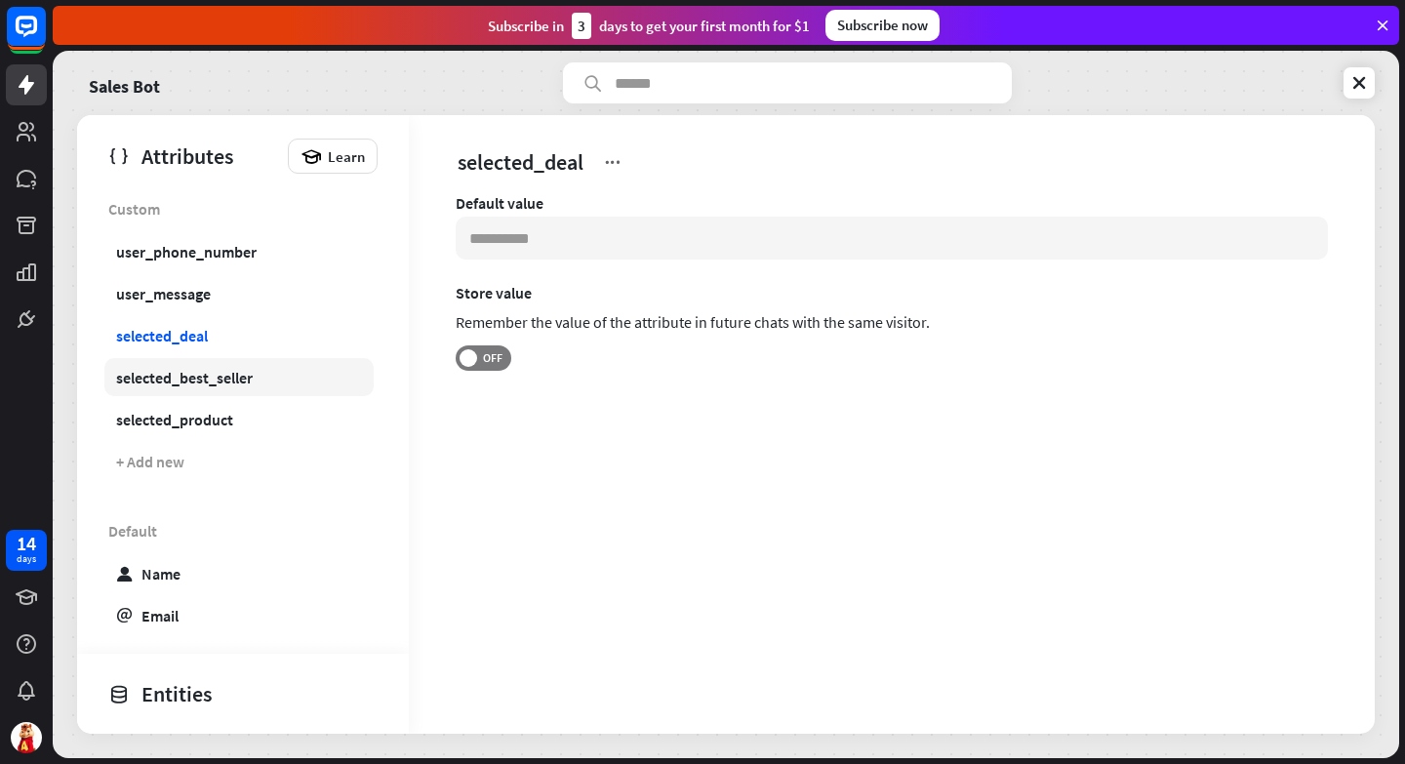
click at [197, 381] on div "selected_best_seller" at bounding box center [184, 378] width 137 height 20
click at [186, 431] on link "selected_product" at bounding box center [238, 419] width 269 height 38
click at [1364, 91] on icon at bounding box center [1359, 83] width 20 height 20
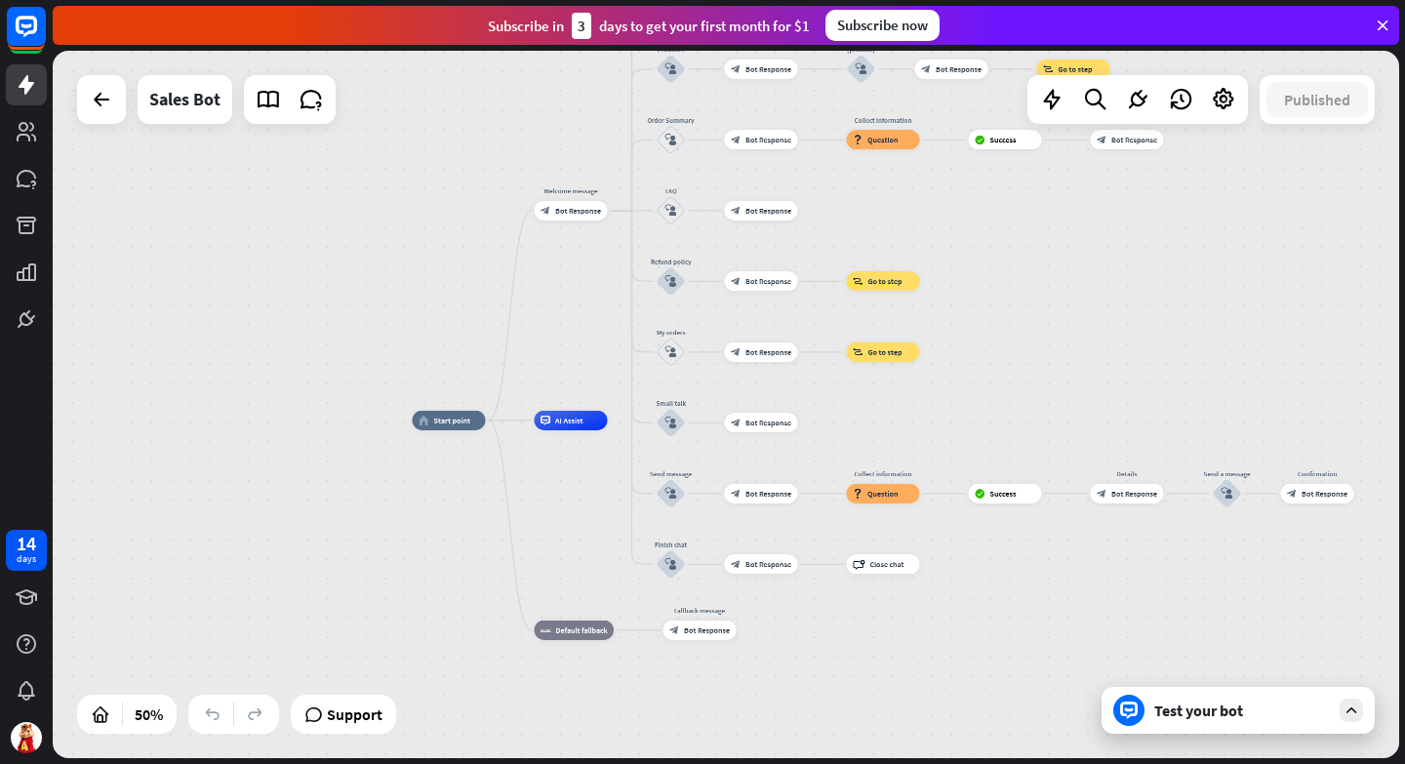
drag, startPoint x: 508, startPoint y: 524, endPoint x: 511, endPoint y: 454, distance: 70.3
click at [511, 454] on div "home_2 Start point Welcome message block_bot_response Bot Response Main menu bl…" at bounding box center [749, 597] width 673 height 354
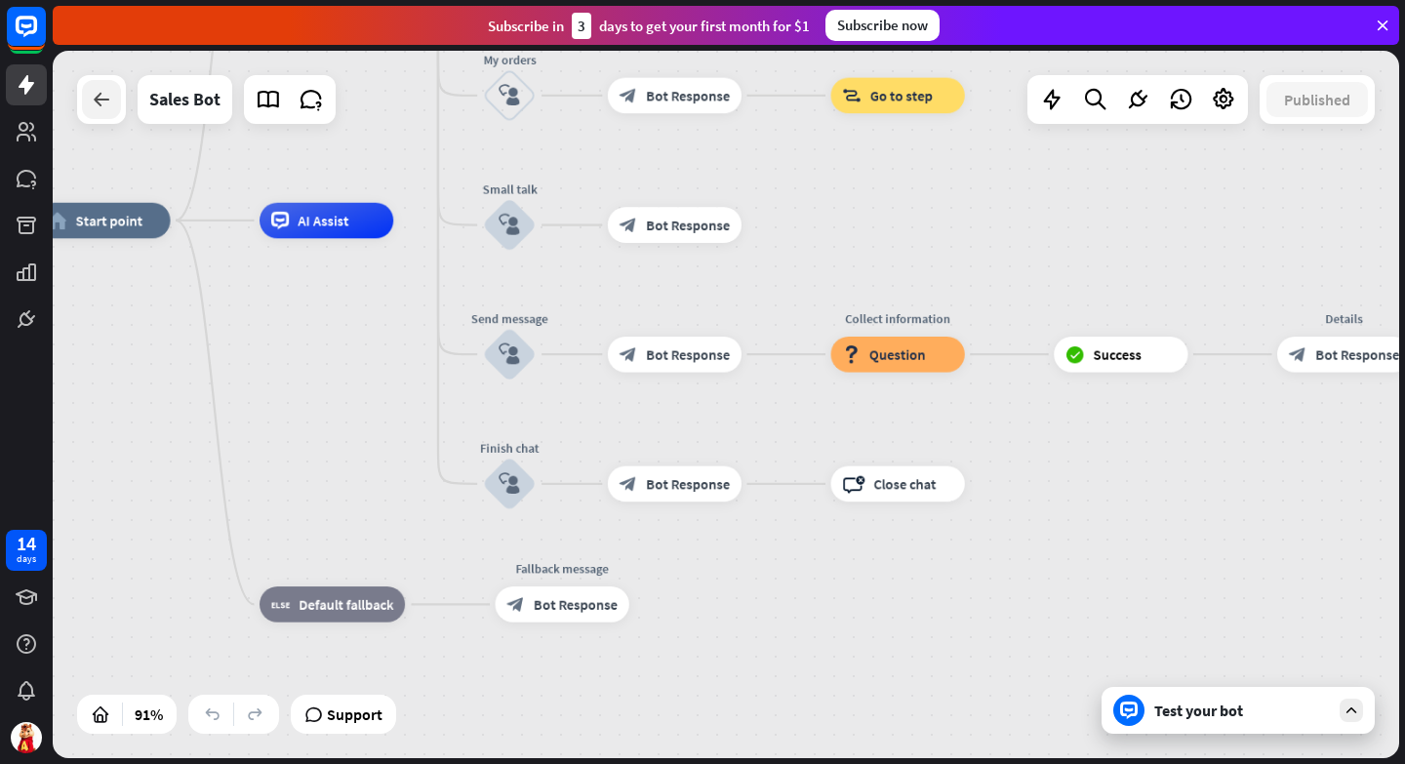
click at [87, 111] on div at bounding box center [101, 99] width 39 height 39
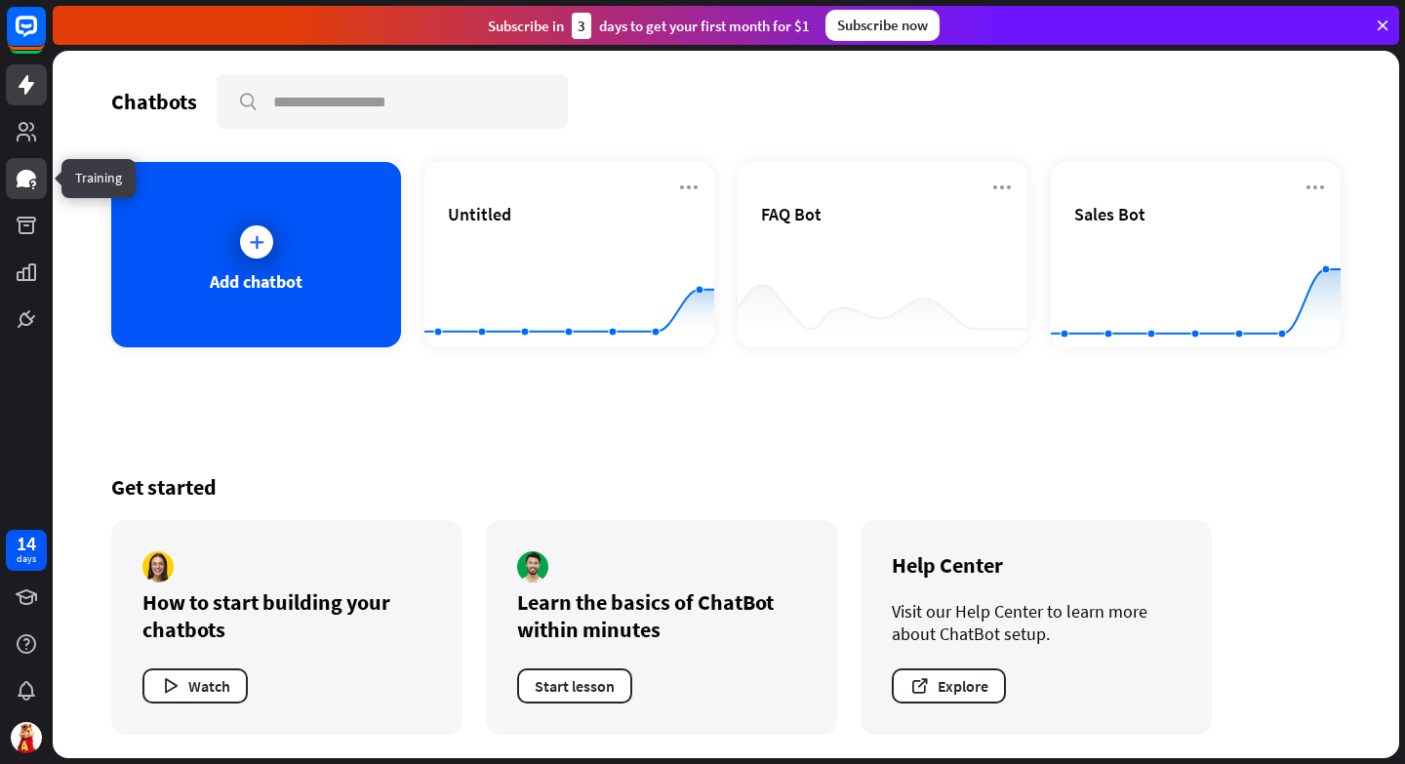
click at [30, 188] on icon at bounding box center [26, 178] width 23 height 23
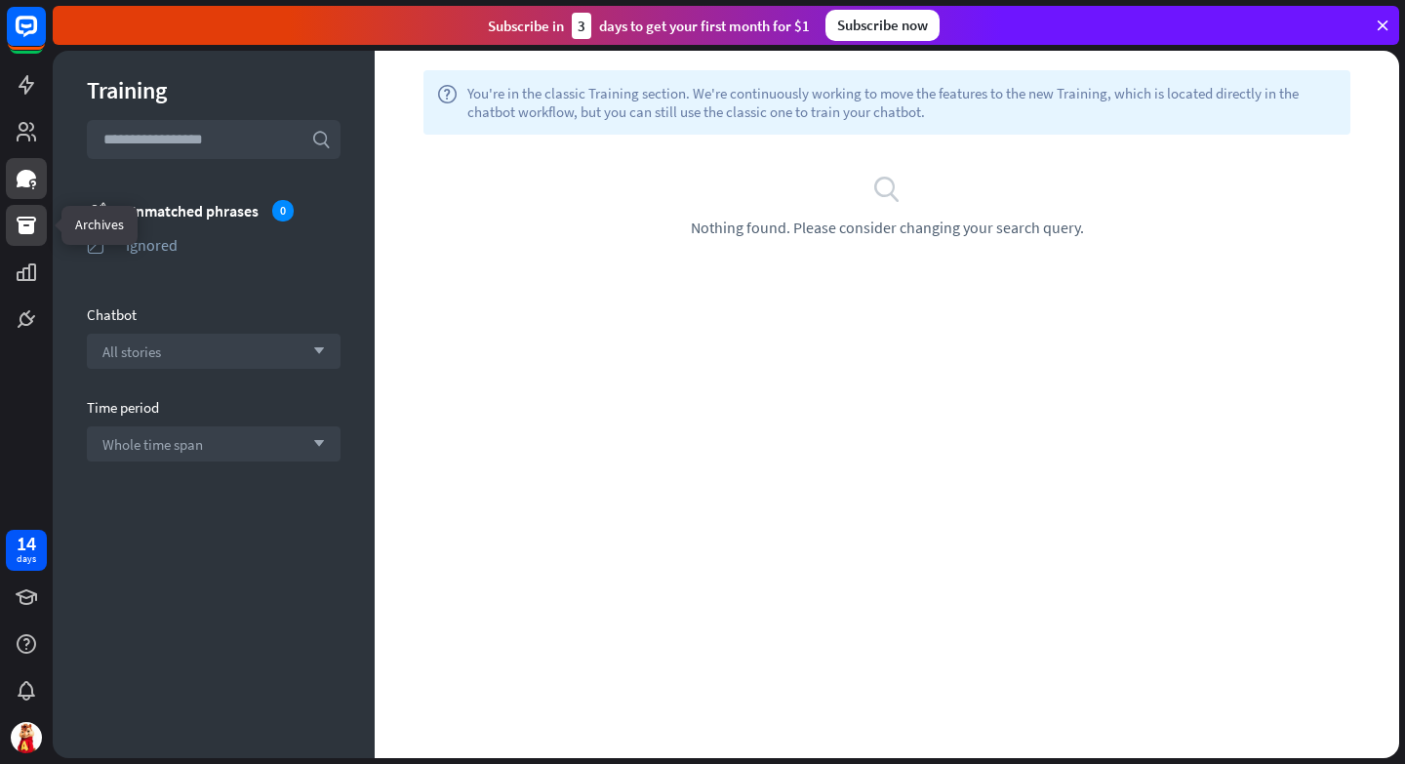
click at [27, 234] on icon at bounding box center [26, 225] width 23 height 23
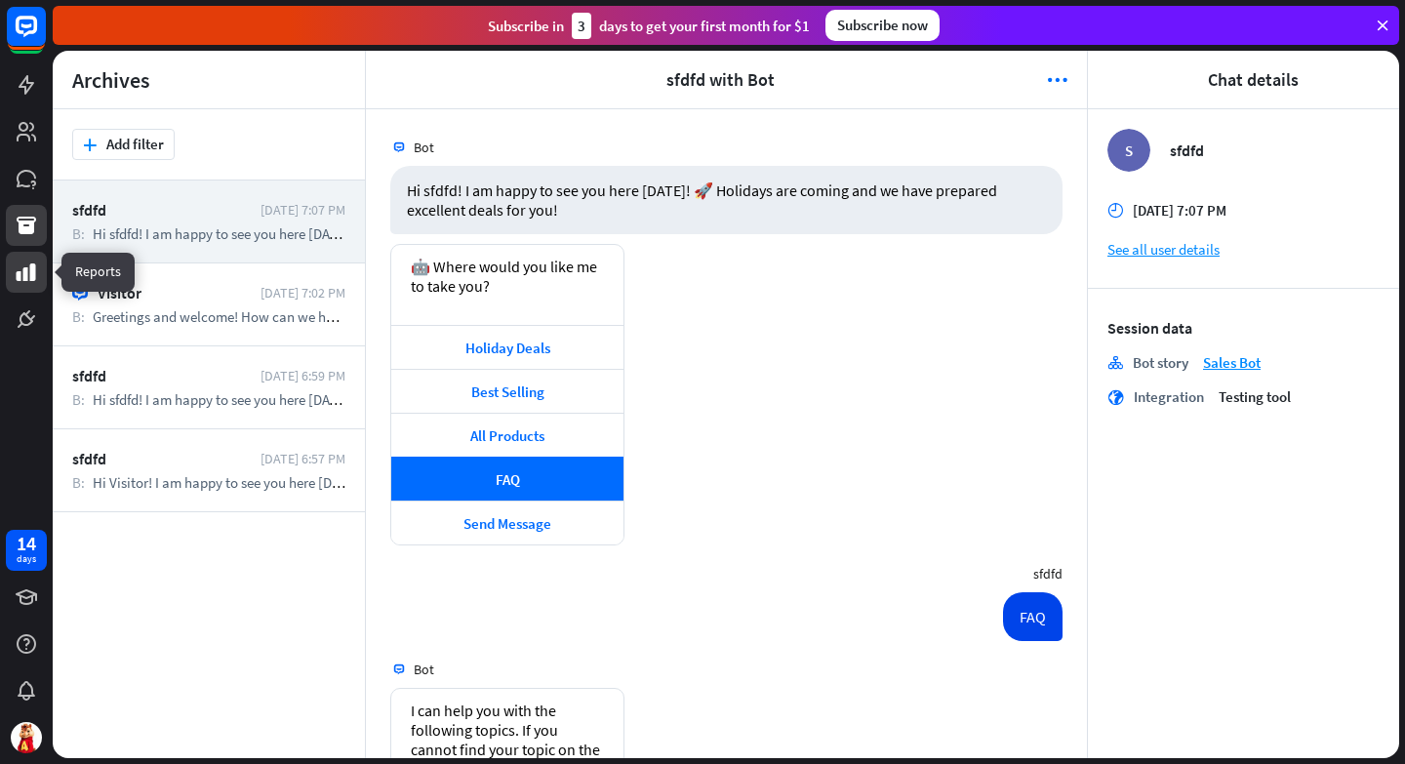
scroll to position [690, 0]
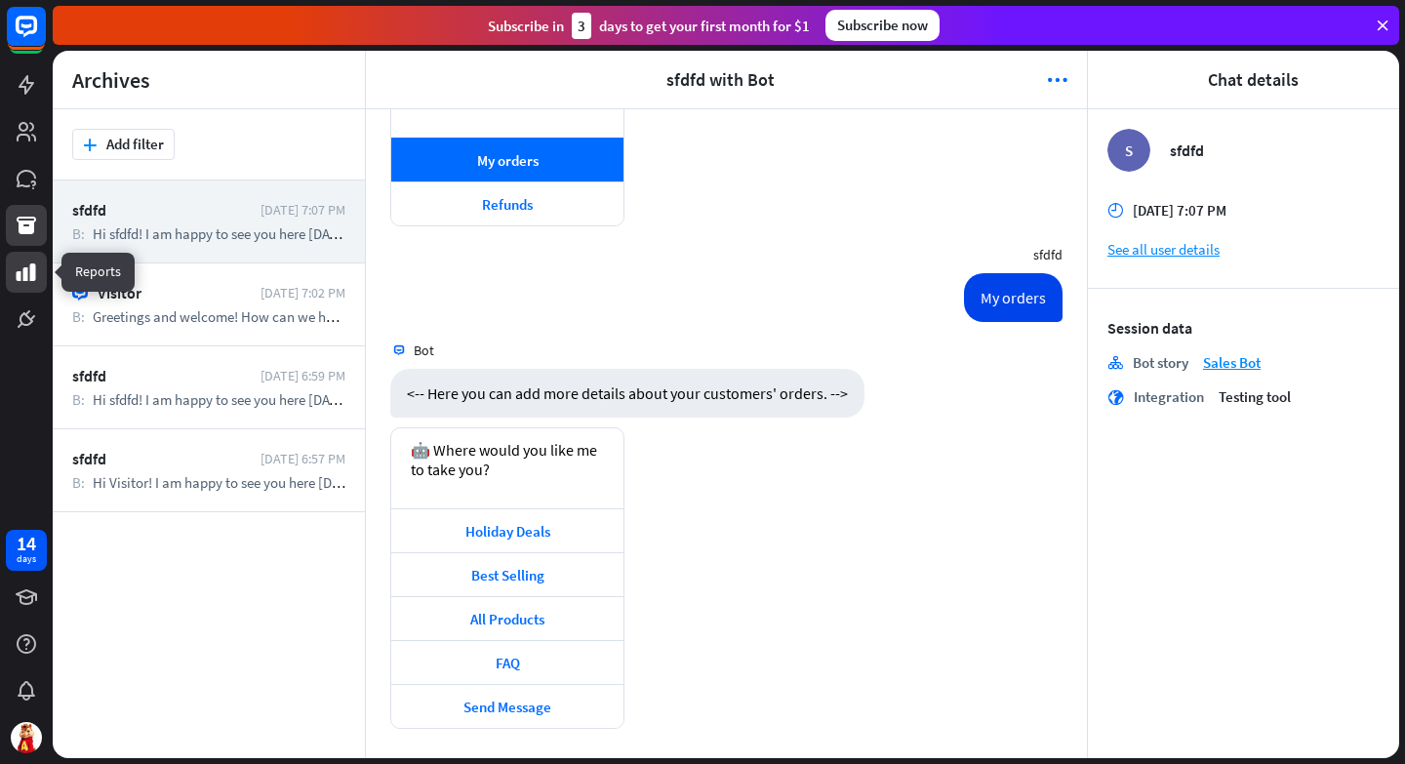
click at [27, 270] on icon at bounding box center [26, 271] width 23 height 23
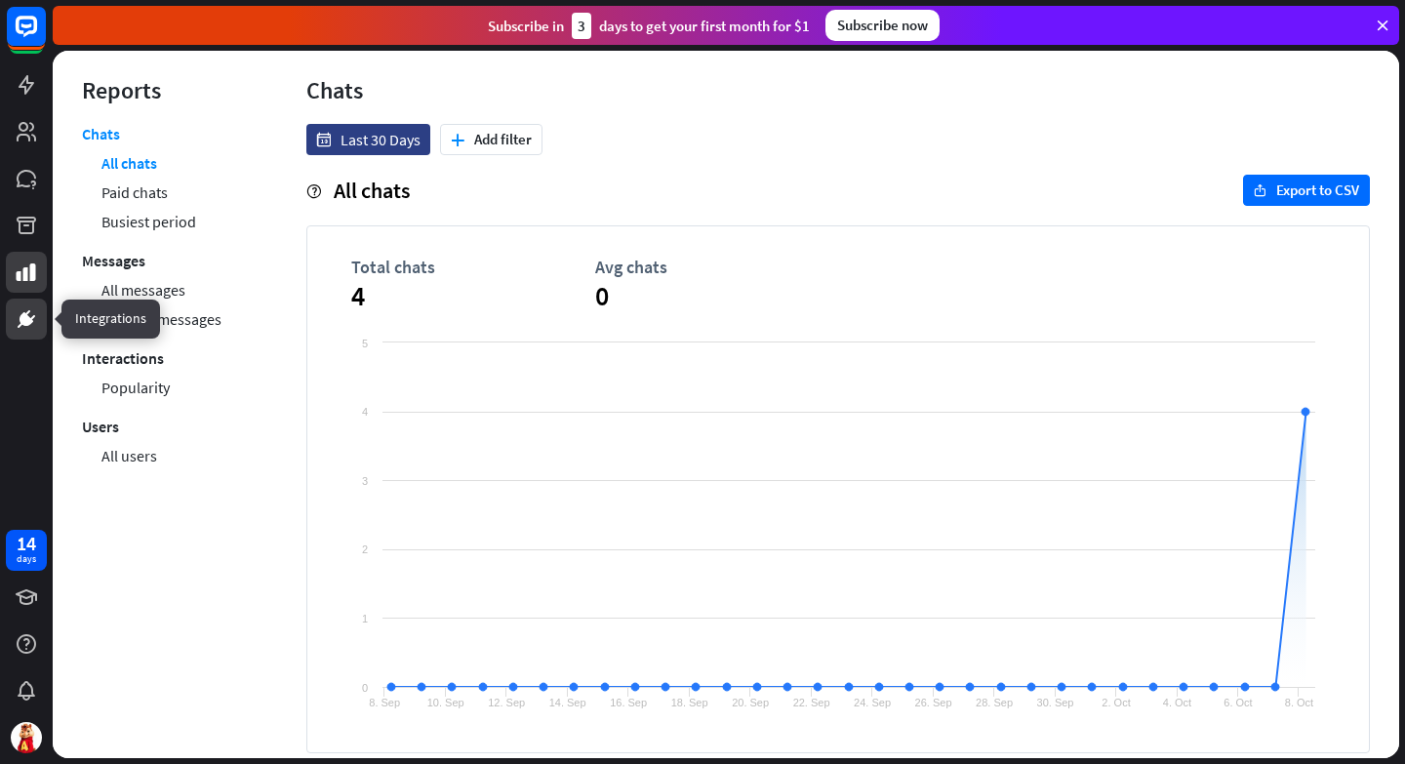
click at [28, 313] on icon at bounding box center [26, 318] width 23 height 23
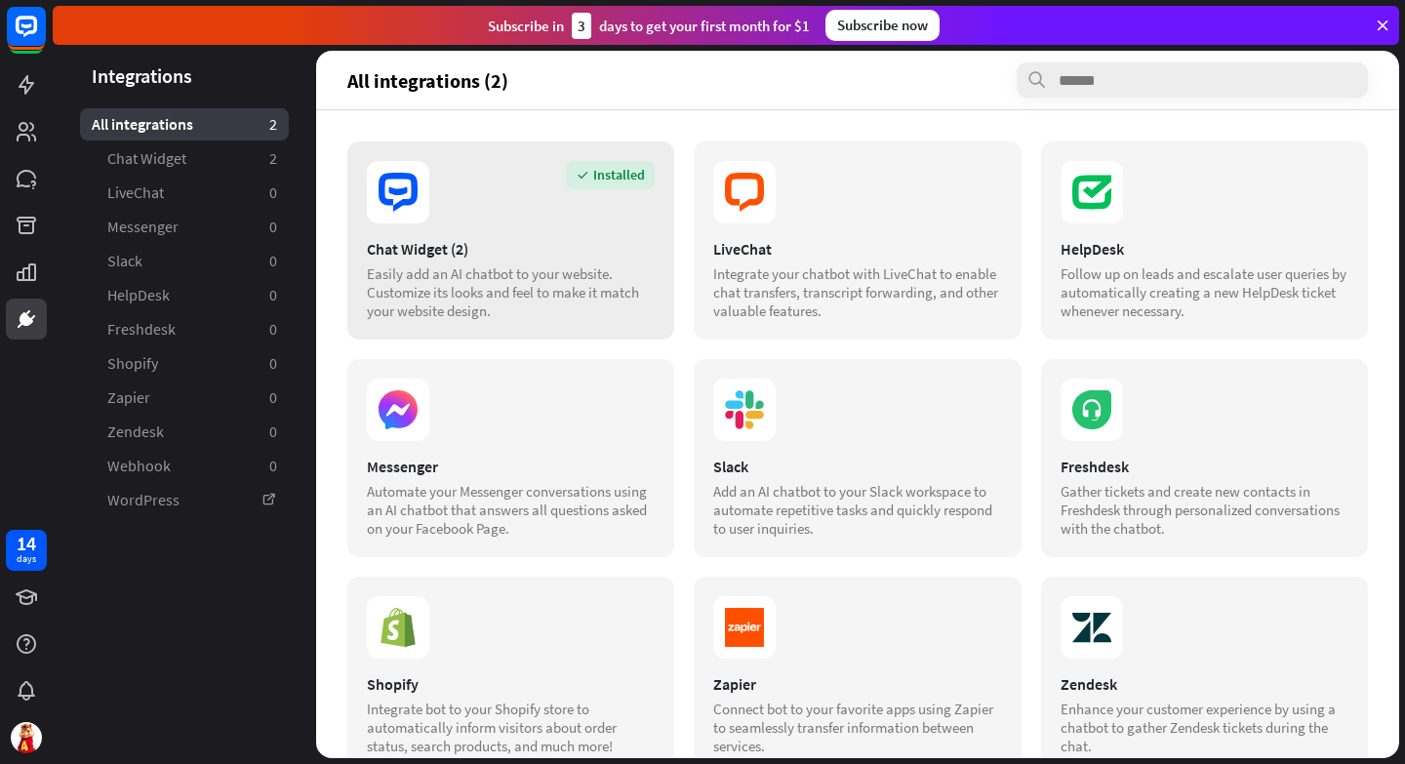
click at [574, 252] on div "Chat Widget (2)" at bounding box center [511, 249] width 288 height 20
